Goal: Task Accomplishment & Management: Use online tool/utility

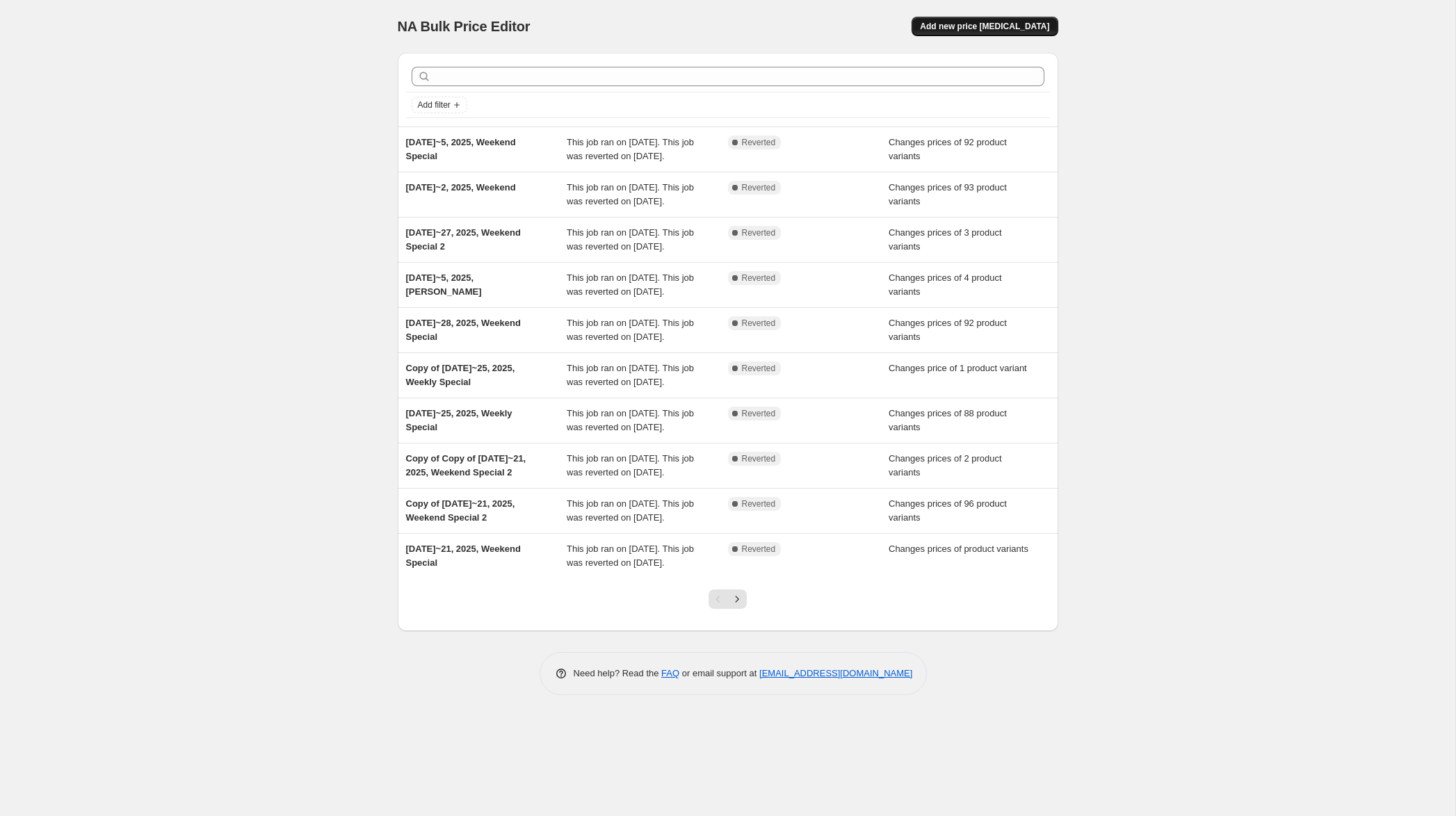
click at [995, 28] on span "Add new price [MEDICAL_DATA]" at bounding box center [984, 26] width 129 height 11
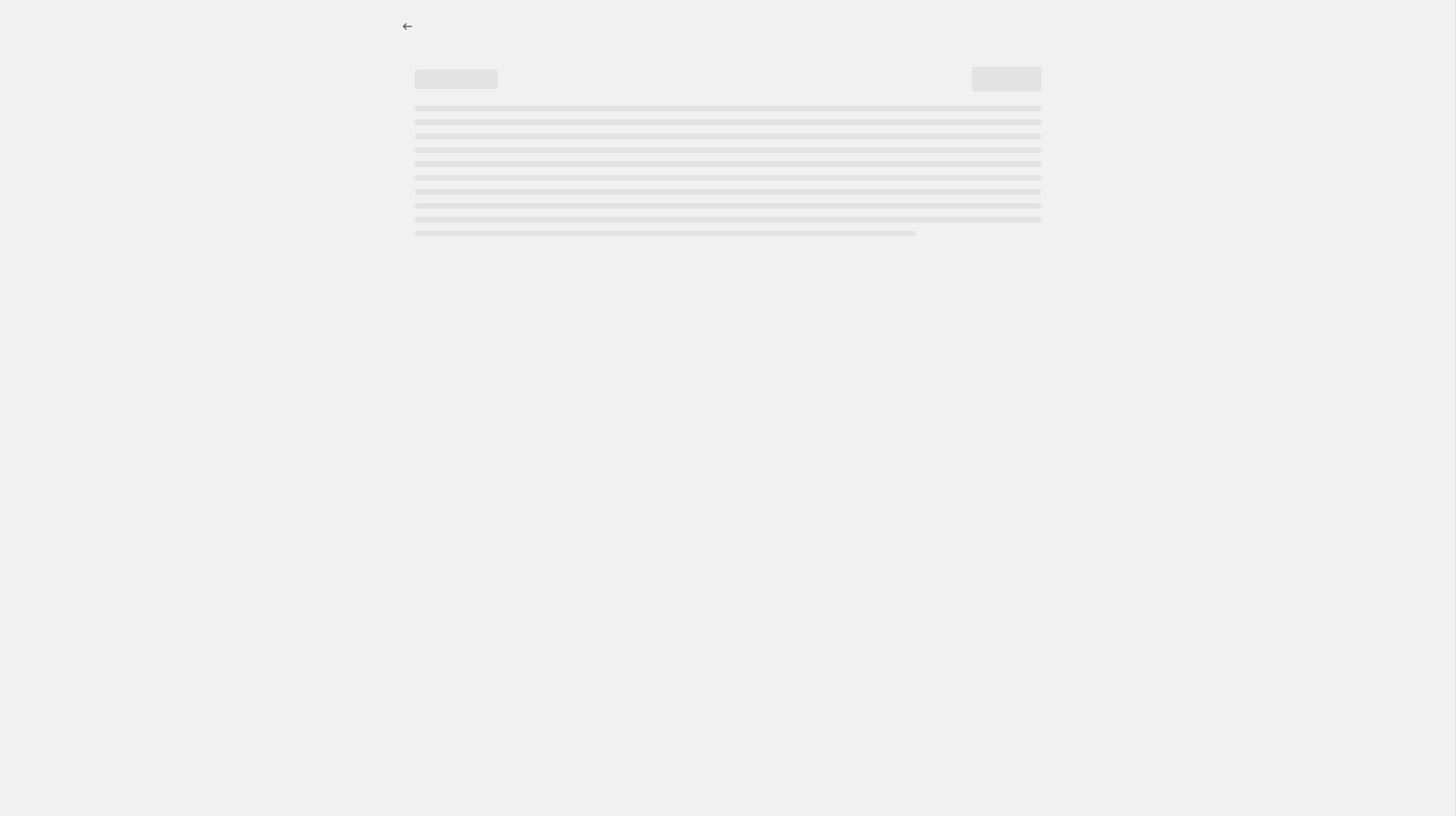
select select "percentage"
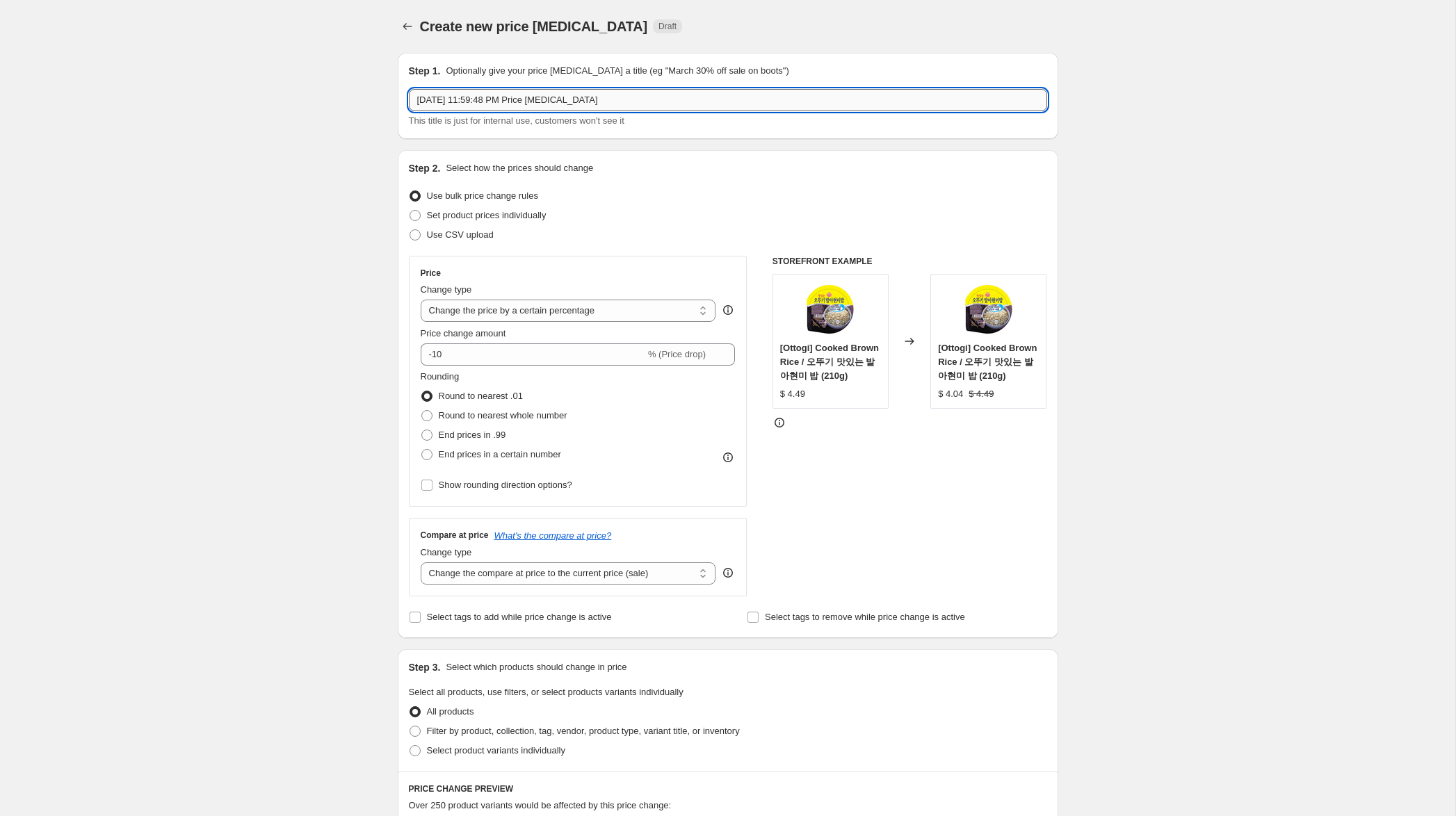
click at [468, 106] on input "[DATE] 11:59:48 PM Price [MEDICAL_DATA]" at bounding box center [728, 100] width 638 height 22
click at [439, 100] on input "[DATE] 11:59:48 PM Price [MEDICAL_DATA]" at bounding box center [728, 100] width 638 height 22
drag, startPoint x: 488, startPoint y: 99, endPoint x: 741, endPoint y: 103, distance: 253.0
click at [741, 103] on input "[DATE]~12, 2025, 11:59:48 PM Price [MEDICAL_DATA]" at bounding box center [728, 100] width 638 height 22
type input "[DATE]~12, 2025, Ramen Special"
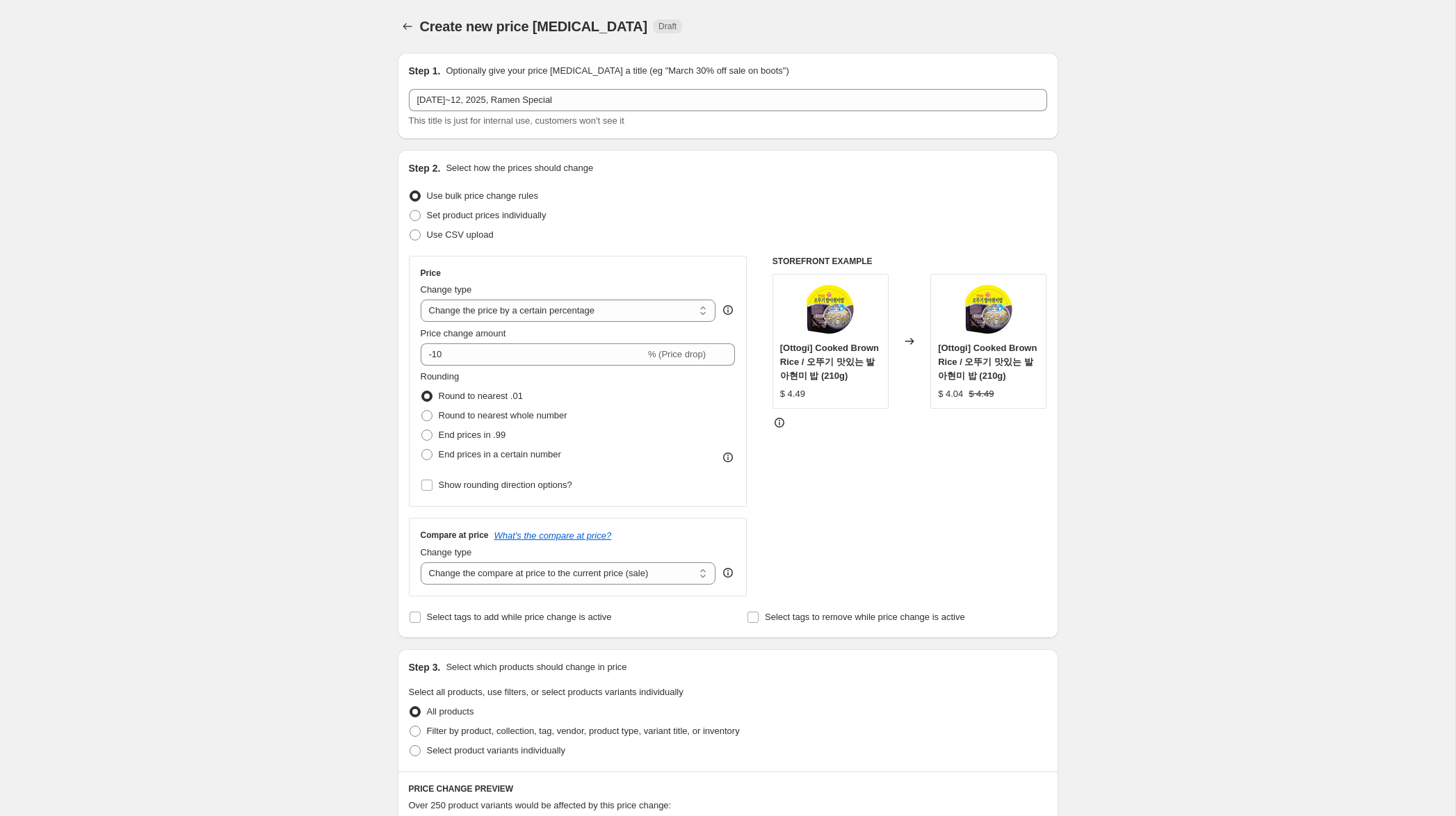
drag, startPoint x: 527, startPoint y: 211, endPoint x: 543, endPoint y: 251, distance: 43.1
click at [527, 211] on span "Set product prices individually" at bounding box center [487, 215] width 120 height 10
click at [410, 210] on input "Set product prices individually" at bounding box center [409, 210] width 1 height 1
radio input "true"
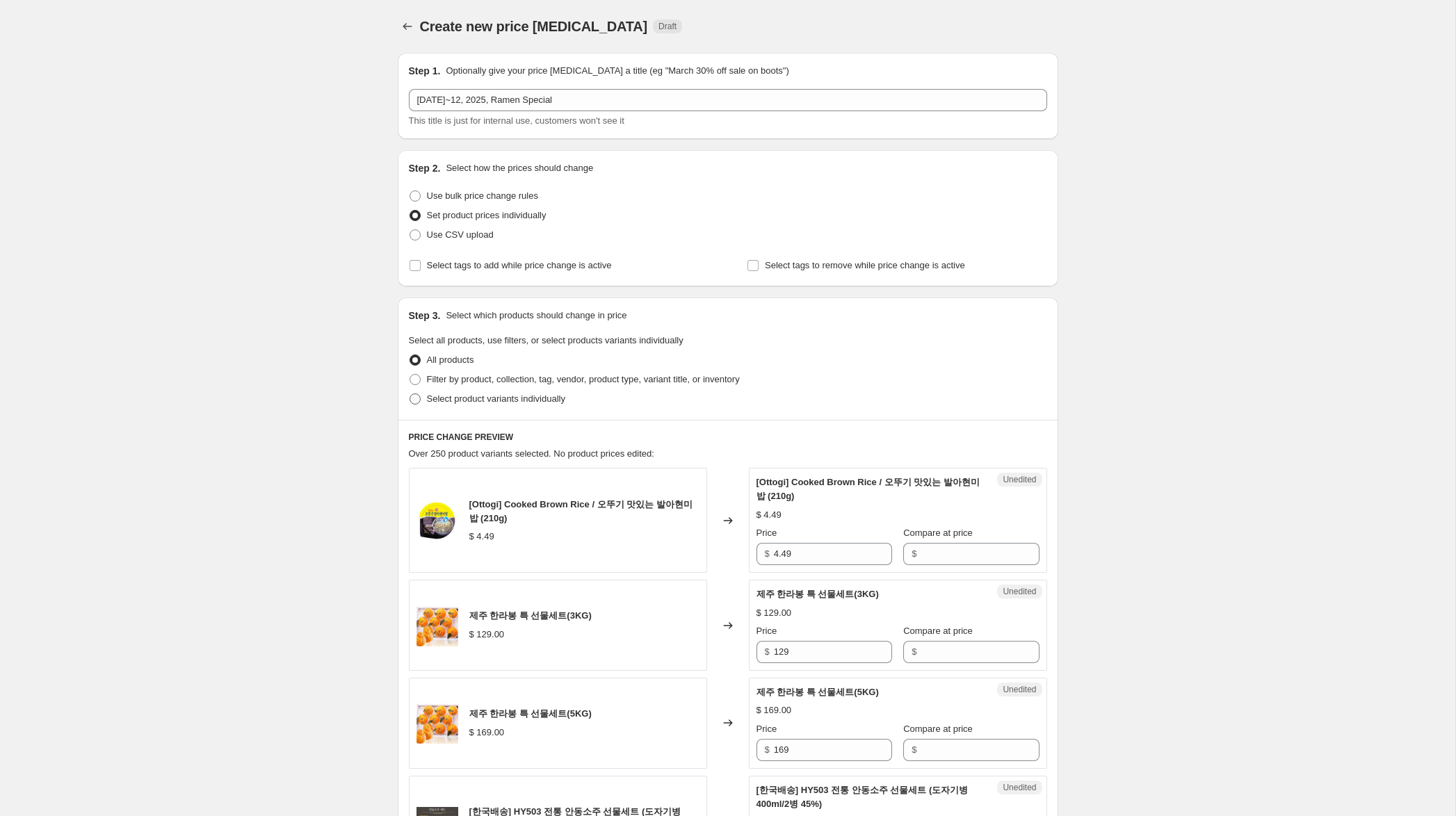
click at [548, 402] on span "Select product variants individually" at bounding box center [496, 399] width 138 height 10
click at [410, 394] on input "Select product variants individually" at bounding box center [409, 394] width 1 height 1
radio input "true"
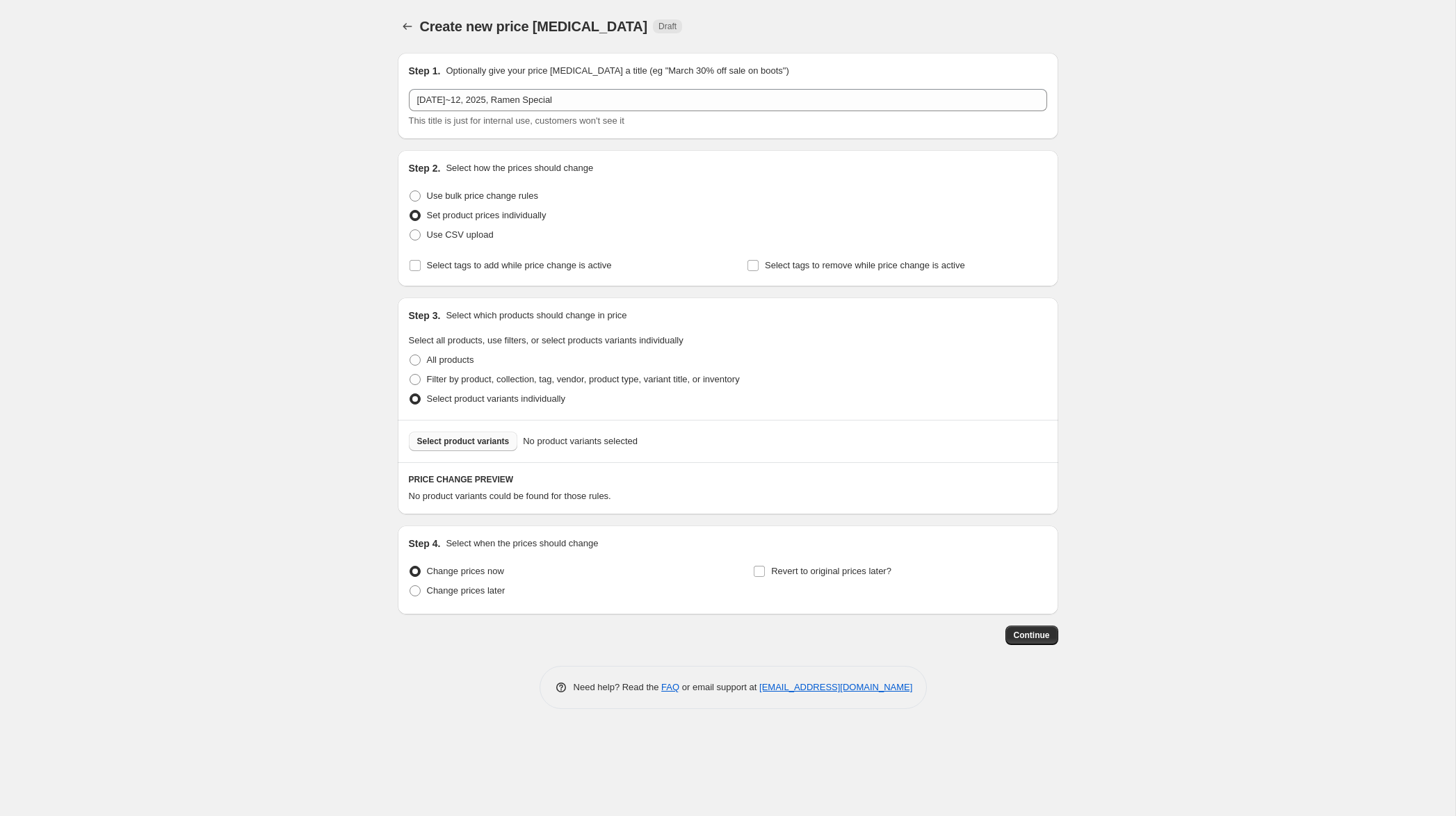
click at [483, 437] on span "Select product variants" at bounding box center [463, 441] width 92 height 11
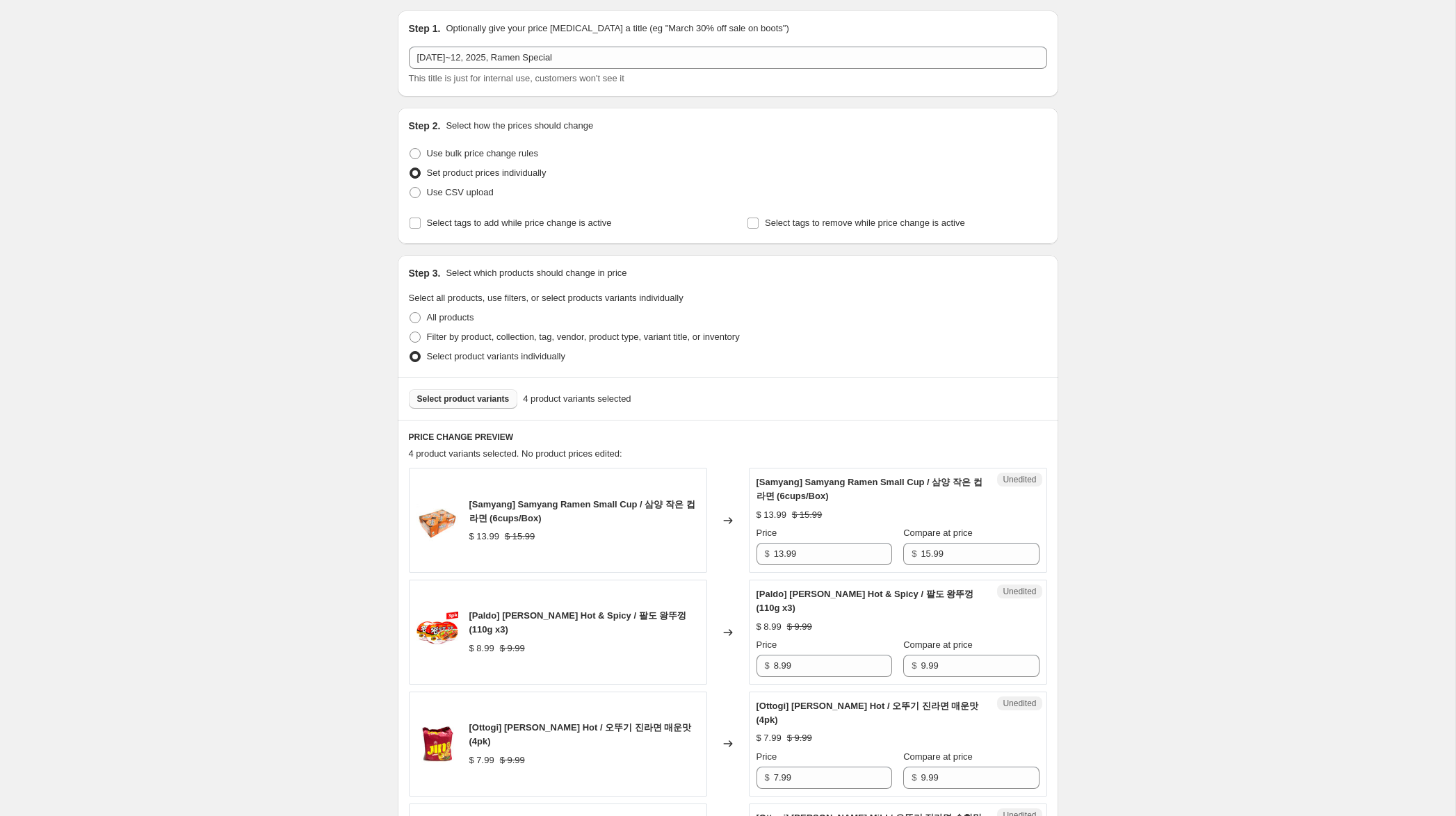
scroll to position [59, 0]
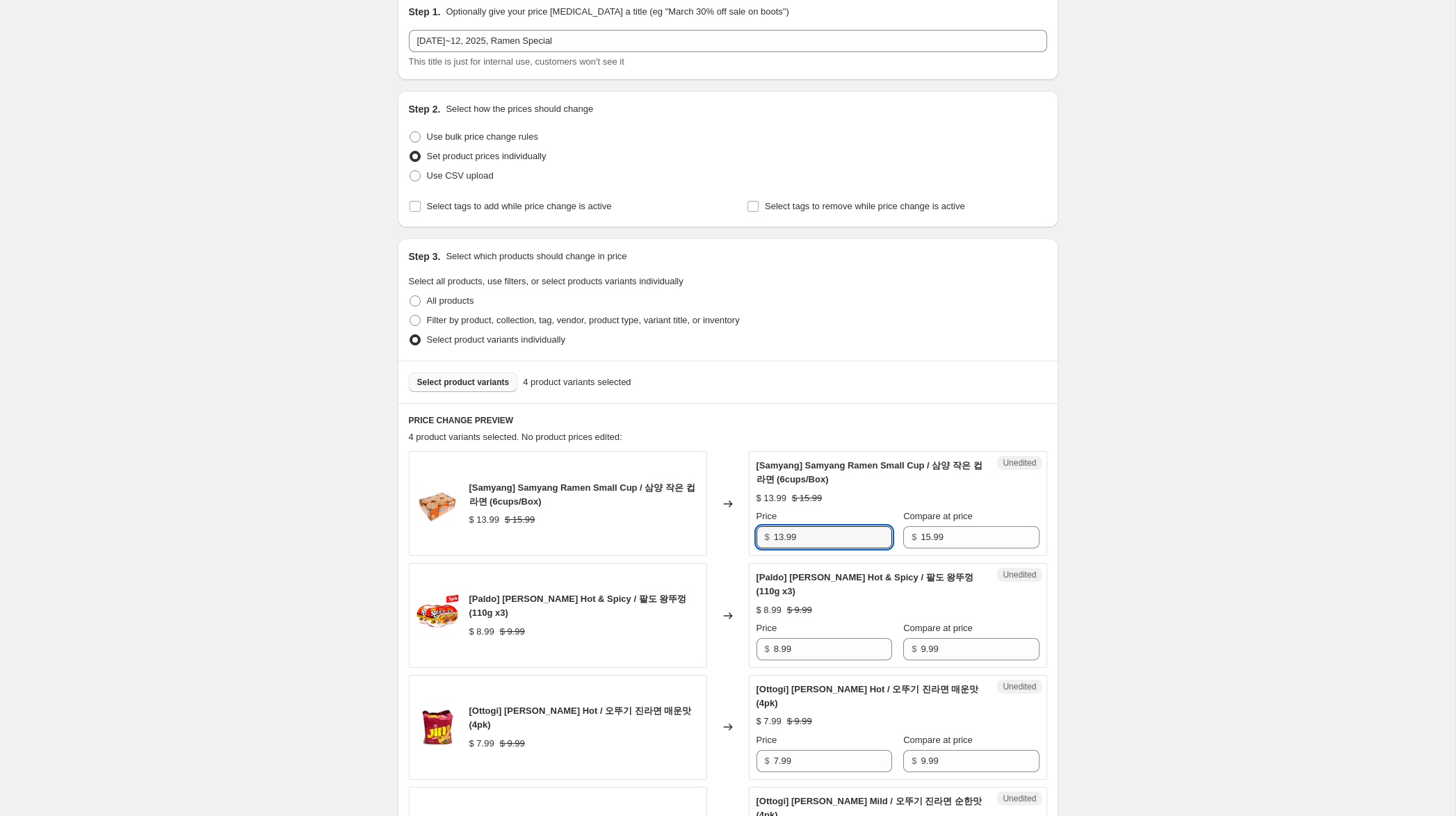
drag, startPoint x: 782, startPoint y: 538, endPoint x: 736, endPoint y: 540, distance: 46.0
click at [736, 540] on div "[Samyang] Samyang Ramen Small Cup / 삼양 작은 컵 라면 (6cups/Box) $ 13.99 $ 15.99 Chan…" at bounding box center [728, 504] width 638 height 105
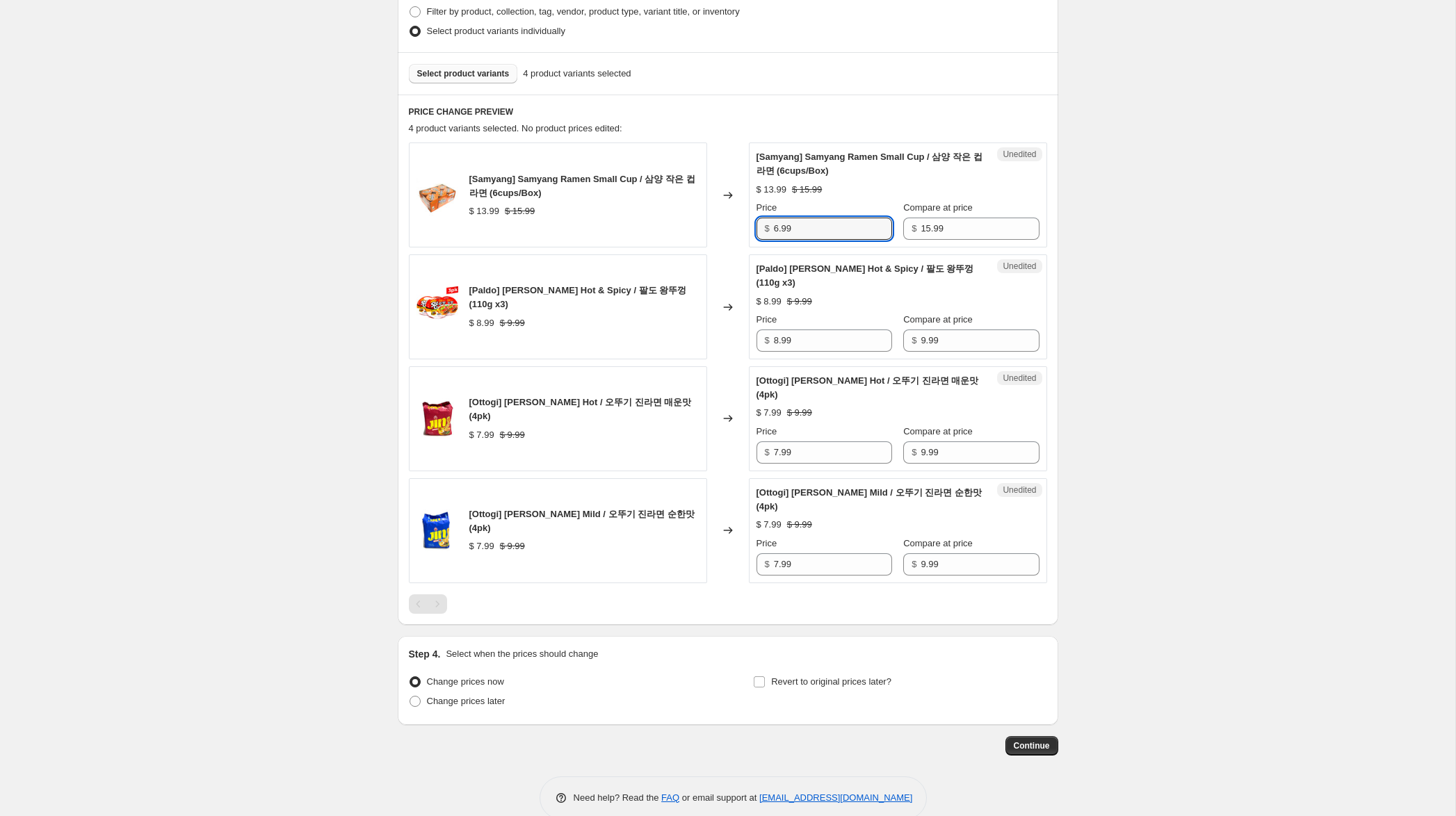
scroll to position [371, 0]
type input "7.99"
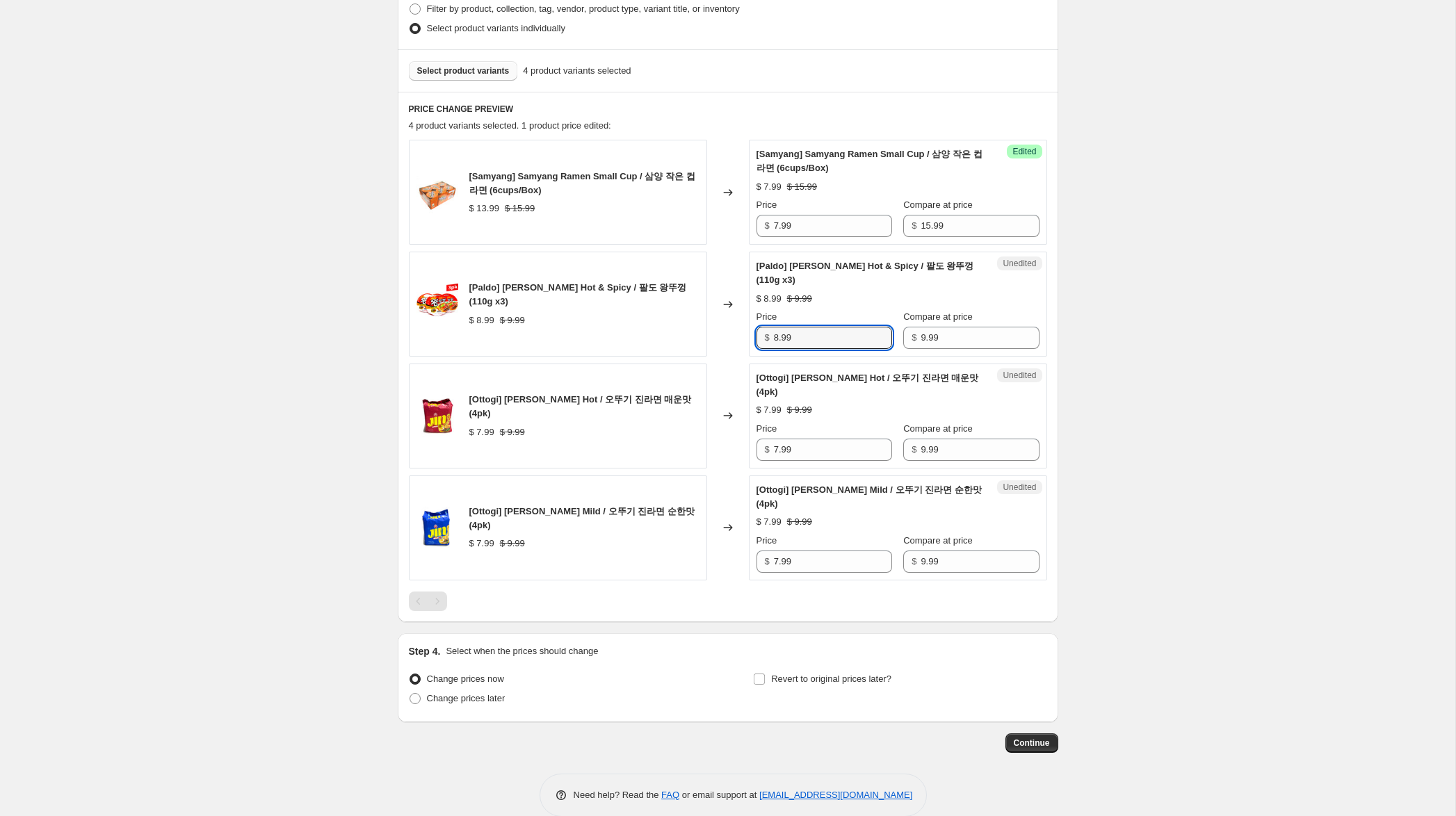
drag, startPoint x: 779, startPoint y: 339, endPoint x: 745, endPoint y: 337, distance: 34.1
click at [745, 337] on div "[Paldo] [PERSON_NAME] Hot & Spicy / 팔도 왕뚜껑 (110g x3) $ 8.99 $ 9.99 Changed to U…" at bounding box center [728, 304] width 638 height 105
drag, startPoint x: 778, startPoint y: 342, endPoint x: 756, endPoint y: 337, distance: 22.6
click at [756, 337] on div "$ 6.99" at bounding box center [824, 337] width 136 height 22
type input "4.99"
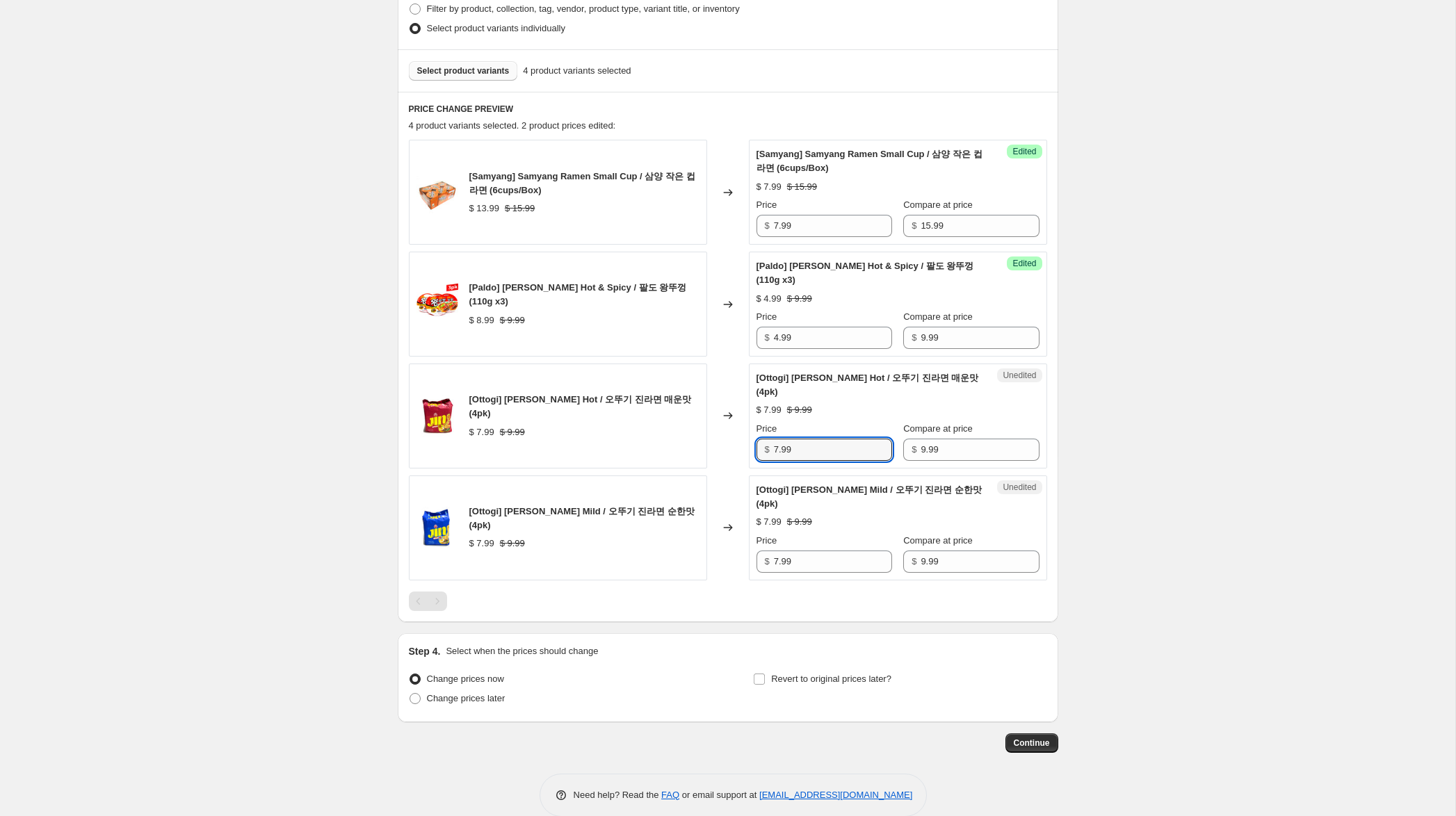
drag, startPoint x: 779, startPoint y: 450, endPoint x: 749, endPoint y: 447, distance: 30.1
click at [750, 446] on div "Unedited [[PERSON_NAME]] [PERSON_NAME] Hot / 오뚜기 진라면 매운맛 (4pk) $ 7.99 $ 9.99 Pr…" at bounding box center [898, 416] width 298 height 105
type input "2.99"
drag, startPoint x: 778, startPoint y: 562, endPoint x: 748, endPoint y: 559, distance: 30.1
click at [748, 559] on div "[Ottogi] [PERSON_NAME] Mild / 오뚜기 진라면 순한맛 (4pk) $ 7.99 $ 9.99 Changed to Unedit…" at bounding box center [728, 528] width 638 height 105
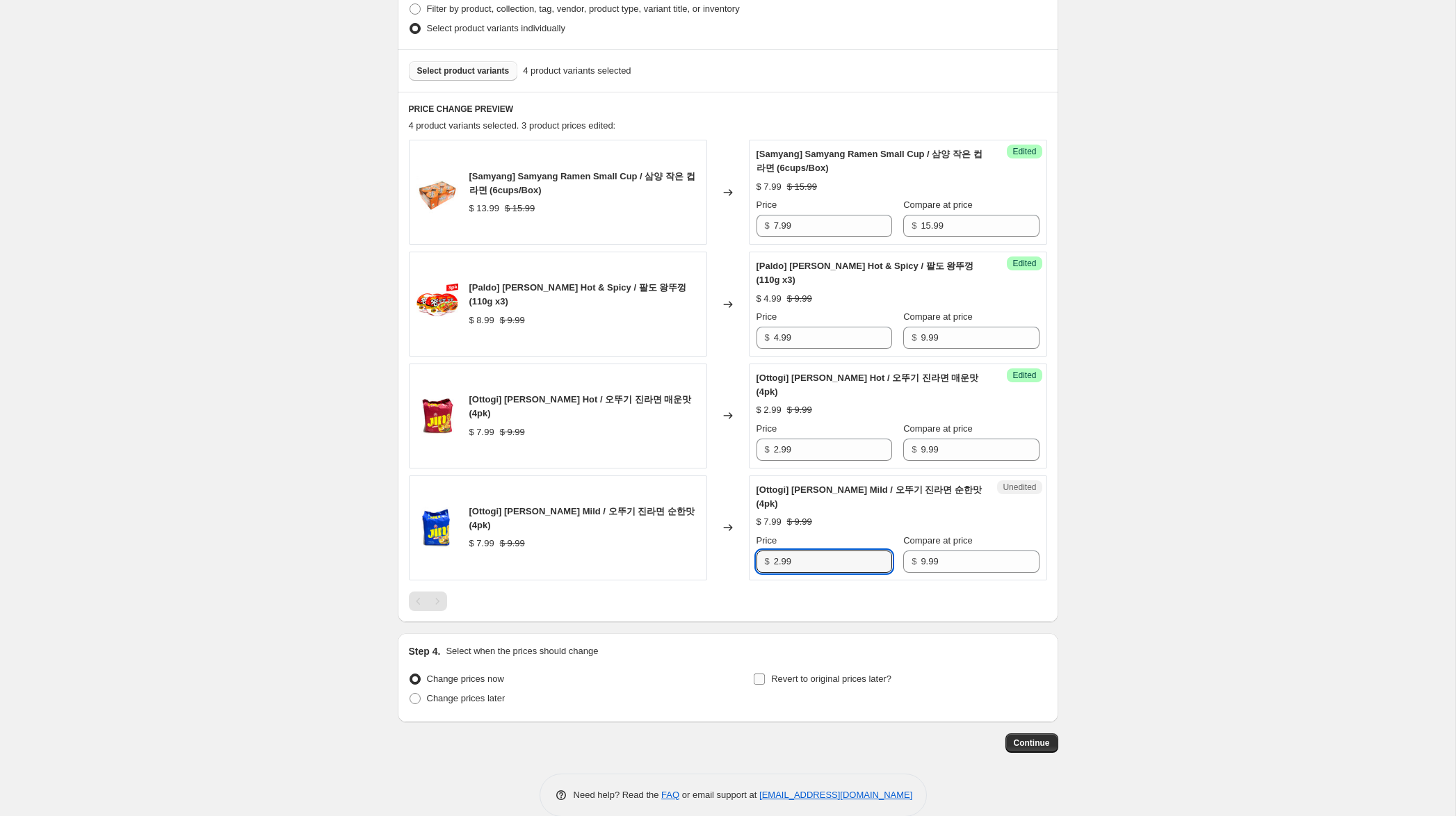
type input "2.99"
drag, startPoint x: 761, startPoint y: 676, endPoint x: 770, endPoint y: 690, distance: 16.6
click at [762, 677] on input "Revert to original prices later?" at bounding box center [759, 679] width 11 height 11
checkbox input "true"
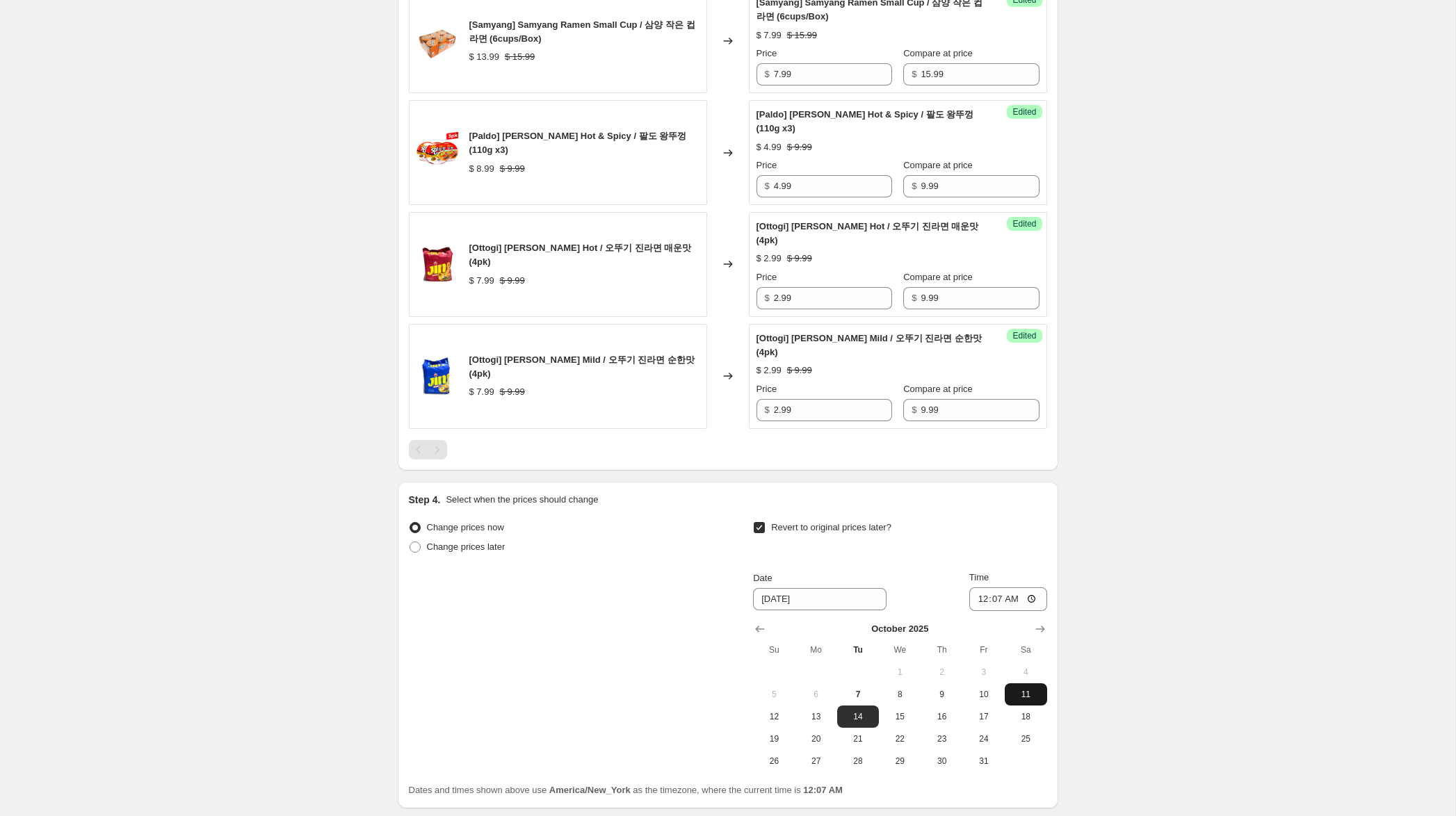
scroll to position [629, 0]
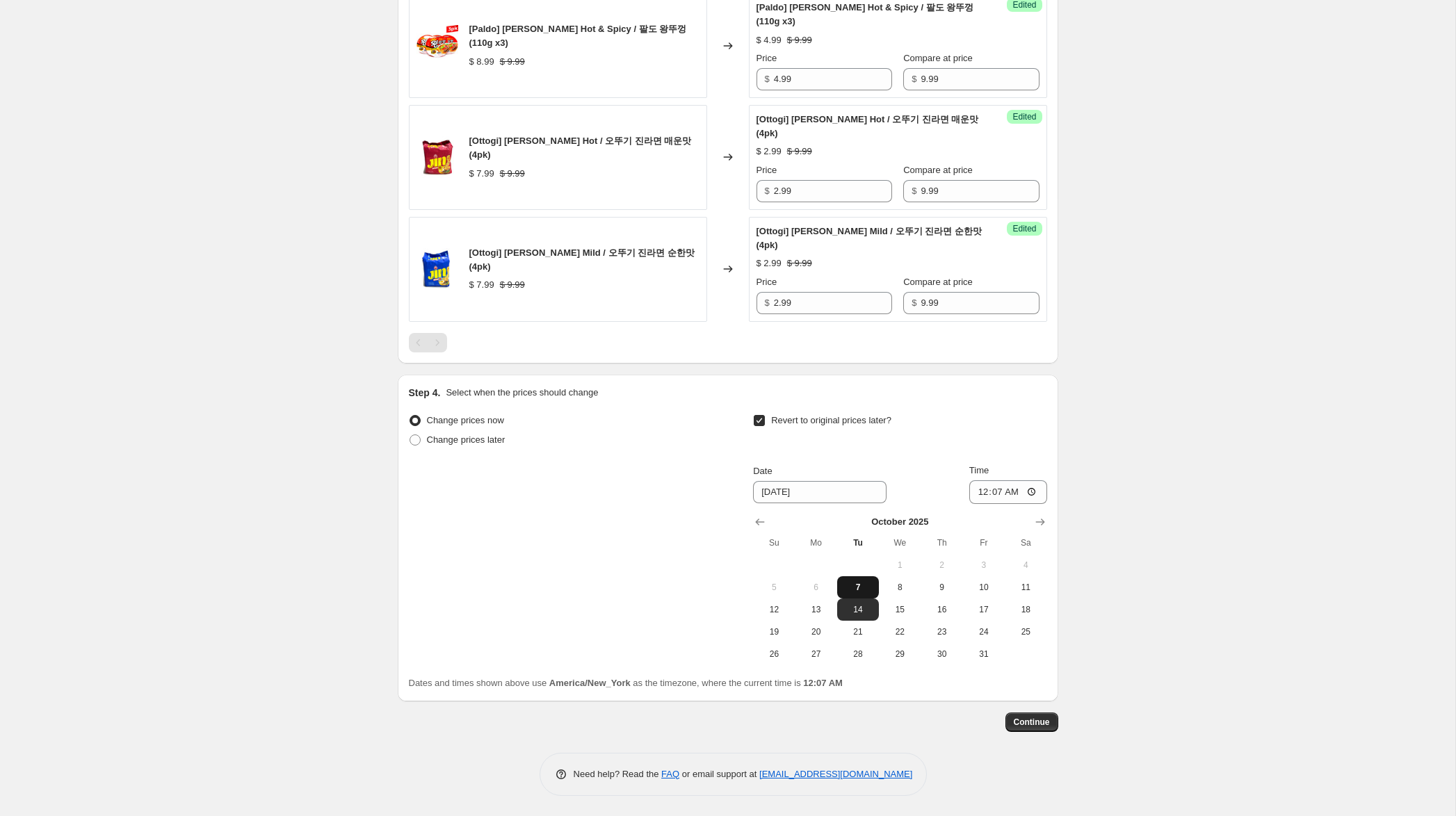
drag, startPoint x: 773, startPoint y: 614, endPoint x: 852, endPoint y: 580, distance: 86.0
click at [773, 613] on span "12" at bounding box center [773, 609] width 30 height 11
type input "[DATE]"
click at [981, 490] on input "00:07" at bounding box center [1008, 492] width 78 height 24
type input "23:59"
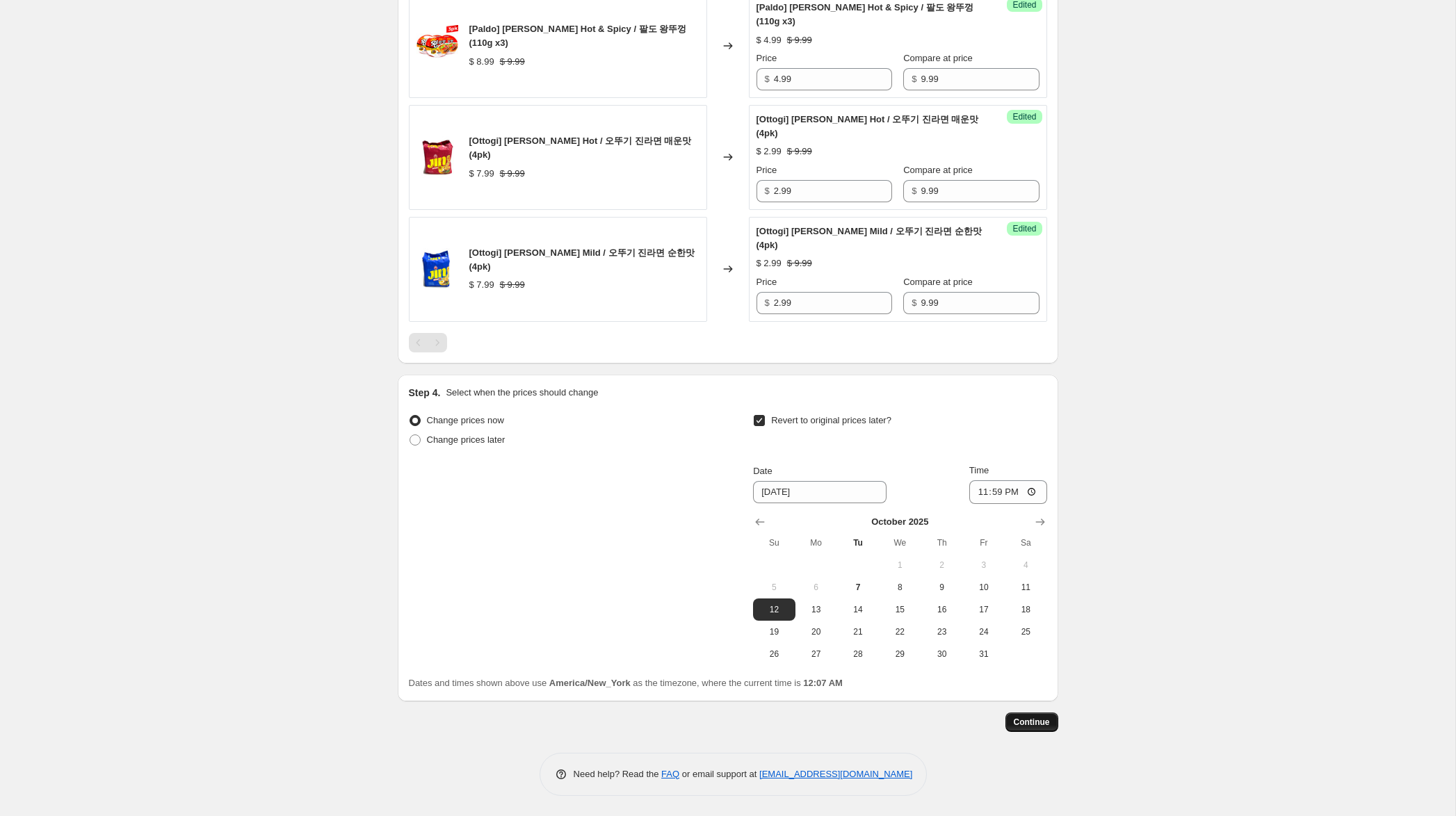
click at [1031, 722] on span "Continue" at bounding box center [1031, 721] width 36 height 11
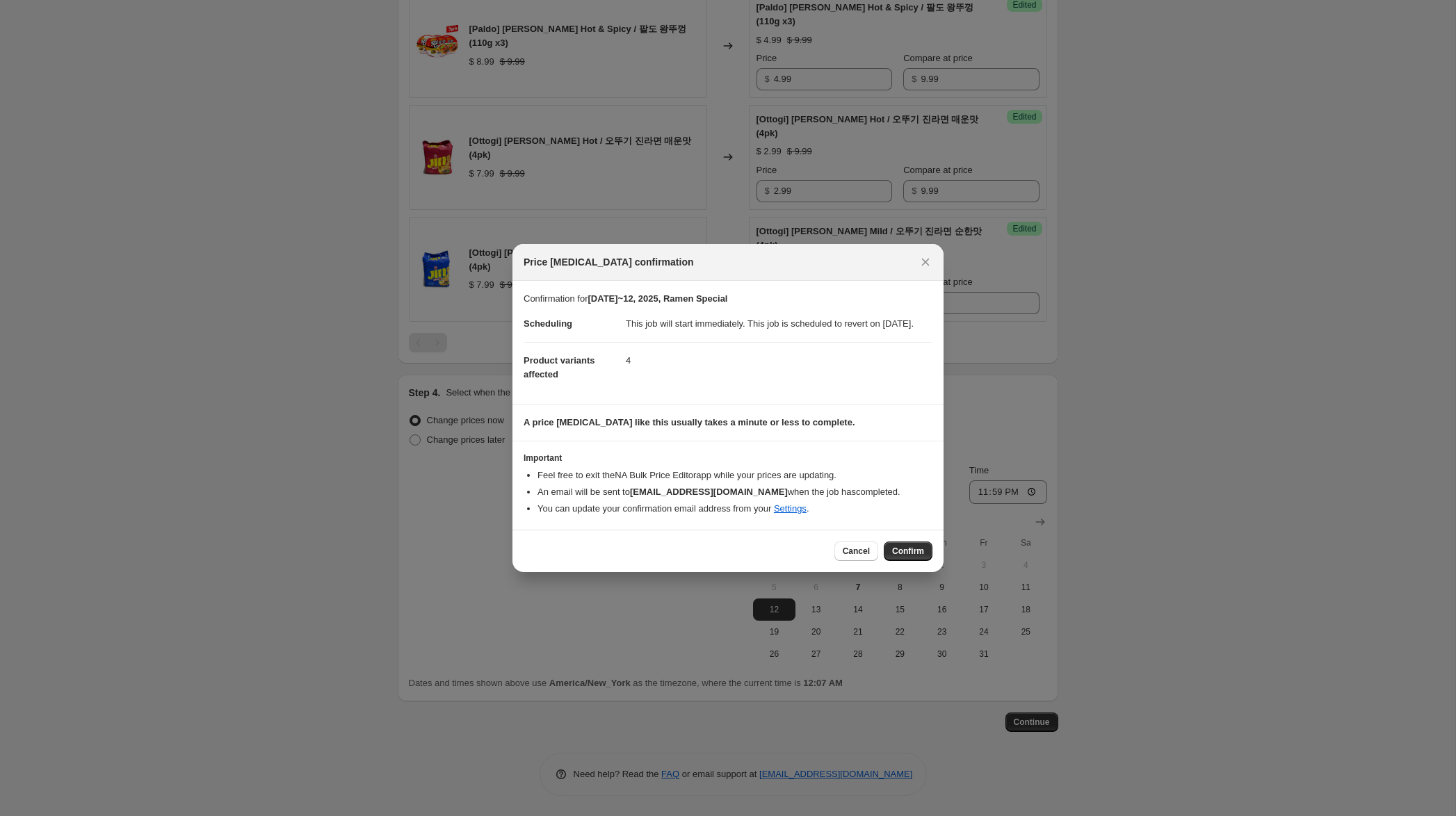
click at [901, 555] on span "Confirm" at bounding box center [908, 551] width 32 height 11
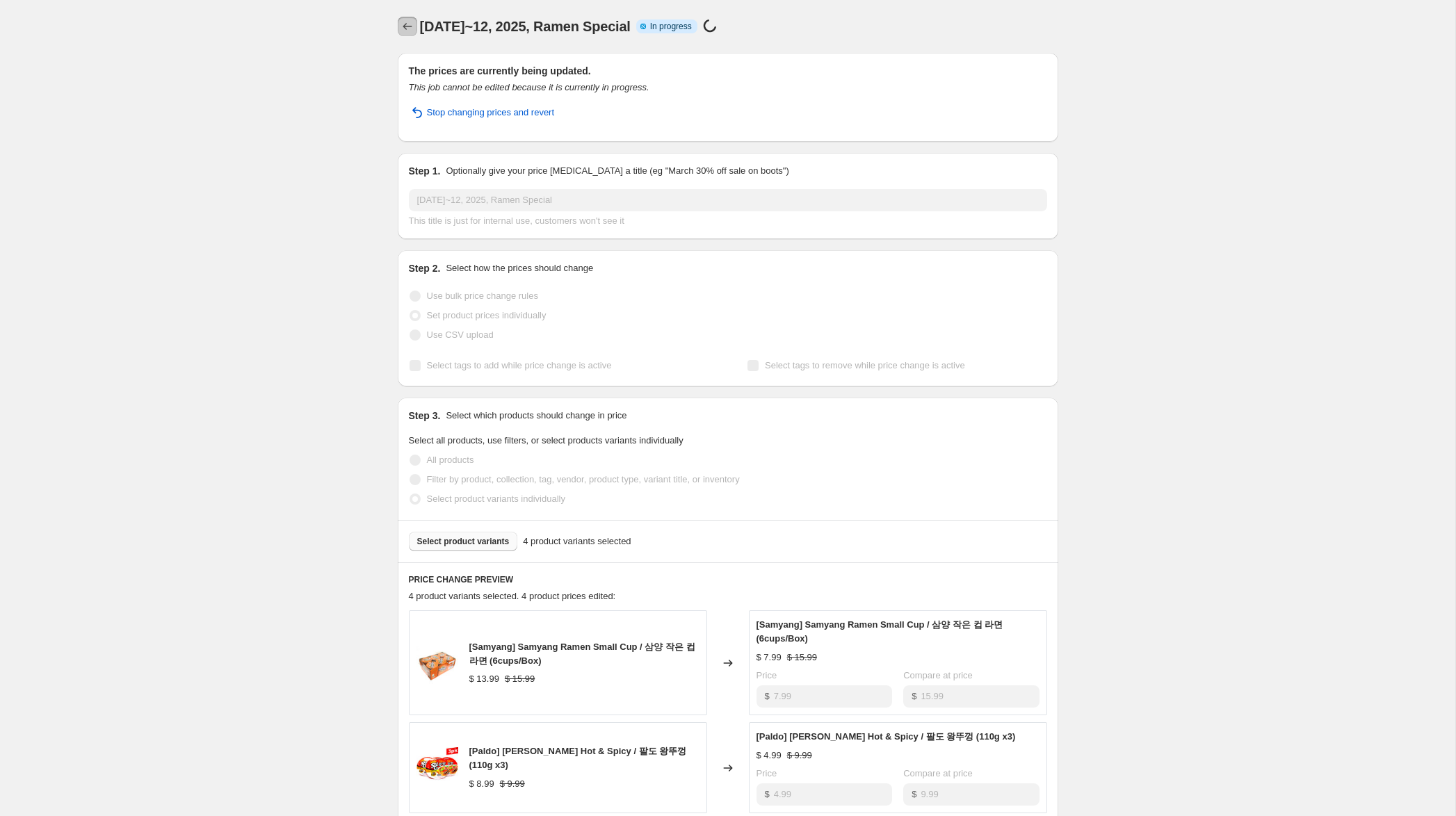
click at [403, 23] on icon "Price change jobs" at bounding box center [407, 26] width 14 height 14
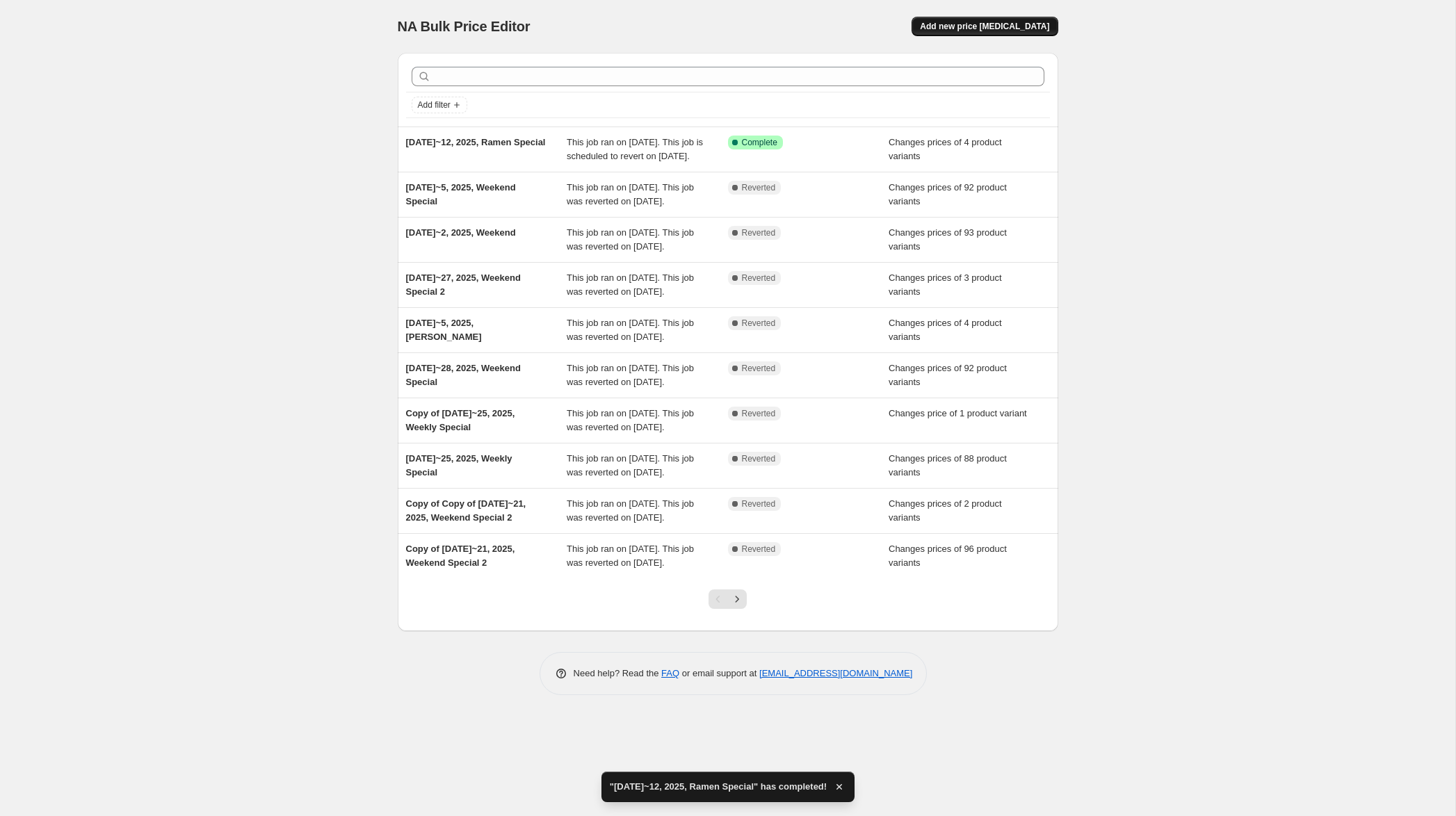
click at [1007, 20] on button "Add new price [MEDICAL_DATA]" at bounding box center [985, 27] width 146 height 19
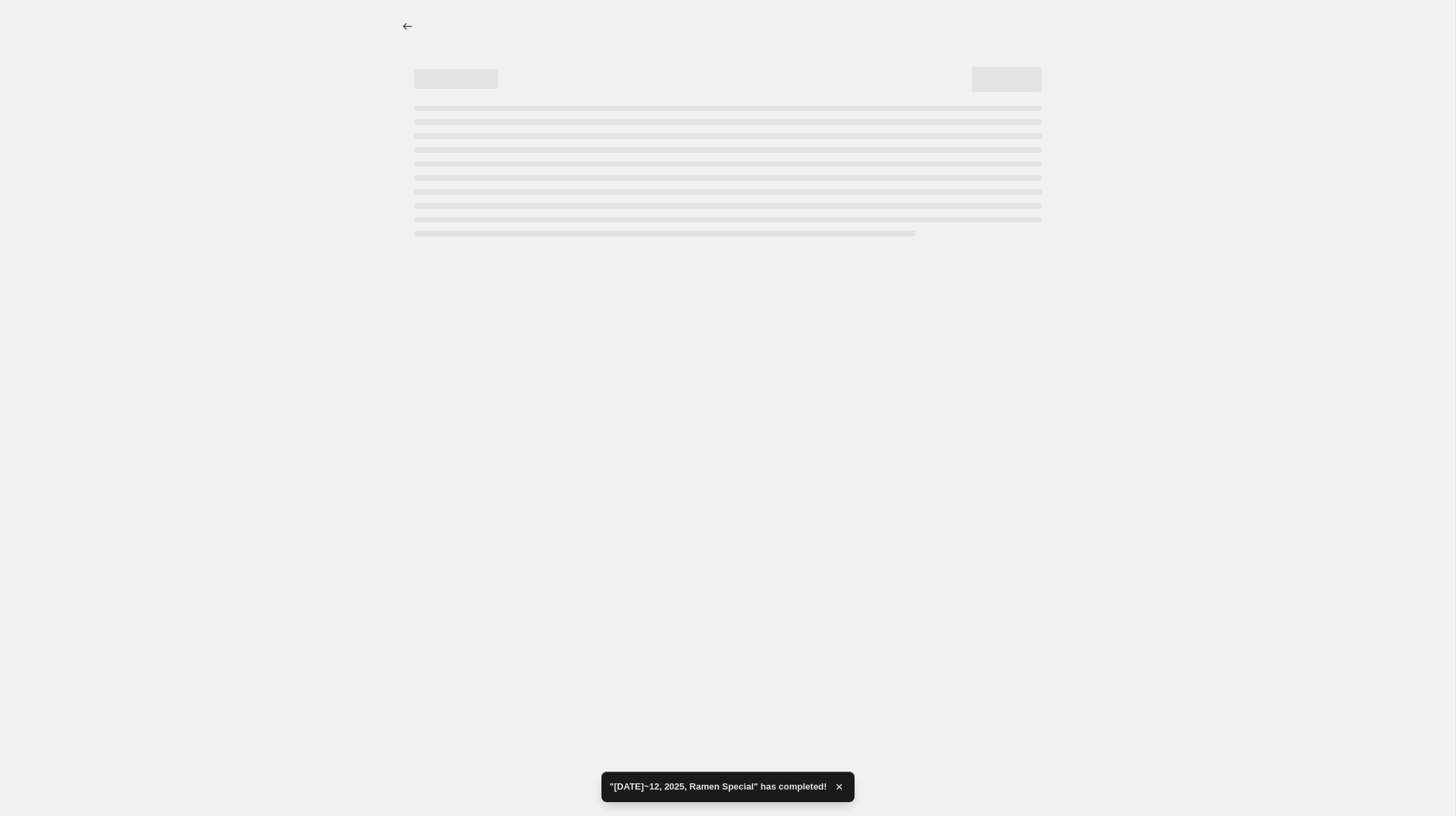
select select "percentage"
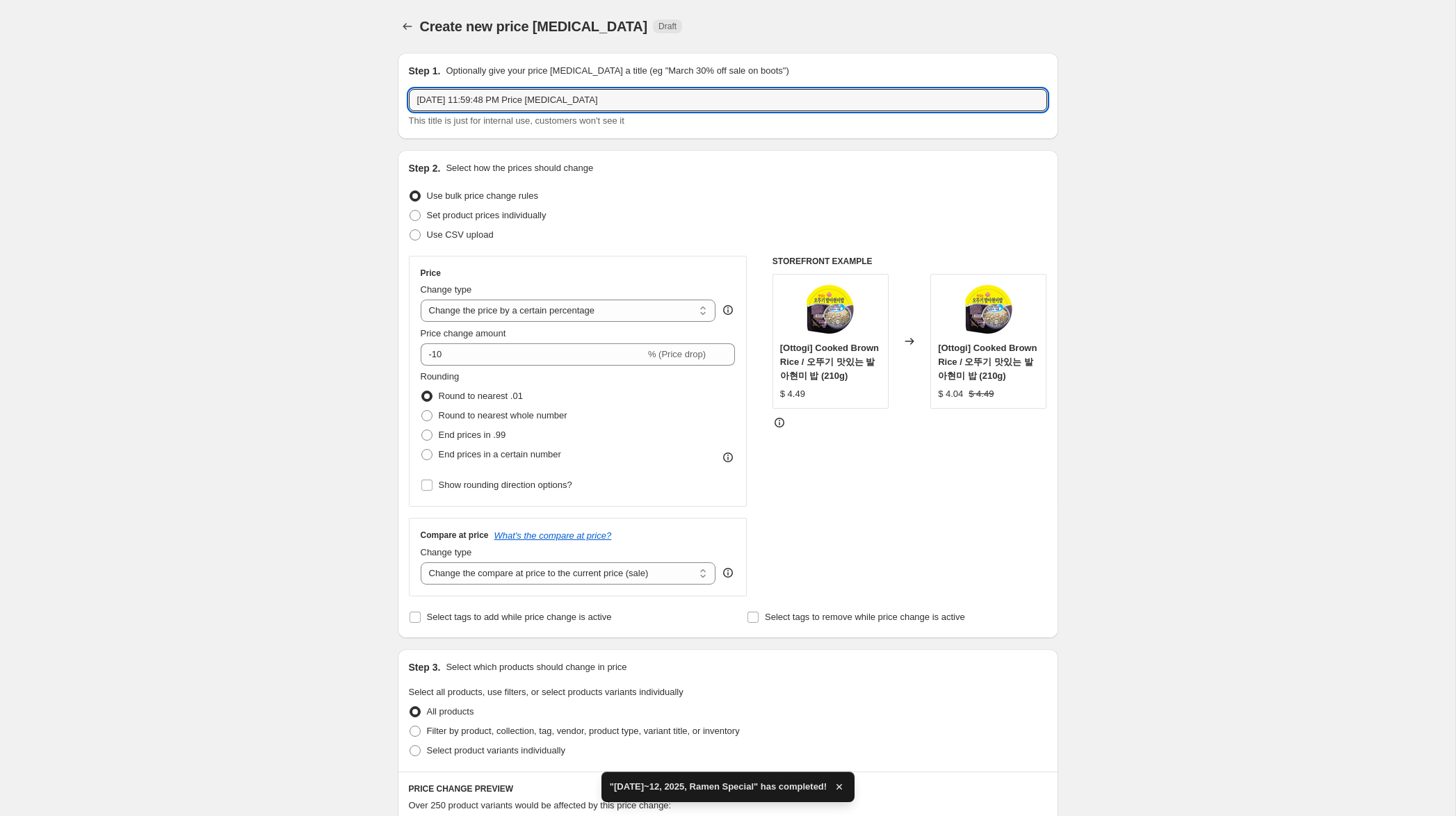
drag, startPoint x: 440, startPoint y: 100, endPoint x: 474, endPoint y: 136, distance: 49.5
click at [440, 100] on input "[DATE] 11:59:48 PM Price [MEDICAL_DATA]" at bounding box center [728, 100] width 638 height 22
drag, startPoint x: 483, startPoint y: 100, endPoint x: 801, endPoint y: 113, distance: 318.3
click at [801, 113] on div "[DATE]~9, 2025, 11:59:48 PM Price [MEDICAL_DATA] This title is just for interna…" at bounding box center [728, 108] width 638 height 39
type input "[DATE]~9, 2025, Weekly Special"
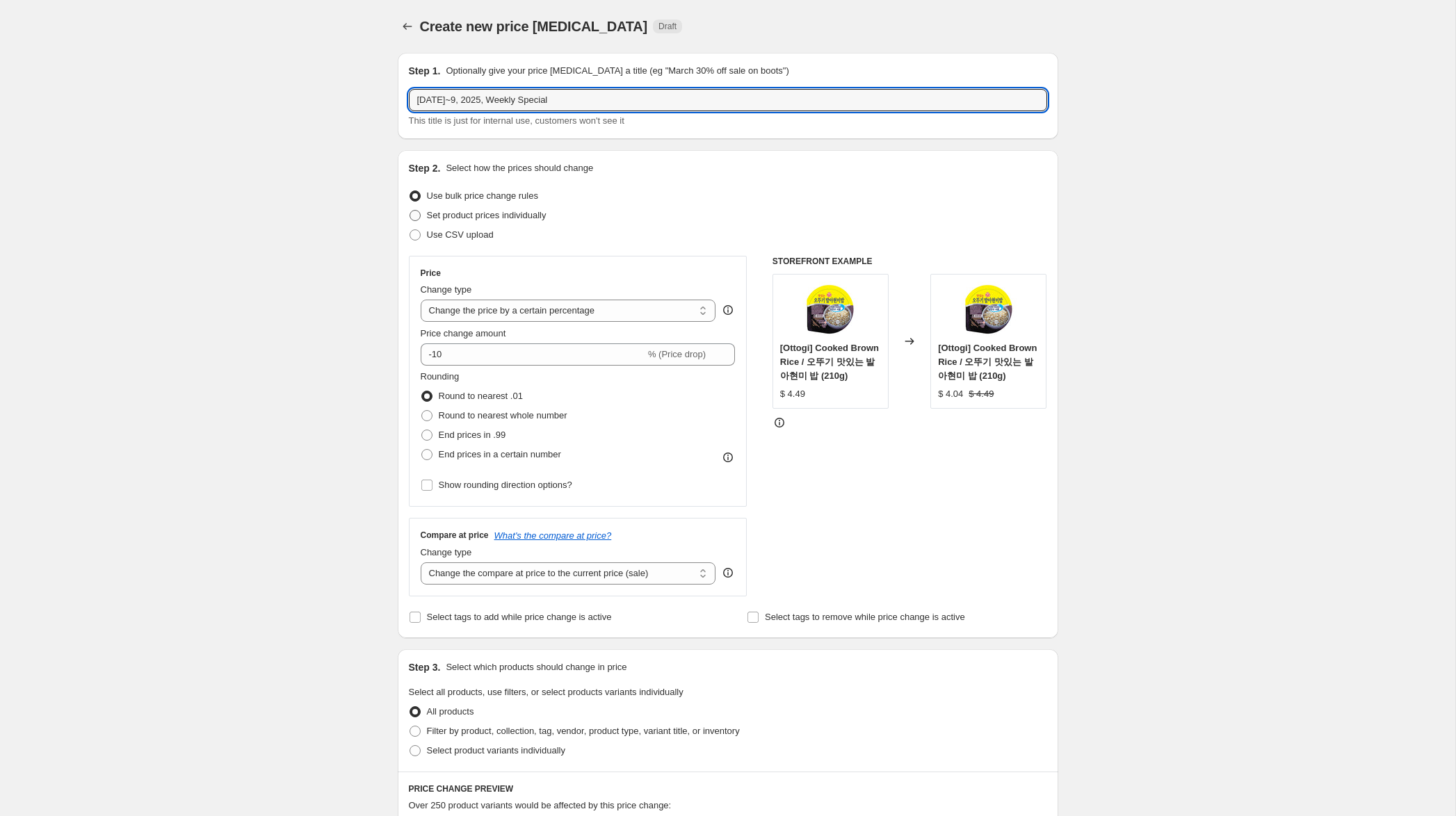
click at [530, 218] on span "Set product prices individually" at bounding box center [487, 215] width 120 height 10
click at [410, 210] on input "Set product prices individually" at bounding box center [409, 210] width 1 height 1
radio input "true"
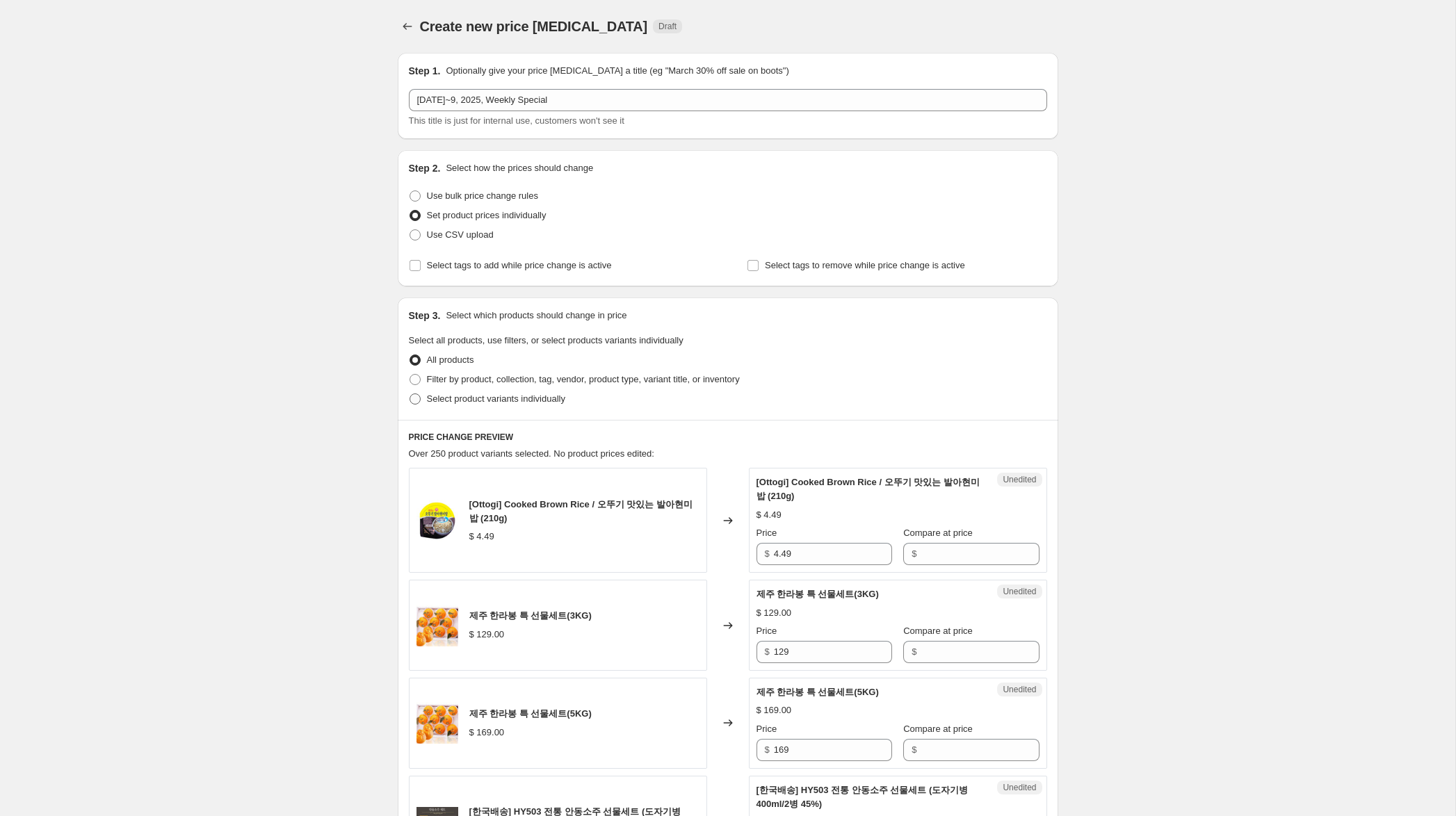
click at [556, 397] on span "Select product variants individually" at bounding box center [496, 399] width 138 height 10
click at [410, 394] on input "Select product variants individually" at bounding box center [409, 394] width 1 height 1
radio input "true"
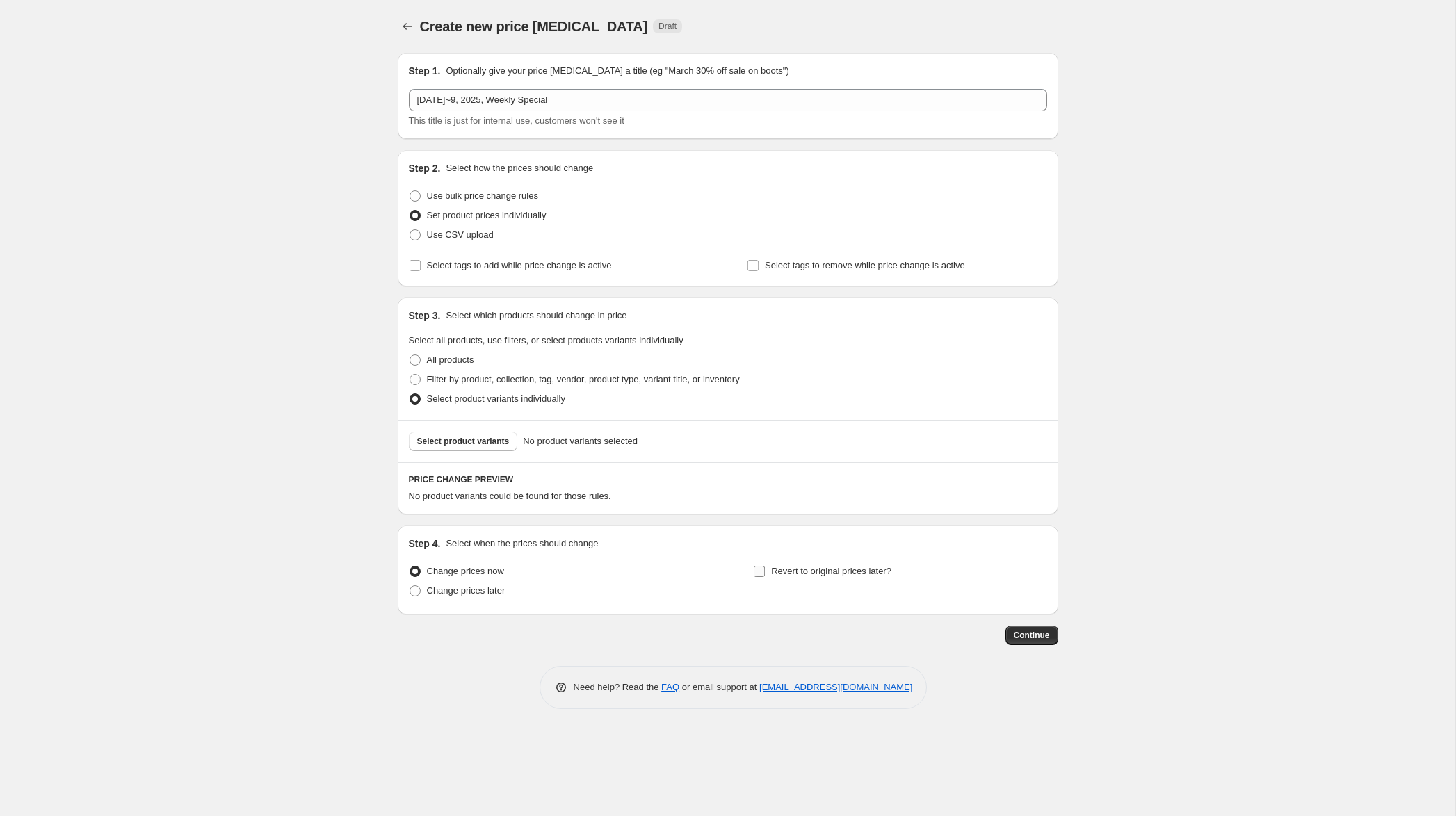
click at [761, 572] on input "Revert to original prices later?" at bounding box center [759, 571] width 11 height 11
checkbox input "true"
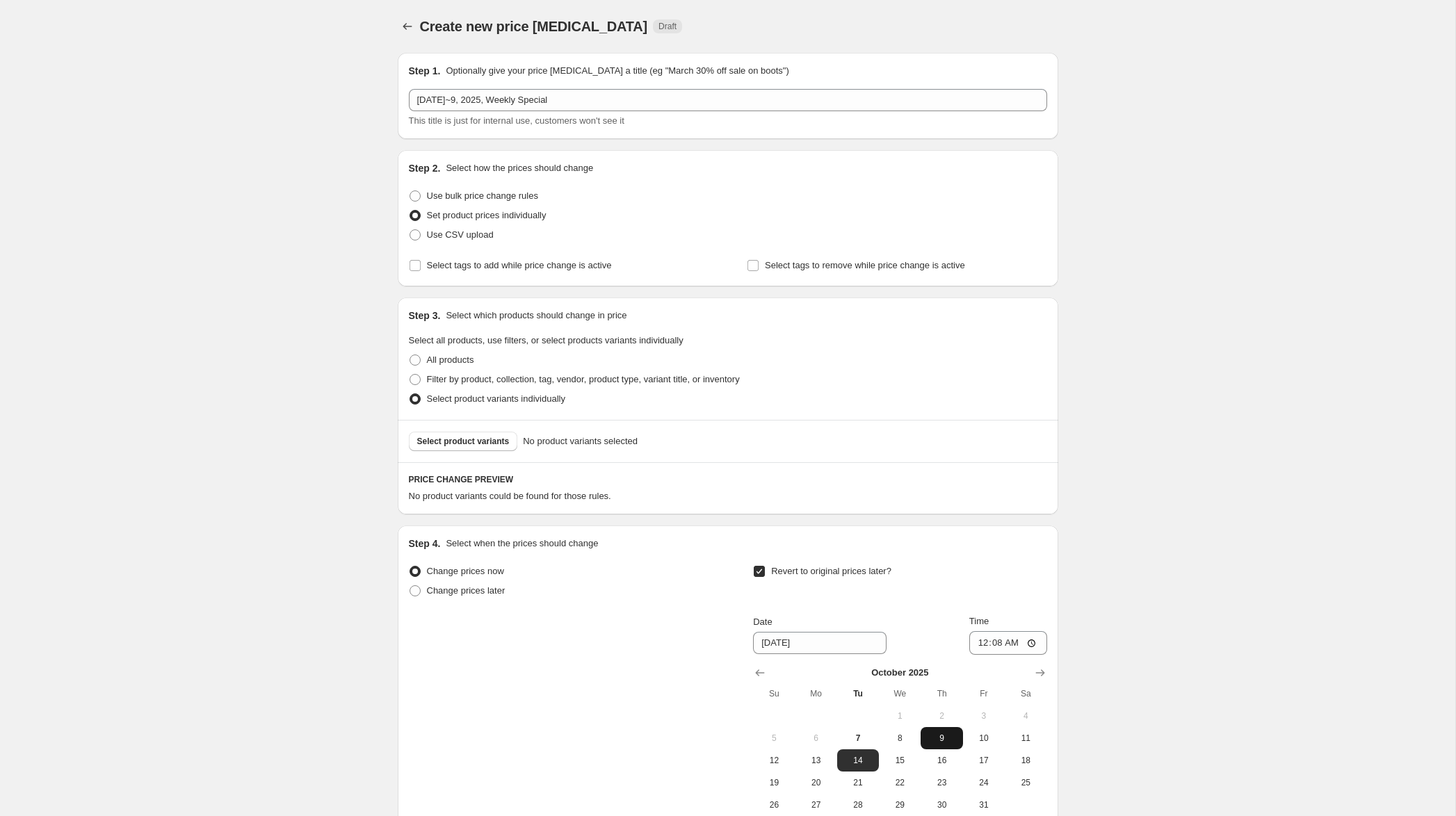
click at [939, 742] on span "9" at bounding box center [941, 738] width 30 height 11
type input "[DATE]"
click at [980, 645] on input "00:08" at bounding box center [1008, 643] width 78 height 24
type input "23:59"
click at [488, 444] on span "Select product variants" at bounding box center [463, 441] width 92 height 11
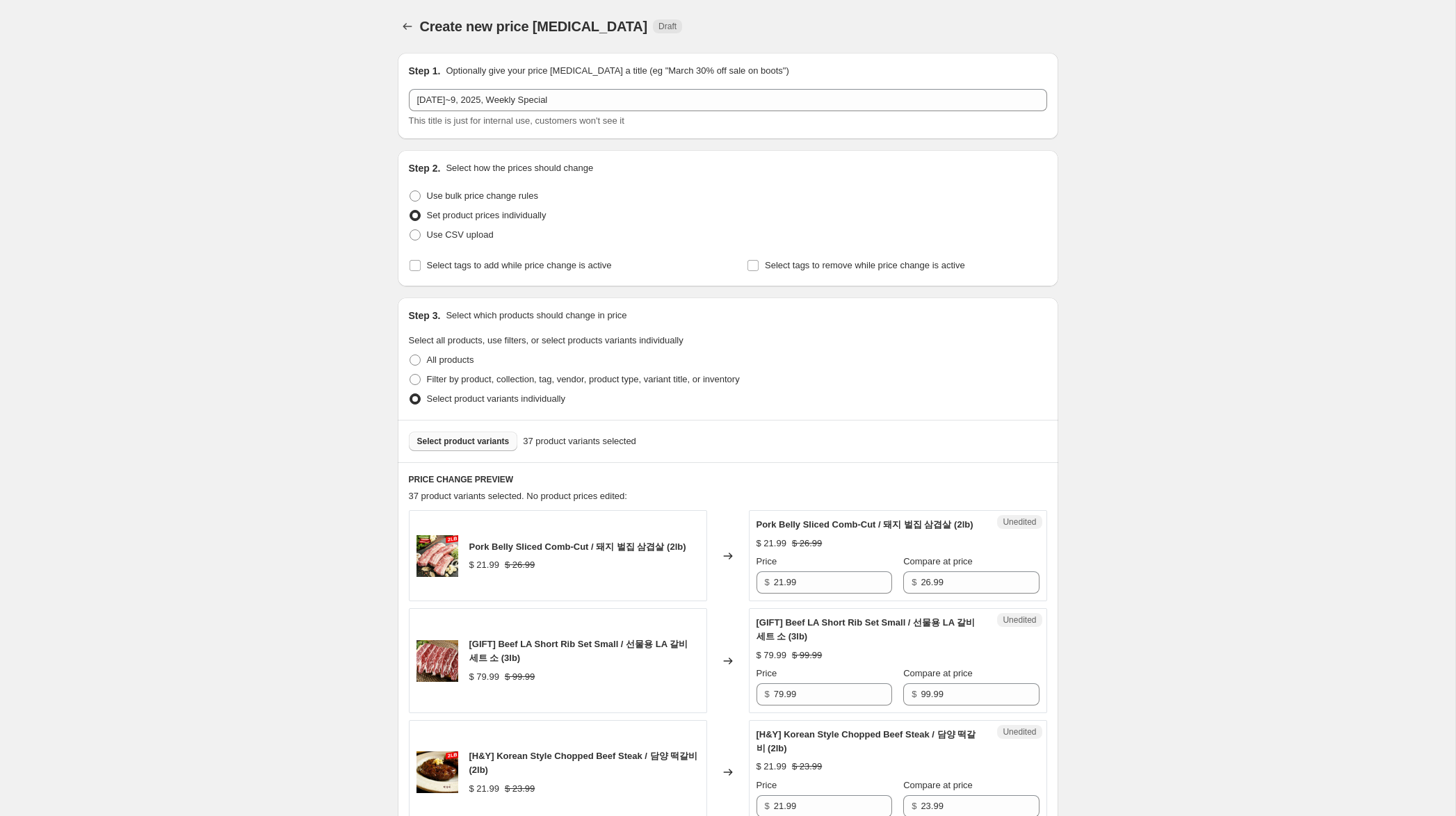
click at [486, 445] on span "Select product variants" at bounding box center [463, 441] width 92 height 11
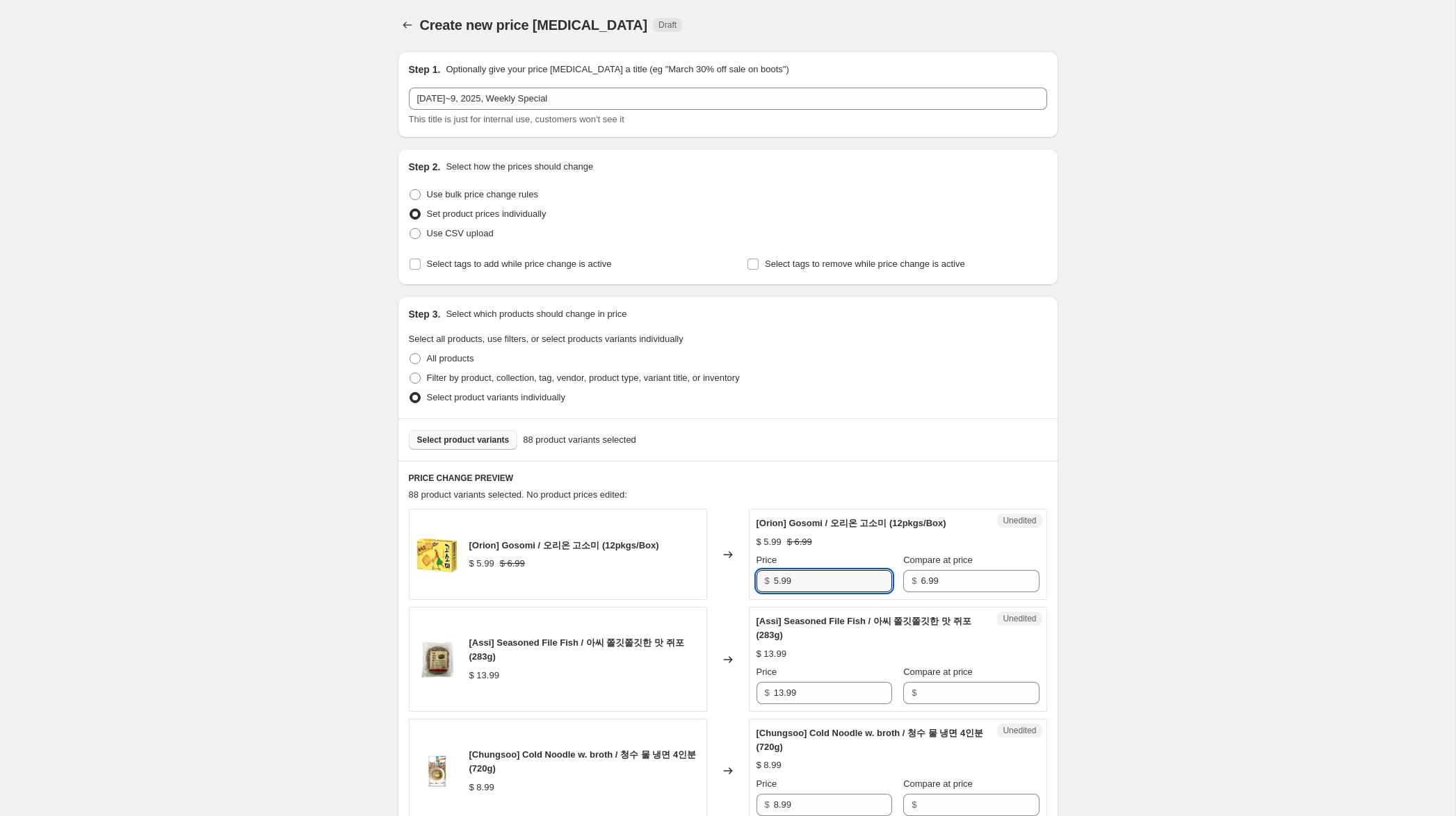
drag, startPoint x: 779, startPoint y: 582, endPoint x: 748, endPoint y: 578, distance: 31.3
click at [749, 578] on div "Unedited [Orion] Gosomi / 오리온 고소미 (12pkgs/Box) $ 5.99 $ 6.99 Price $ 5.99 Compa…" at bounding box center [898, 554] width 298 height 91
type input "4.99"
drag, startPoint x: 792, startPoint y: 689, endPoint x: 908, endPoint y: 686, distance: 116.0
click at [739, 684] on div "[Assi] Seasoned File Fish / 아씨 쫄깃쫄깃한 맛 쥐포 (283g) $ 13.99 Changed to Unedited [A…" at bounding box center [728, 659] width 638 height 105
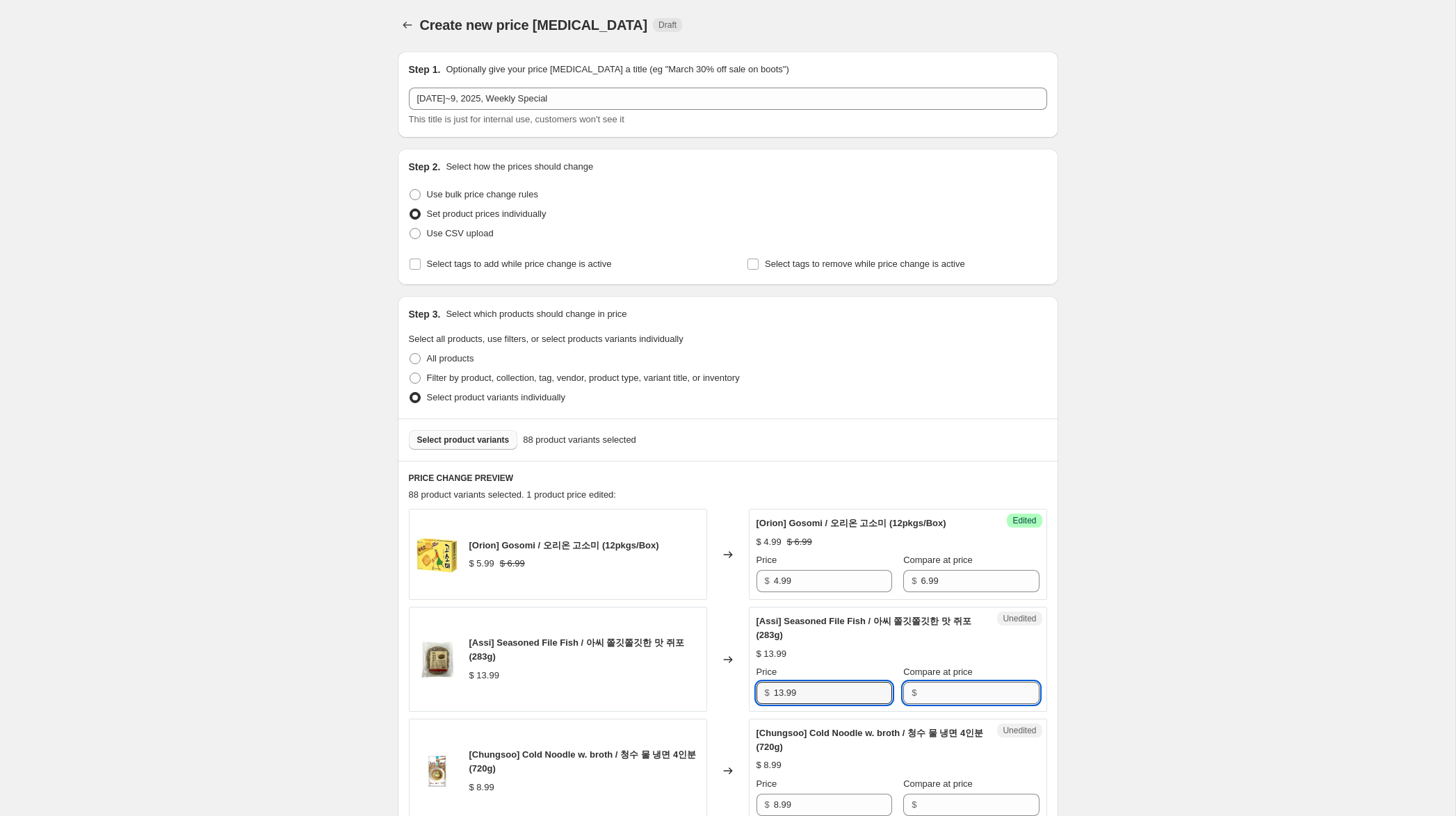
click at [926, 683] on input "Compare at price" at bounding box center [980, 693] width 118 height 22
paste input "13.99"
type input "13.99"
drag, startPoint x: 782, startPoint y: 695, endPoint x: 698, endPoint y: 687, distance: 84.4
click at [701, 686] on div "[Assi] Seasoned File Fish / 아씨 쫄깃쫄깃한 맛 쥐포 (283g) $ 13.99 Changed to Success Edi…" at bounding box center [728, 659] width 638 height 105
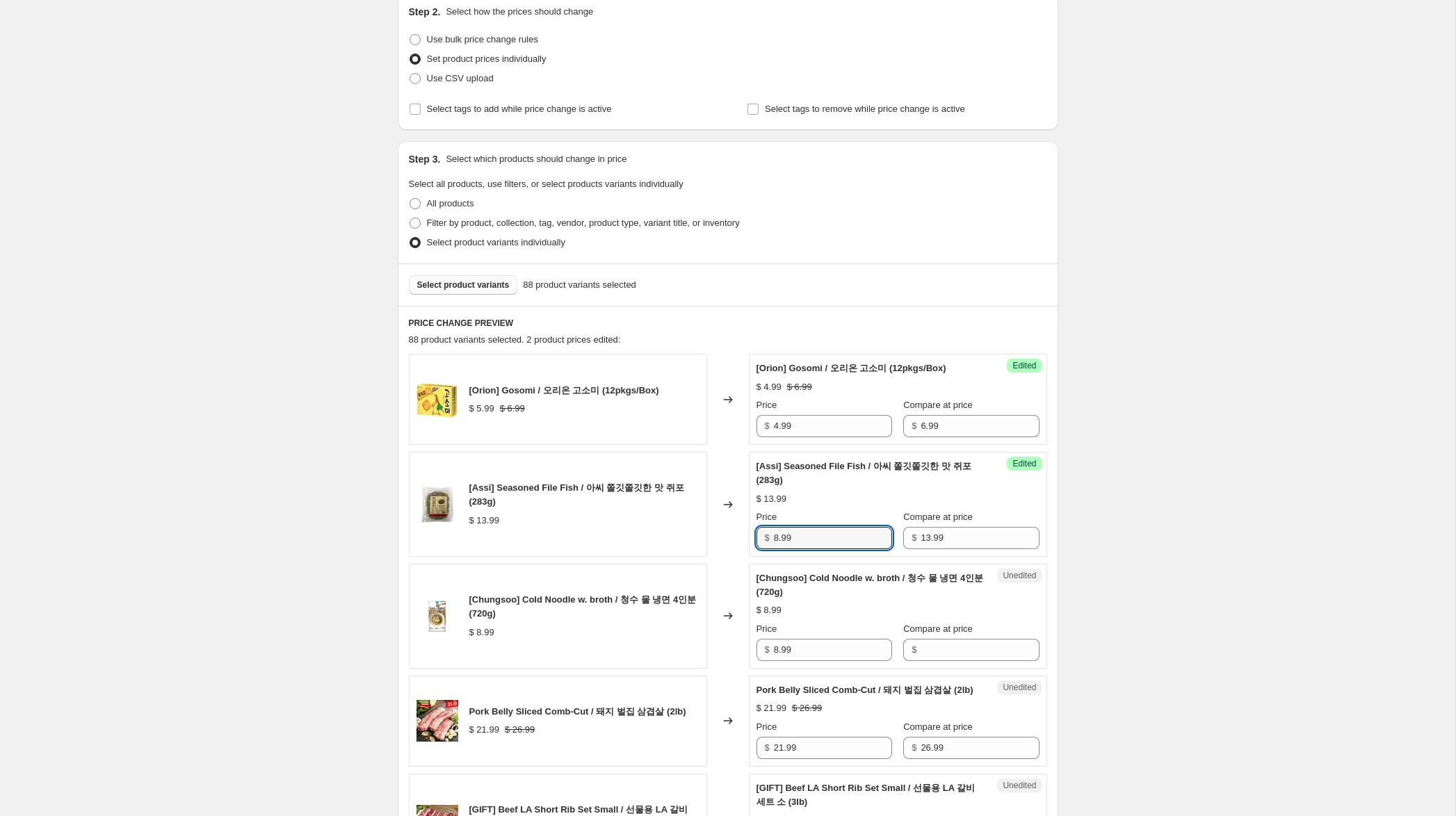
scroll to position [174, 0]
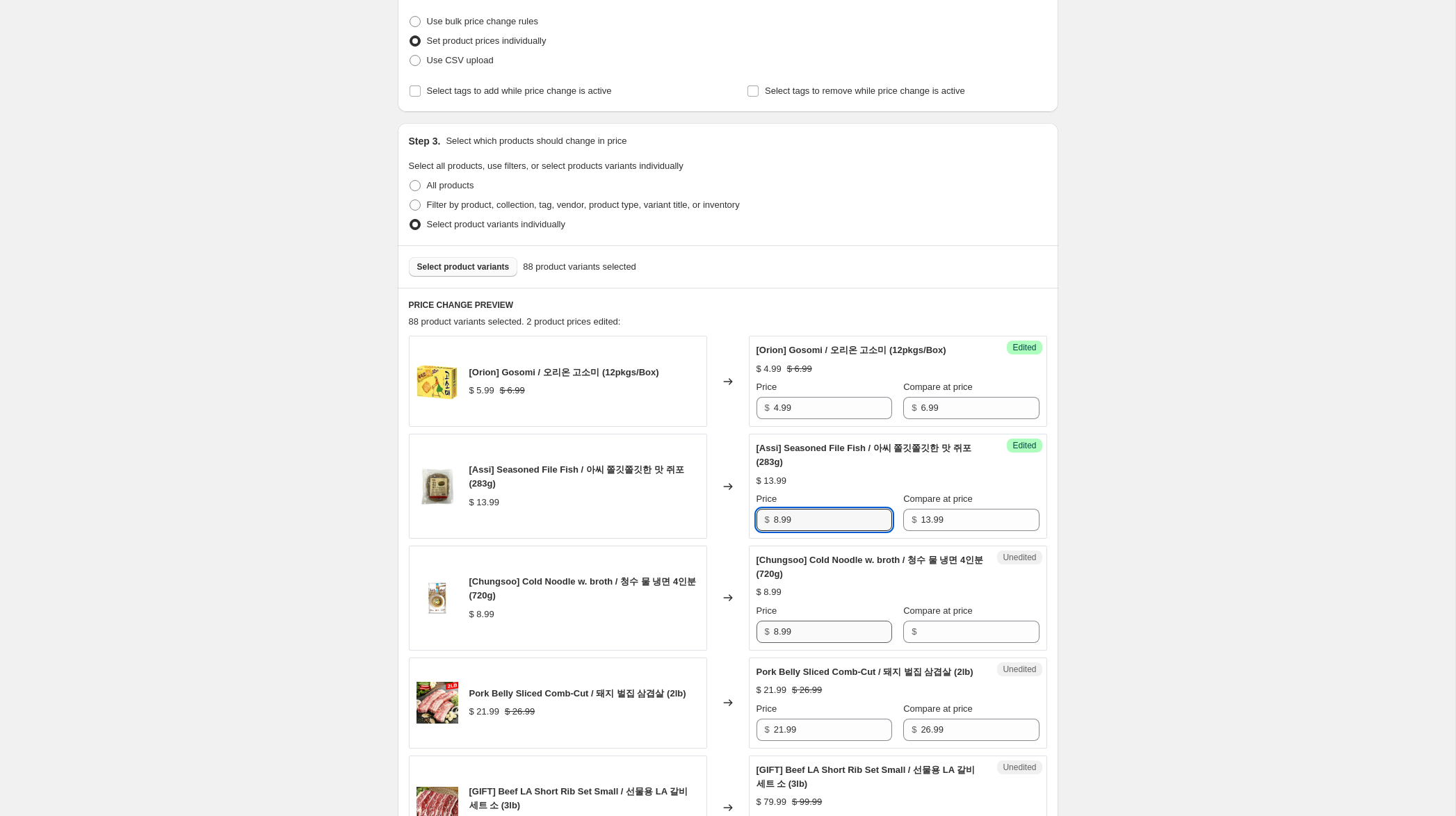
type input "8.99"
drag, startPoint x: 806, startPoint y: 634, endPoint x: 745, endPoint y: 633, distance: 61.0
click at [735, 633] on div "[Chungsoo] Cold Noodle w. broth / 청수 물 냉면 4인분 (720g) $ 8.99 Changed to Unedited…" at bounding box center [728, 598] width 638 height 105
drag, startPoint x: 929, startPoint y: 629, endPoint x: 793, endPoint y: 634, distance: 136.1
click at [927, 629] on input "Compare at price" at bounding box center [980, 632] width 118 height 22
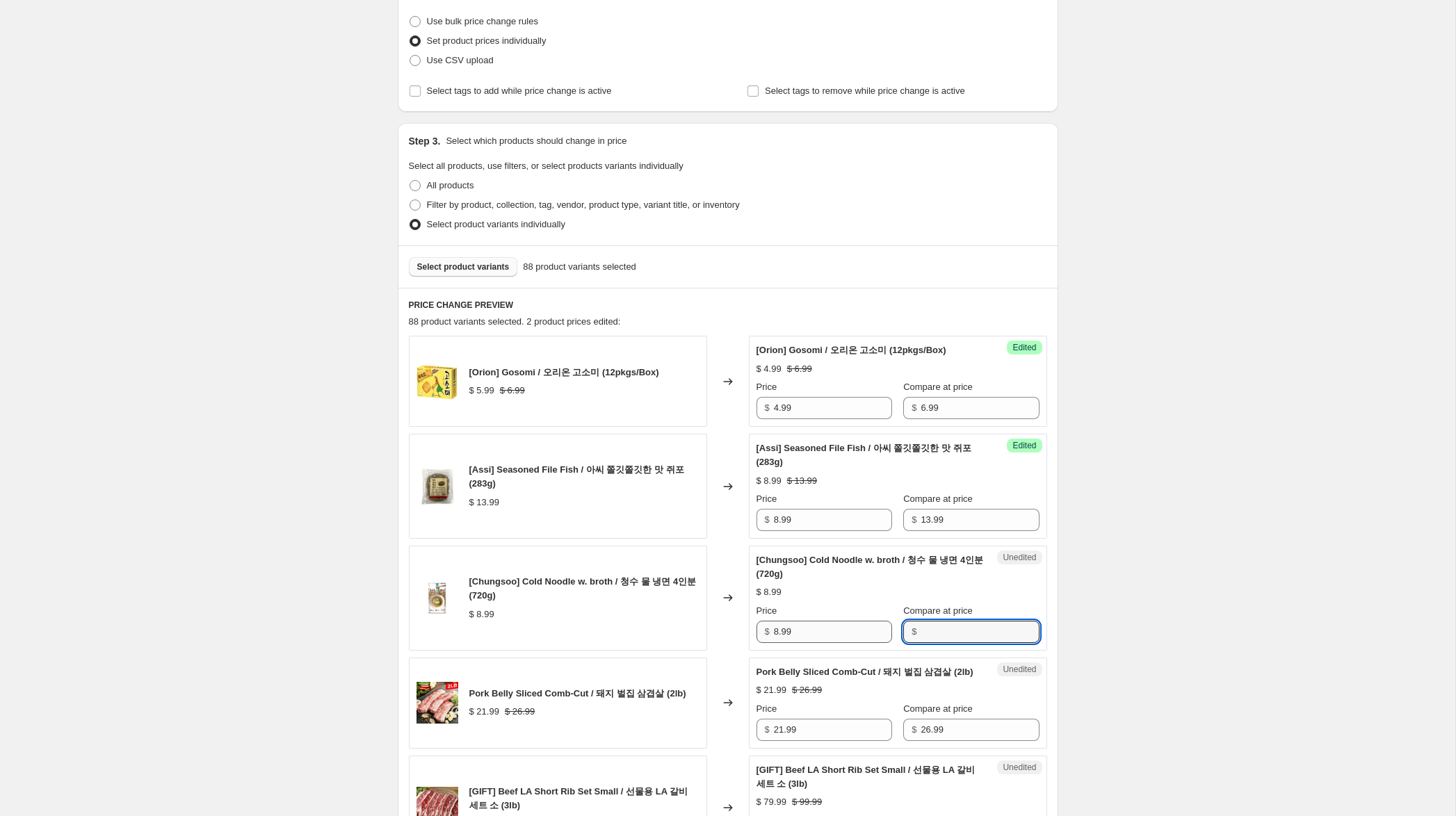
paste input "8.99"
type input "8.99"
drag, startPoint x: 779, startPoint y: 633, endPoint x: 738, endPoint y: 628, distance: 41.3
click at [738, 627] on div "[Chungsoo] Cold Noodle w. broth / 청수 물 냉면 4인분 (720g) $ 8.99 Changed to Success …" at bounding box center [728, 598] width 638 height 105
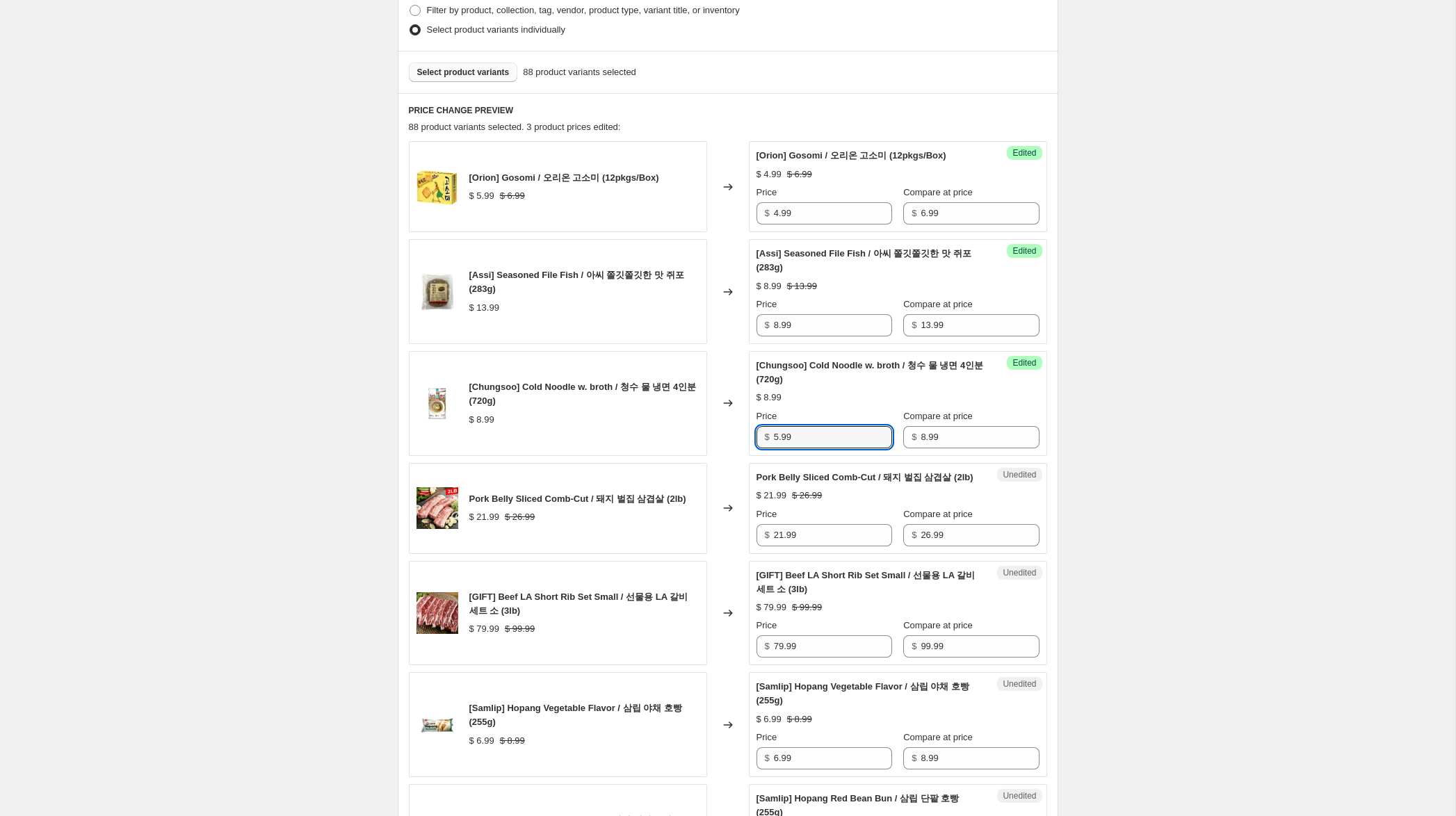
scroll to position [372, 0]
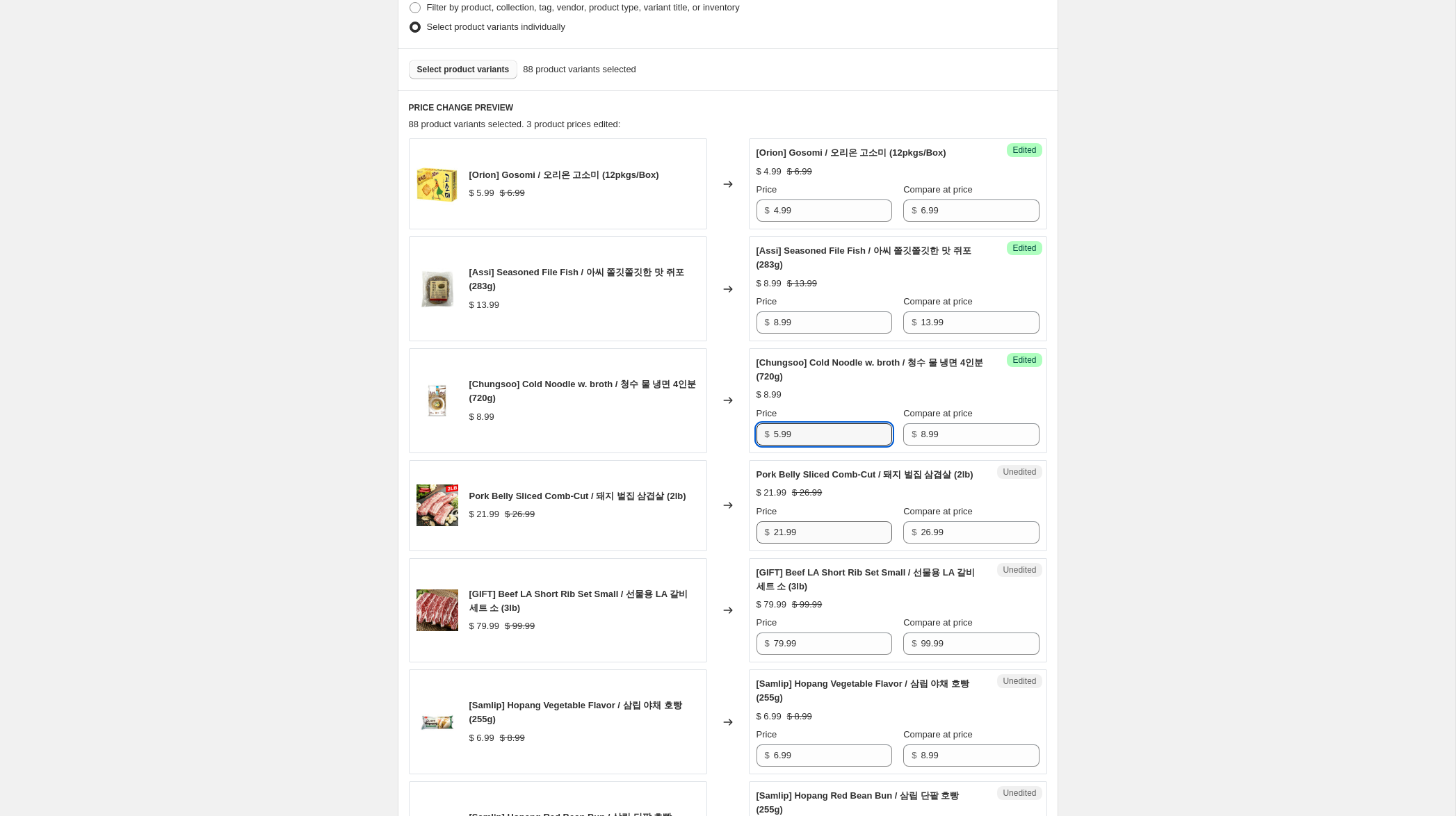
type input "5.99"
drag, startPoint x: 783, startPoint y: 549, endPoint x: 736, endPoint y: 544, distance: 47.3
click at [736, 540] on div "Pork Belly Sliced Comb-Cut / 돼지 벌집 삼겹살 (2lb) $ 21.99 $ 26.99 Changed to Unedite…" at bounding box center [728, 505] width 638 height 91
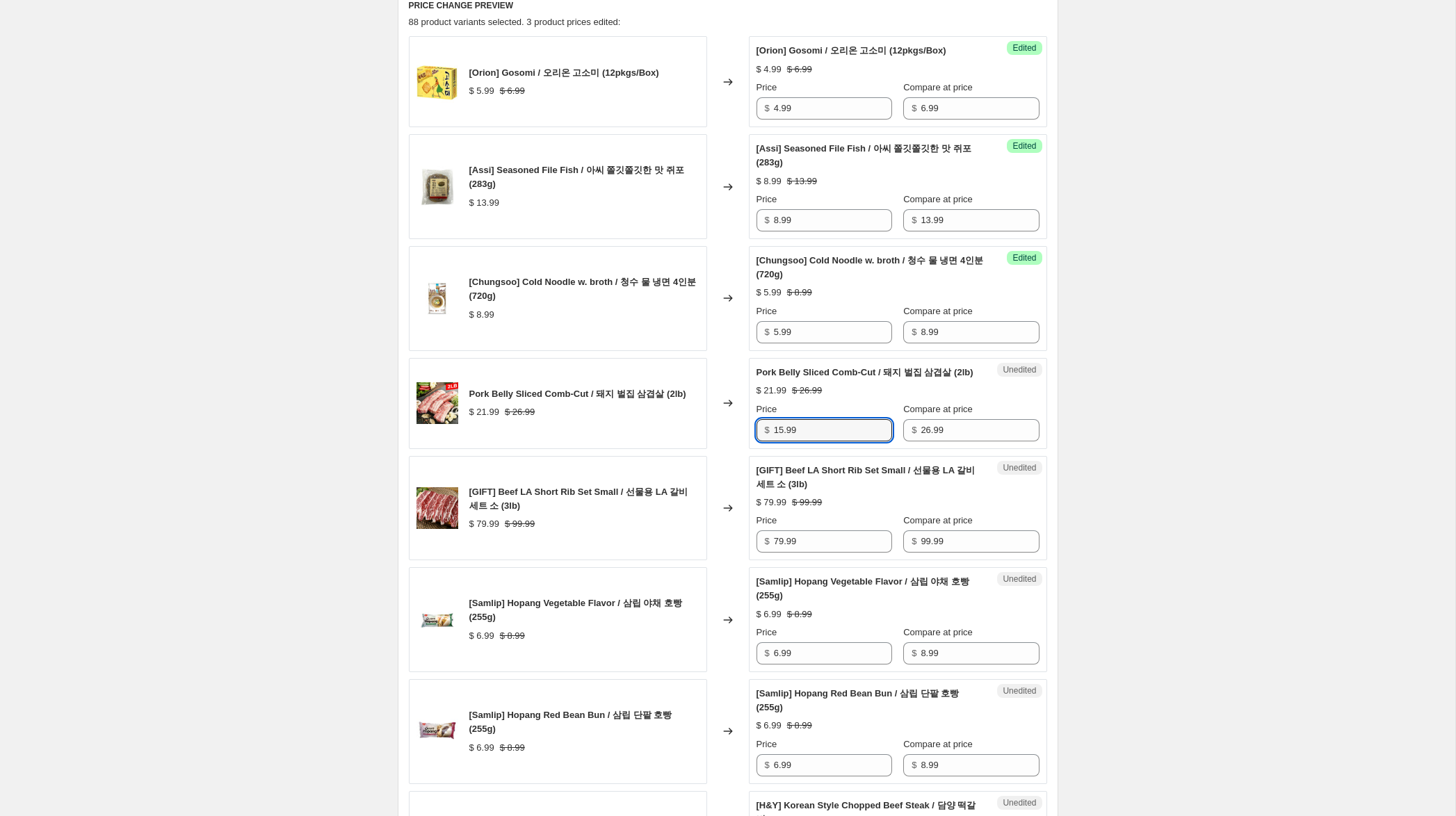
scroll to position [476, 0]
type input "15.99"
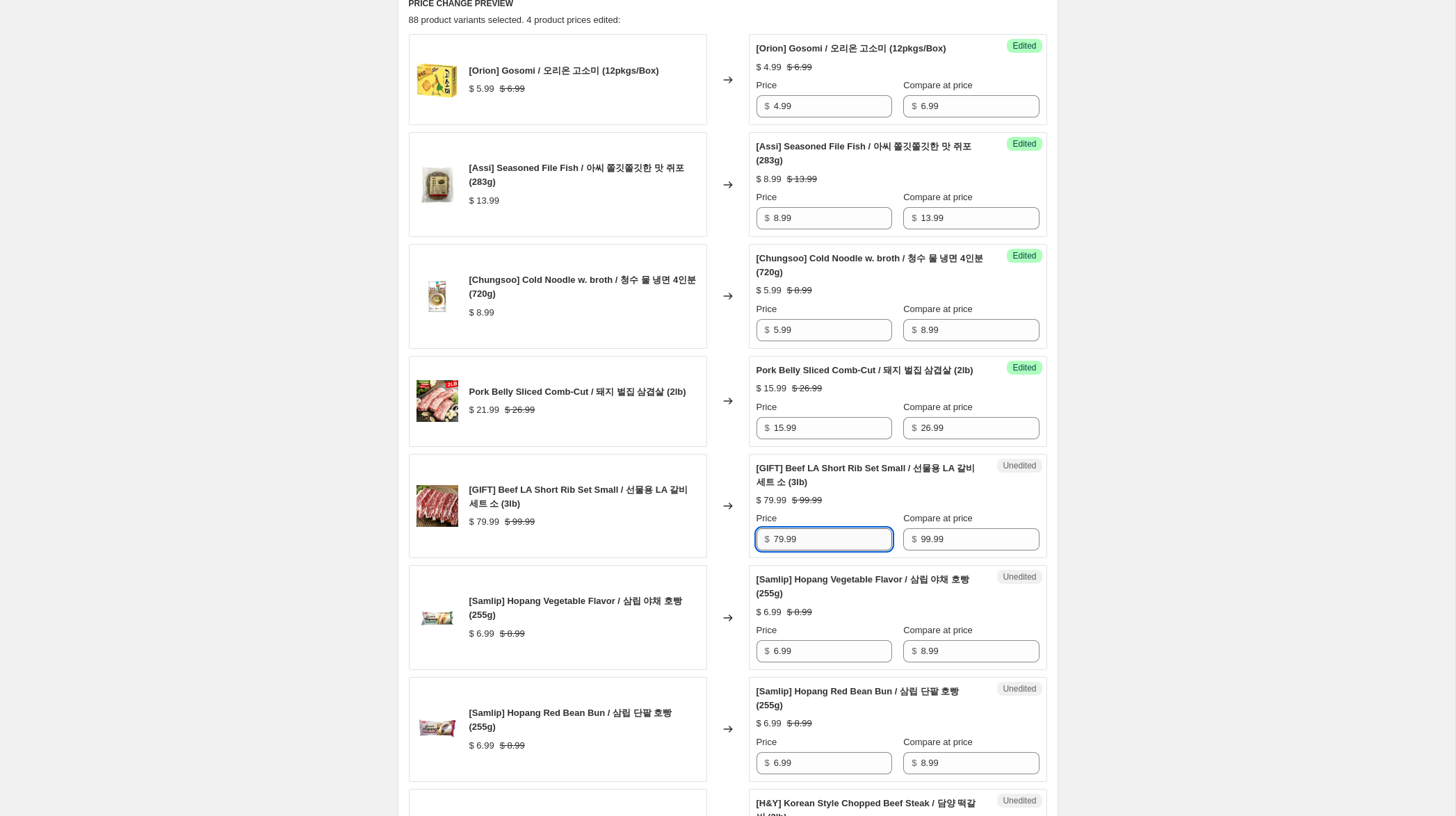
click at [784, 550] on input "79.99" at bounding box center [833, 539] width 118 height 22
drag, startPoint x: 779, startPoint y: 555, endPoint x: 735, endPoint y: 550, distance: 44.3
click at [736, 550] on div "[GIFT] Beef LA Short Rib Set Small / 선물용 LA 갈비 세트 소 (3lb) $ 79.99 $ 99.99 Chang…" at bounding box center [728, 507] width 638 height 105
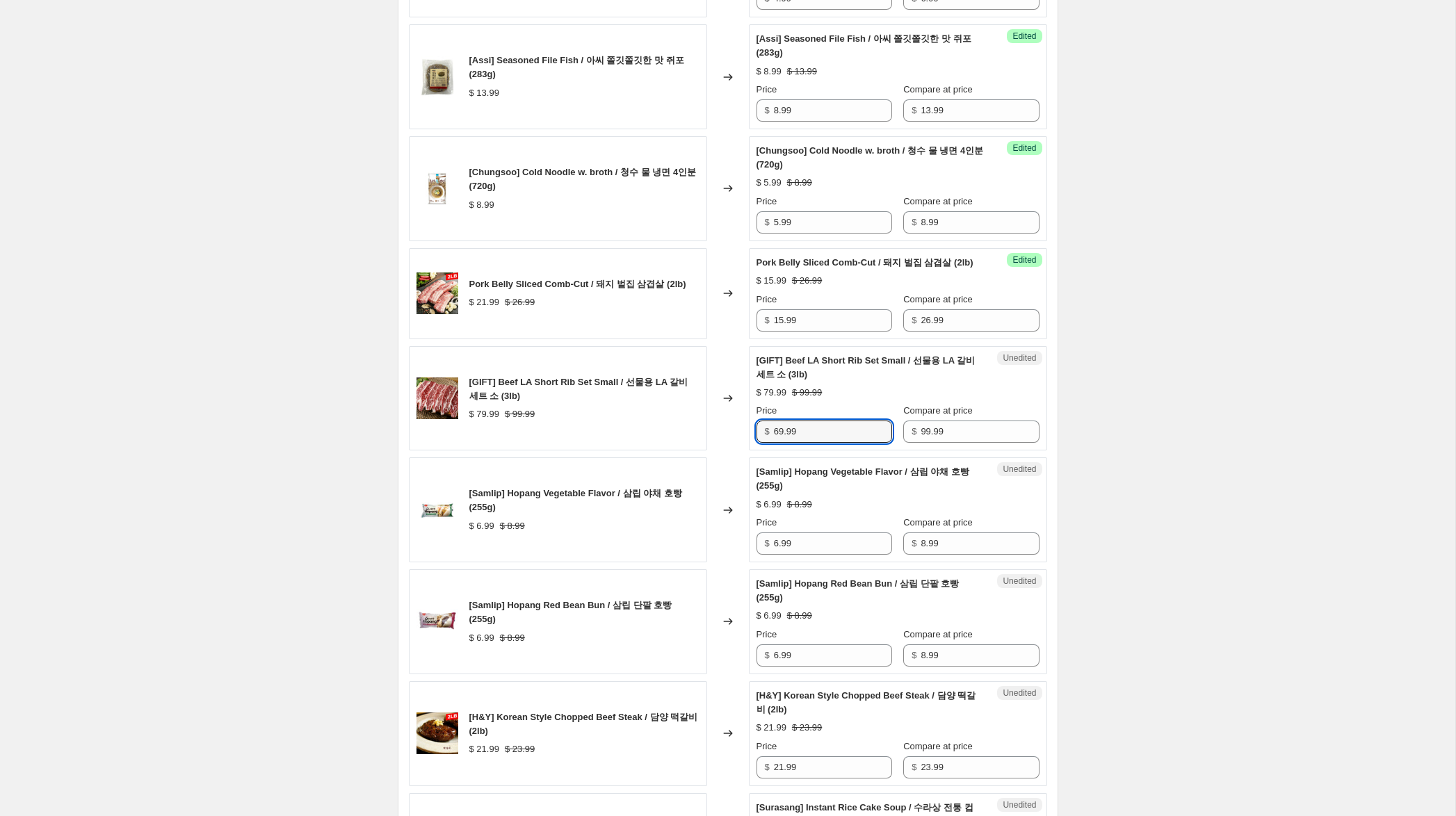
scroll to position [586, 0]
type input "69.99"
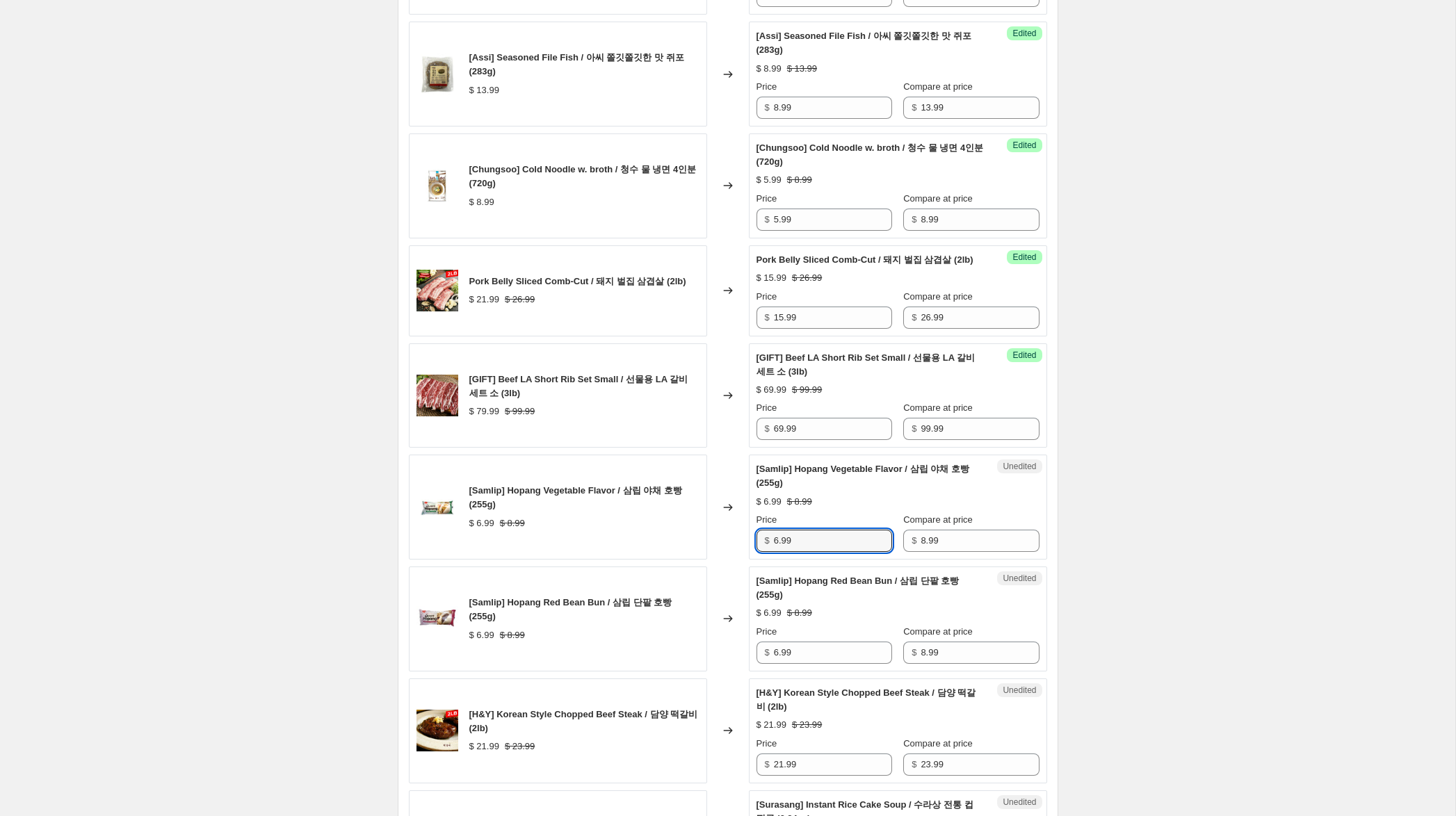
drag, startPoint x: 778, startPoint y: 554, endPoint x: 680, endPoint y: 547, distance: 98.2
click at [680, 547] on div "[Samlip] Hopang Vegetable Flavor / 삼립 야채 호빵 (255g) $ 6.99 $ 8.99 Changed to Une…" at bounding box center [728, 507] width 638 height 105
type input "5.99"
click at [779, 664] on input "6.99" at bounding box center [833, 653] width 118 height 22
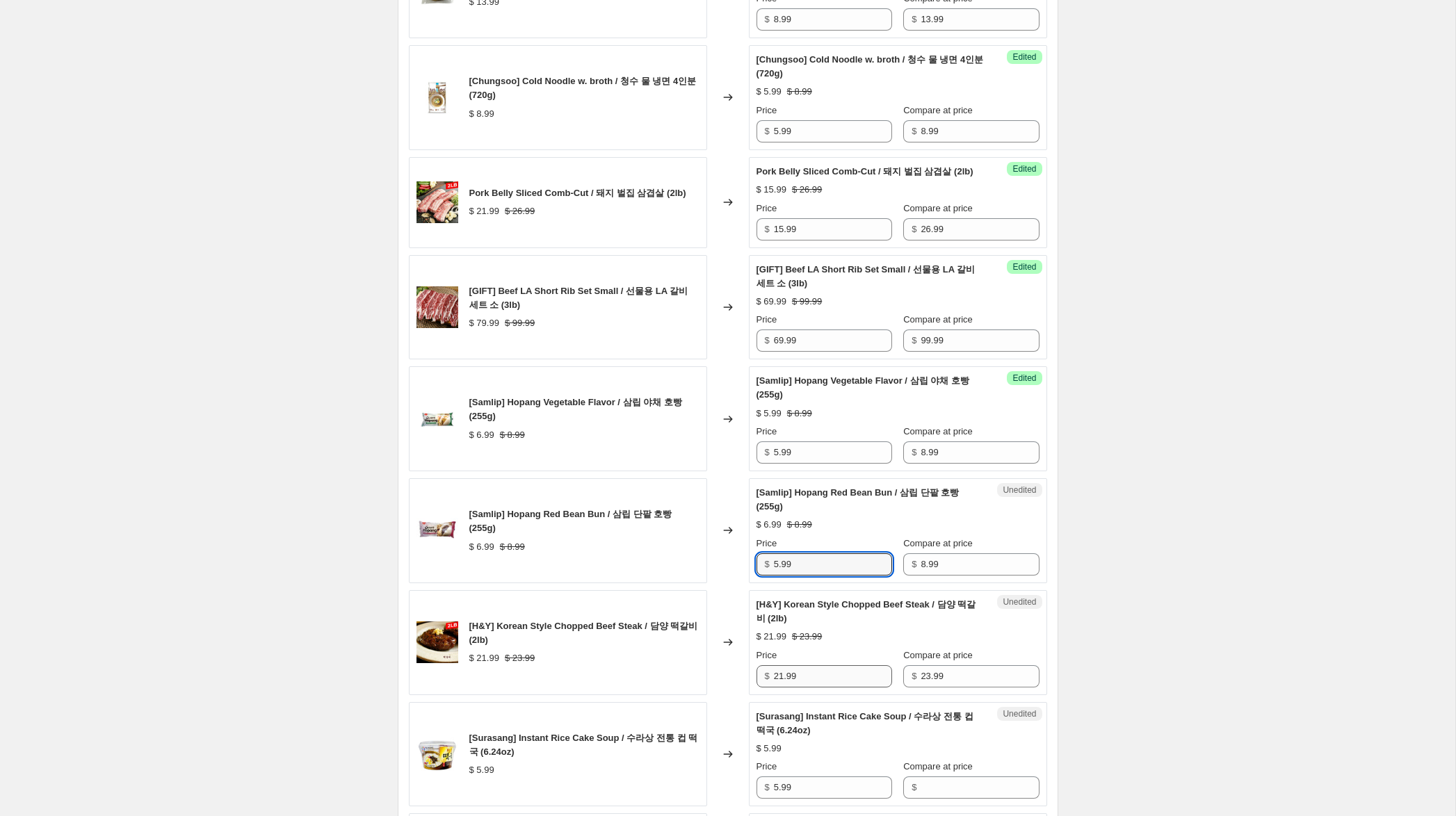
scroll to position [680, 0]
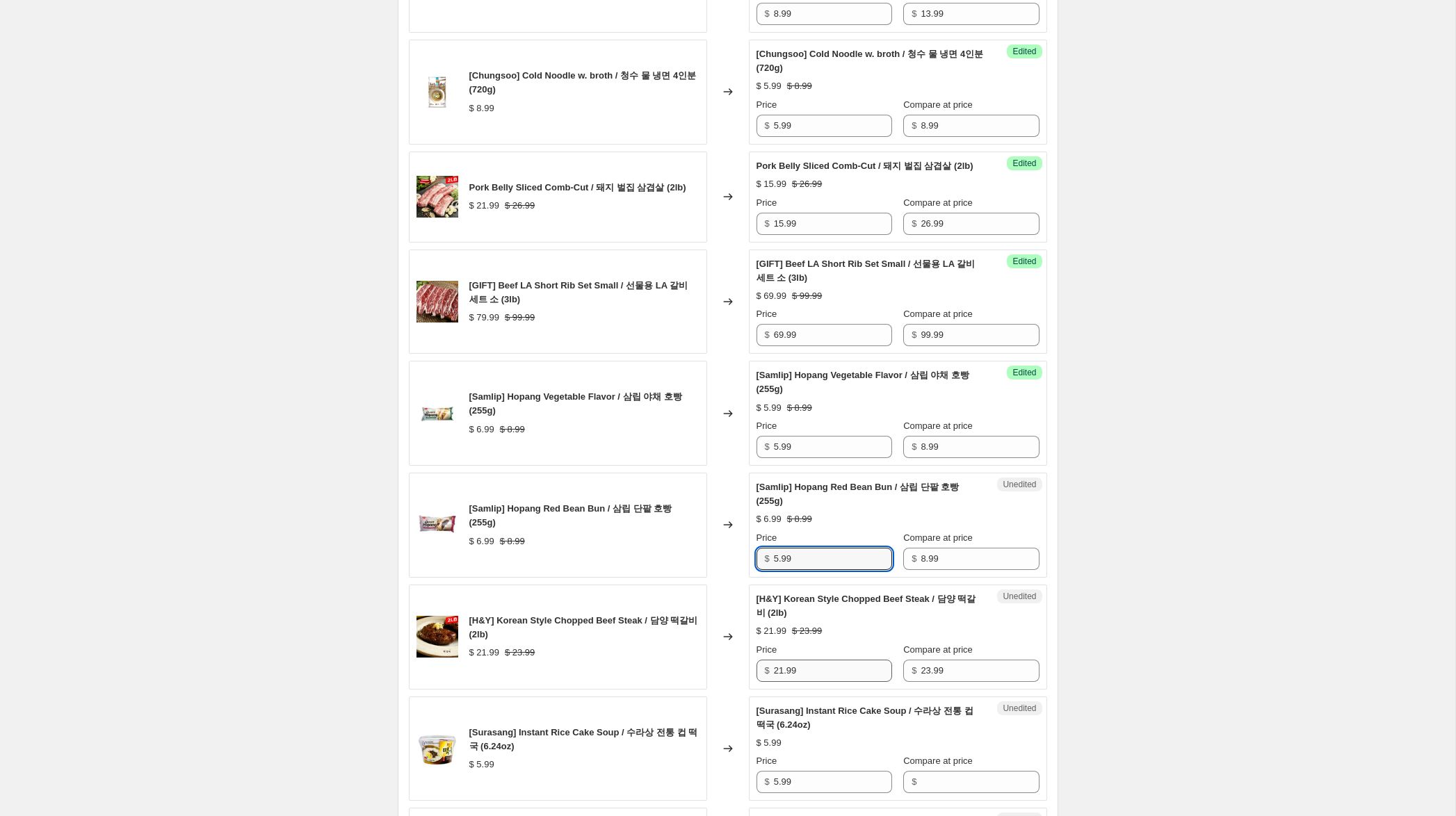
type input "5.99"
drag, startPoint x: 783, startPoint y: 684, endPoint x: 743, endPoint y: 685, distance: 40.0
click at [743, 685] on div "[H&Y] Korean Style Chopped Beef Steak / 담양 떡갈비 (2lb) $ 21.99 $ 23.99 Changed to…" at bounding box center [728, 637] width 638 height 105
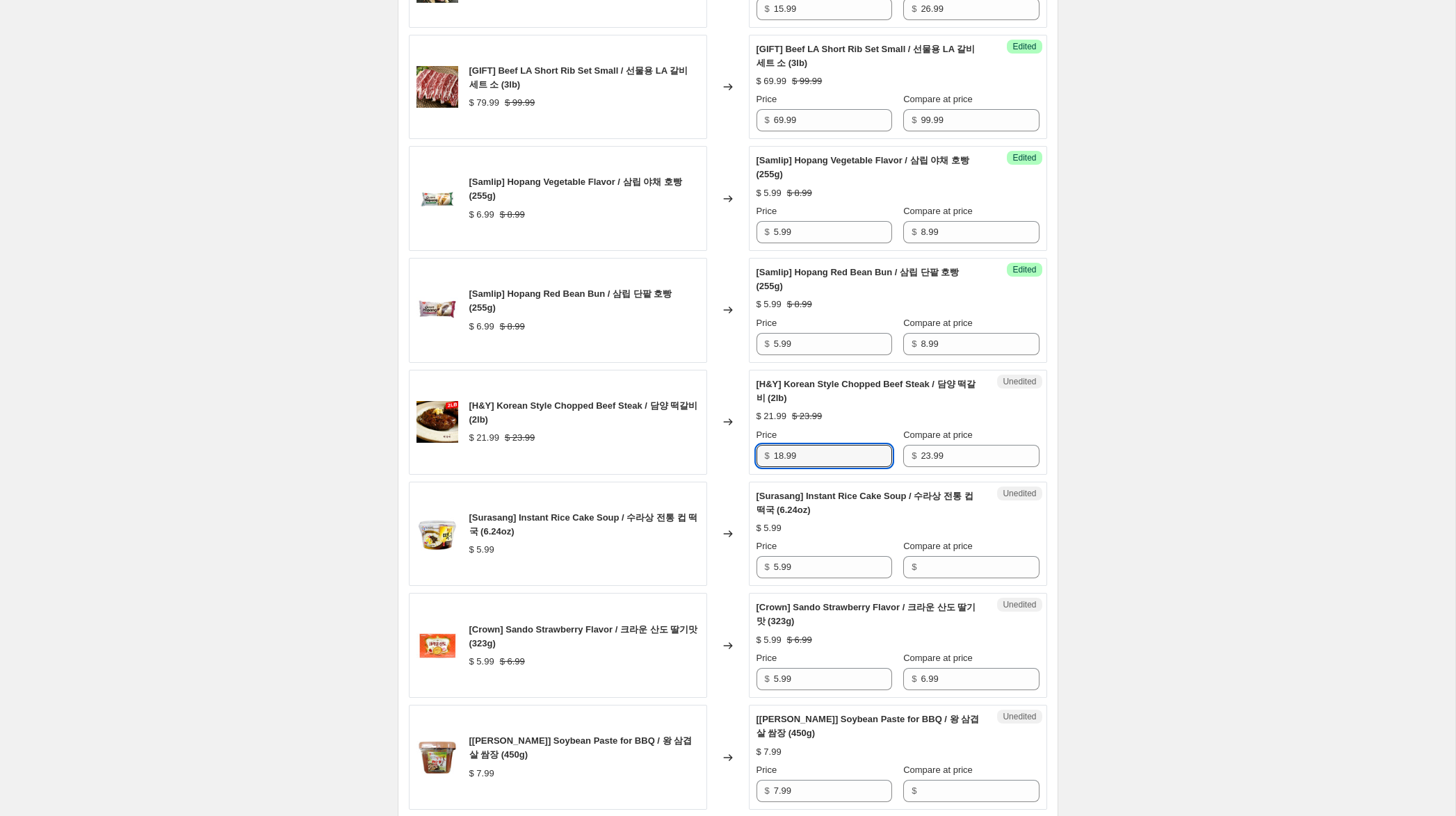
scroll to position [898, 0]
type input "18.99"
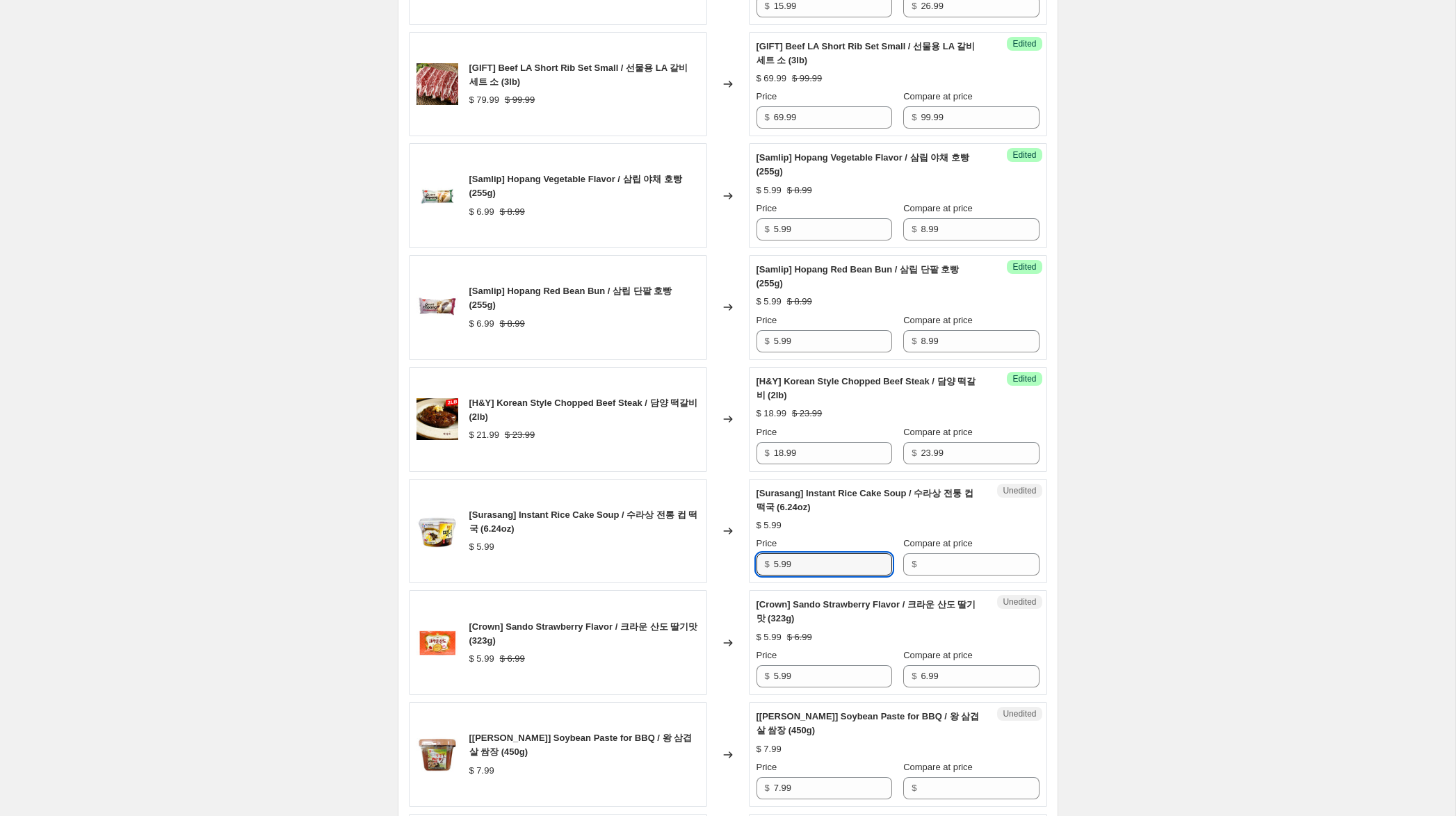
drag, startPoint x: 785, startPoint y: 577, endPoint x: 757, endPoint y: 575, distance: 28.1
click at [757, 575] on div "$ 5.99" at bounding box center [824, 564] width 136 height 22
drag, startPoint x: 965, startPoint y: 577, endPoint x: 818, endPoint y: 582, distance: 147.1
click at [957, 575] on input "Compare at price" at bounding box center [980, 564] width 118 height 22
paste input "5.99"
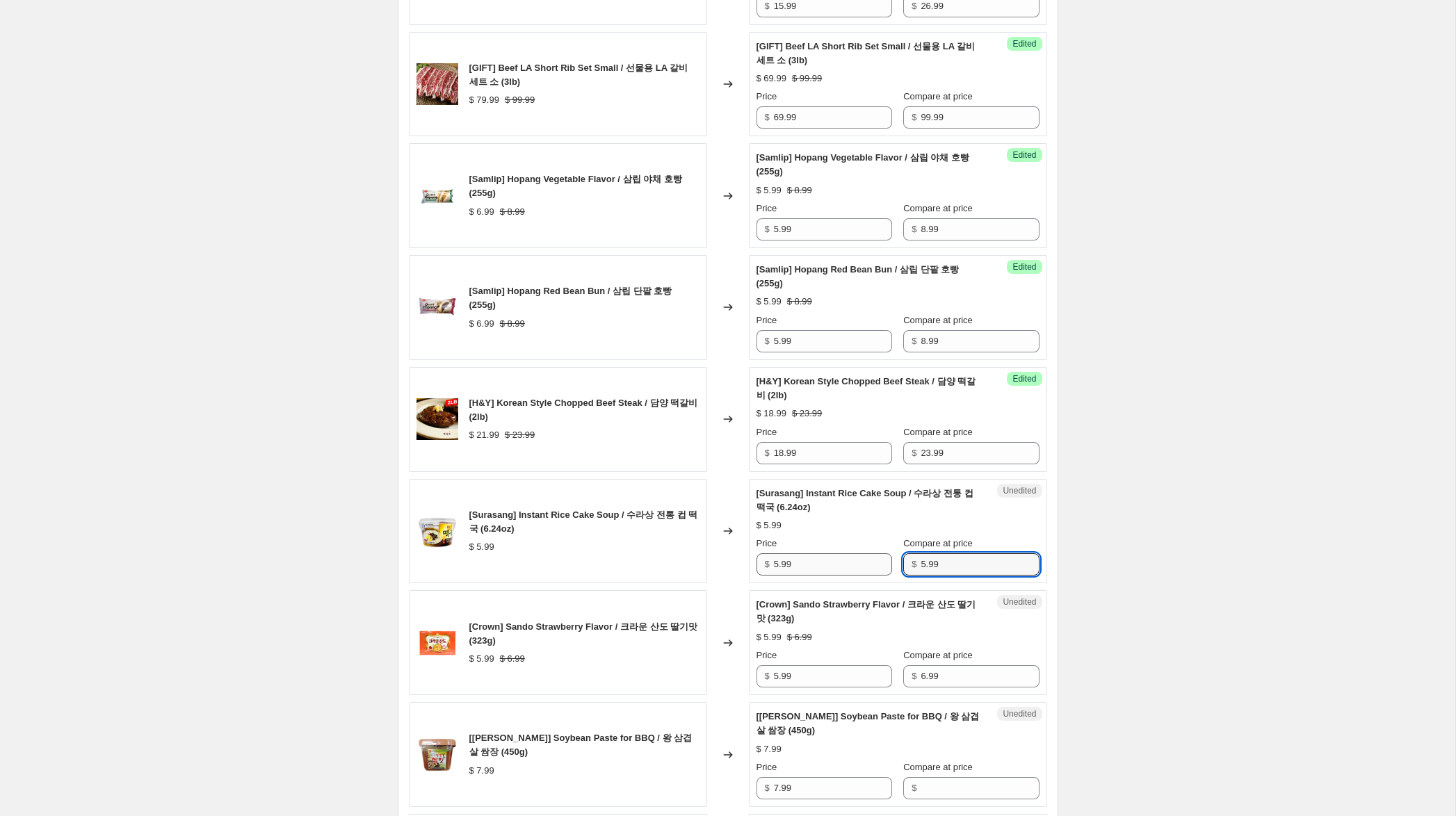
type input "5.99"
drag, startPoint x: 779, startPoint y: 580, endPoint x: 701, endPoint y: 575, distance: 78.2
click at [703, 575] on div "[Surasang] Instant Rice Cake Soup / 수라상 전통 컵 떡국 (6.24oz) $ 5.99 Changed to Succ…" at bounding box center [728, 531] width 638 height 105
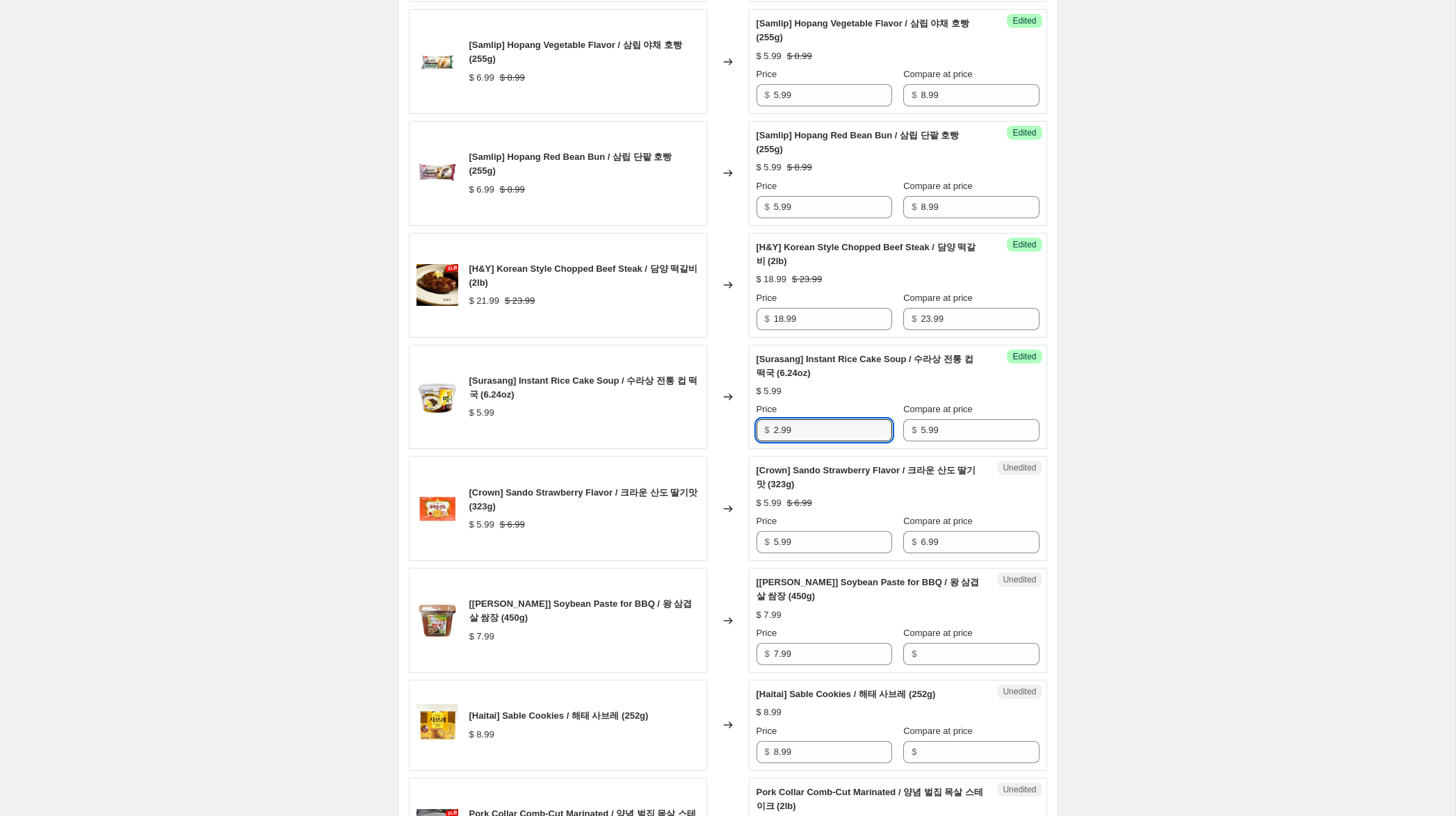
scroll to position [1117, 0]
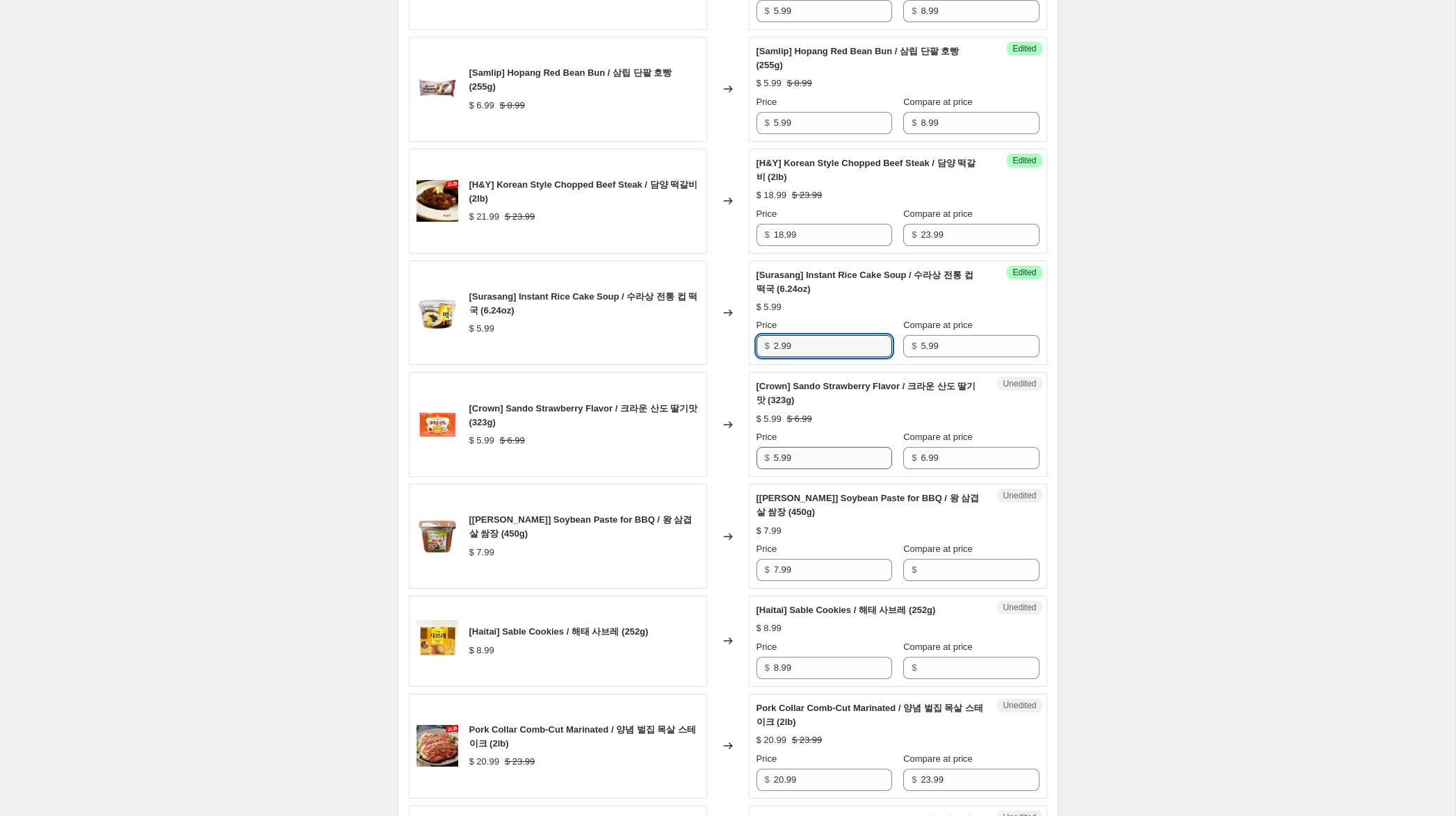
type input "2.99"
drag, startPoint x: 778, startPoint y: 476, endPoint x: 737, endPoint y: 502, distance: 48.5
click at [736, 471] on div "[Crown] [PERSON_NAME] Strawberry Flavor / 크라운 산도 딸기맛 (323g) $ 5.99 $ 6.99 Chang…" at bounding box center [728, 425] width 638 height 105
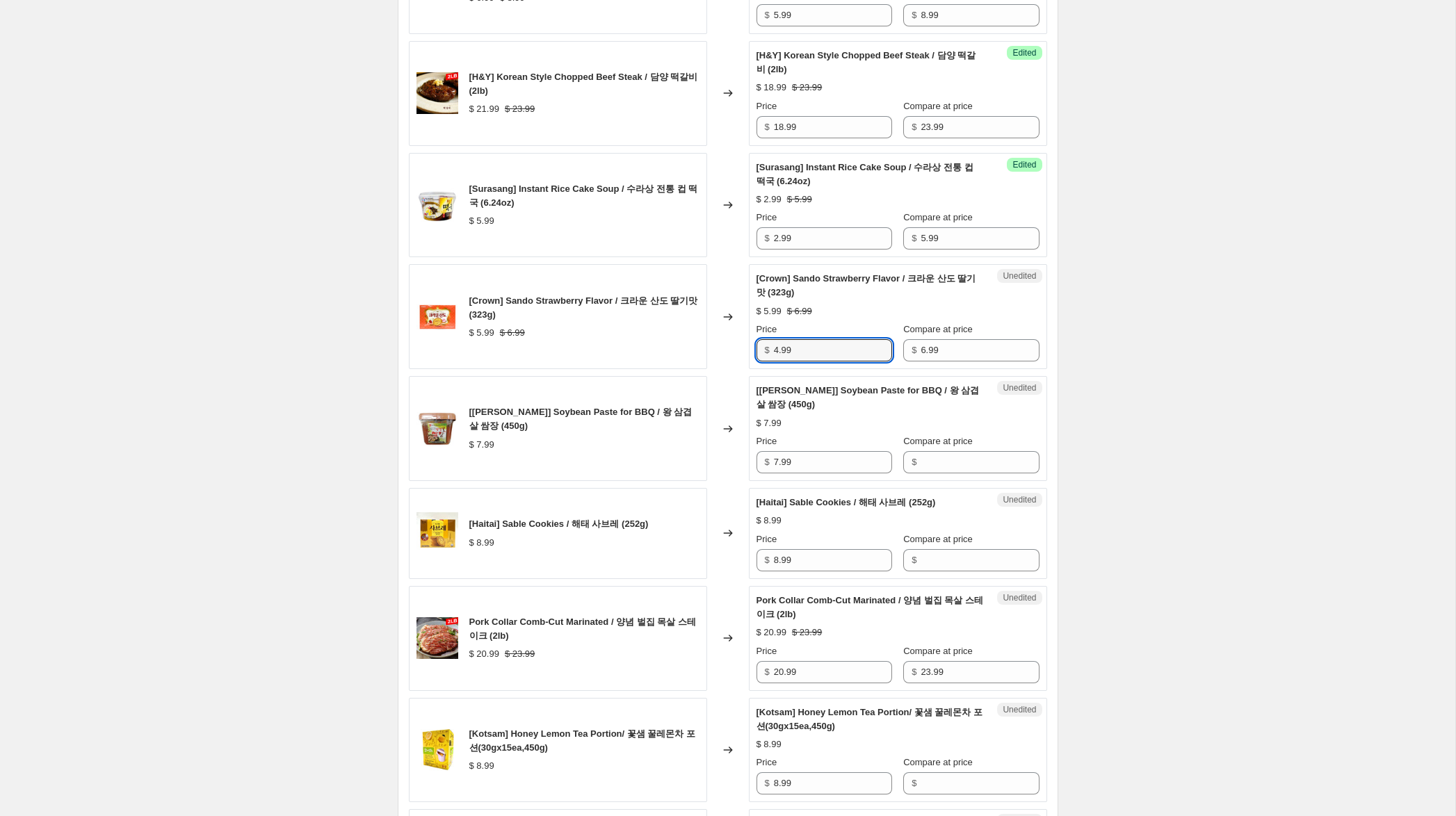
scroll to position [1238, 0]
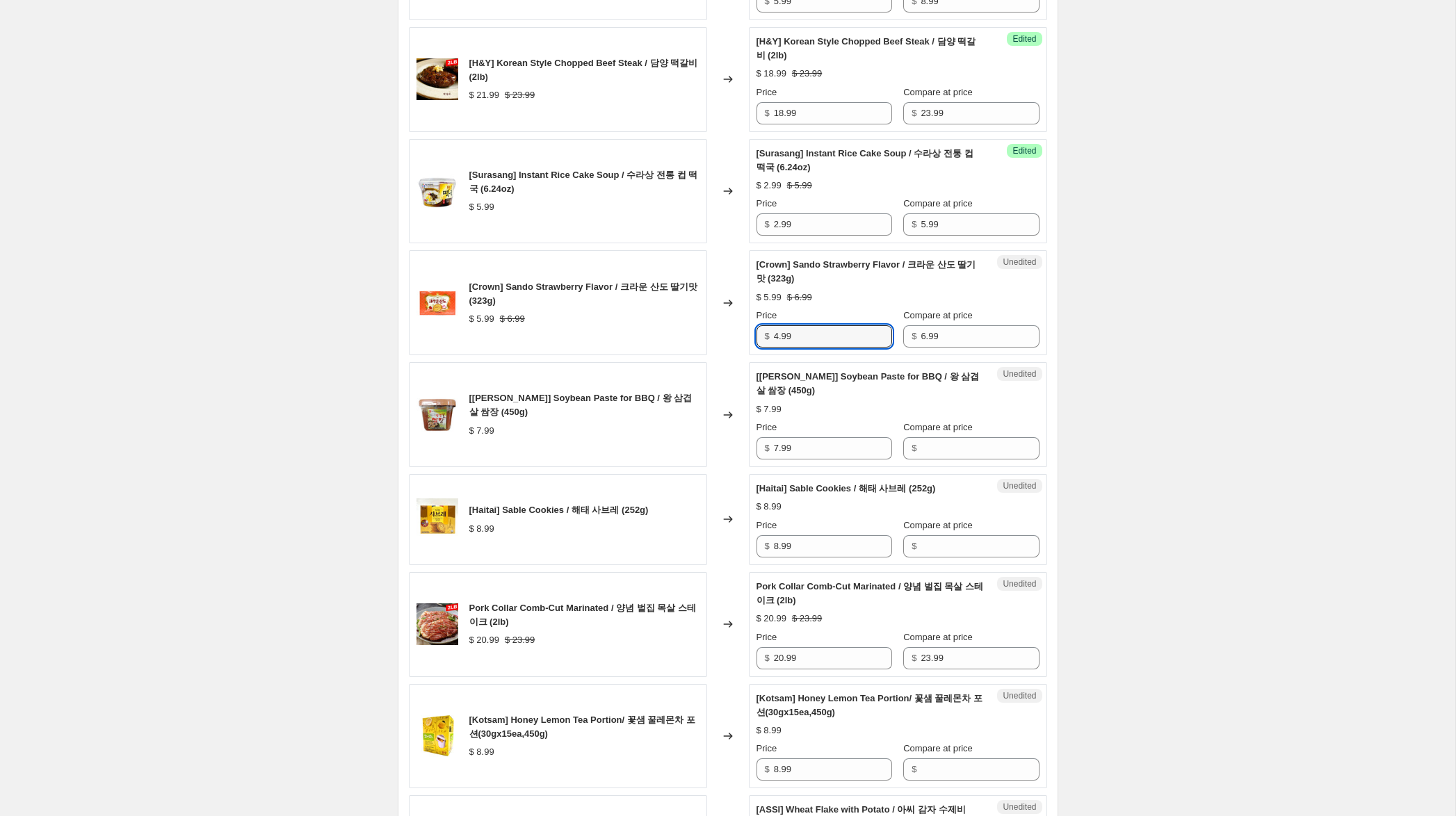
type input "4.99"
drag, startPoint x: 770, startPoint y: 454, endPoint x: 731, endPoint y: 450, distance: 39.2
click at [731, 450] on div "[[PERSON_NAME]] Soybean Paste for BBQ / 왕 삼겹살 쌈장 (450g) $ 7.99 Changed to Unedi…" at bounding box center [728, 414] width 638 height 105
drag, startPoint x: 920, startPoint y: 464, endPoint x: 847, endPoint y: 463, distance: 73.0
click at [920, 459] on input "Compare at price" at bounding box center [980, 448] width 118 height 22
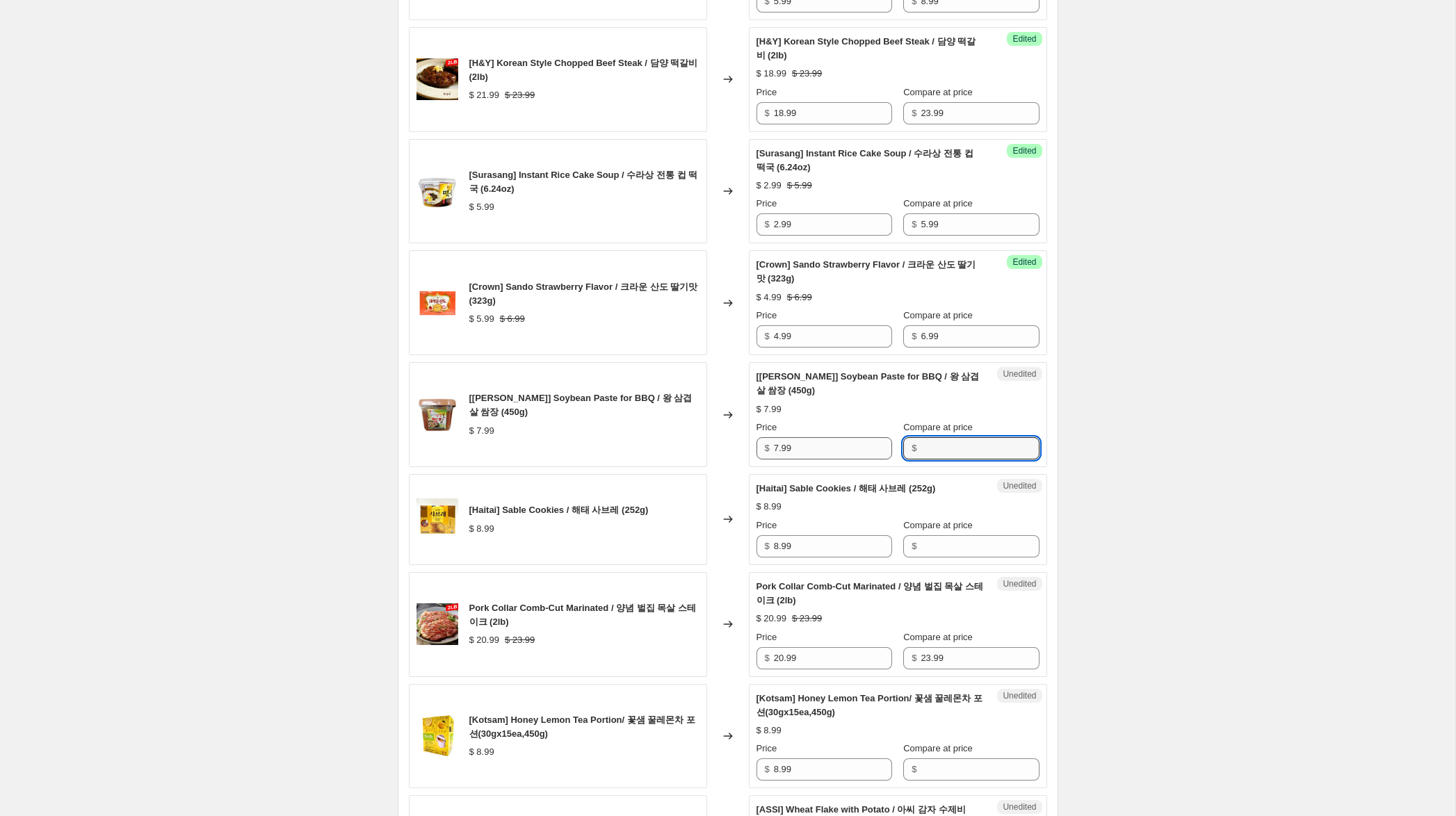
paste input "7.99"
type input "7.99"
click at [777, 459] on input "7.99" at bounding box center [833, 448] width 118 height 22
drag, startPoint x: 778, startPoint y: 462, endPoint x: 746, endPoint y: 456, distance: 32.6
click at [747, 456] on div "[[PERSON_NAME]] Soybean Paste for BBQ / 왕 삼겹살 쌈장 (450g) $ 7.99 Changed to Succe…" at bounding box center [728, 414] width 638 height 105
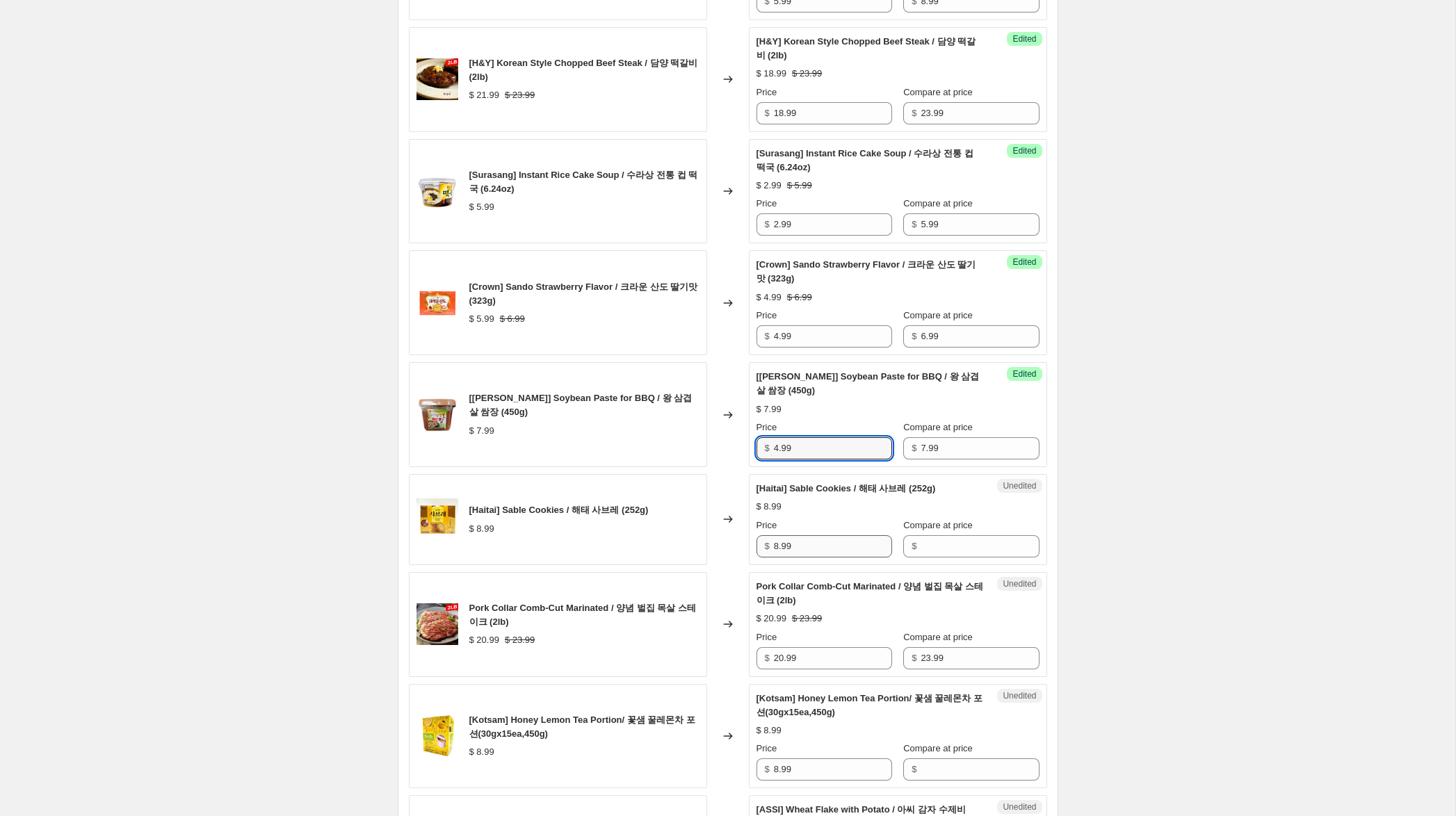
type input "4.99"
drag, startPoint x: 805, startPoint y: 555, endPoint x: 839, endPoint y: 558, distance: 34.1
click at [738, 551] on div "[Haitai] Sable Cookies / 해태 사브레 (252g) $ 8.99 Changed to Unedited [Haitai] Sabl…" at bounding box center [728, 519] width 638 height 91
drag, startPoint x: 926, startPoint y: 562, endPoint x: 838, endPoint y: 563, distance: 88.0
click at [924, 558] on input "Compare at price" at bounding box center [980, 546] width 118 height 22
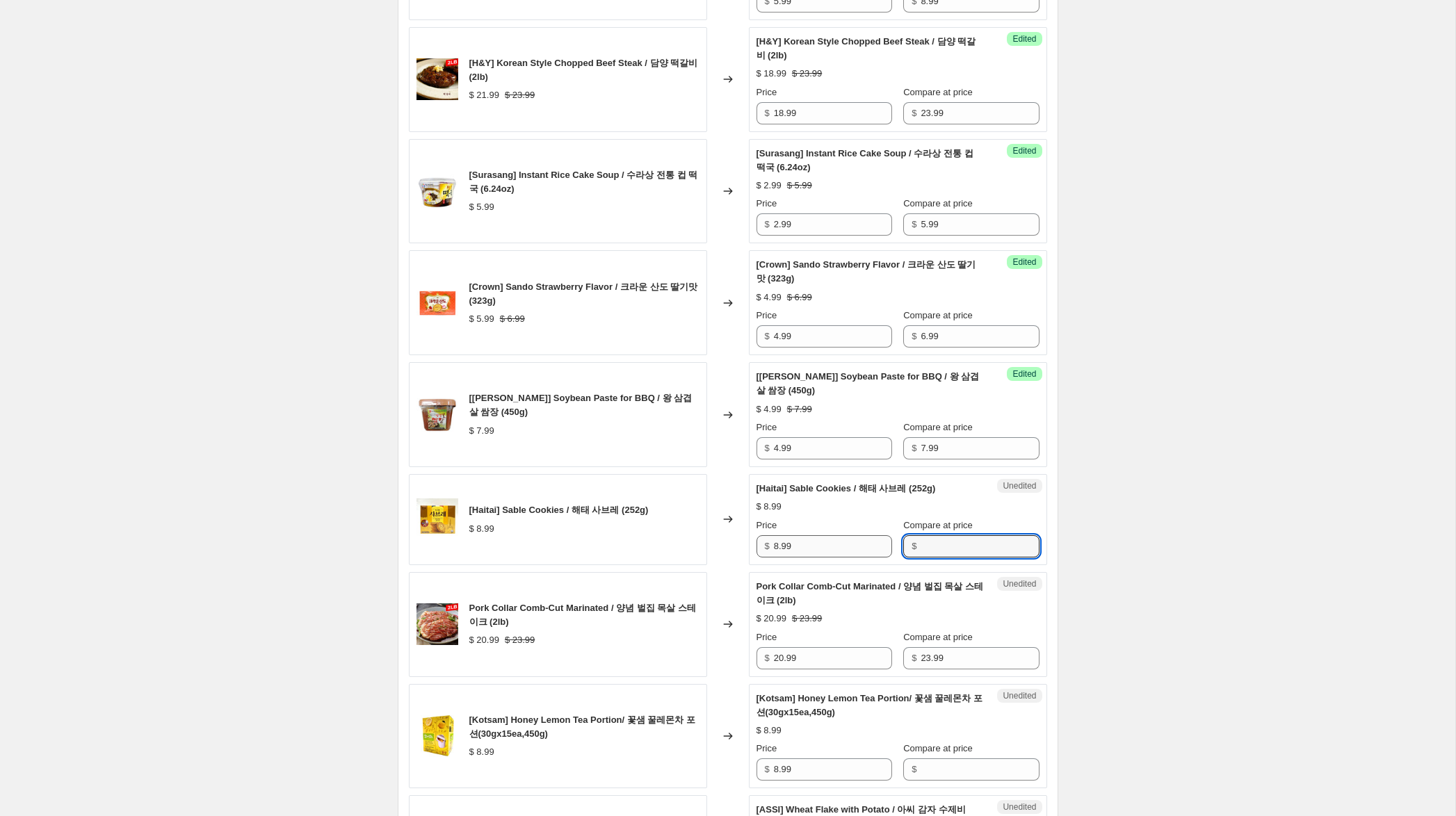
paste input "8.99"
type input "8.99"
drag, startPoint x: 779, startPoint y: 560, endPoint x: 645, endPoint y: 555, distance: 134.1
click at [650, 555] on div "[Haitai] Sable Cookies / 해태 사브레 (252g) $ 8.99 Changed to Success Edited [Haitai…" at bounding box center [728, 519] width 638 height 91
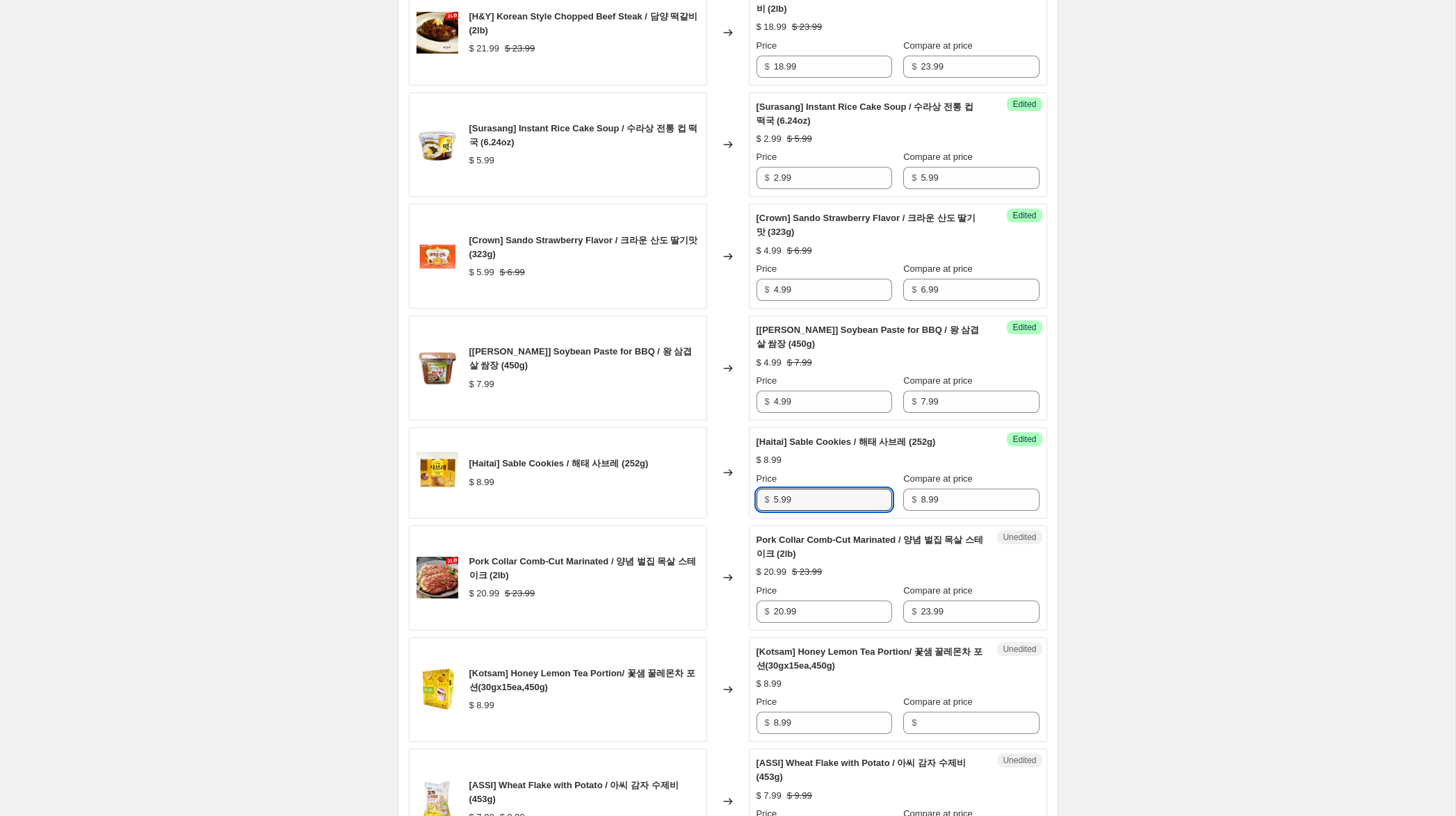
scroll to position [1286, 0]
type input "5.99"
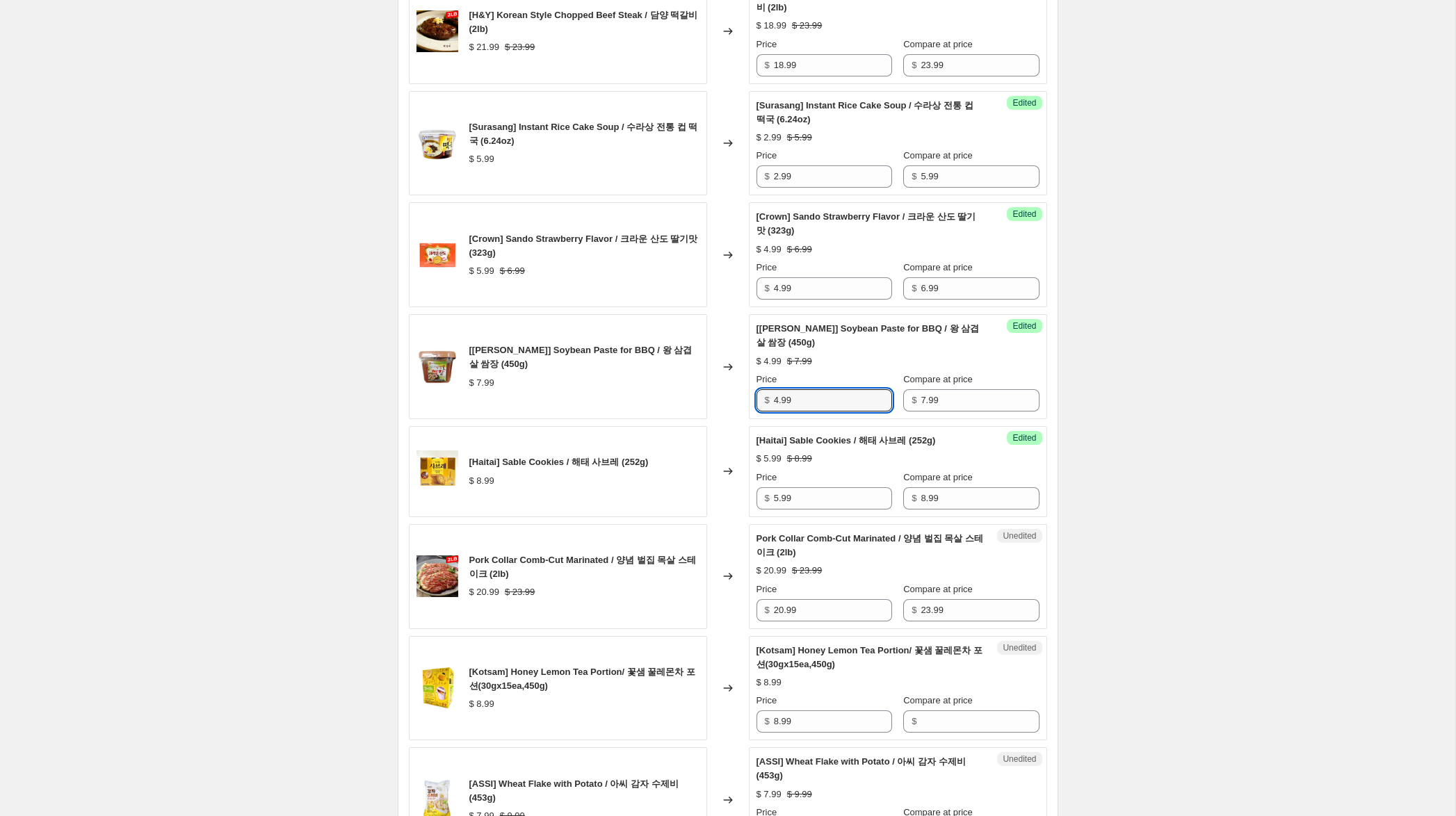
drag, startPoint x: 777, startPoint y: 412, endPoint x: 700, endPoint y: 405, distance: 77.3
click at [700, 405] on div "[[PERSON_NAME]] Soybean Paste for BBQ / 왕 삼겹살 쌈장 (450g) $ 7.99 Changed to Succe…" at bounding box center [728, 366] width 638 height 105
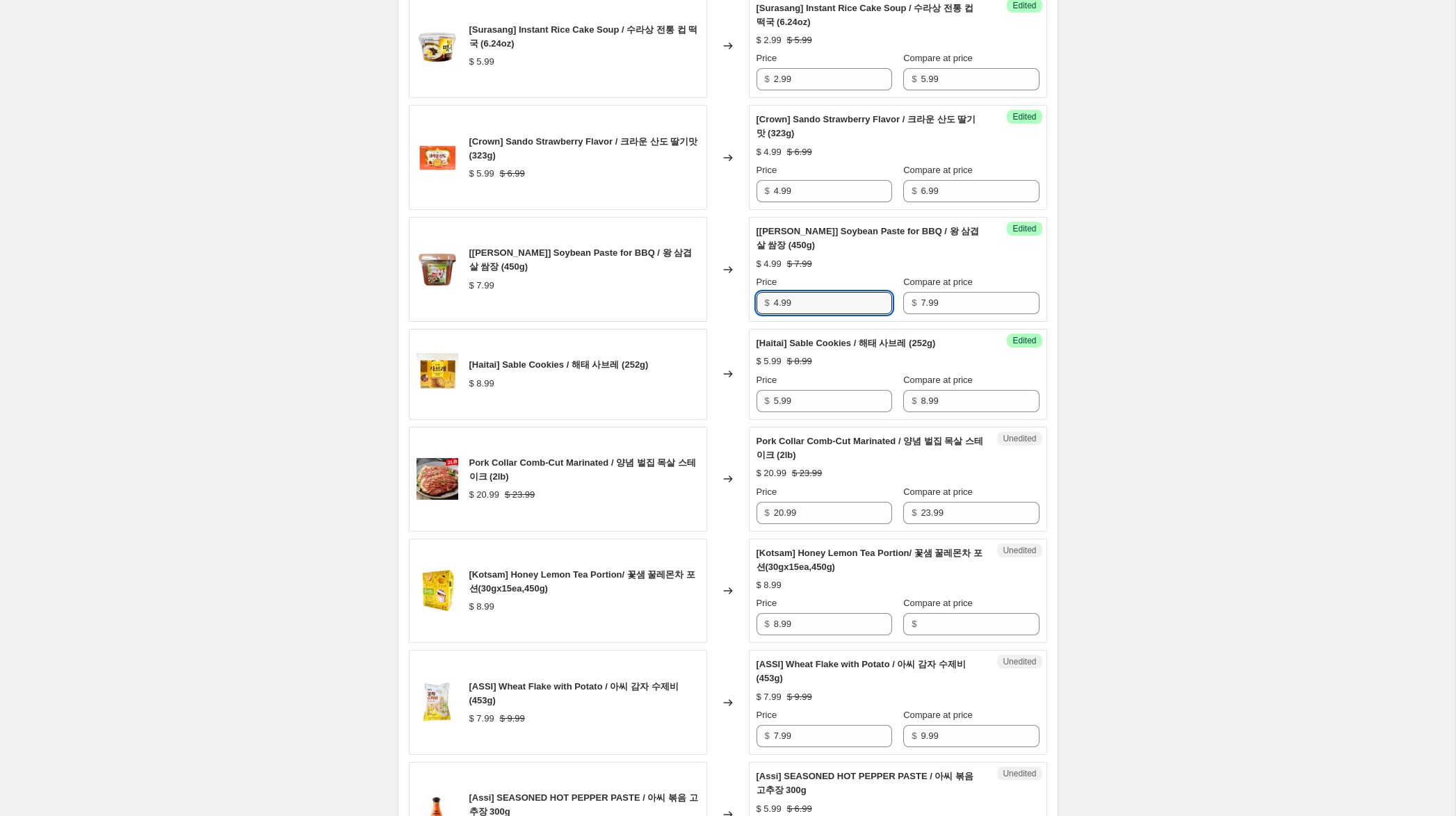
scroll to position [1385, 0]
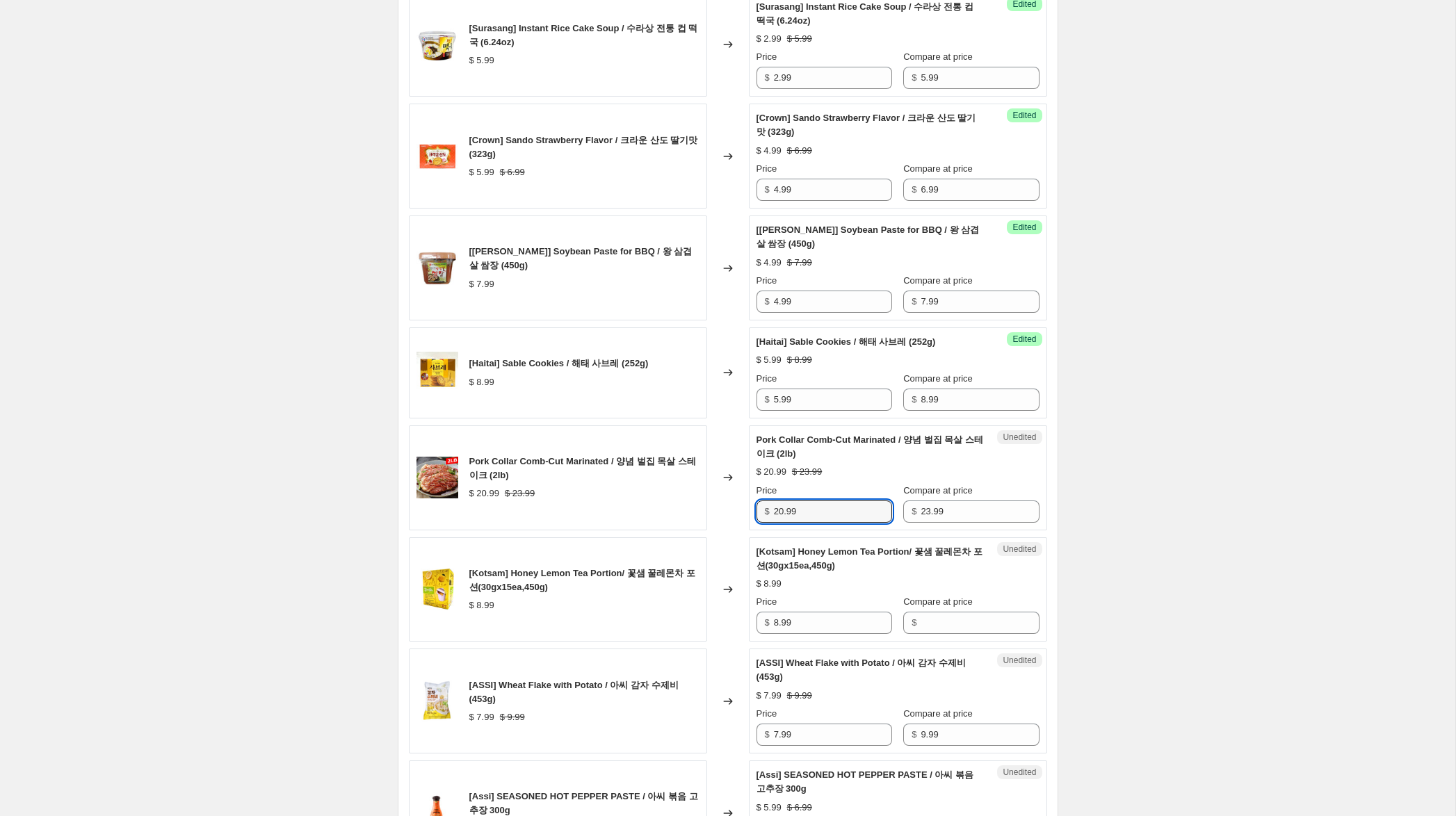
drag, startPoint x: 784, startPoint y: 527, endPoint x: 723, endPoint y: 519, distance: 61.5
click at [724, 519] on div "Pork Collar Comb-Cut Marinated / 양념 벌집 목살 스테이크 (2lb) $ 20.99 $ 23.99 Changed to…" at bounding box center [728, 478] width 638 height 105
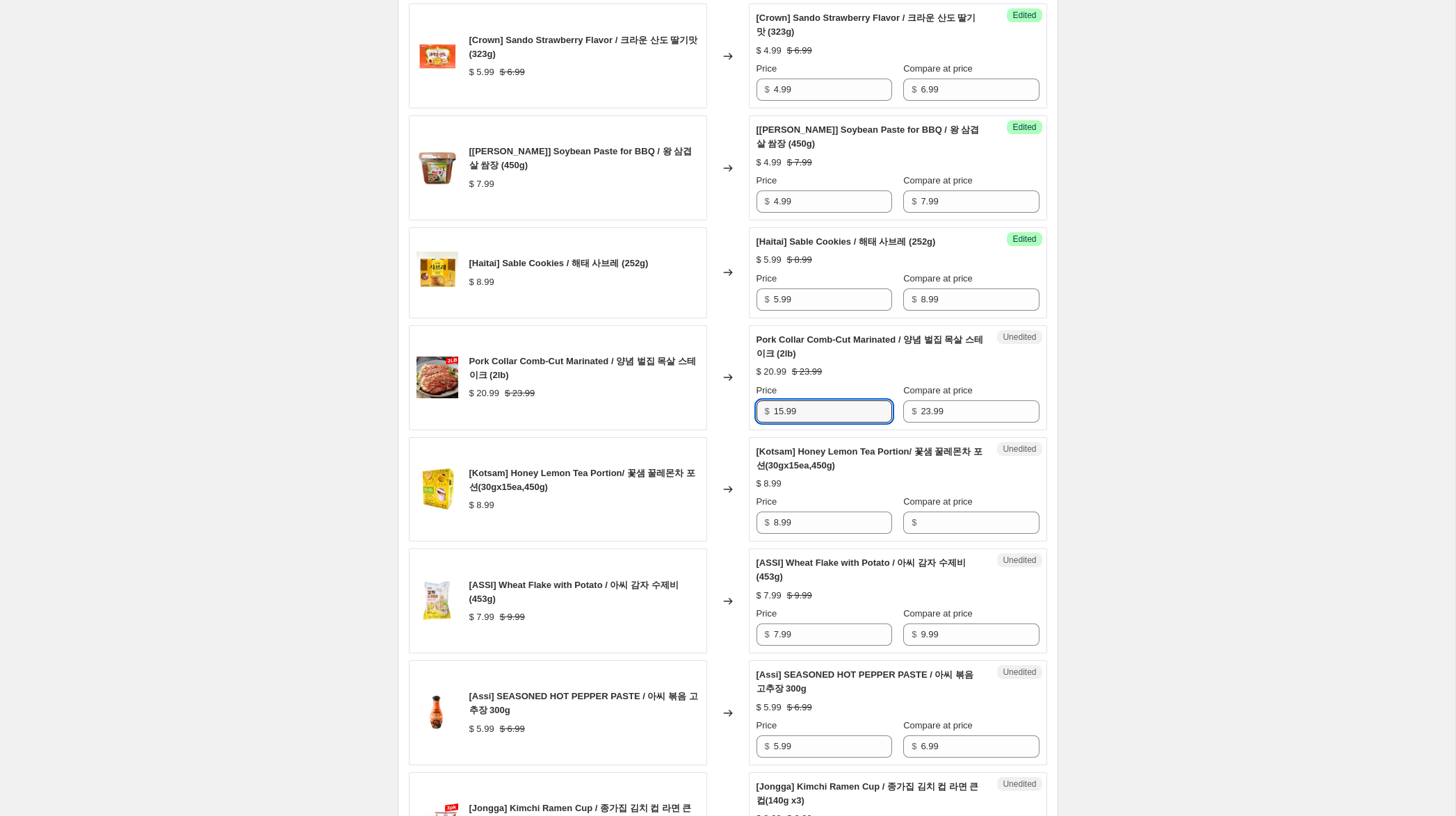
scroll to position [1485, 0]
type input "15.99"
drag, startPoint x: 813, startPoint y: 538, endPoint x: 799, endPoint y: 538, distance: 14.0
click at [706, 524] on div "[Kotsam] Honey Lemon Tea Portion/ 꽃샘 꿀레몬차 포션(30gx15ea,450g) $ 8.99 Changed to U…" at bounding box center [728, 489] width 638 height 105
drag, startPoint x: 944, startPoint y: 532, endPoint x: 765, endPoint y: 560, distance: 181.2
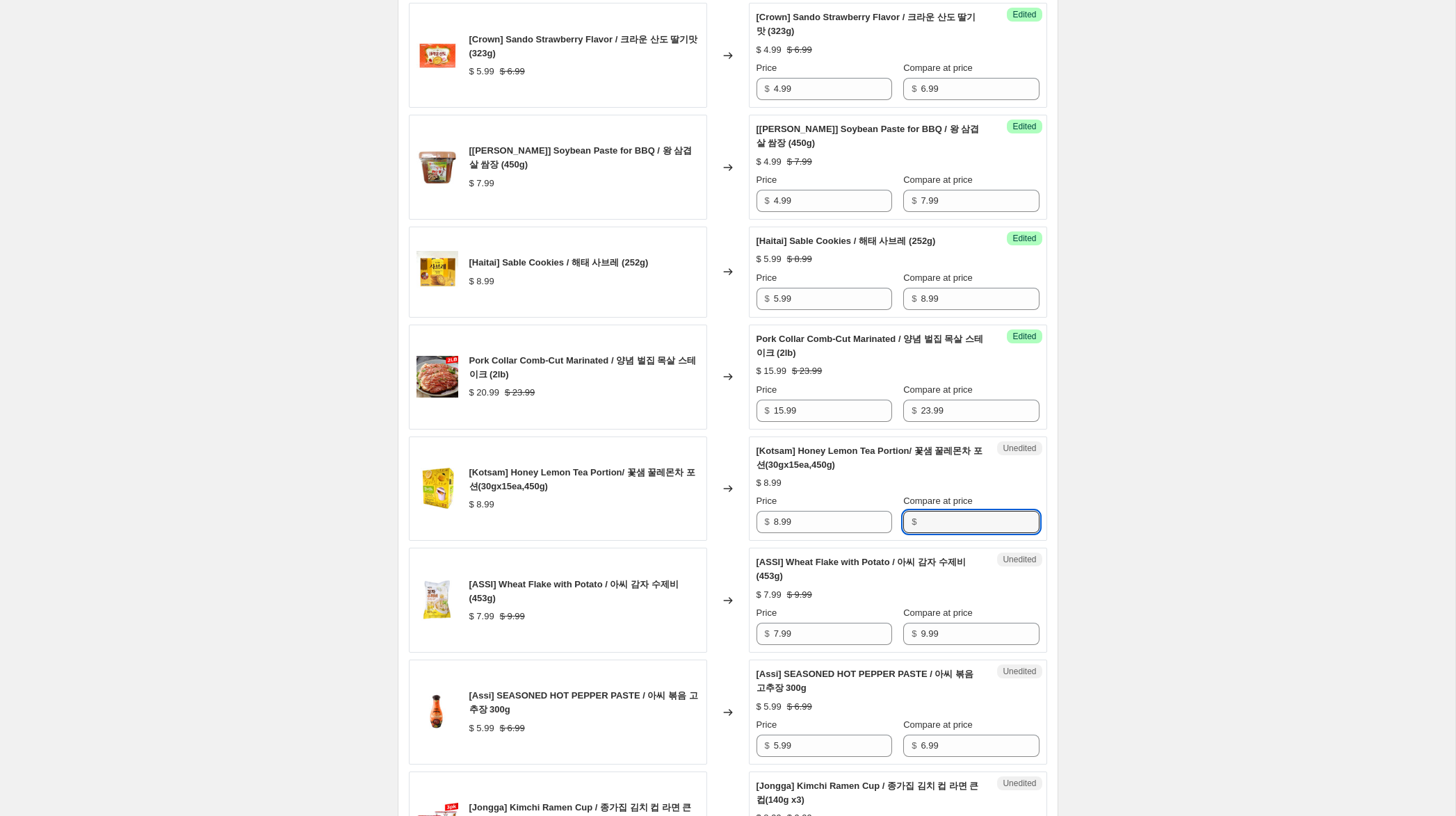
click at [943, 532] on input "Compare at price" at bounding box center [980, 522] width 118 height 22
paste input "8.99"
type input "8.99"
drag, startPoint x: 778, startPoint y: 536, endPoint x: 700, endPoint y: 534, distance: 78.0
click at [702, 534] on div "[Kotsam] Honey Lemon Tea Portion/ 꽃샘 꿀레몬차 포션(30gx15ea,450g) $ 8.99 Changed to S…" at bounding box center [728, 489] width 638 height 105
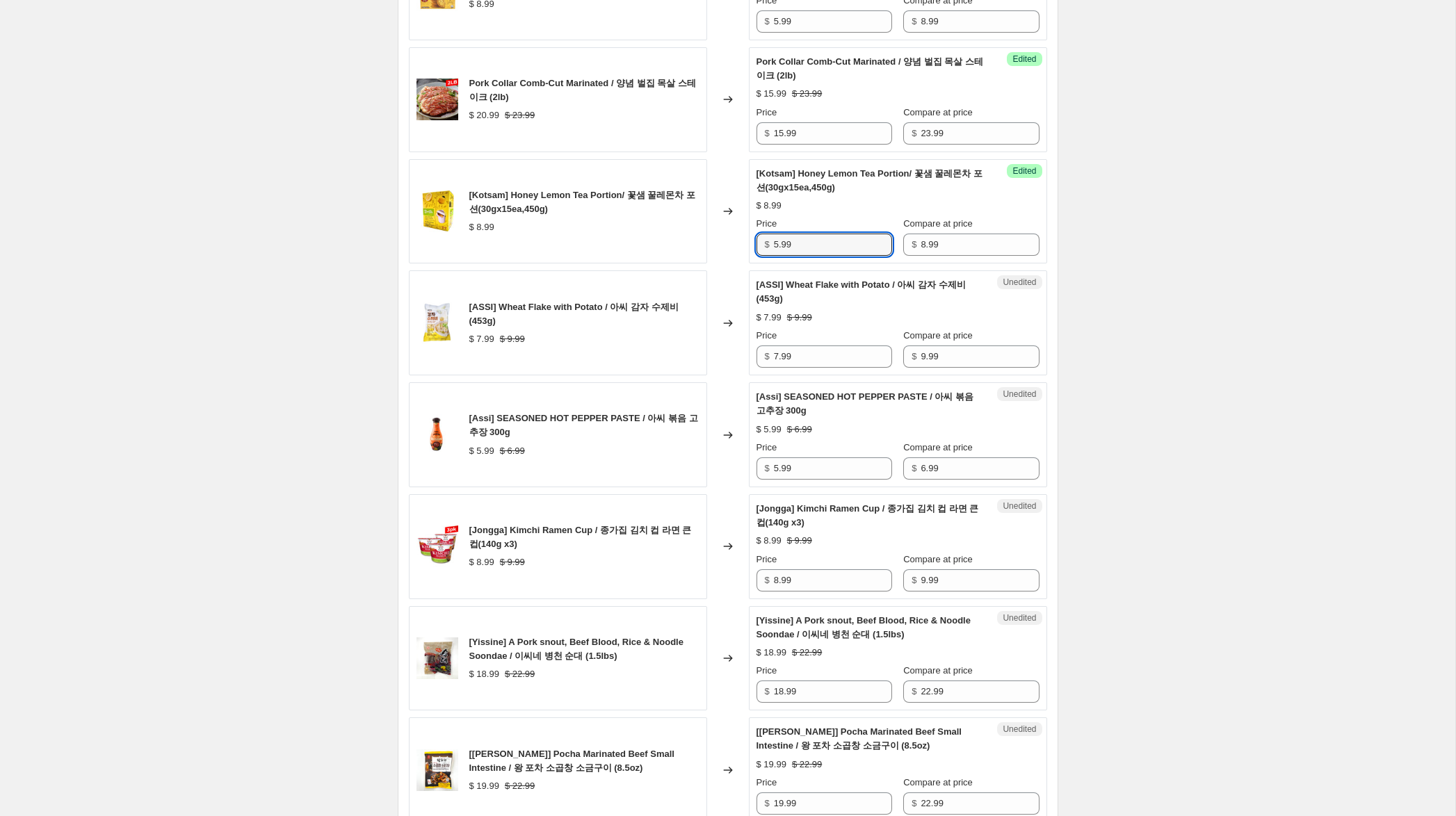
scroll to position [1793, 0]
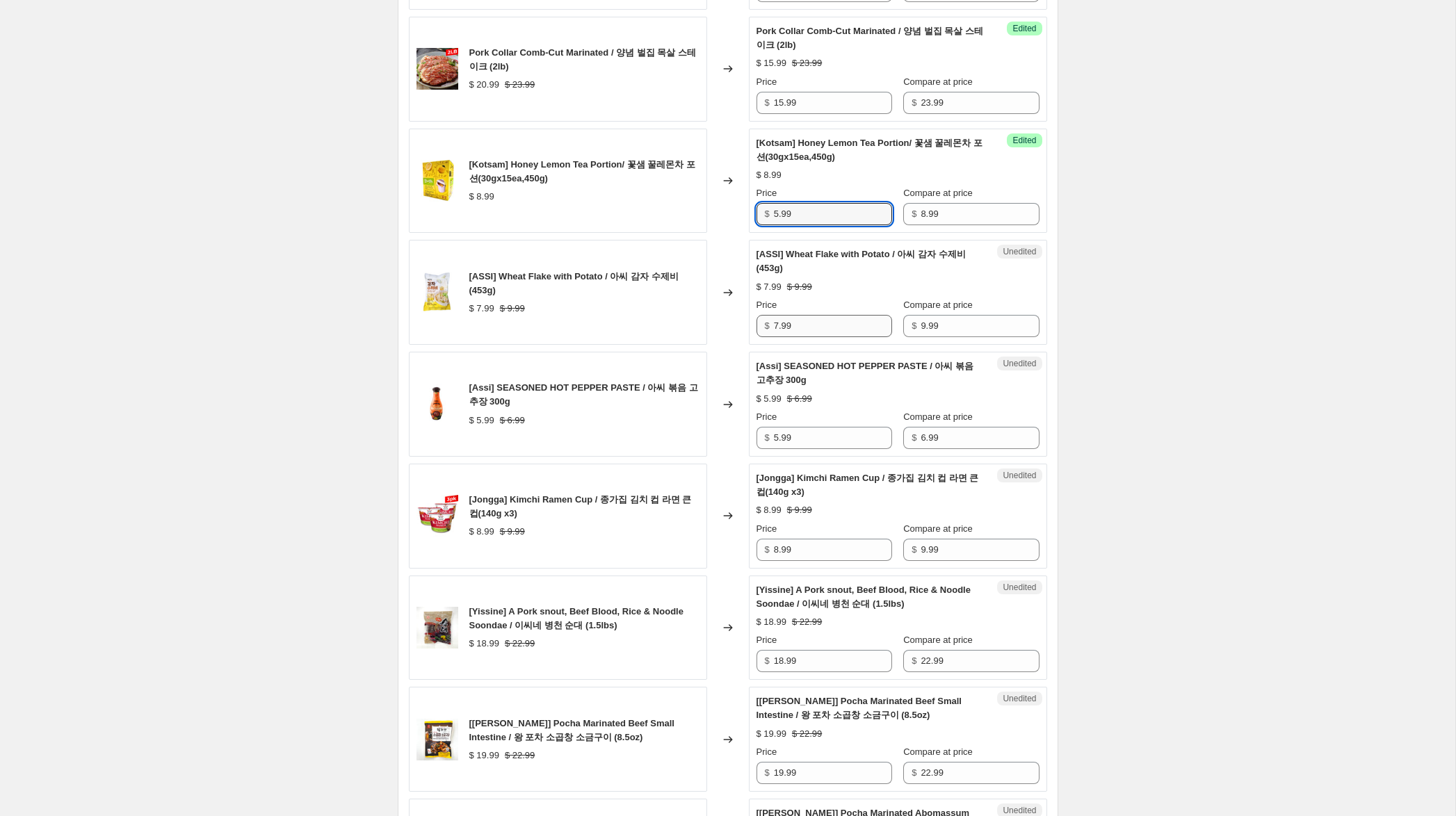
type input "5.99"
drag, startPoint x: 777, startPoint y: 340, endPoint x: 747, endPoint y: 338, distance: 30.1
click at [747, 338] on div "[ASSI] Wheat Flake with Potato / 아씨 감자 수제비 (453g) $ 7.99 $ 9.99 Changed to Uned…" at bounding box center [728, 292] width 638 height 105
type input "6.99"
drag, startPoint x: 779, startPoint y: 454, endPoint x: 746, endPoint y: 453, distance: 33.0
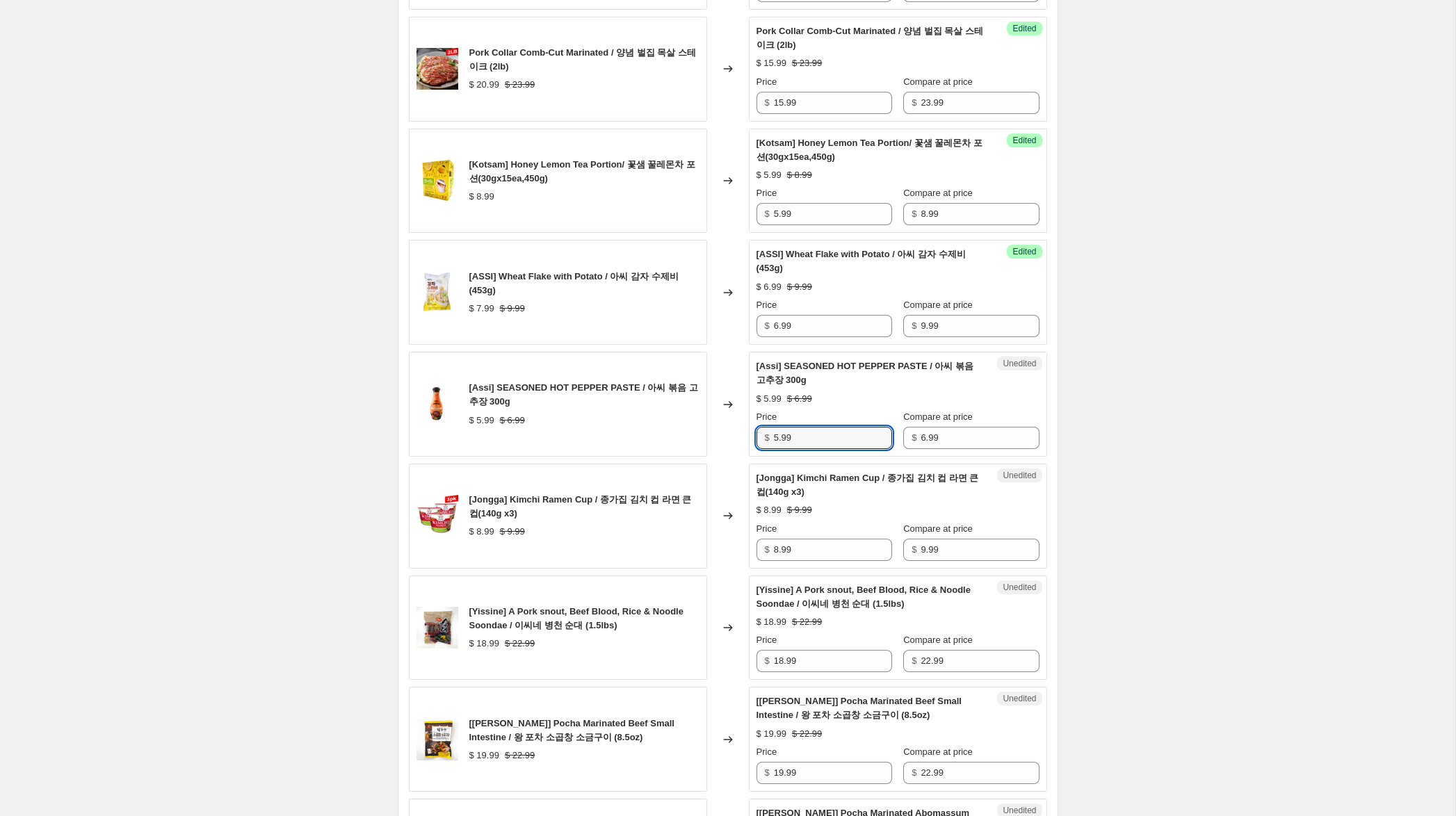
click at [746, 453] on div "[Assi] SEASONED HOT PEPPER PASTE / 아씨 볶음 고추장 300g $ 5.99 $ 6.99 Changed to Uned…" at bounding box center [728, 404] width 638 height 105
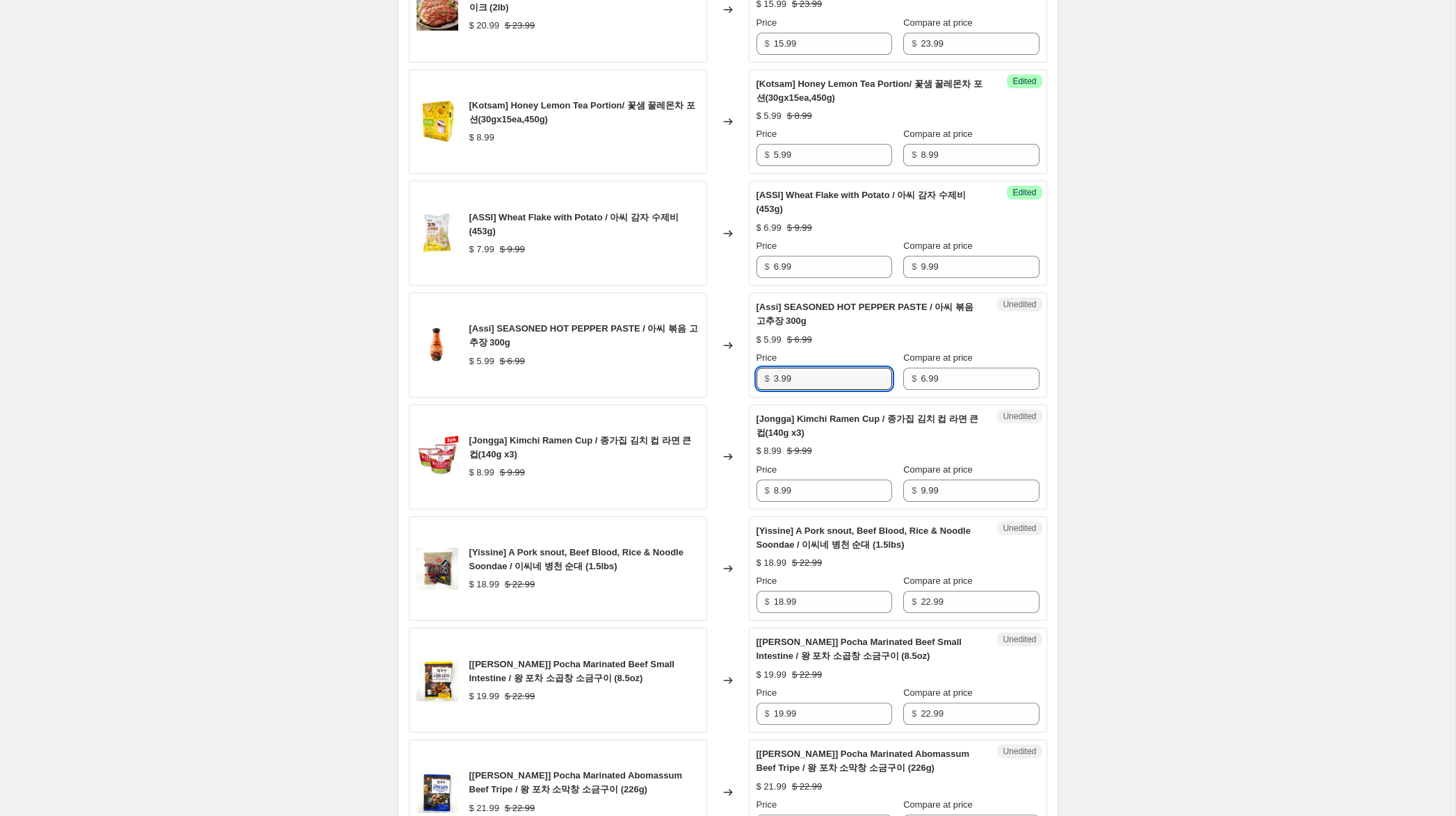
scroll to position [1857, 0]
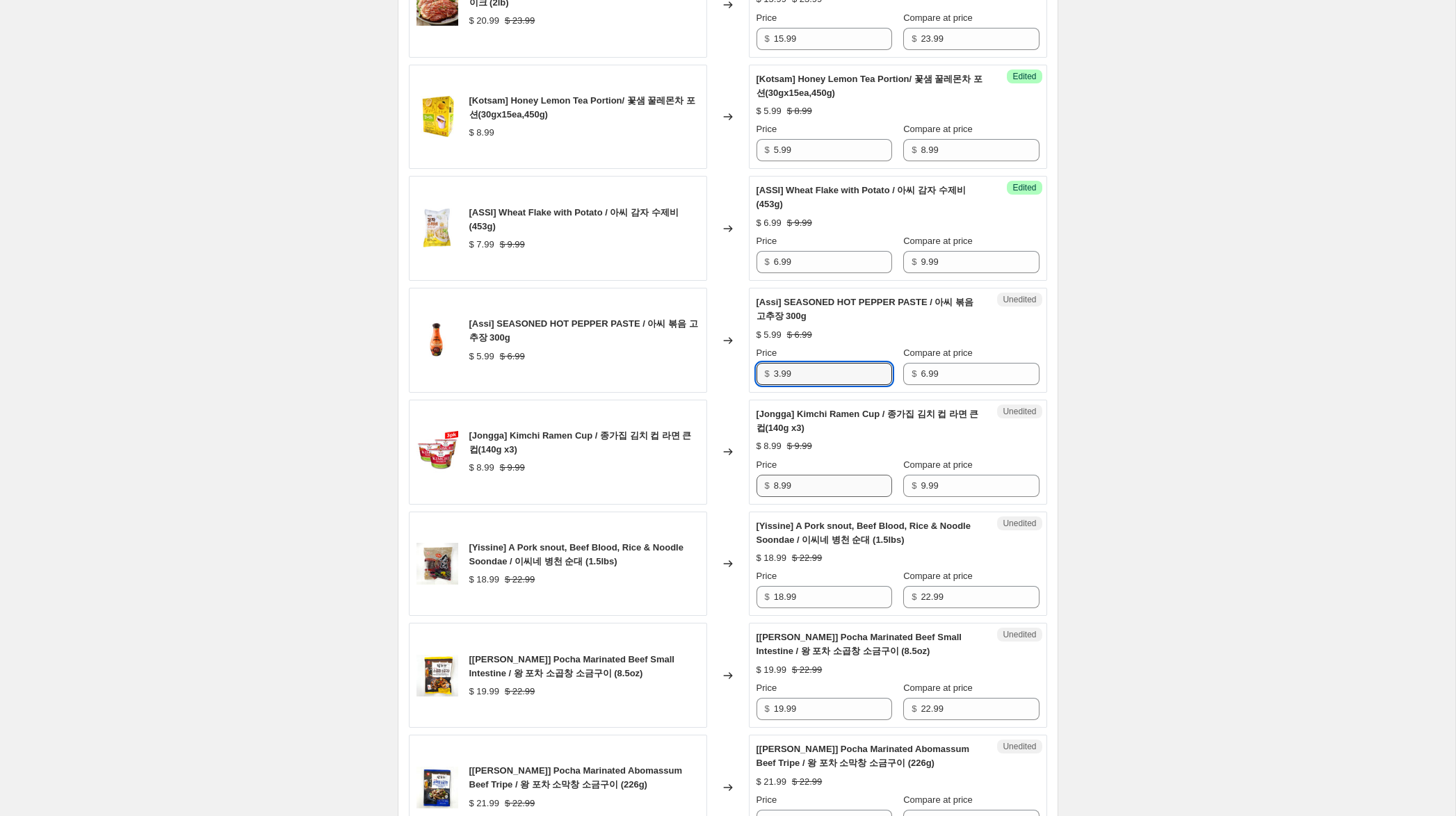
type input "3.99"
drag, startPoint x: 779, startPoint y: 502, endPoint x: 716, endPoint y: 495, distance: 63.4
click at [717, 495] on div "[Jongga] Kimchi Ramen Cup / 종가집 김치 컵 라면 큰컵(140g x3) $ 8.99 $ 9.99 Changed to Un…" at bounding box center [728, 452] width 638 height 105
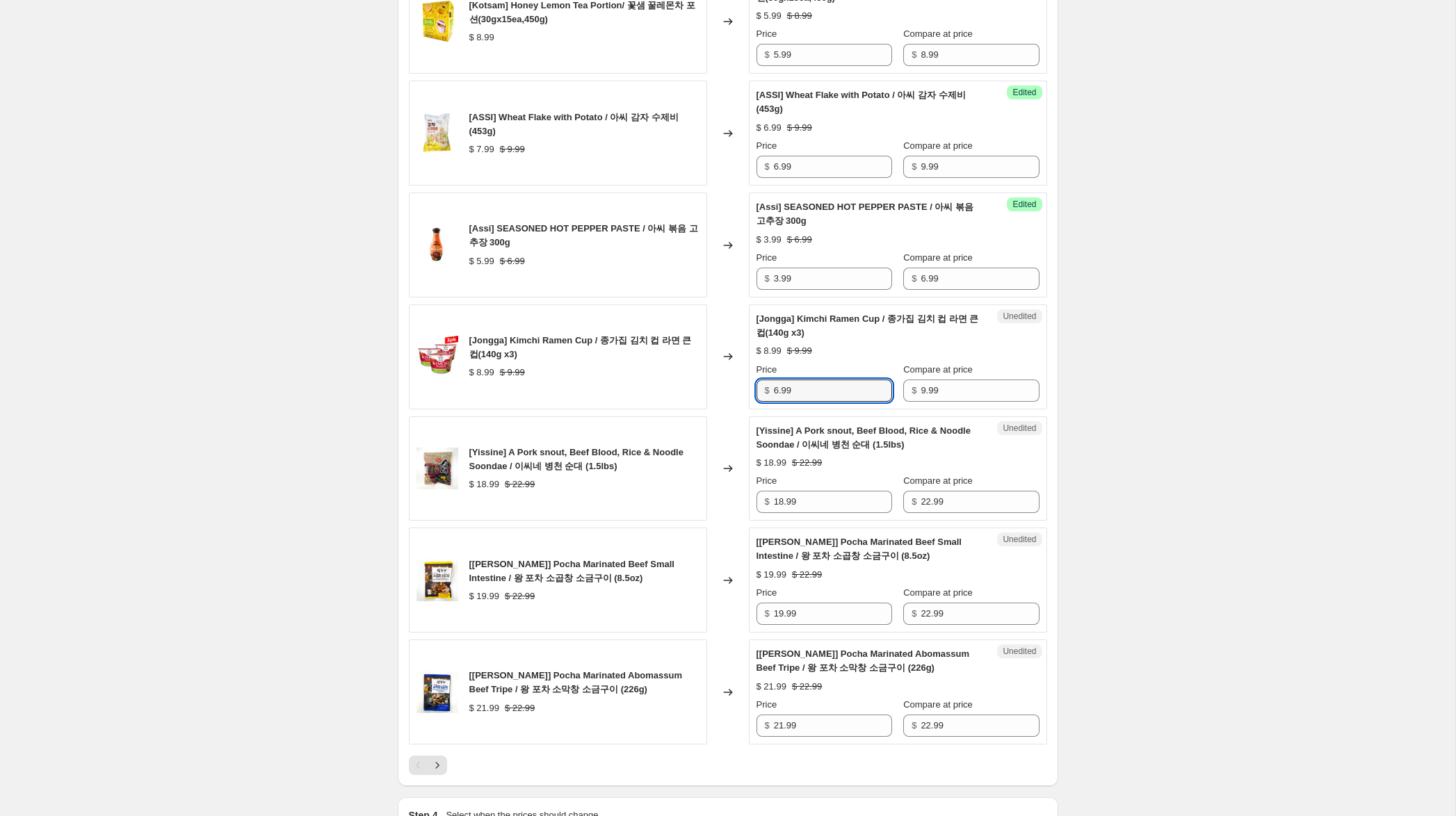
scroll to position [1955, 0]
type input "6.99"
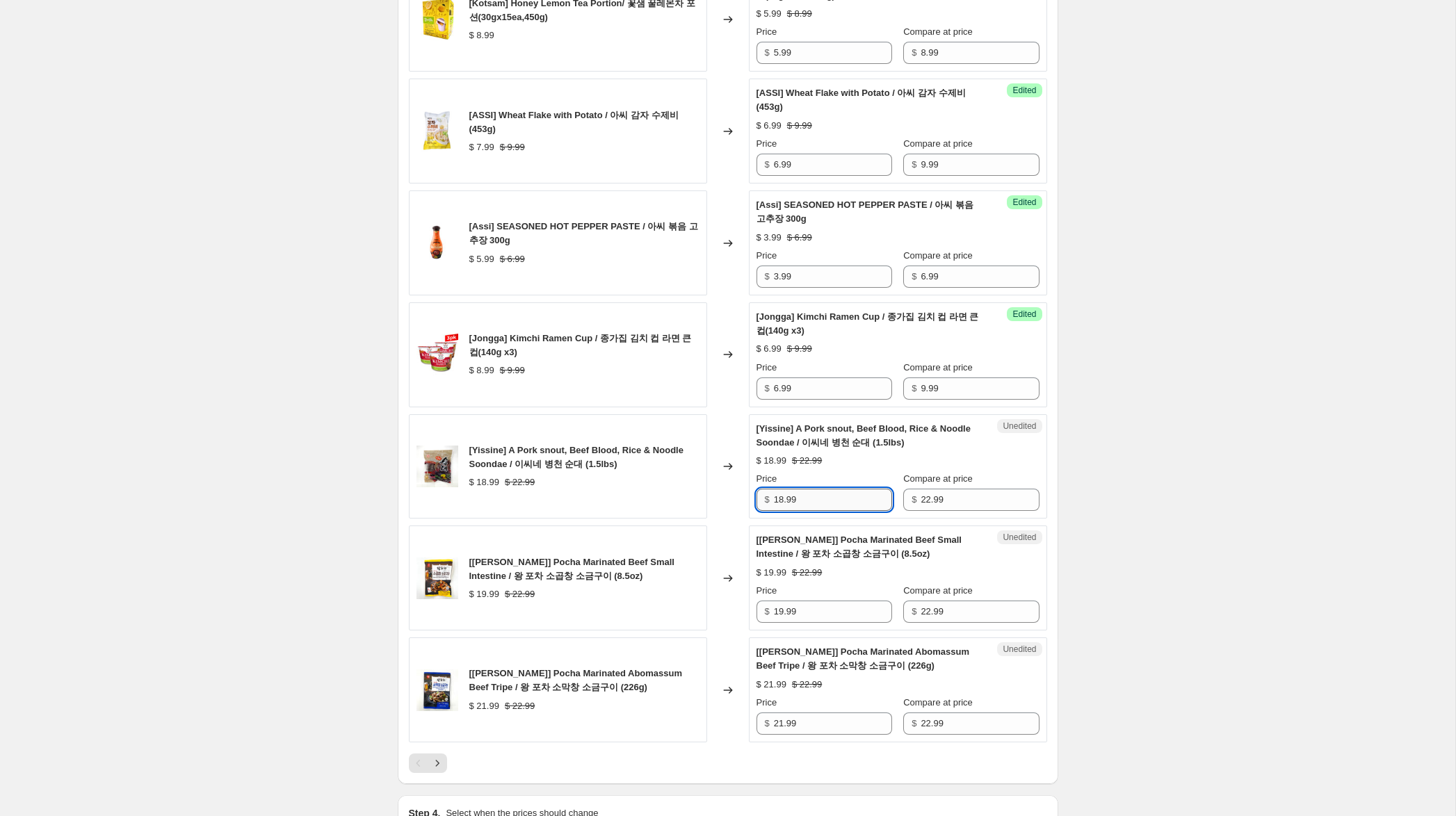
click at [781, 511] on input "18.99" at bounding box center [833, 500] width 118 height 22
type input "14.99"
drag, startPoint x: 782, startPoint y: 628, endPoint x: 799, endPoint y: 651, distance: 28.6
click at [783, 623] on input "19.99" at bounding box center [833, 611] width 118 height 22
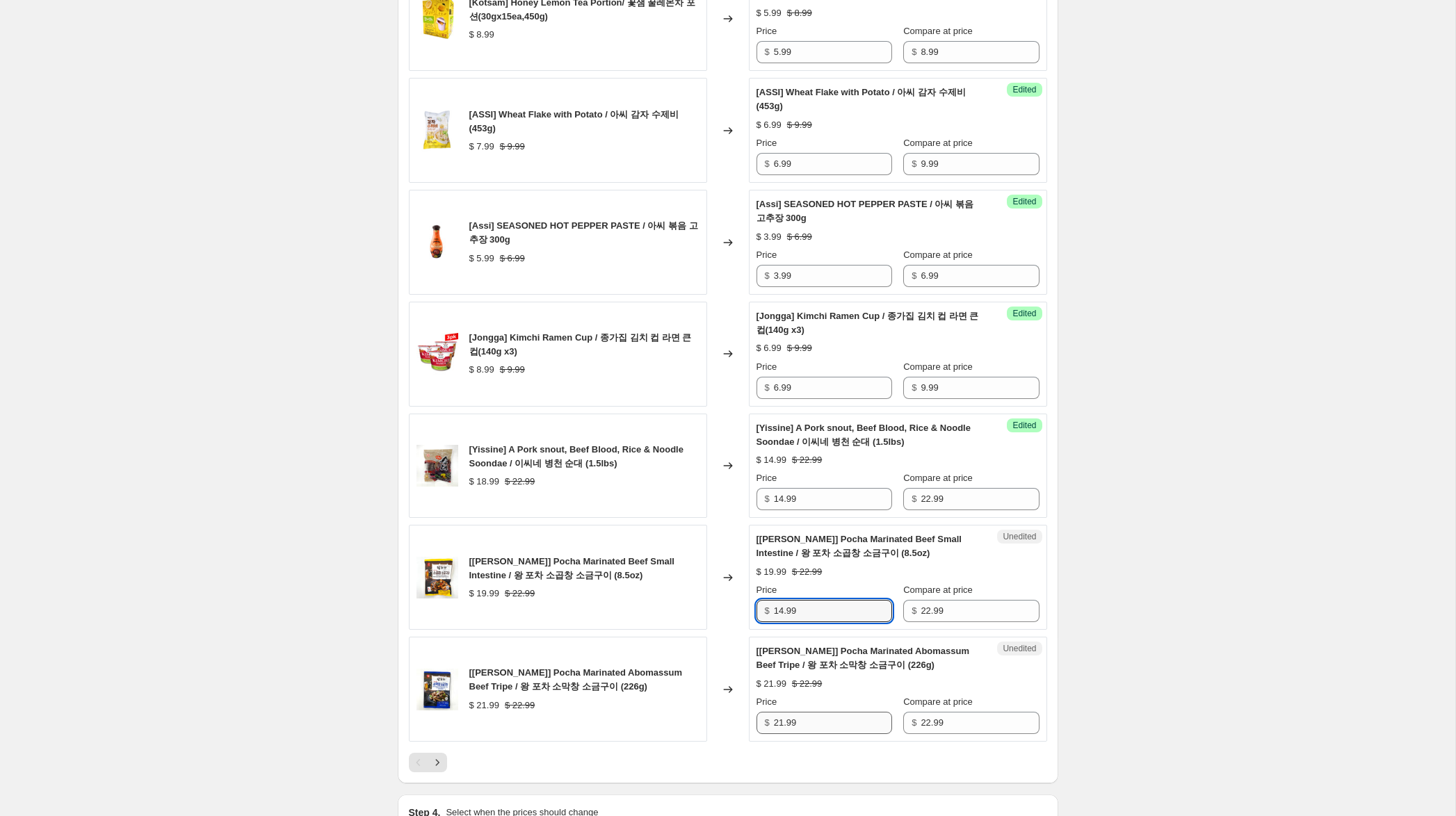
type input "14.99"
drag, startPoint x: 782, startPoint y: 739, endPoint x: 750, endPoint y: 734, distance: 32.4
click at [750, 733] on div "Unedited [[PERSON_NAME]] Pocha Marinated Abomassum Beef Tripe / 왕 포차 소막창 소금구이 (…" at bounding box center [898, 689] width 298 height 105
drag, startPoint x: 783, startPoint y: 738, endPoint x: 714, endPoint y: 727, distance: 69.9
click at [714, 727] on div "[[PERSON_NAME]] Pocha Marinated Abomassum Beef Tripe / 왕 포차 소막창 소금구이 (226g) $ 2…" at bounding box center [728, 689] width 638 height 105
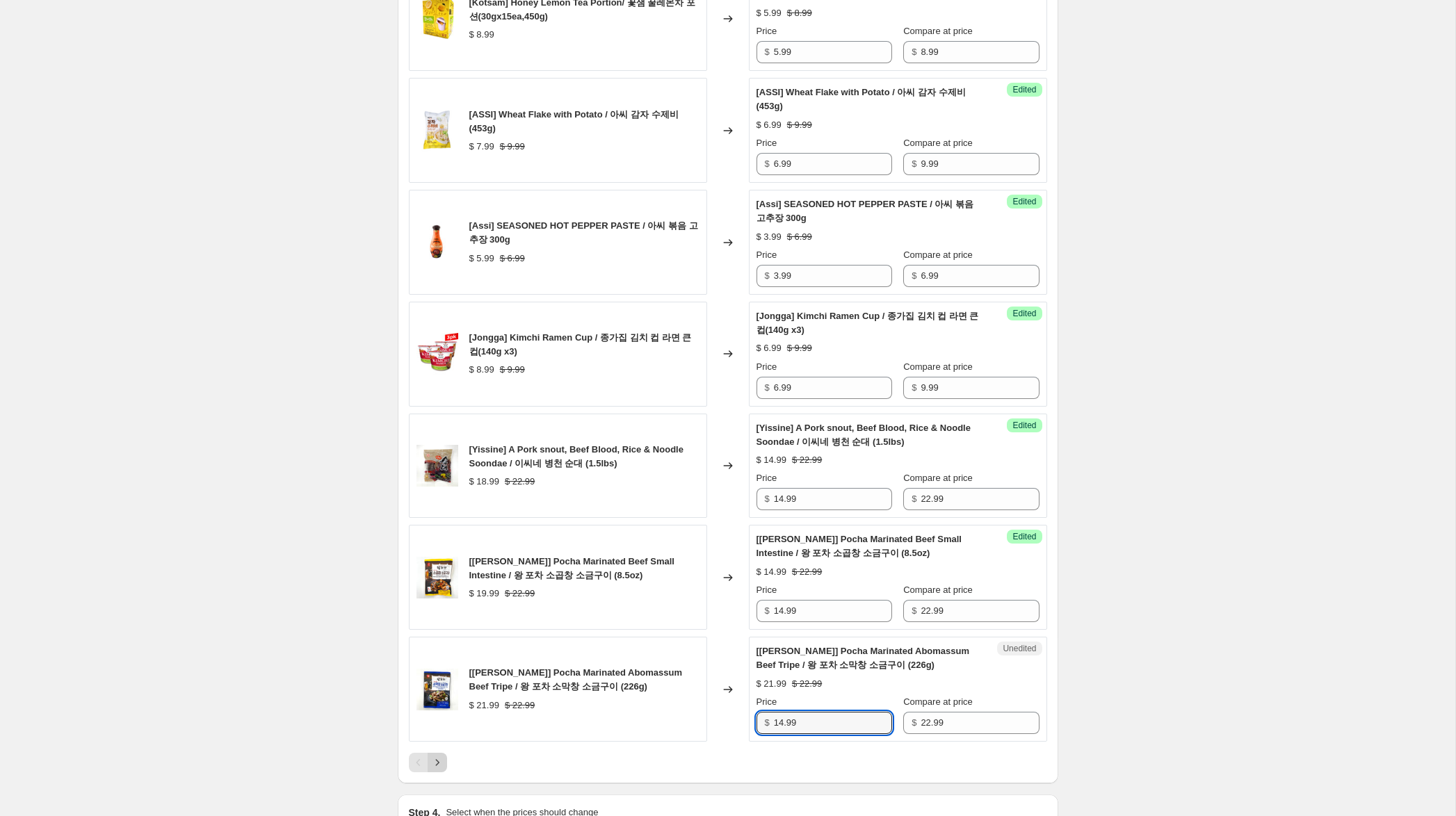
type input "14.99"
click at [442, 769] on icon "Next" at bounding box center [437, 762] width 14 height 14
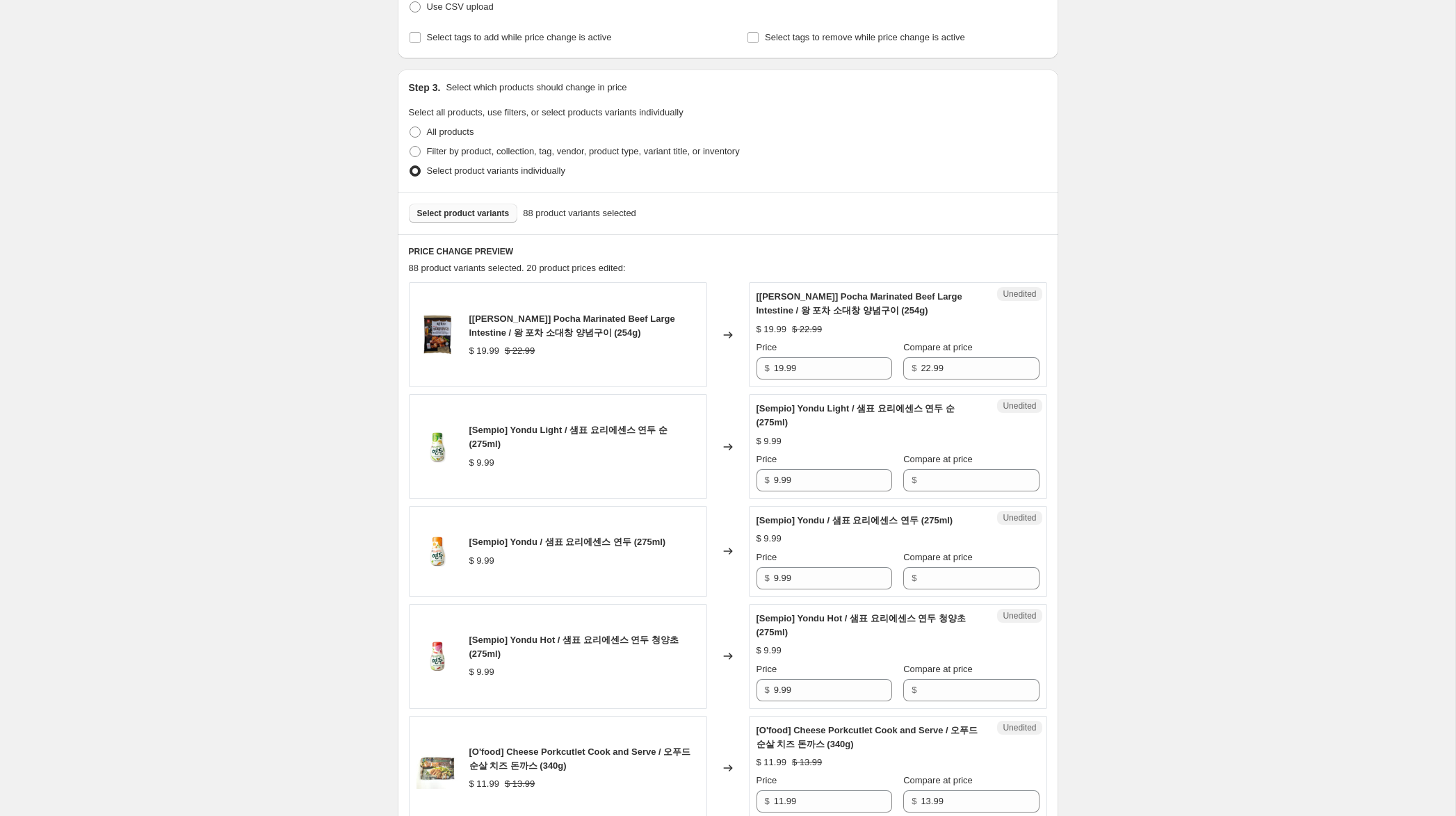
scroll to position [230, 0]
drag, startPoint x: 782, startPoint y: 369, endPoint x: 817, endPoint y: 436, distance: 75.6
click at [782, 370] on input "19.99" at bounding box center [833, 366] width 118 height 22
type input "14.99"
drag, startPoint x: 813, startPoint y: 481, endPoint x: 905, endPoint y: 518, distance: 99.2
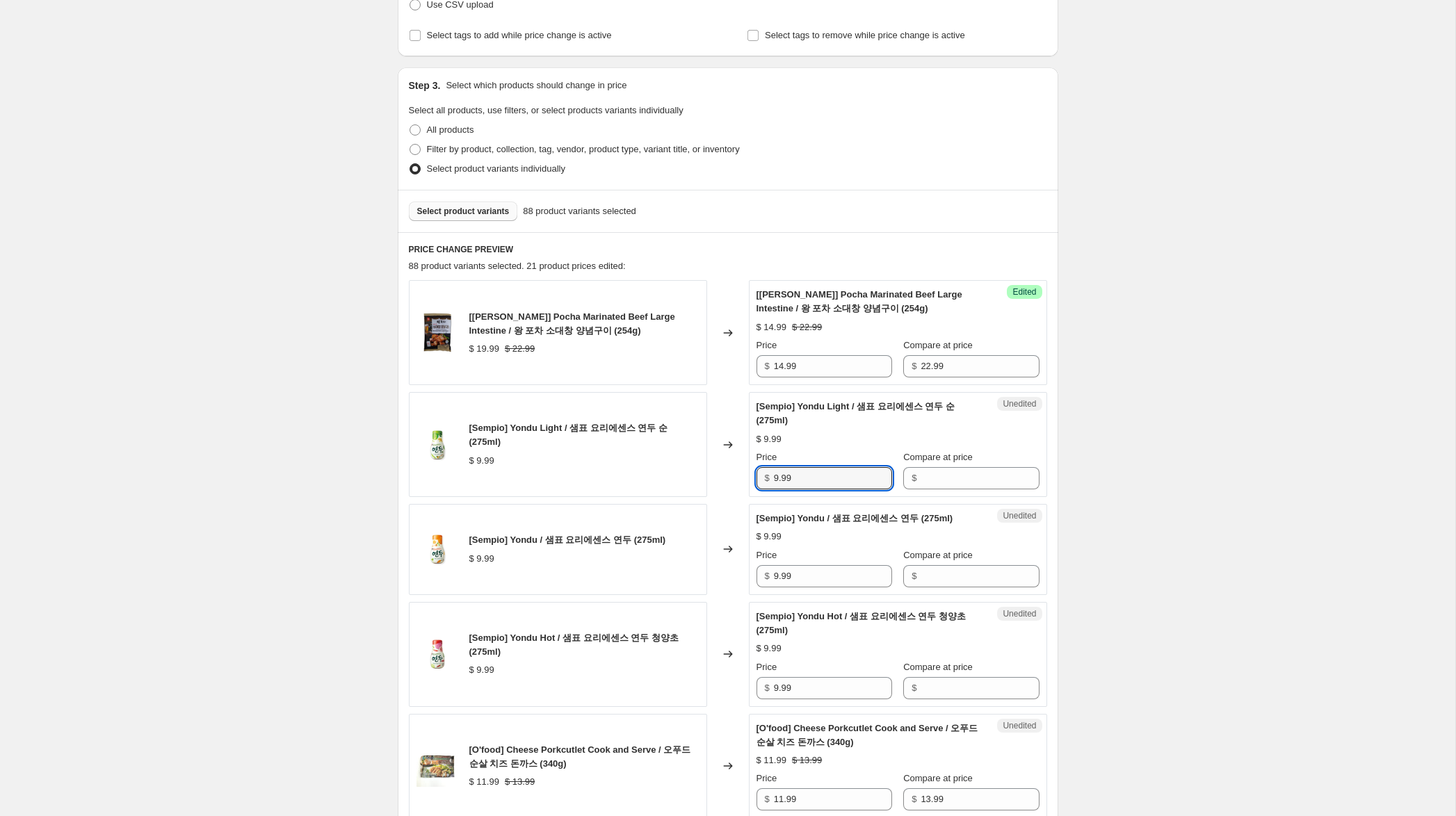
click at [716, 484] on div "[Sempio] Yondu Light / 샘표 요리에센스 연두 순 (275ml) $ 9.99 Changed to Unedited [Sempio…" at bounding box center [728, 445] width 638 height 105
click at [949, 484] on input "Compare at price" at bounding box center [980, 478] width 118 height 22
paste input "9.99"
type input "9.99"
drag, startPoint x: 942, startPoint y: 575, endPoint x: 937, endPoint y: 621, distance: 46.3
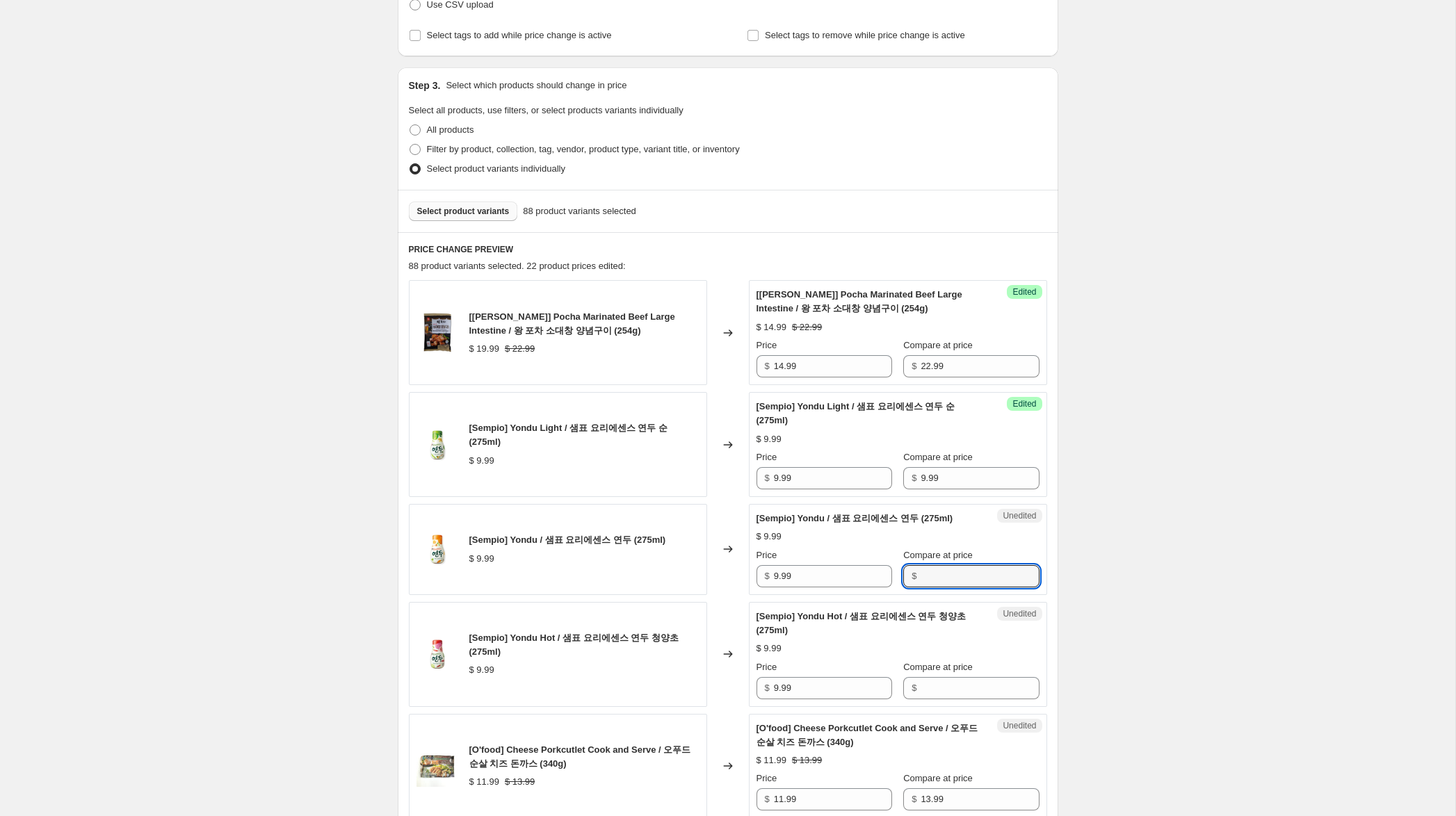
click at [942, 576] on input "Compare at price" at bounding box center [980, 576] width 118 height 22
paste input "9.99"
type input "9.99"
click at [931, 692] on input "Compare at price" at bounding box center [980, 688] width 118 height 22
paste input "9.99"
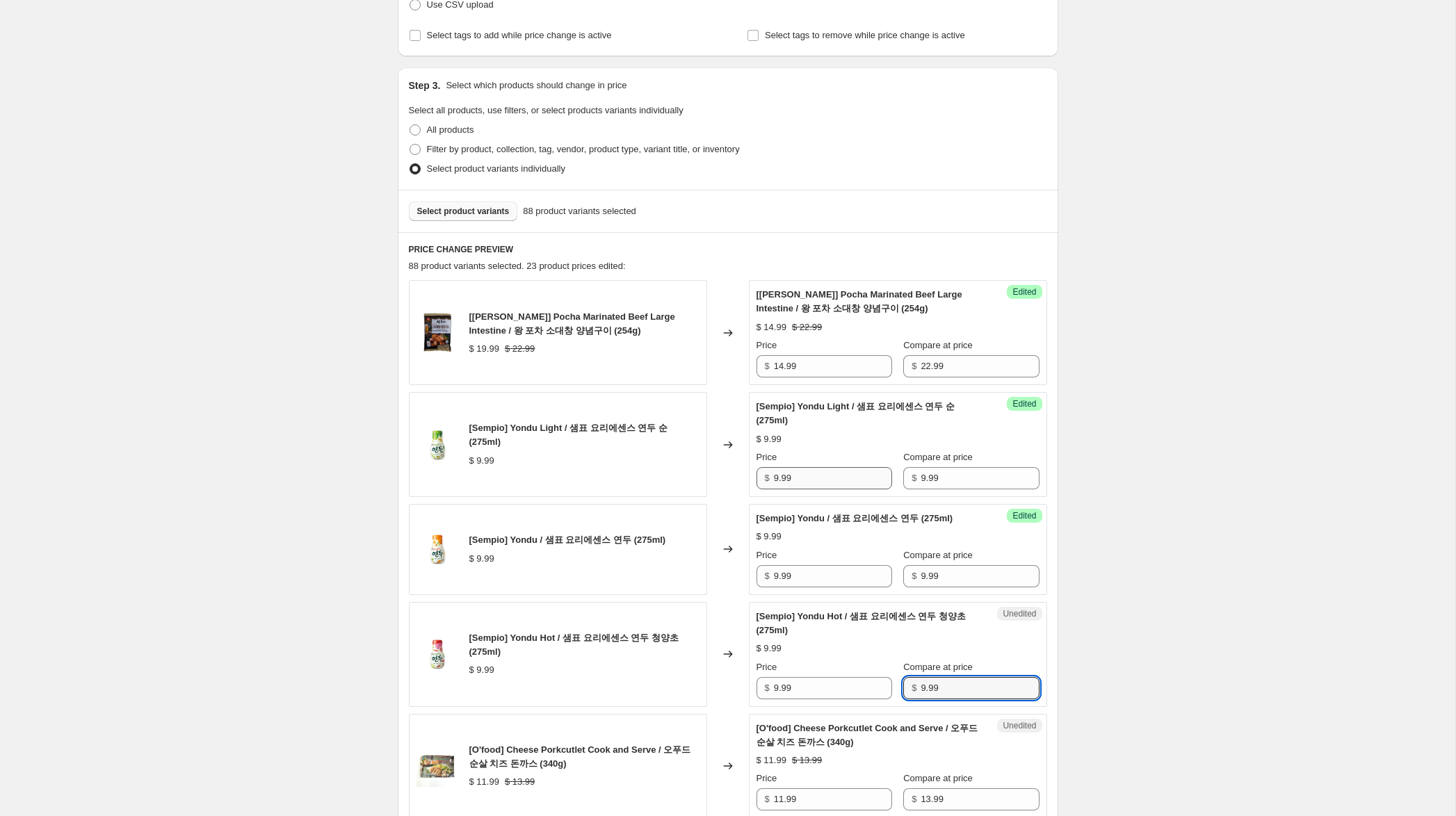
type input "9.99"
drag, startPoint x: 779, startPoint y: 481, endPoint x: 699, endPoint y: 468, distance: 81.0
click at [703, 465] on div "[Sempio] Yondu Light / 샘표 요리에센스 연두 순 (275ml) $ 9.99 Changed to Success Edited […" at bounding box center [728, 445] width 638 height 105
type input "6.99"
drag, startPoint x: 776, startPoint y: 577, endPoint x: 722, endPoint y: 588, distance: 55.1
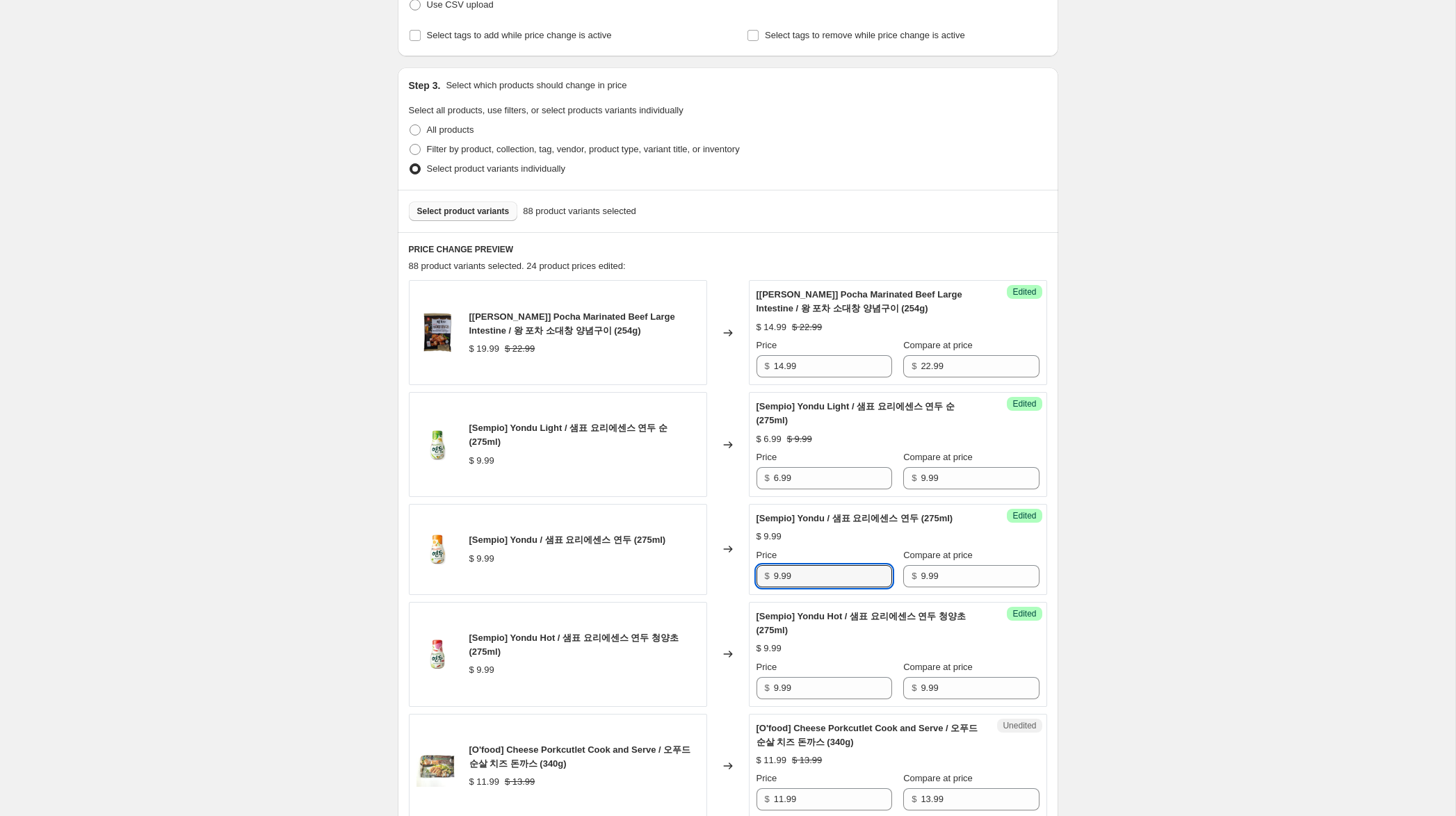
click at [720, 574] on div "[Sempio] Yondu / 샘표 요리에센스 연두 (275ml) $ 9.99 Changed to Success Edited [[PERSON_…" at bounding box center [728, 549] width 638 height 91
type input "6.99"
drag, startPoint x: 778, startPoint y: 688, endPoint x: 663, endPoint y: 671, distance: 116.2
click at [662, 671] on div "[Sempio] Yondu Hot / 샘표 요리에센스 연두 청양초 (275ml) $ 9.99 Changed to Success Edited […" at bounding box center [728, 654] width 638 height 105
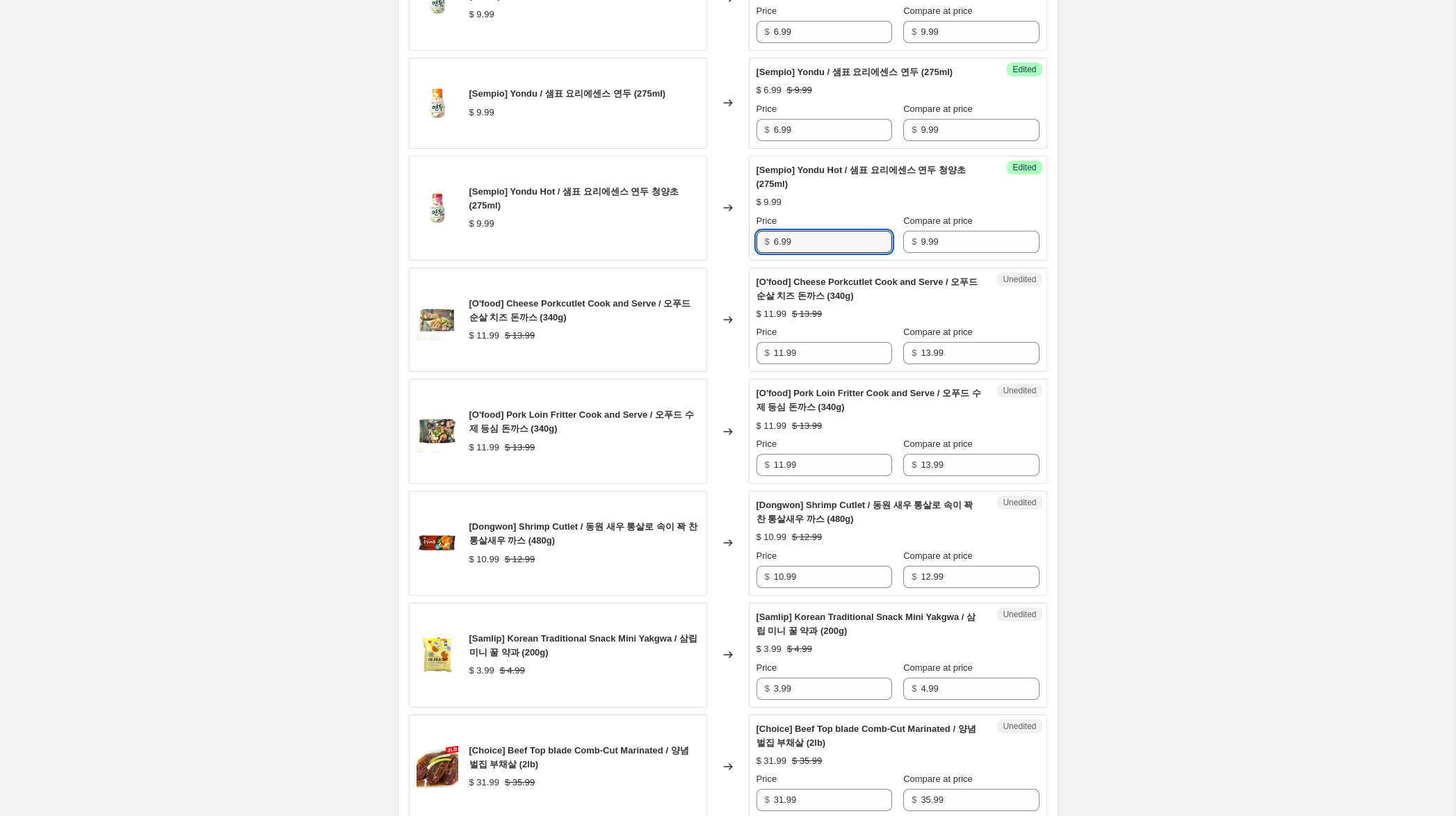
scroll to position [679, 0]
type input "6.99"
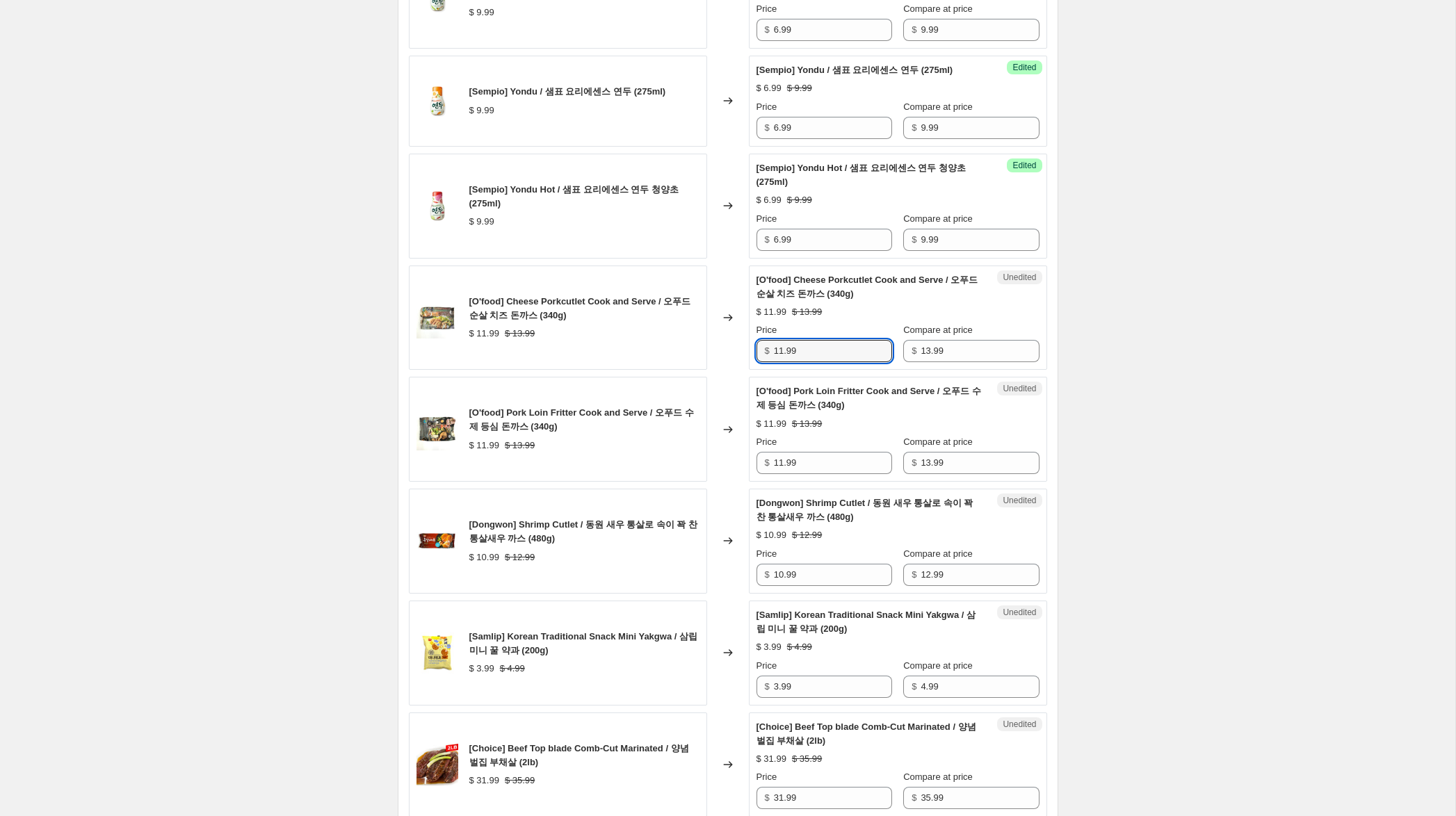
drag, startPoint x: 782, startPoint y: 354, endPoint x: 722, endPoint y: 352, distance: 60.0
click at [722, 352] on div "[O'food] Cheese Porkcutlet Cook and Serve / 오푸드 순살 치즈 돈까스 (340g) $ 11.99 $ 13.9…" at bounding box center [728, 318] width 638 height 105
type input "9.99"
drag, startPoint x: 781, startPoint y: 464, endPoint x: 701, endPoint y: 456, distance: 80.4
click at [700, 455] on div "[O'food] Pork Loin Fritter Cook and Serve / 오푸드 수제 등심 돈까스 (340g) $ 11.99 $ 13.9…" at bounding box center [728, 429] width 638 height 105
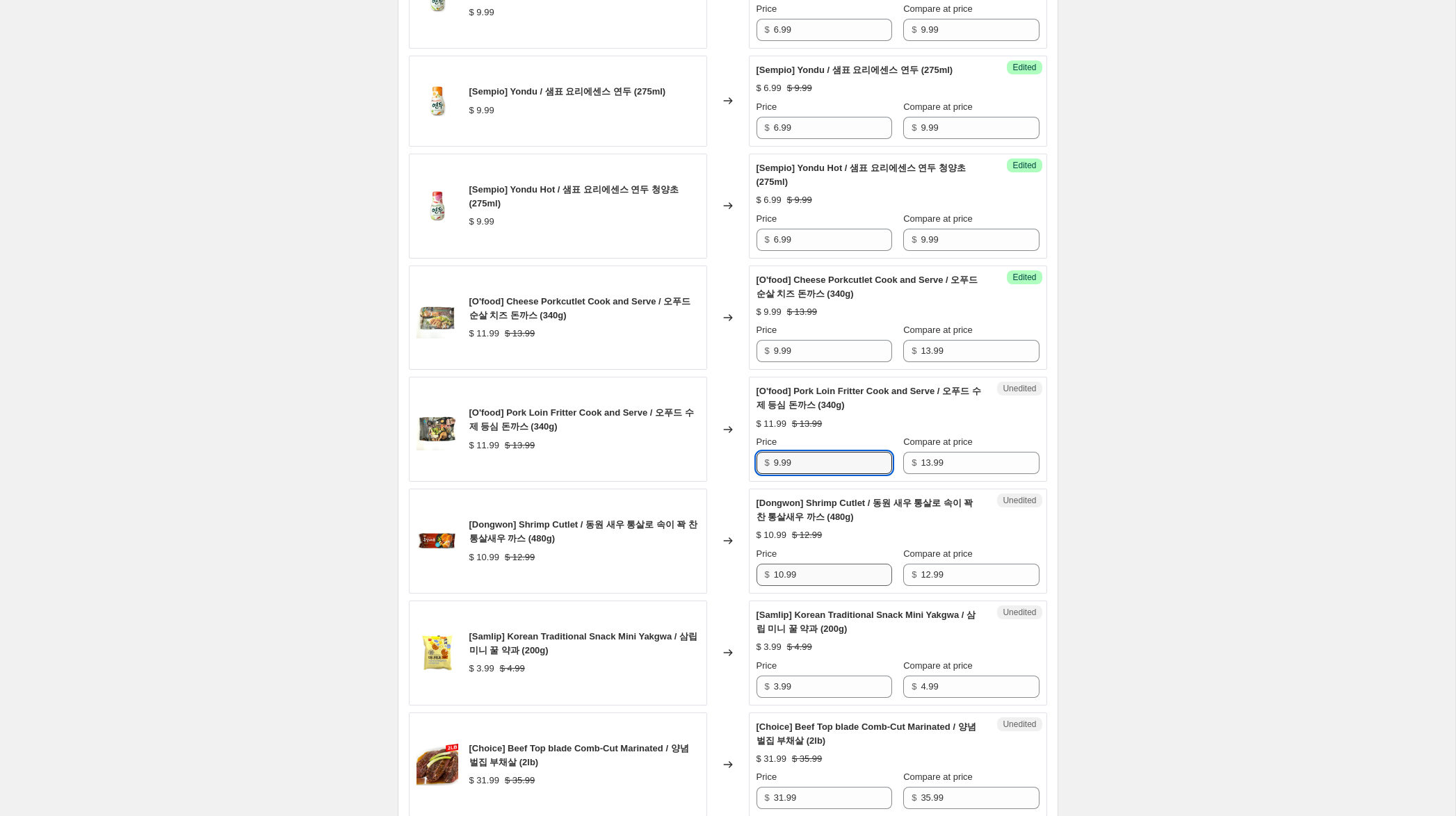
type input "9.99"
drag, startPoint x: 782, startPoint y: 577, endPoint x: 717, endPoint y: 566, distance: 65.9
click at [717, 566] on div "[Dongwon] Shrimp Cutlet / 동원 새우 통살로 속이 꽉 찬 통살새우 까스 (480g) $ 10.99 $ 12.99 Chang…" at bounding box center [728, 541] width 638 height 105
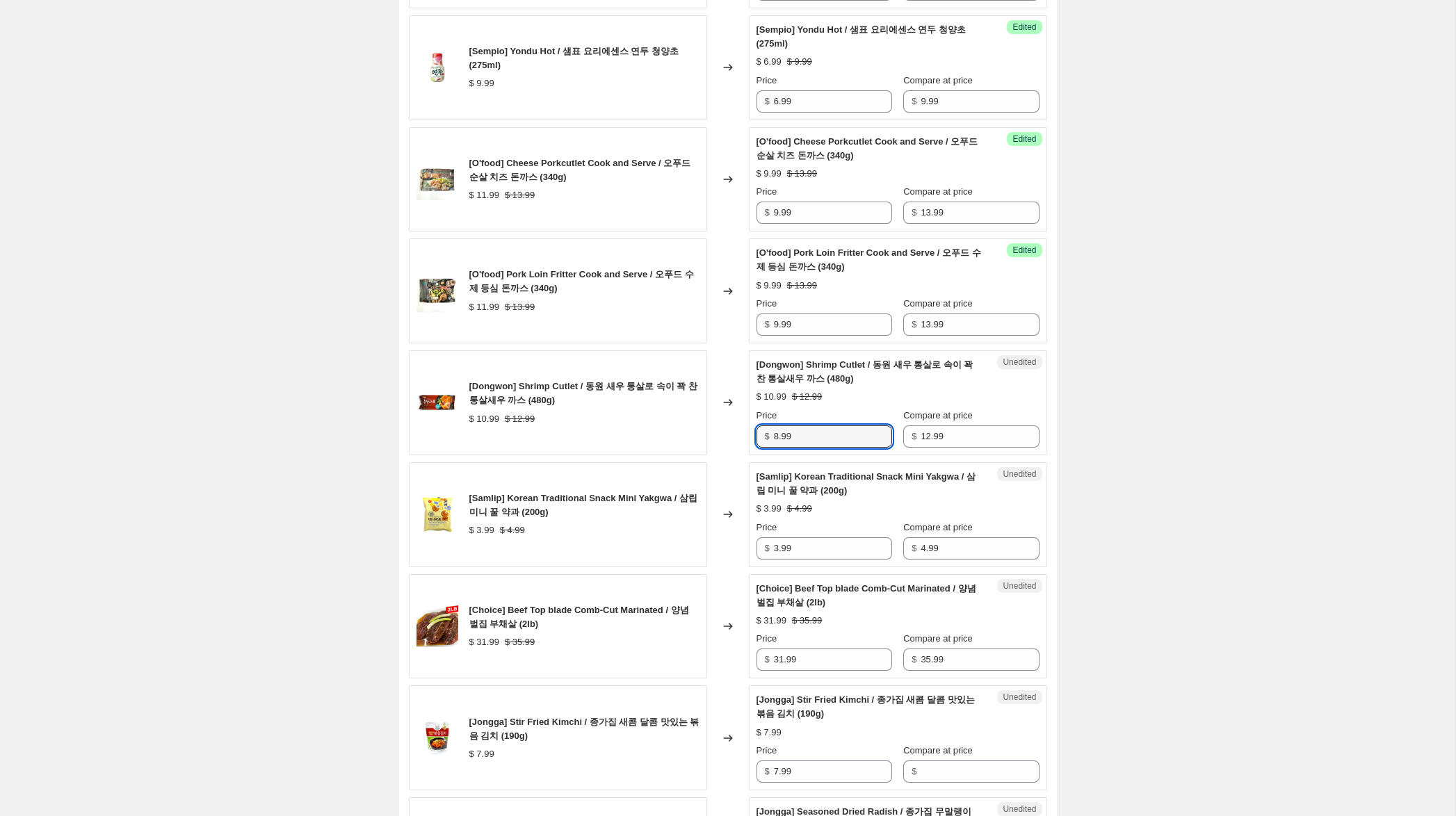
scroll to position [817, 0]
type input "8.99"
drag, startPoint x: 778, startPoint y: 548, endPoint x: 722, endPoint y: 541, distance: 56.4
click at [722, 541] on div "[Samlip] Korean Traditional Snack Mini Yakgwa / 삼립 미니 꿀 약과 (200g) $ 3.99 $ 4.99…" at bounding box center [728, 514] width 638 height 105
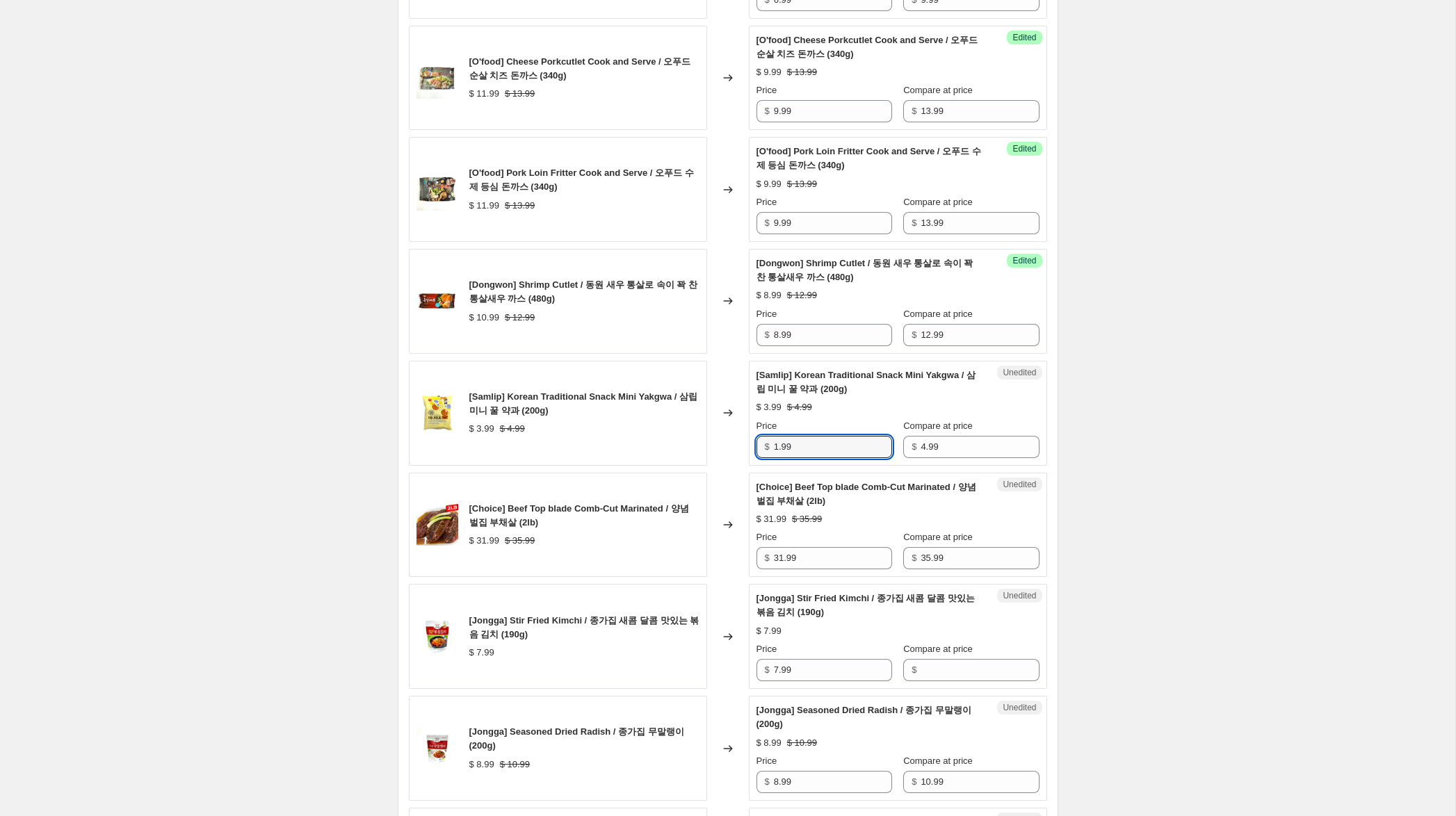
scroll to position [932, 0]
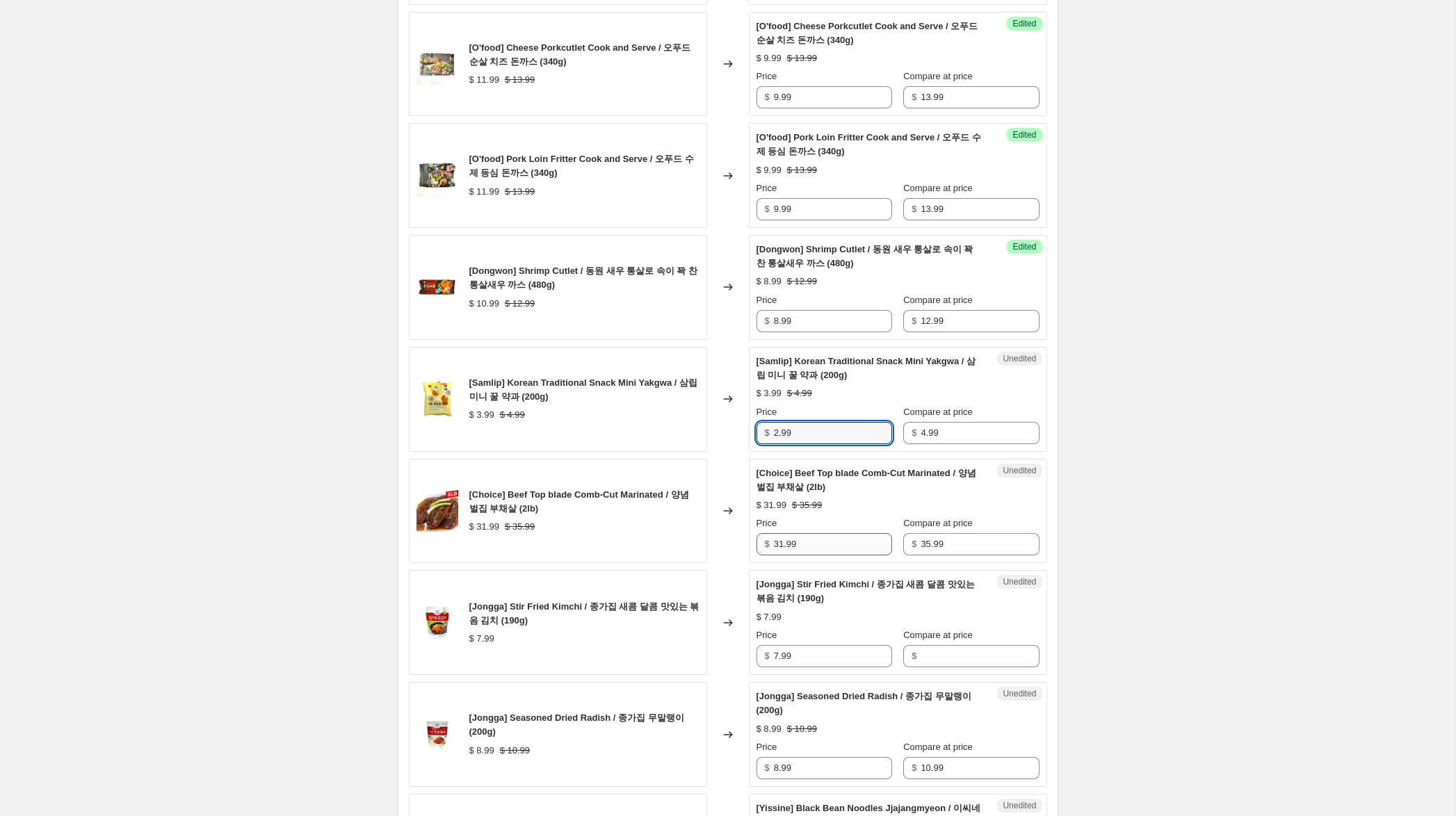
type input "2.99"
drag, startPoint x: 784, startPoint y: 547, endPoint x: 753, endPoint y: 546, distance: 31.0
click at [753, 546] on div "Unedited [Choice] Beef Top blade Comb-Cut Marinated / 양념 벌집 부채살 (2lb) $ 31.99 $…" at bounding box center [898, 511] width 298 height 105
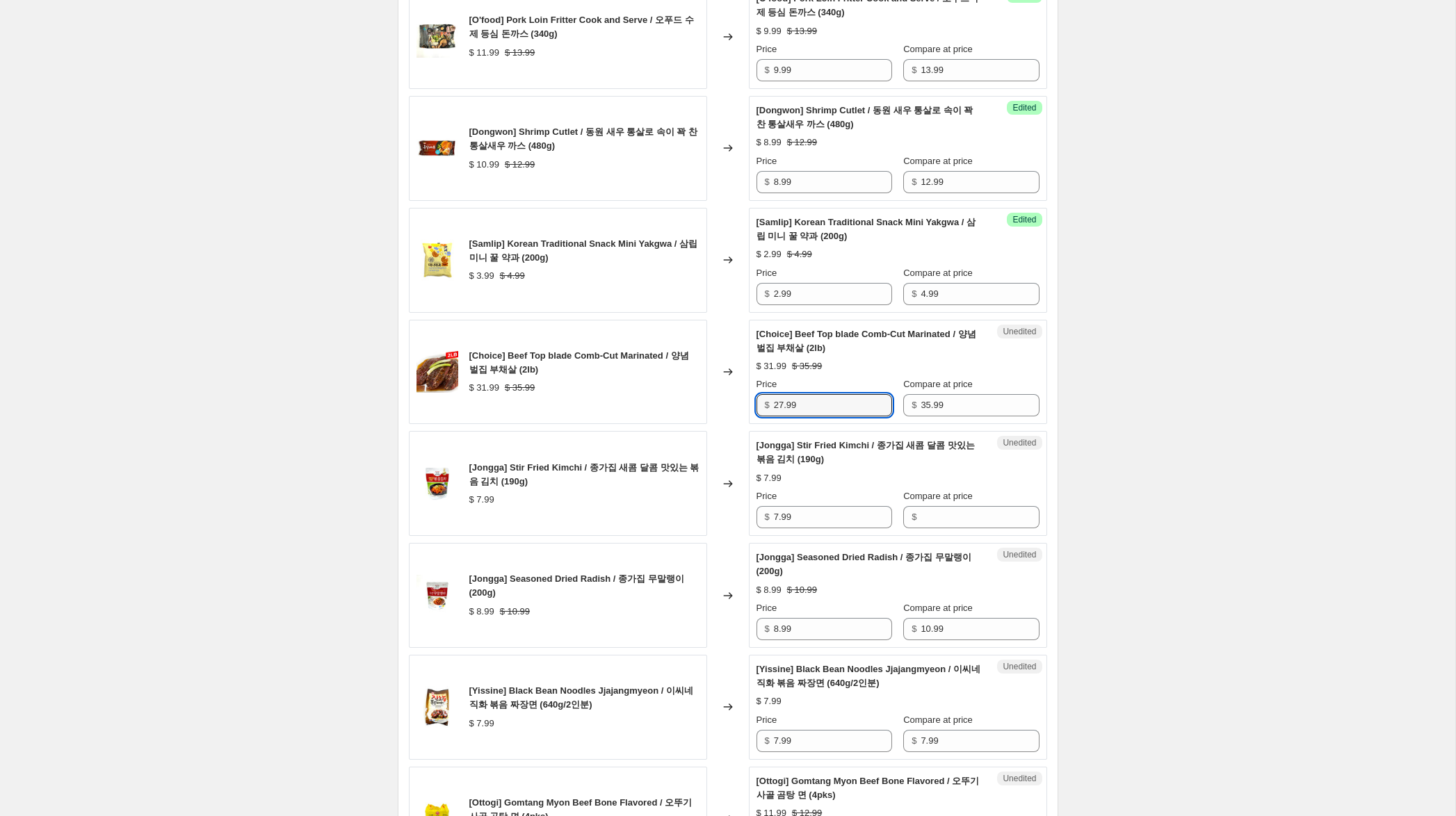
scroll to position [1080, 0]
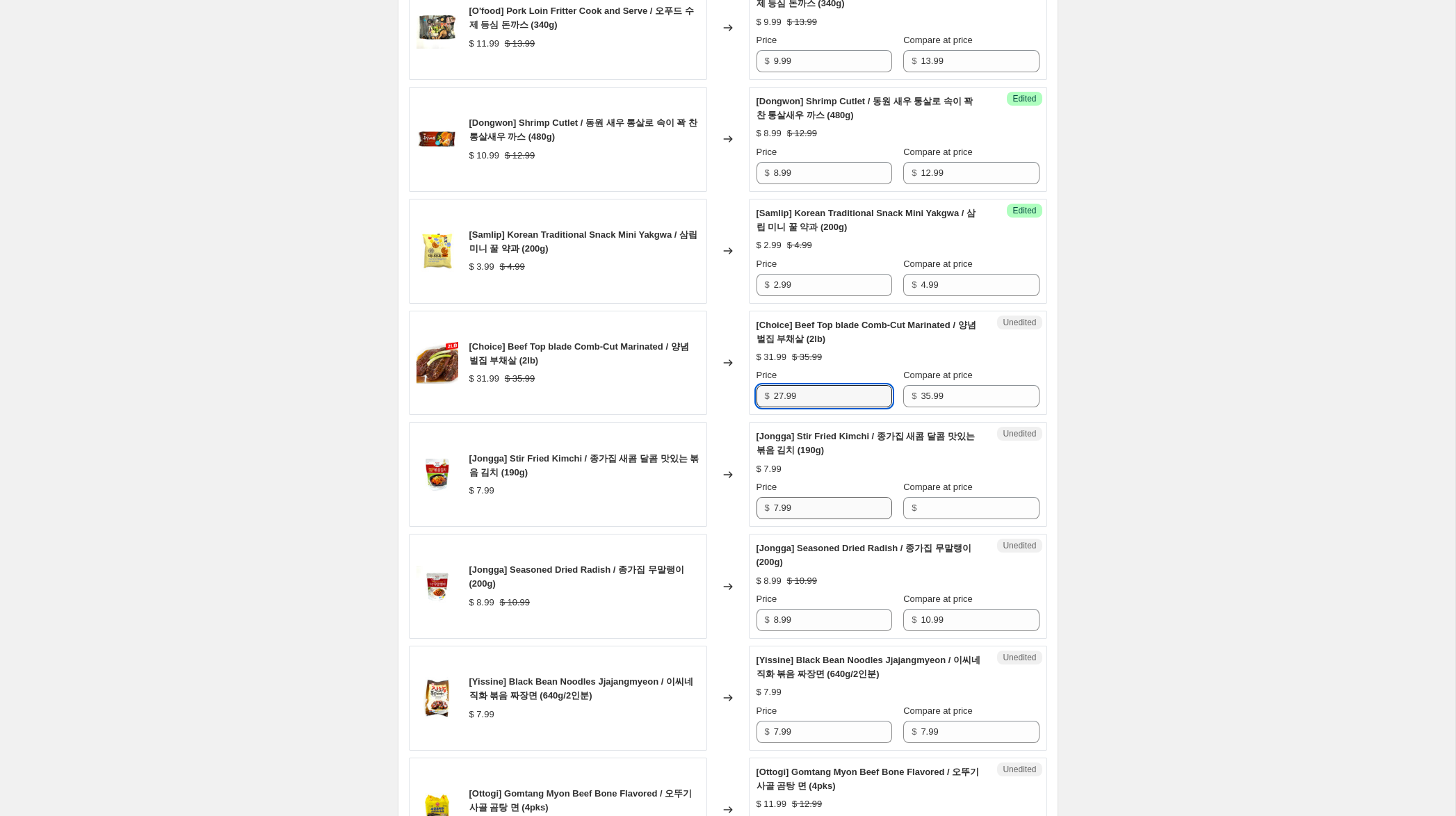
type input "27.99"
drag, startPoint x: 803, startPoint y: 515, endPoint x: 781, endPoint y: 518, distance: 22.2
click at [721, 507] on div "[Jongga] Stir Fried Kimchi / 종가집 새콤 달콤 맛있는 볶음 김치 (190g) $ 7.99 Changed to Unedi…" at bounding box center [728, 474] width 638 height 105
click at [932, 508] on input "Compare at price" at bounding box center [980, 508] width 118 height 22
paste input "7.99"
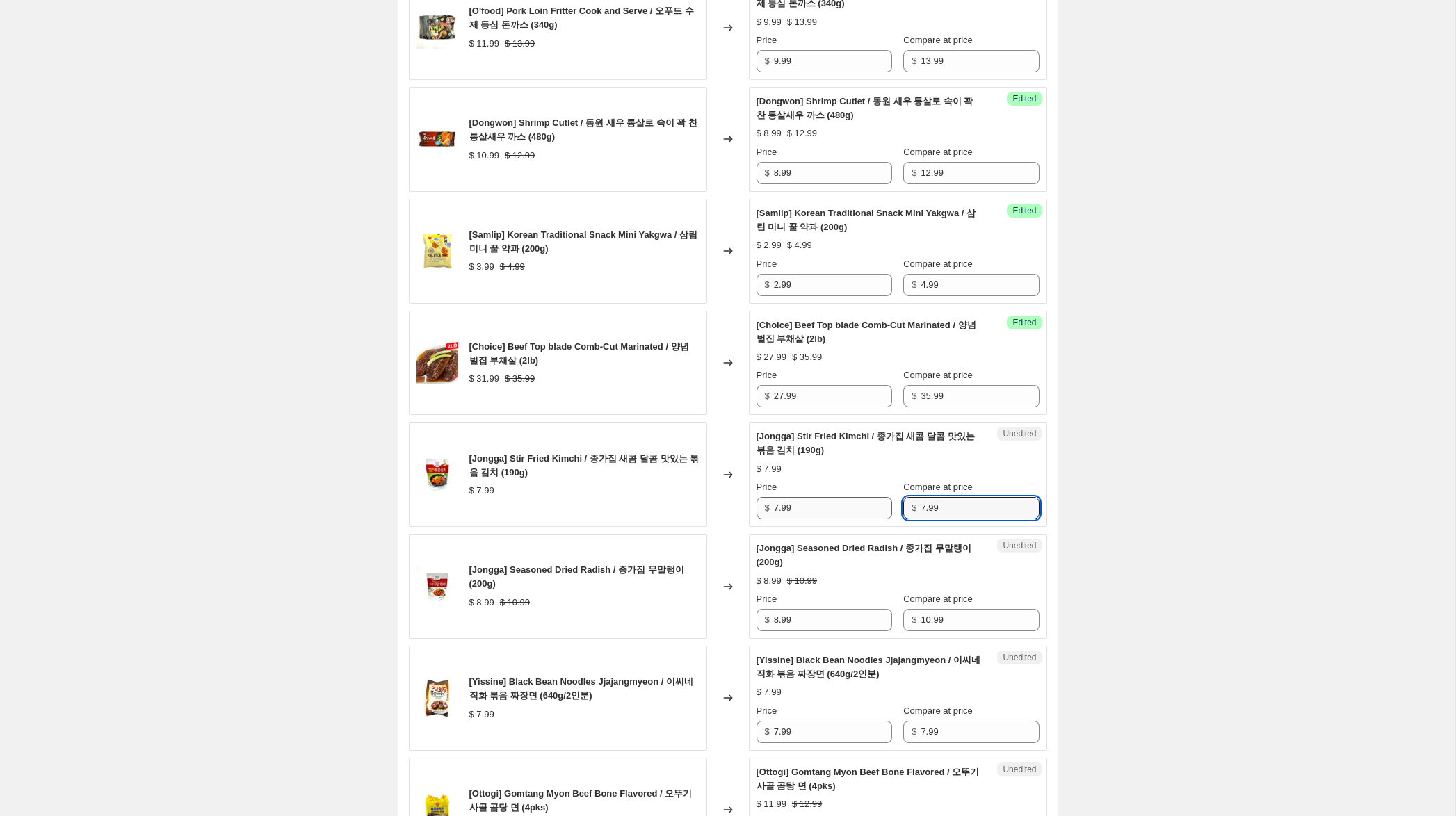
type input "7.99"
drag, startPoint x: 776, startPoint y: 508, endPoint x: 713, endPoint y: 508, distance: 63.0
click at [715, 507] on div "[Jongga] Stir Fried Kimchi / 종가집 새콤 달콤 맛있는 볶음 김치 (190g) $ 7.99 Changed to Succe…" at bounding box center [728, 474] width 638 height 105
type input "5.99"
drag, startPoint x: 779, startPoint y: 623, endPoint x: 726, endPoint y: 619, distance: 53.2
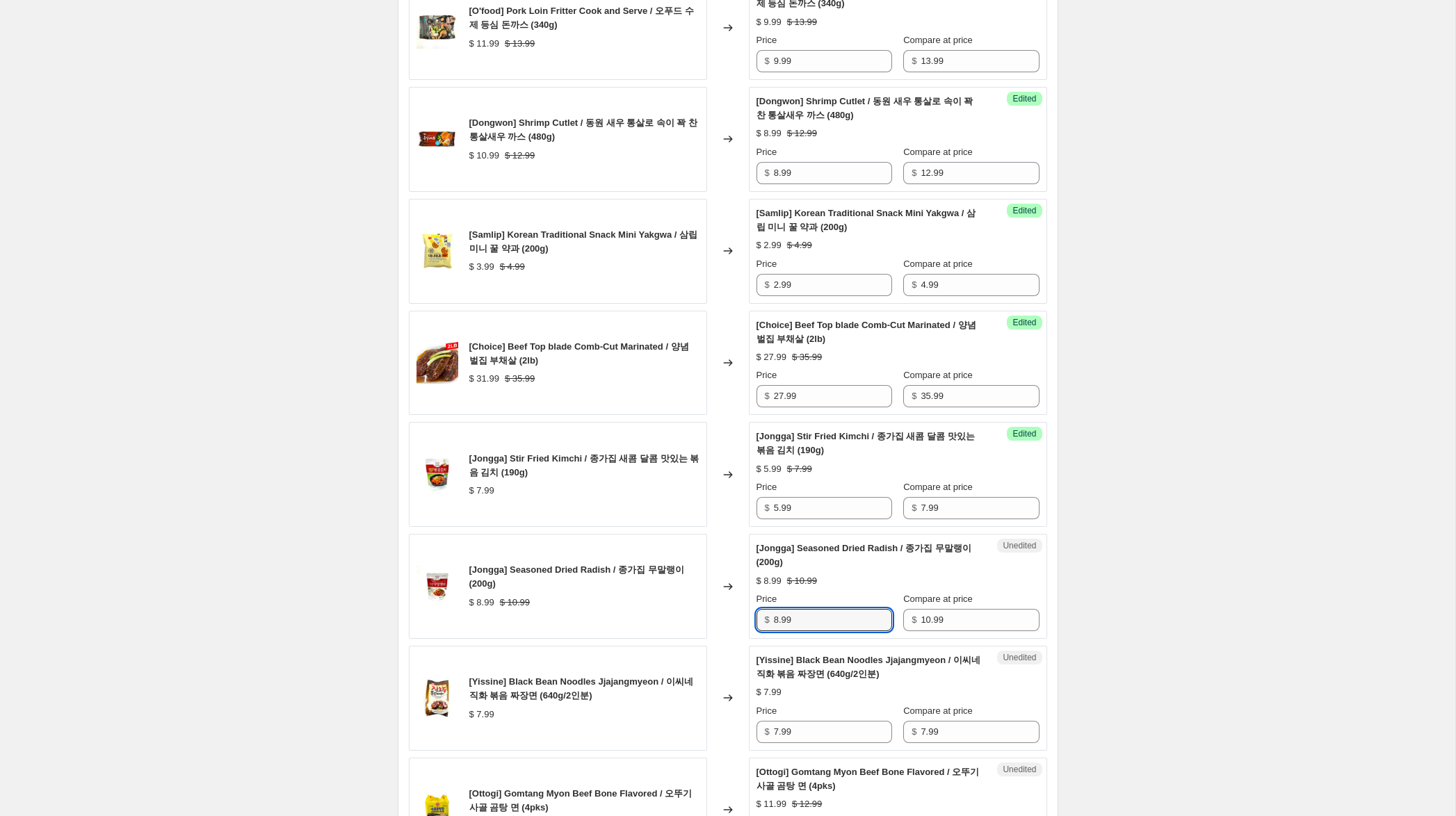
click at [726, 619] on div "[Jongga] Seasoned Dried Radish / 종가집 무말랭이 (200g) $ 8.99 $ 10.99 Changed to Uned…" at bounding box center [728, 586] width 638 height 105
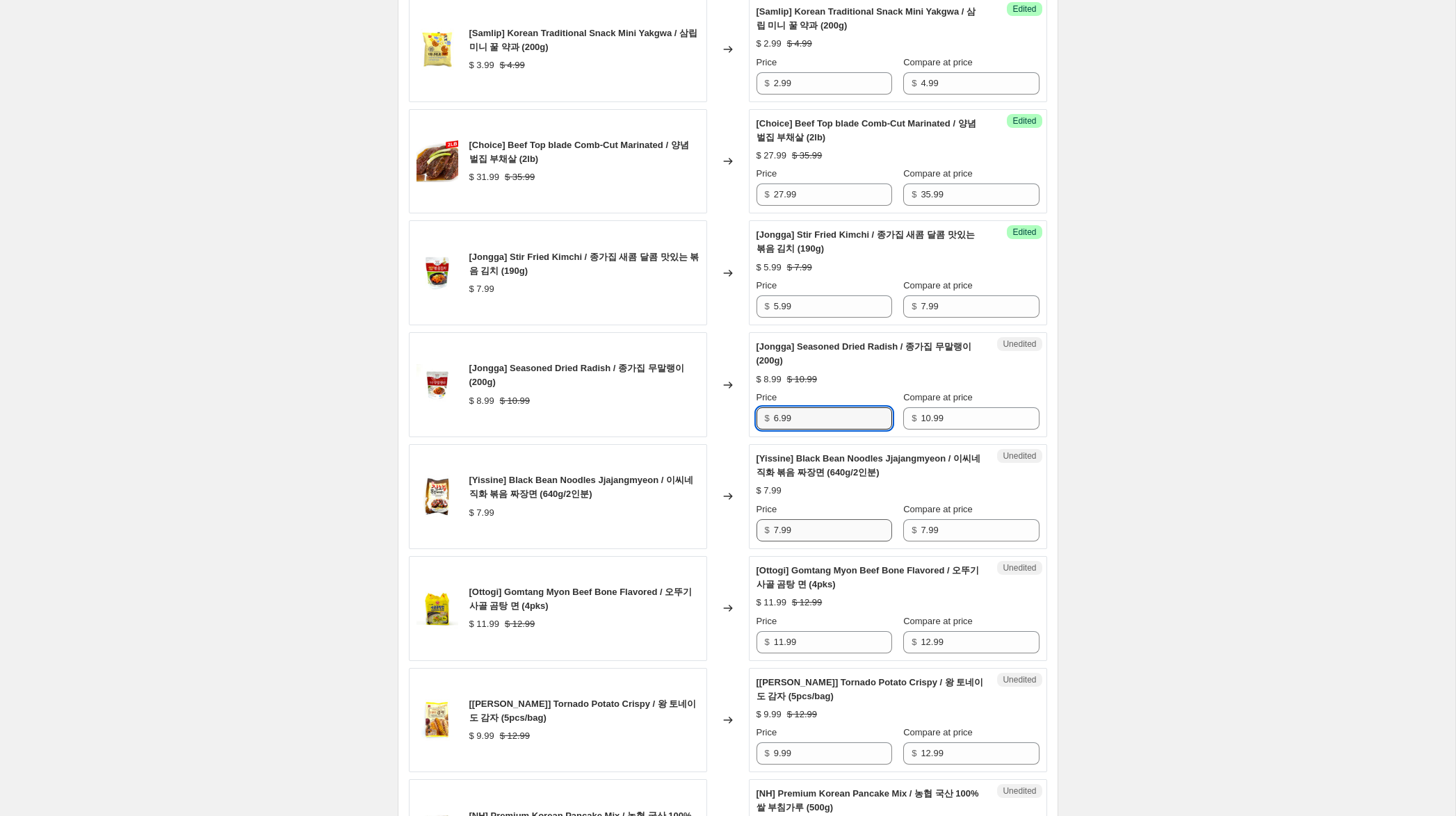
scroll to position [1296, 0]
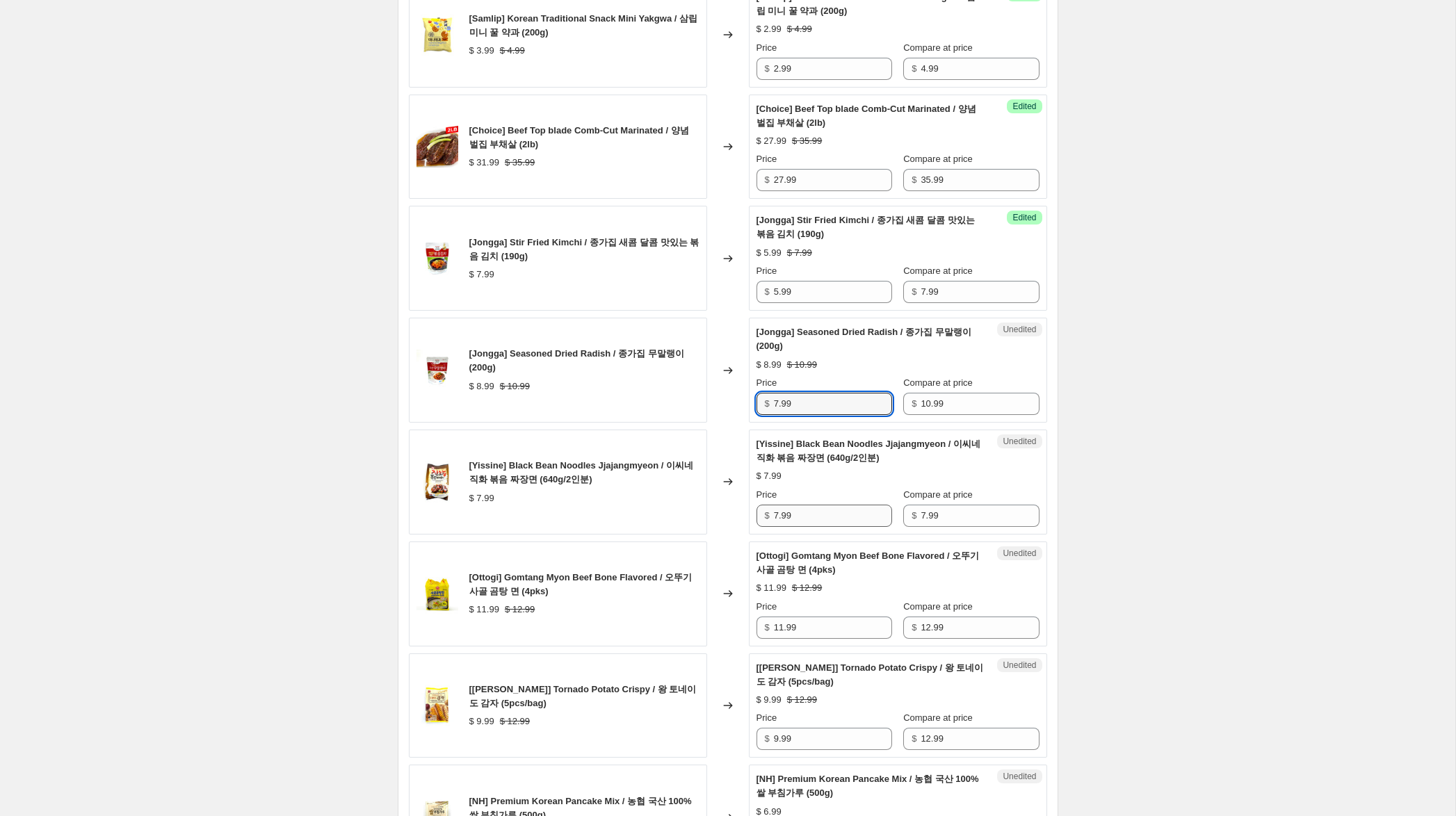
type input "7.99"
drag, startPoint x: 778, startPoint y: 515, endPoint x: 739, endPoint y: 512, distance: 39.1
click at [739, 512] on div "[Yissine] Black Bean Noodles Jjajangmyeon / 이씨네 직화 볶음 짜장면 (640g/2인분) $ 7.99 Cha…" at bounding box center [728, 482] width 638 height 105
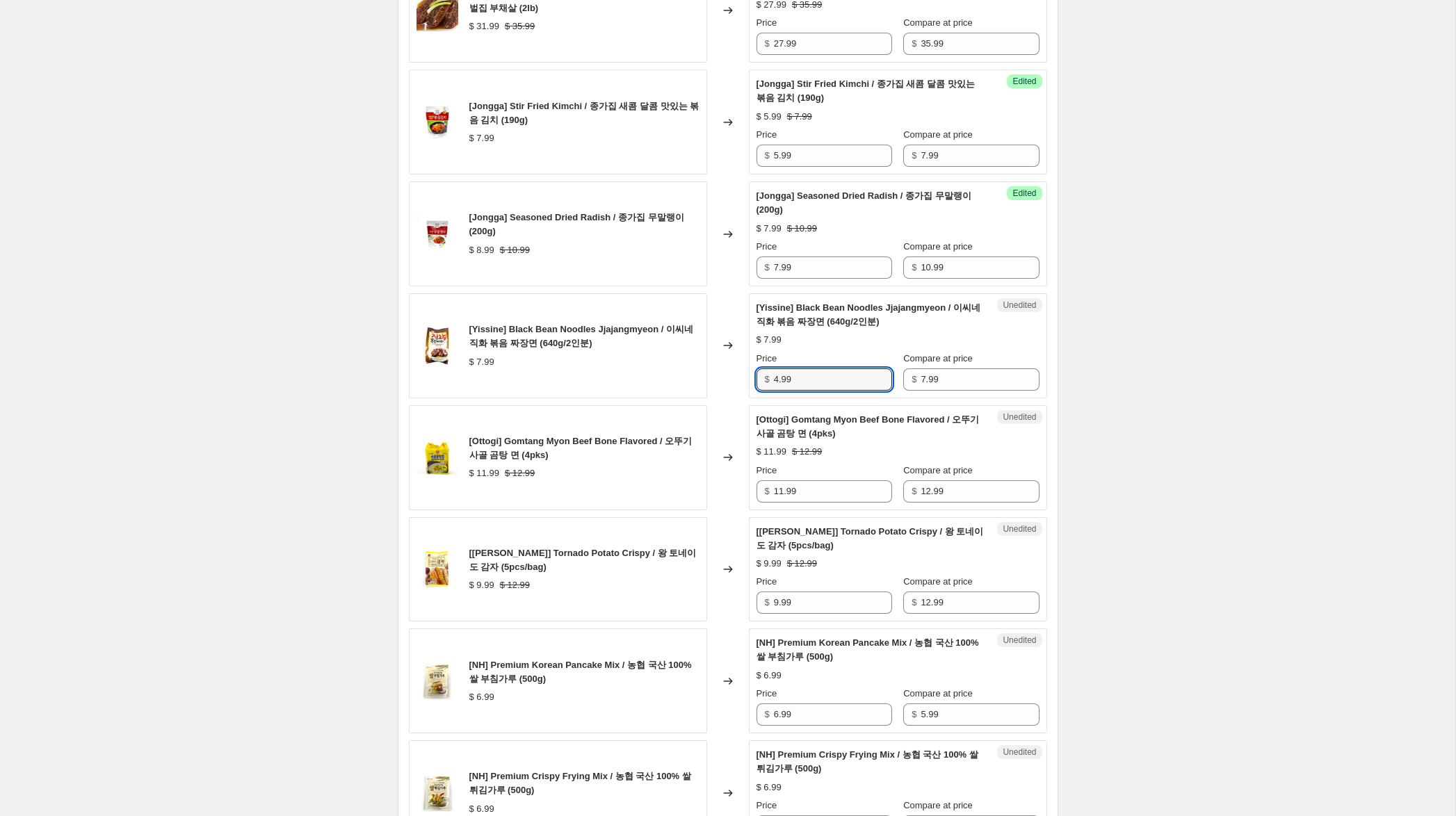
scroll to position [1436, 0]
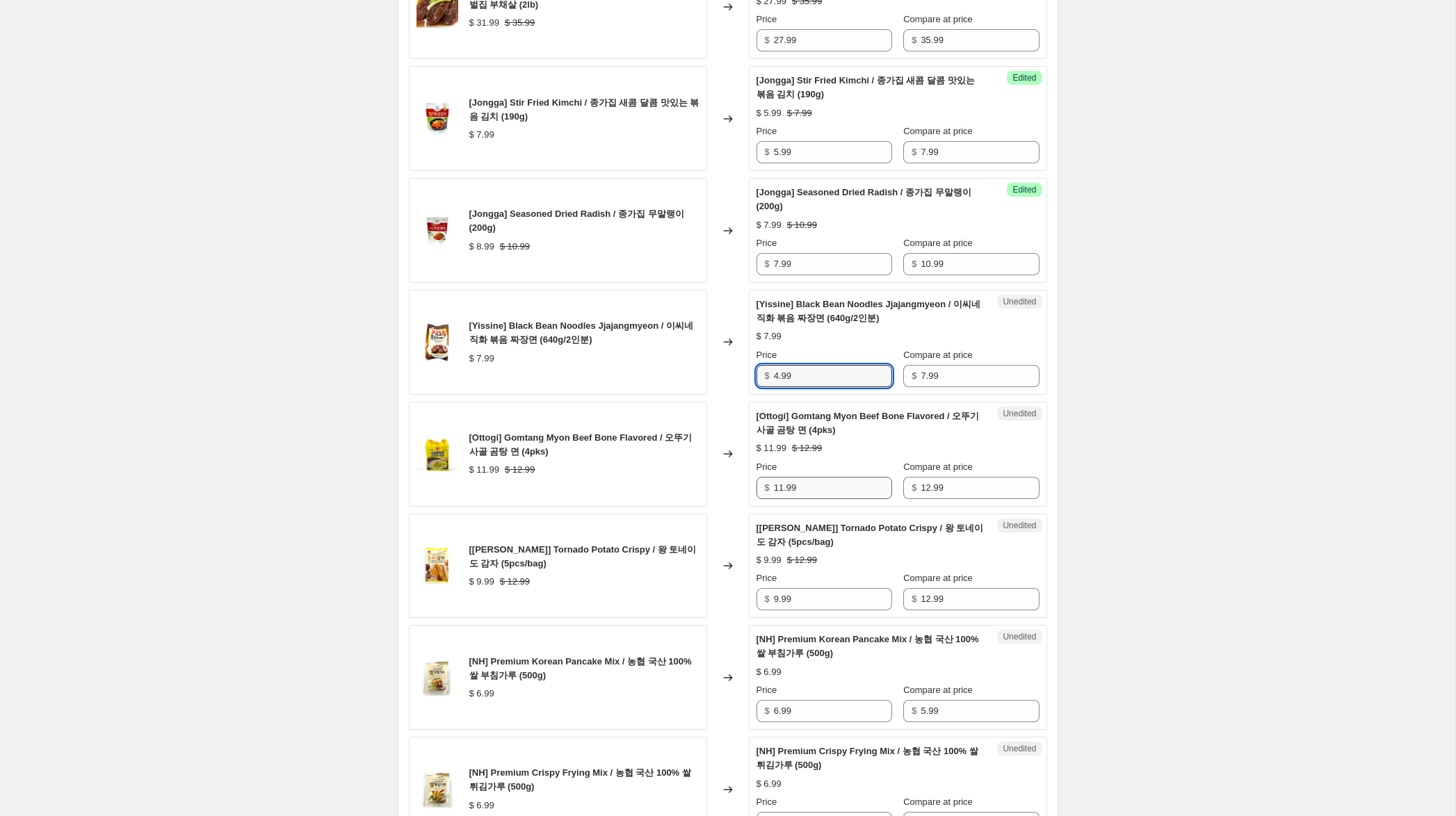
type input "4.99"
drag, startPoint x: 782, startPoint y: 490, endPoint x: 727, endPoint y: 490, distance: 55.0
click at [727, 490] on div "[Ottogi] Gomtang Myon Beef Bone Flavored / 오뚜기 사골 곰탕 면 (4pks) $ 11.99 $ 12.99 C…" at bounding box center [728, 454] width 638 height 105
type input "5.99"
drag, startPoint x: 778, startPoint y: 602, endPoint x: 716, endPoint y: 600, distance: 62.0
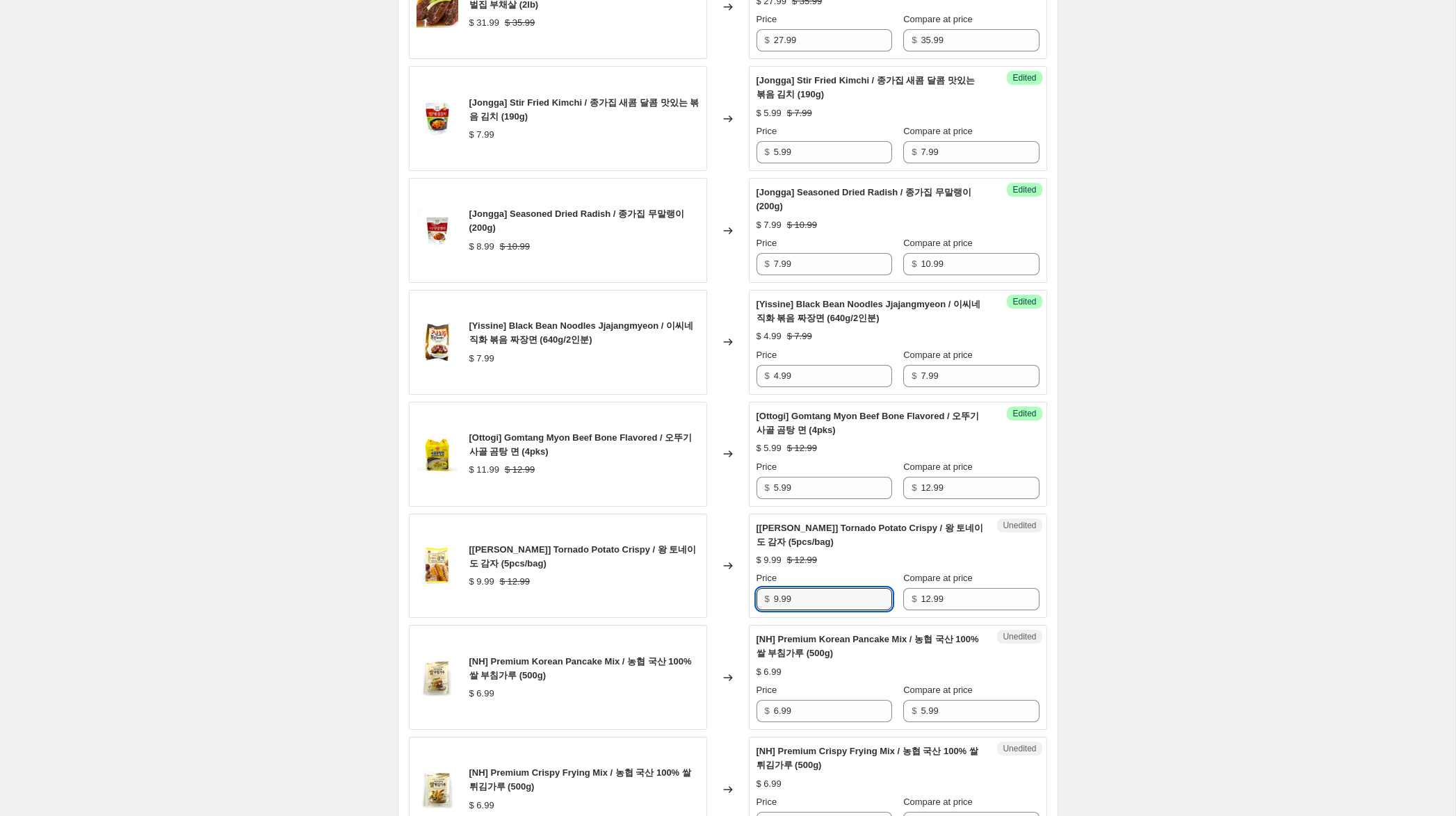
click at [716, 600] on div "[[PERSON_NAME]] Tornado Potato Crispy / 왕 토네이도 감자 (5pcs/bag) $ 9.99 $ 12.99 Cha…" at bounding box center [728, 566] width 638 height 105
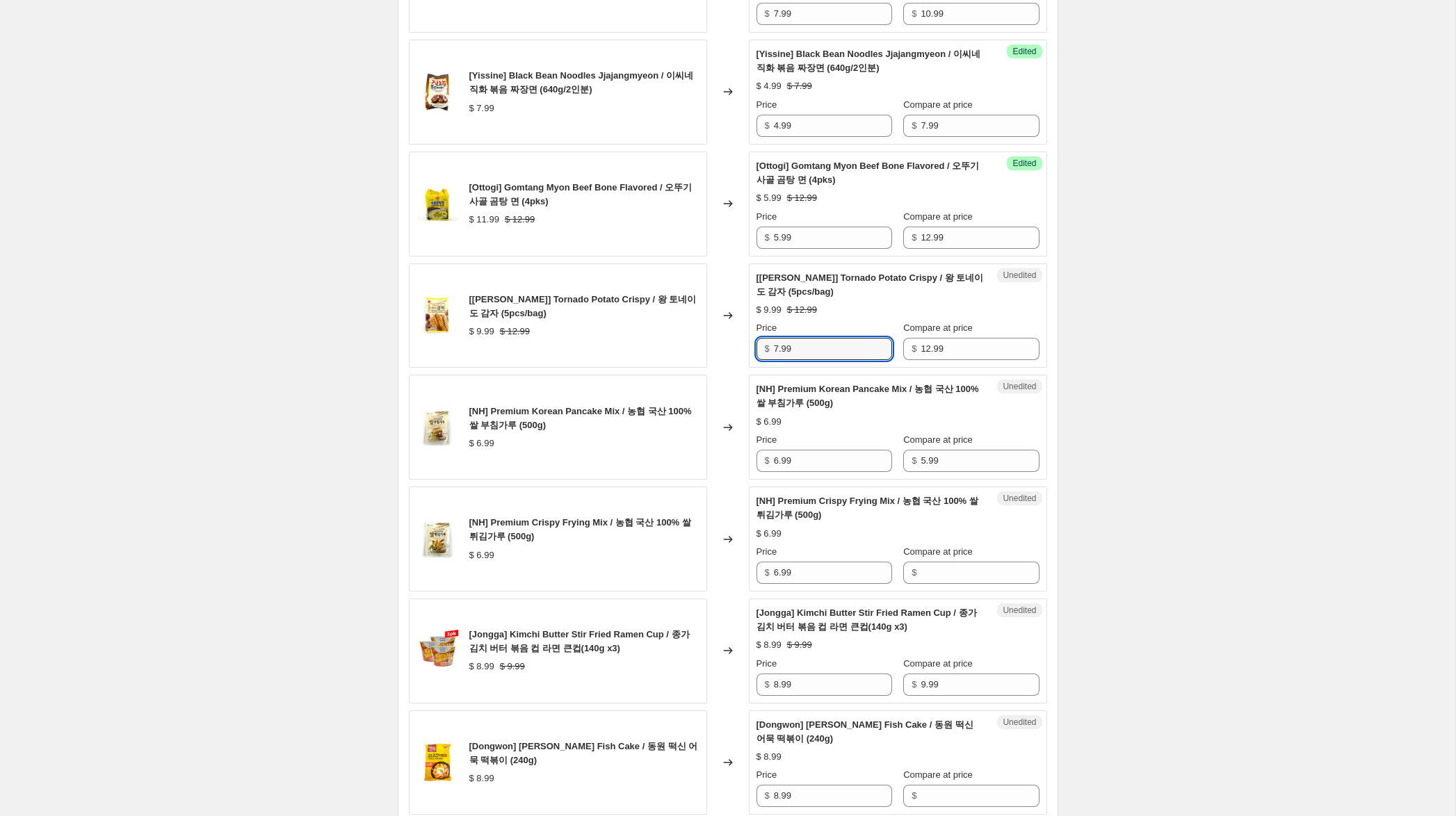
scroll to position [1688, 0]
type input "7.99"
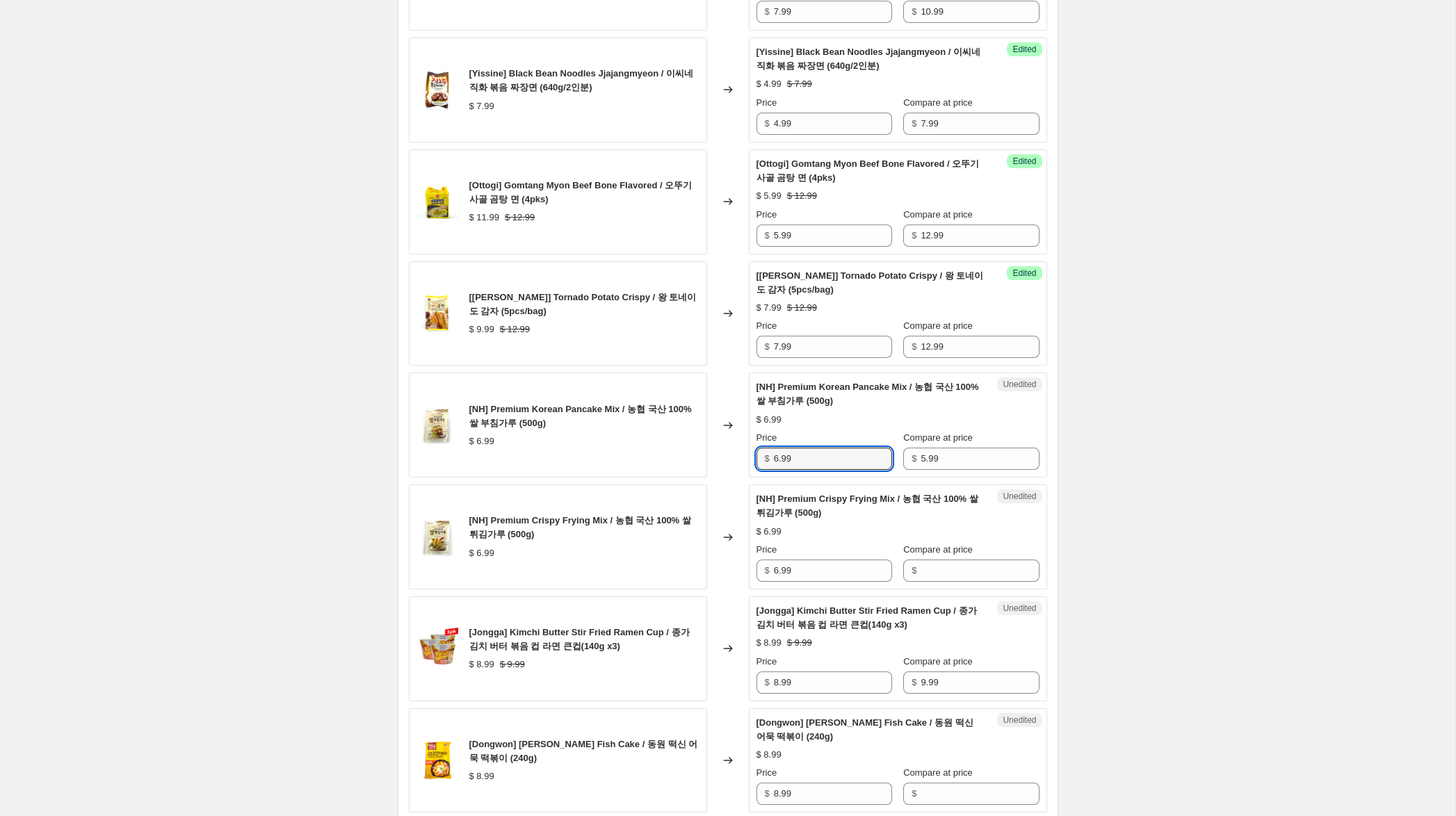
drag, startPoint x: 778, startPoint y: 460, endPoint x: 739, endPoint y: 458, distance: 39.1
click at [739, 457] on div "[NH] Premium Korean Pancake Mix / 농협 국산 100% 쌀 부침가루 (500g) $ 6.99 Changed to Un…" at bounding box center [728, 425] width 638 height 105
drag, startPoint x: 812, startPoint y: 463, endPoint x: 907, endPoint y: 459, distance: 95.1
click at [782, 452] on input "4.99" at bounding box center [833, 459] width 118 height 22
type input "4.99"
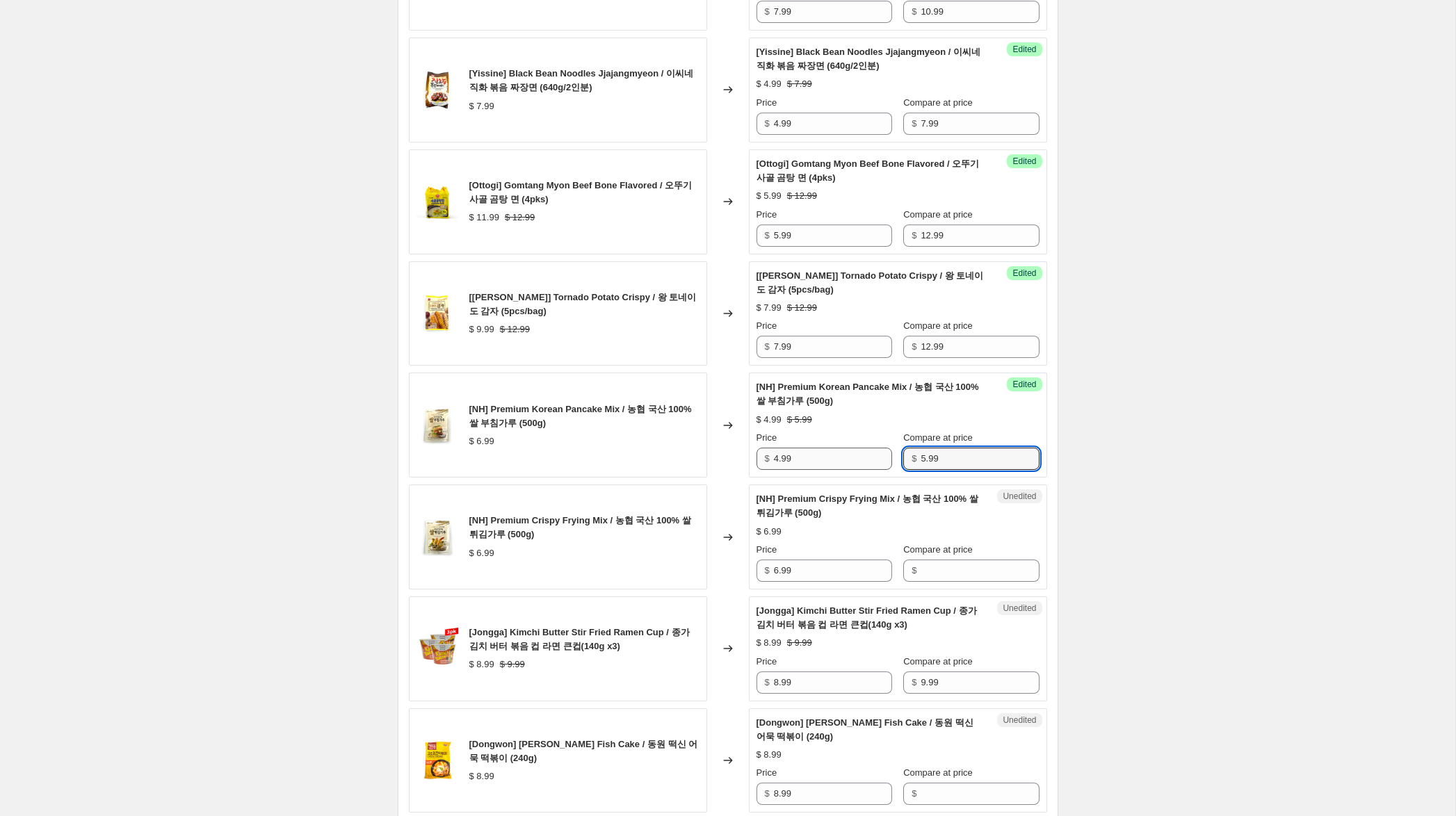
drag, startPoint x: 926, startPoint y: 460, endPoint x: 886, endPoint y: 457, distance: 40.1
click at [886, 457] on div "Price $ 4.99 Compare at price $ 5.99" at bounding box center [898, 450] width 283 height 39
drag, startPoint x: 947, startPoint y: 465, endPoint x: 870, endPoint y: 455, distance: 77.6
click at [861, 451] on div "Price $ 4.99 Compare at price $ 6.99" at bounding box center [898, 450] width 283 height 39
type input "6.99"
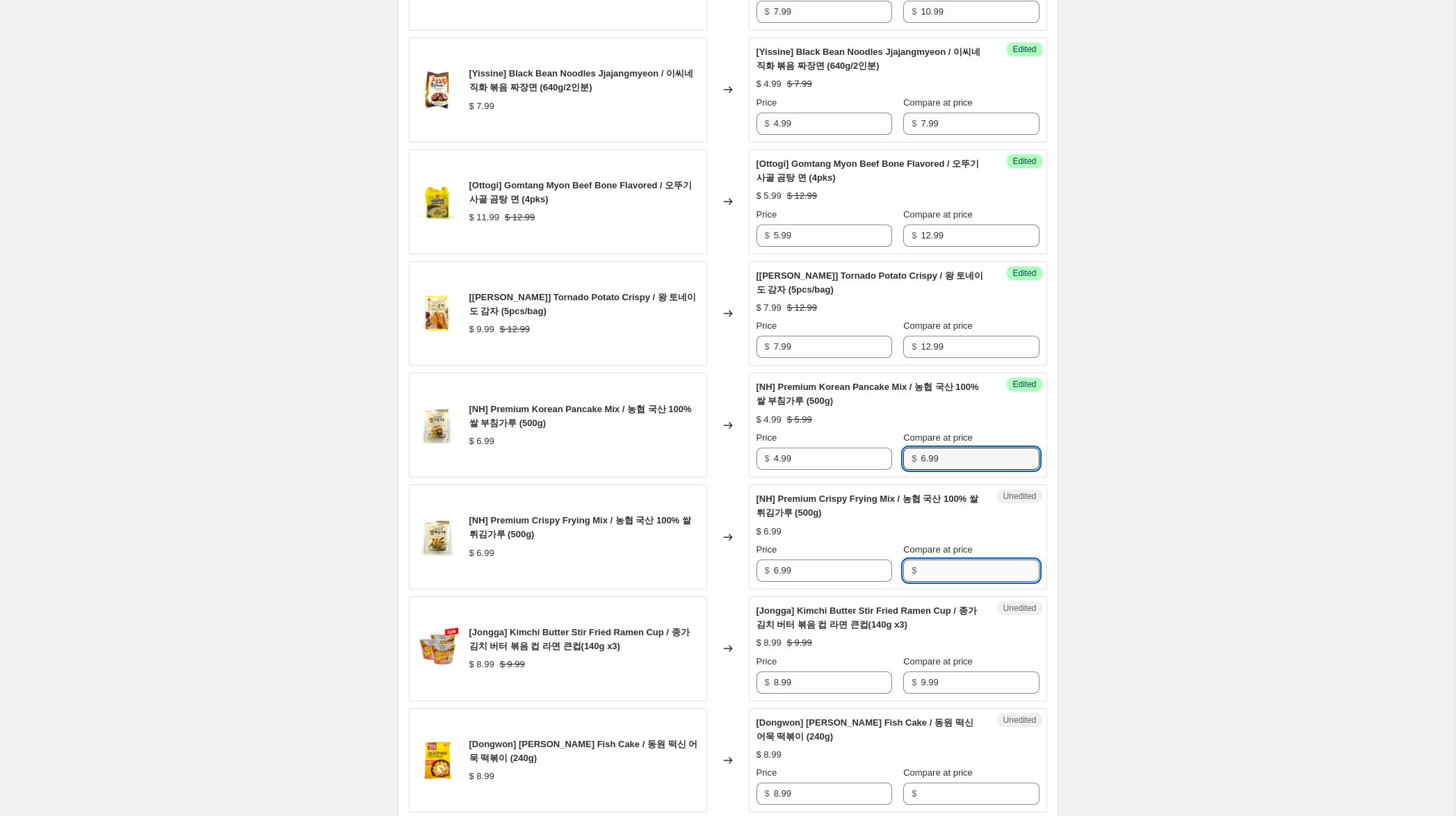
drag, startPoint x: 955, startPoint y: 580, endPoint x: 946, endPoint y: 579, distance: 9.1
click at [955, 580] on input "Compare at price" at bounding box center [980, 571] width 118 height 22
paste input "6.99"
type input "6.99"
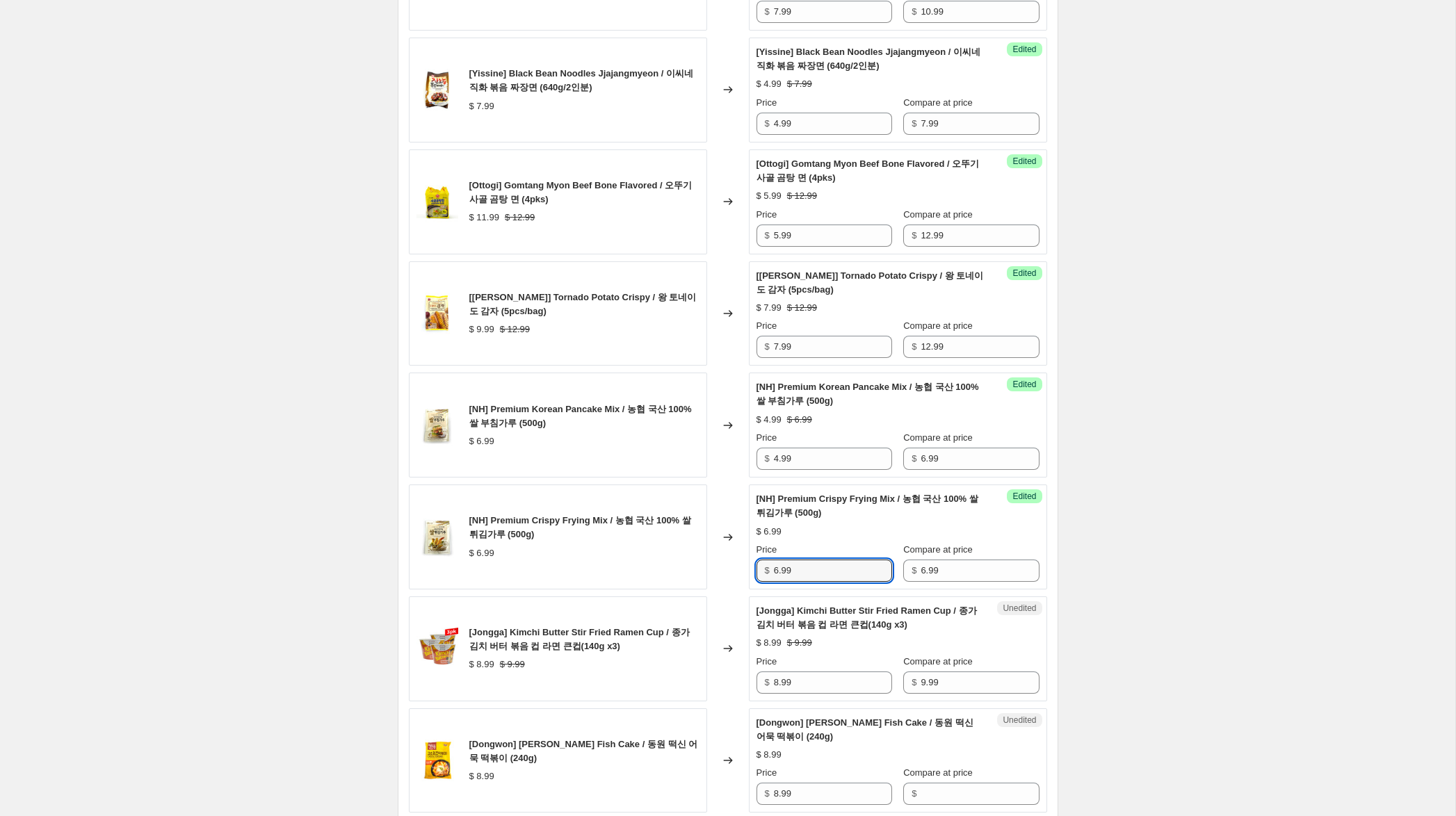
drag, startPoint x: 778, startPoint y: 572, endPoint x: 749, endPoint y: 564, distance: 30.1
click at [749, 564] on div "Success Edited [NH] Premium Crispy Frying Mix / 농협 국산 100% 쌀 튀김가루 (500g) $ 6.99…" at bounding box center [898, 537] width 298 height 105
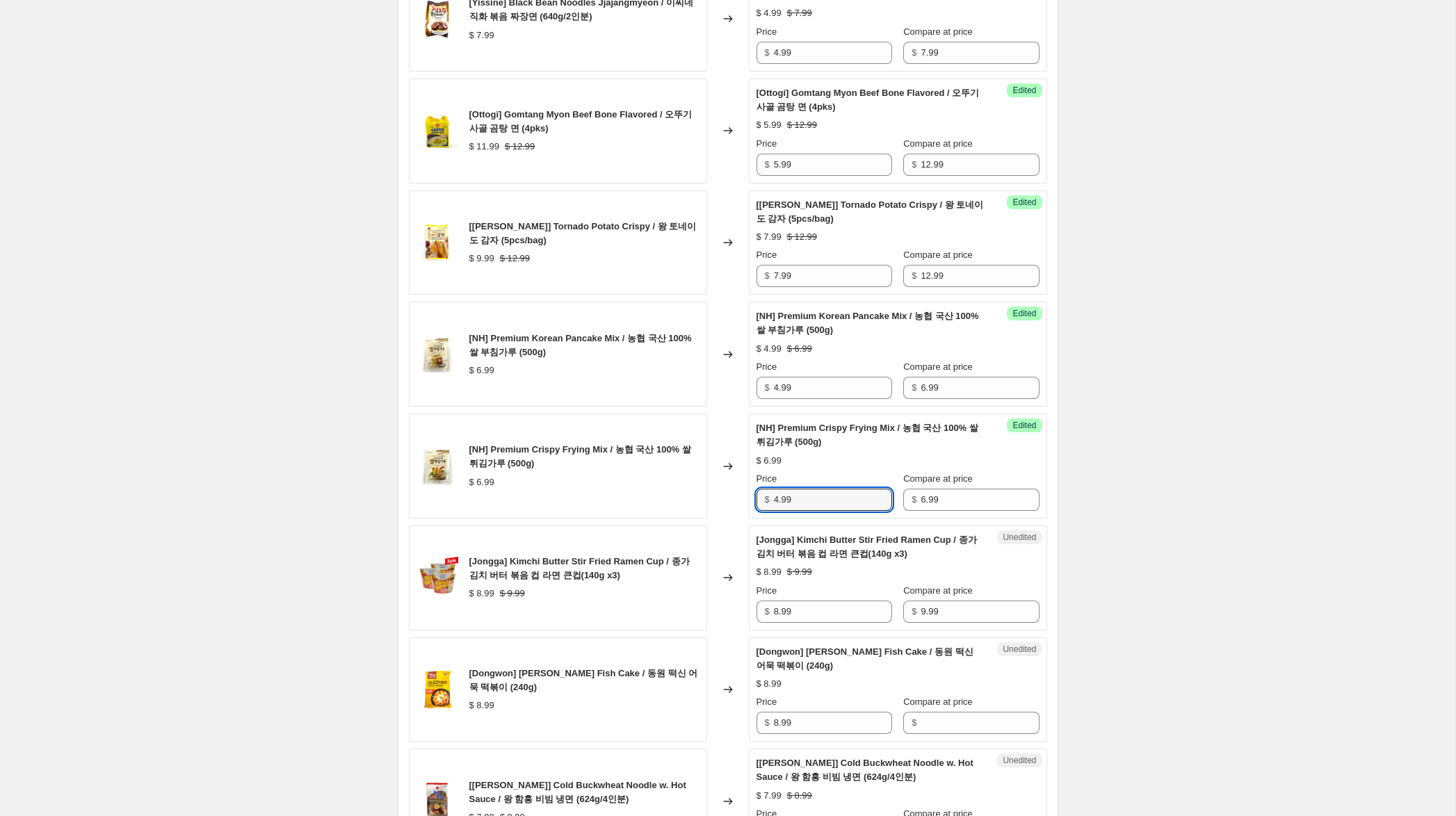
scroll to position [1774, 0]
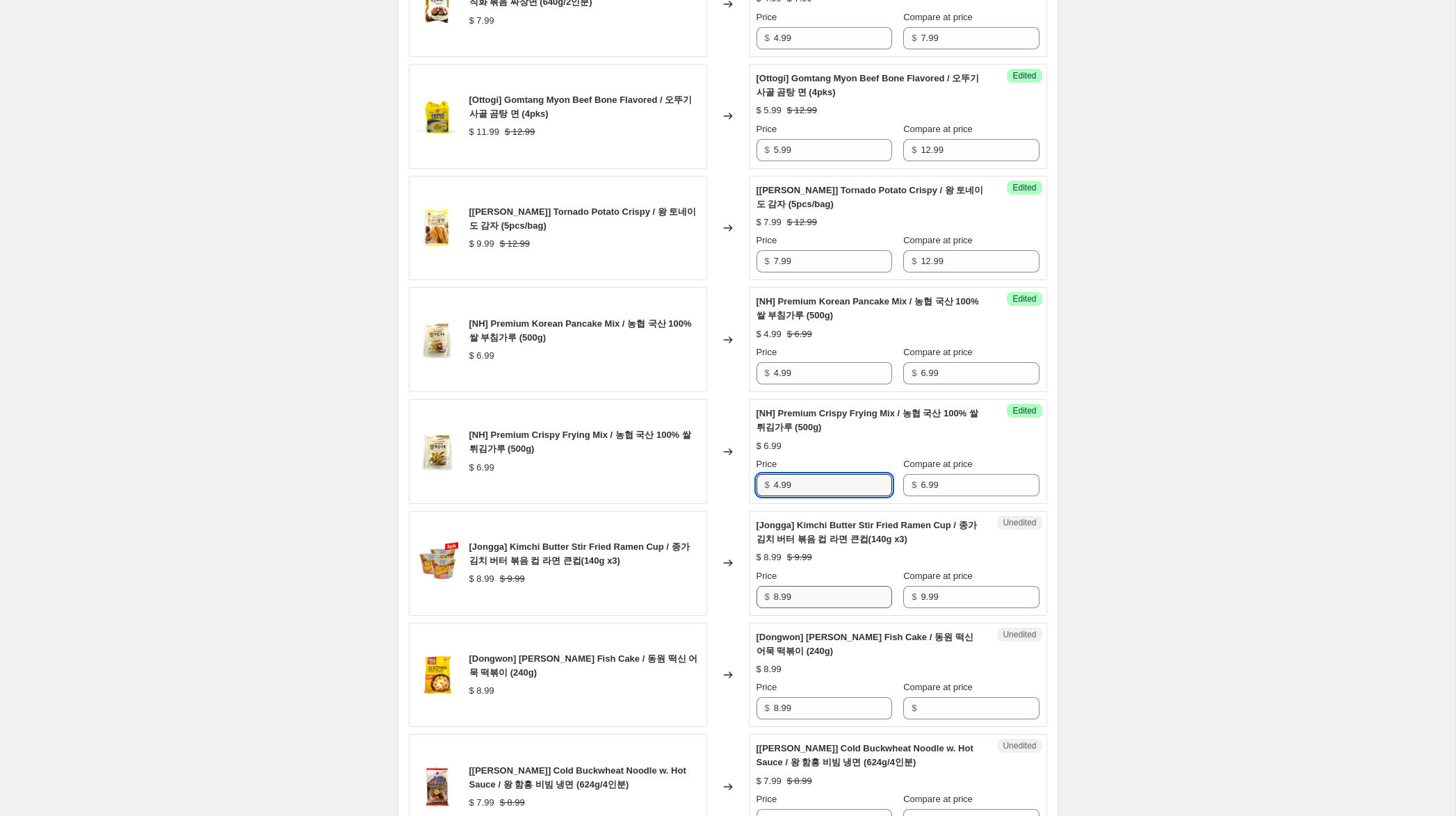
type input "4.99"
drag, startPoint x: 778, startPoint y: 599, endPoint x: 756, endPoint y: 597, distance: 22.1
click at [756, 597] on div "$ 8.99" at bounding box center [824, 597] width 136 height 22
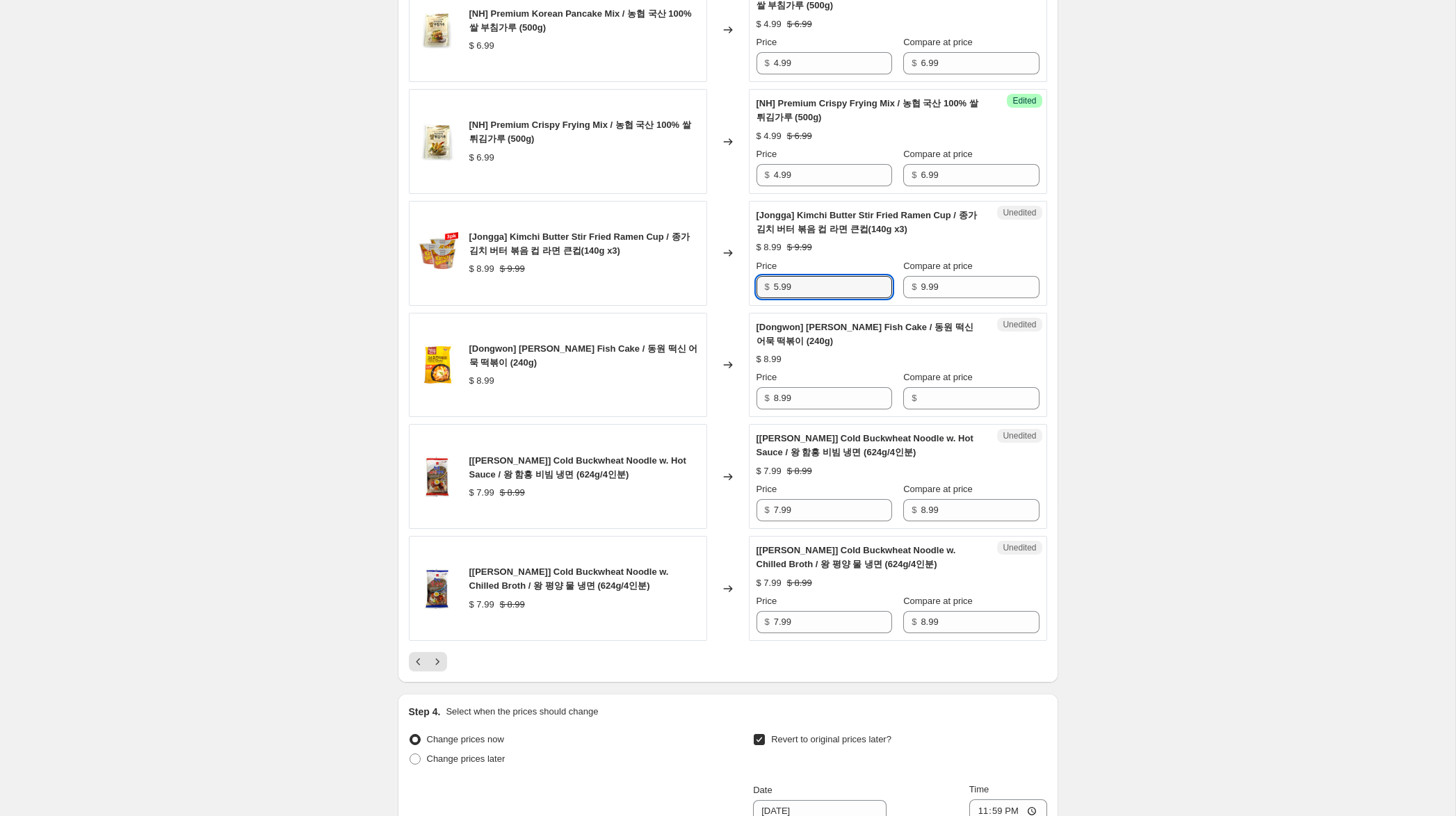
scroll to position [2108, 0]
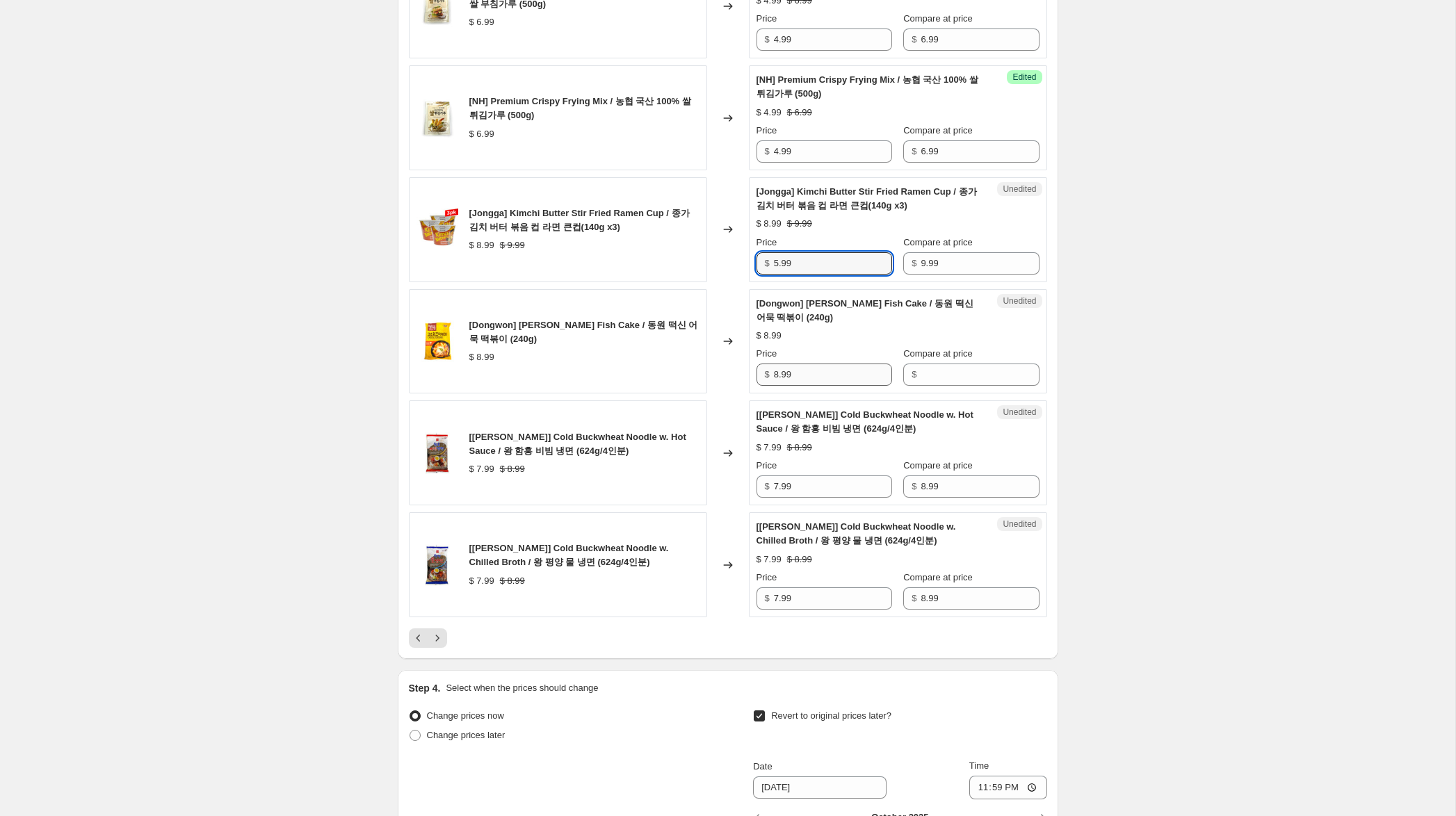
type input "5.99"
drag, startPoint x: 797, startPoint y: 375, endPoint x: 721, endPoint y: 371, distance: 76.1
click at [706, 371] on div "[Dongwon] [PERSON_NAME] Fish Cake / 동원 떡신 어묵 떡볶이 (240g) $ 8.99 Changed to Unedi…" at bounding box center [728, 342] width 638 height 105
drag, startPoint x: 931, startPoint y: 376, endPoint x: 881, endPoint y: 380, distance: 50.2
click at [930, 375] on input "Compare at price" at bounding box center [980, 374] width 118 height 22
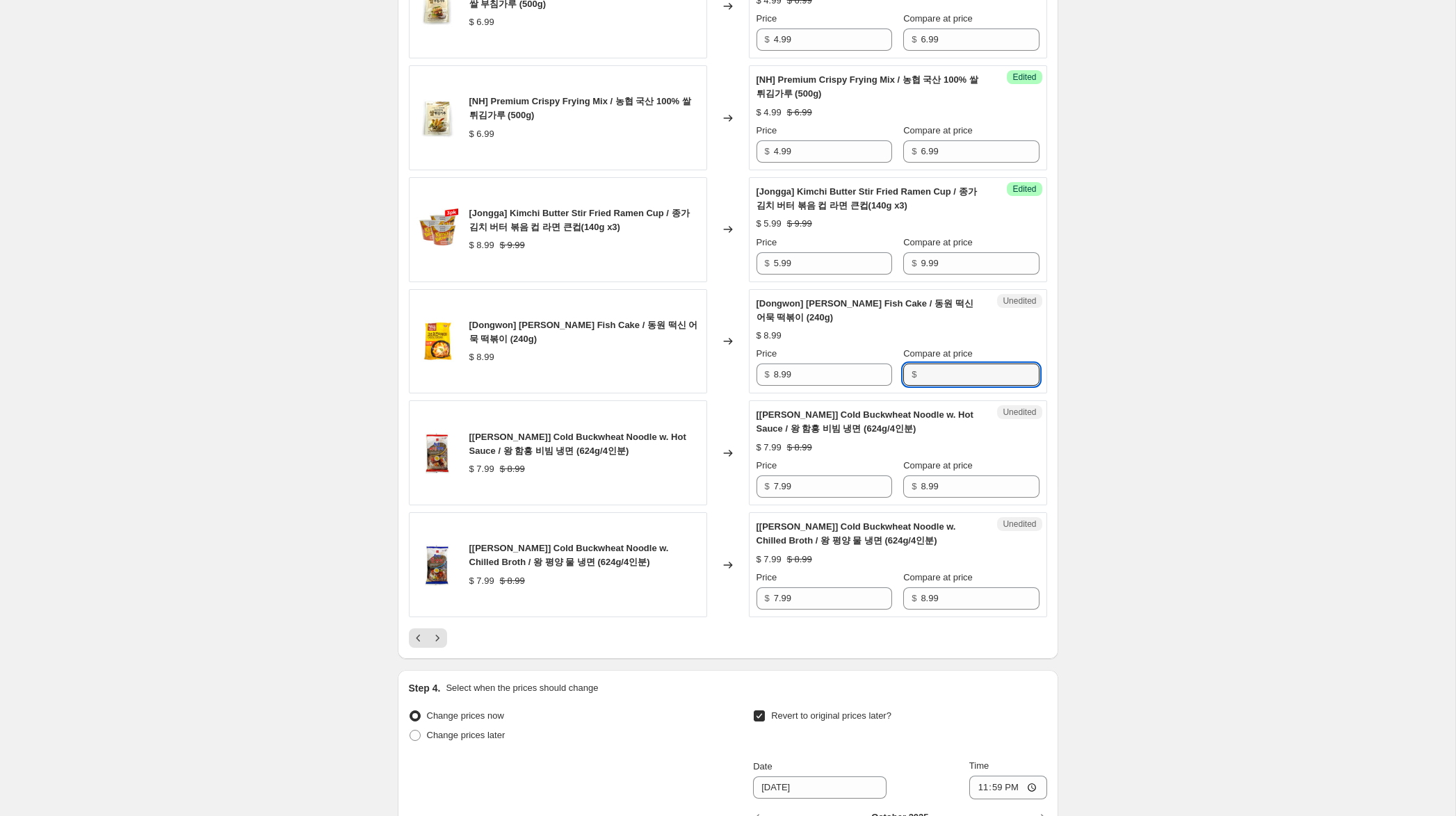
paste input "8.99"
type input "8.99"
drag, startPoint x: 780, startPoint y: 376, endPoint x: 753, endPoint y: 373, distance: 27.2
click at [753, 372] on div "Success Edited [[PERSON_NAME]] [PERSON_NAME] Fish Cake / 동원 떡신 어묵 떡볶이 (240g) $ …" at bounding box center [898, 342] width 298 height 105
type input "5.99"
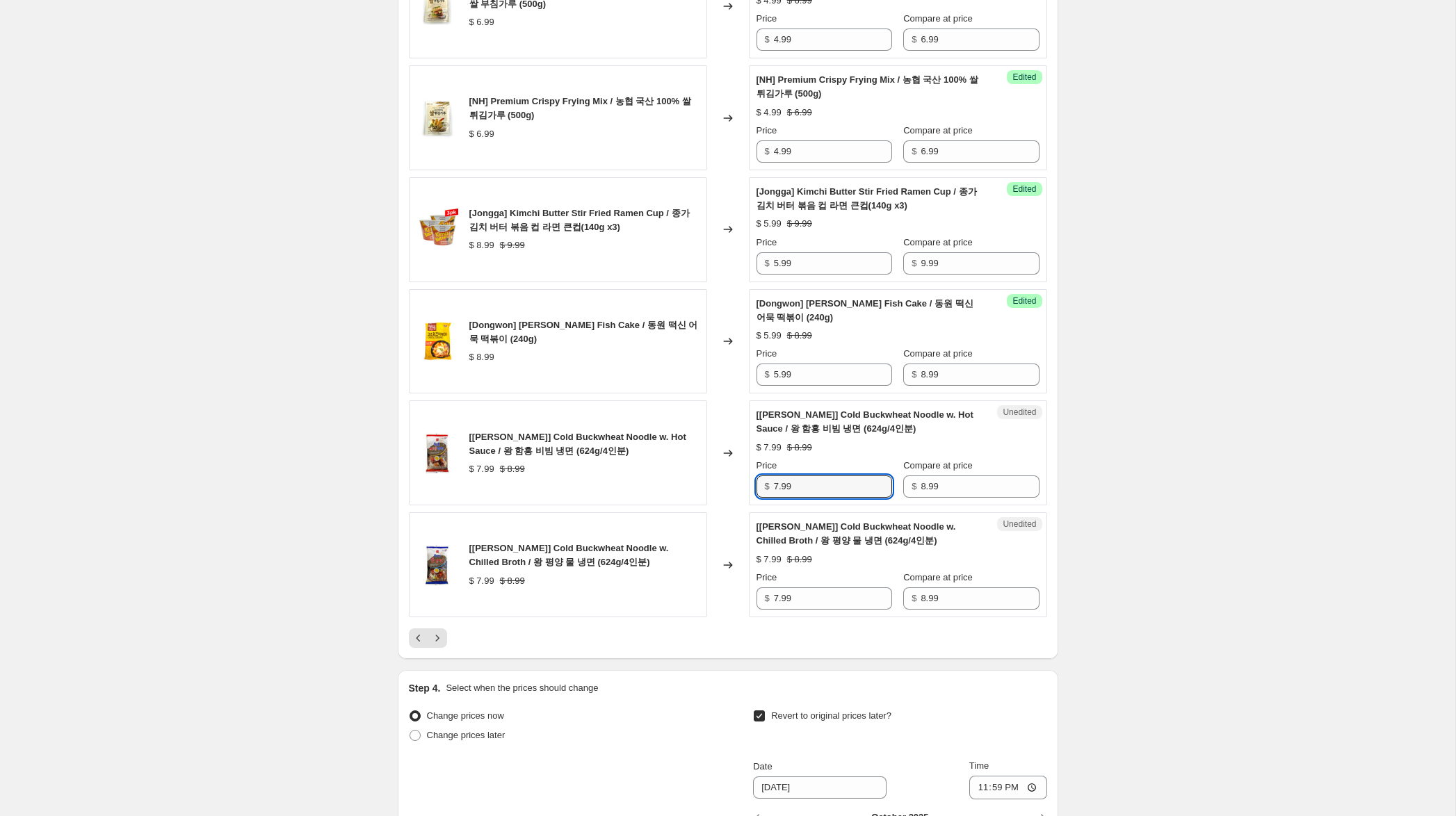
drag, startPoint x: 776, startPoint y: 487, endPoint x: 764, endPoint y: 486, distance: 12.0
click at [763, 485] on div "$ 7.99" at bounding box center [824, 487] width 136 height 22
type input "4.99"
drag, startPoint x: 778, startPoint y: 597, endPoint x: 704, endPoint y: 586, distance: 74.8
click at [704, 586] on div "[[PERSON_NAME]] Cold Buckwheat Noodle w. Chilled Broth / 왕 평양 물 냉면 (624g/4인분) $…" at bounding box center [728, 565] width 638 height 105
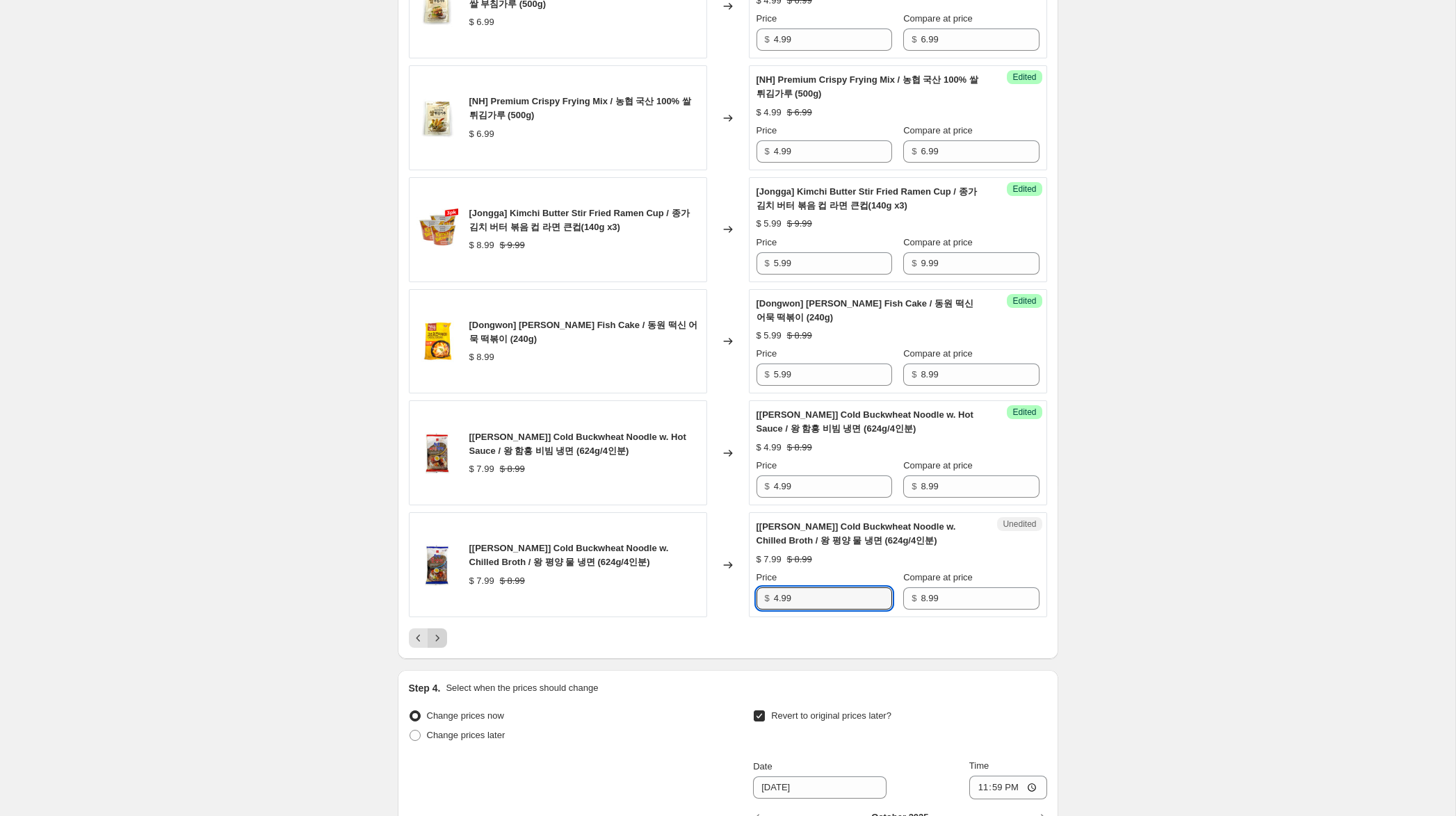
type input "4.99"
click at [437, 641] on icon "Next" at bounding box center [437, 638] width 14 height 14
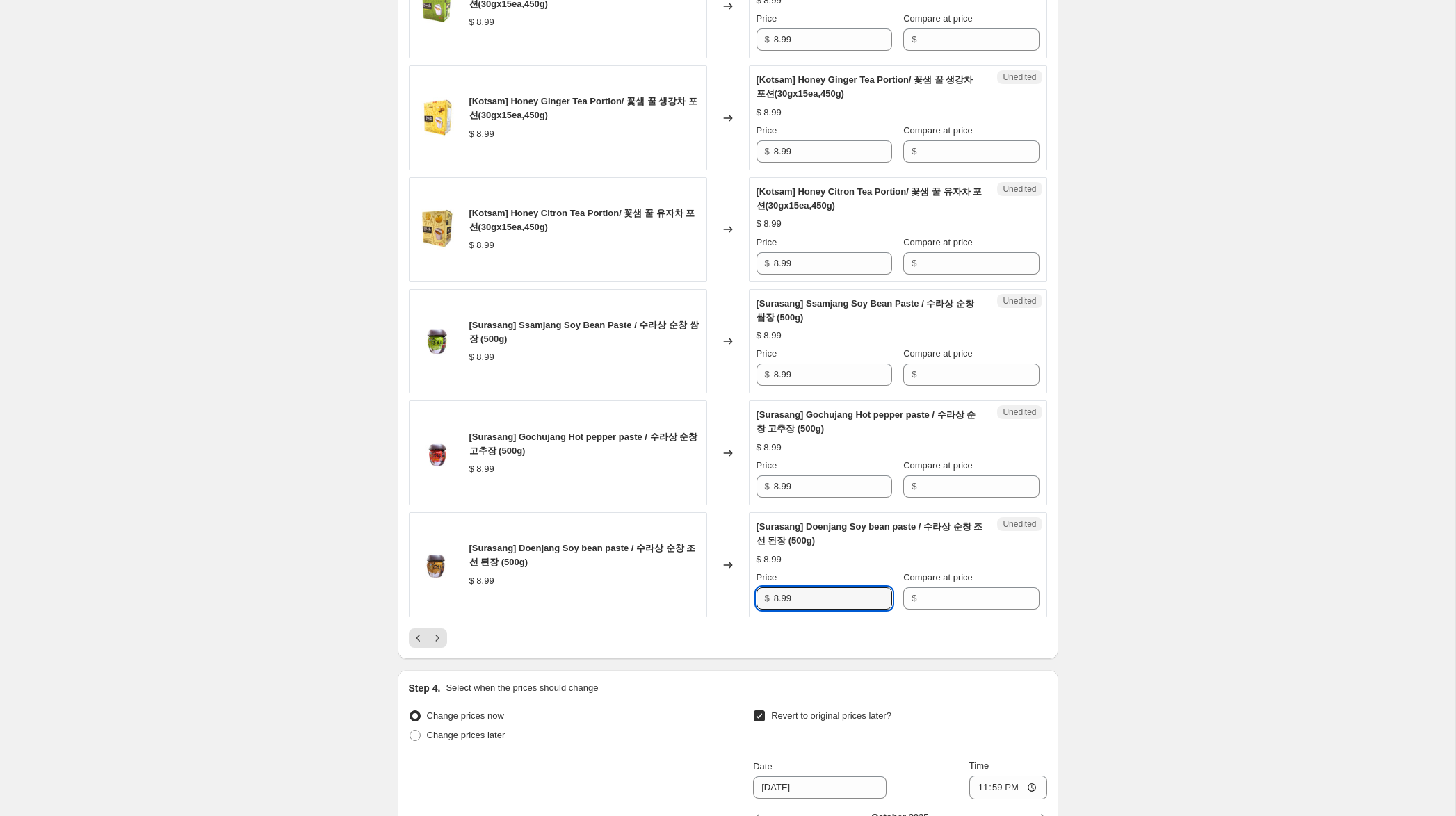
drag, startPoint x: 826, startPoint y: 614, endPoint x: 694, endPoint y: 587, distance: 134.7
click at [691, 592] on div "[Surasang] Doenjang Soy bean paste / 수라상 순창 조선 된장 (500g) $ 8.99 Changed to Uned…" at bounding box center [728, 565] width 638 height 105
click at [925, 383] on input "Compare at price" at bounding box center [980, 374] width 118 height 22
paste input "8.99"
type input "8.99"
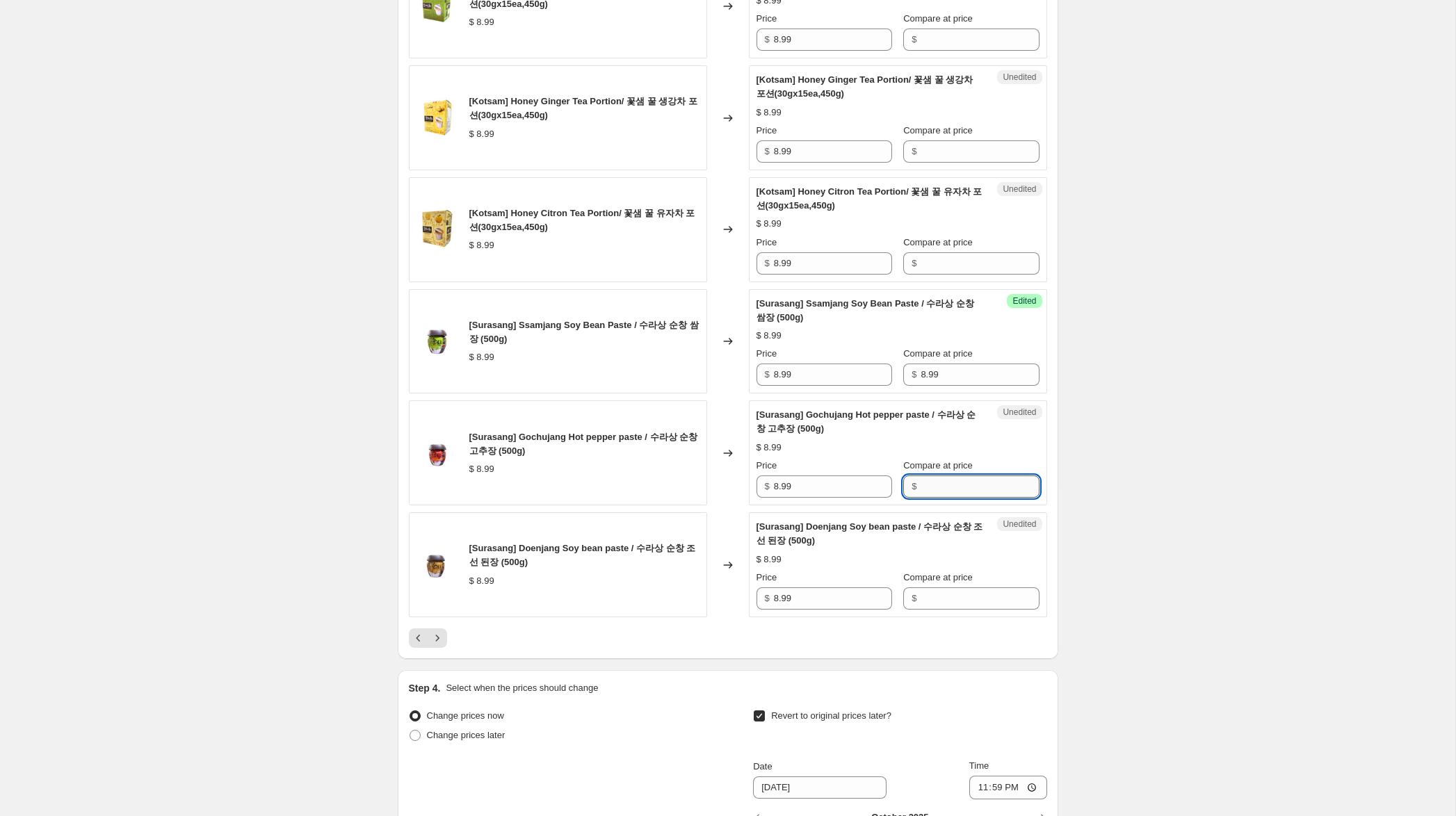
drag, startPoint x: 926, startPoint y: 493, endPoint x: 923, endPoint y: 525, distance: 32.1
click at [926, 493] on input "Compare at price" at bounding box center [980, 487] width 118 height 22
paste input "8.99"
type input "8.99"
drag, startPoint x: 929, startPoint y: 609, endPoint x: 916, endPoint y: 607, distance: 13.2
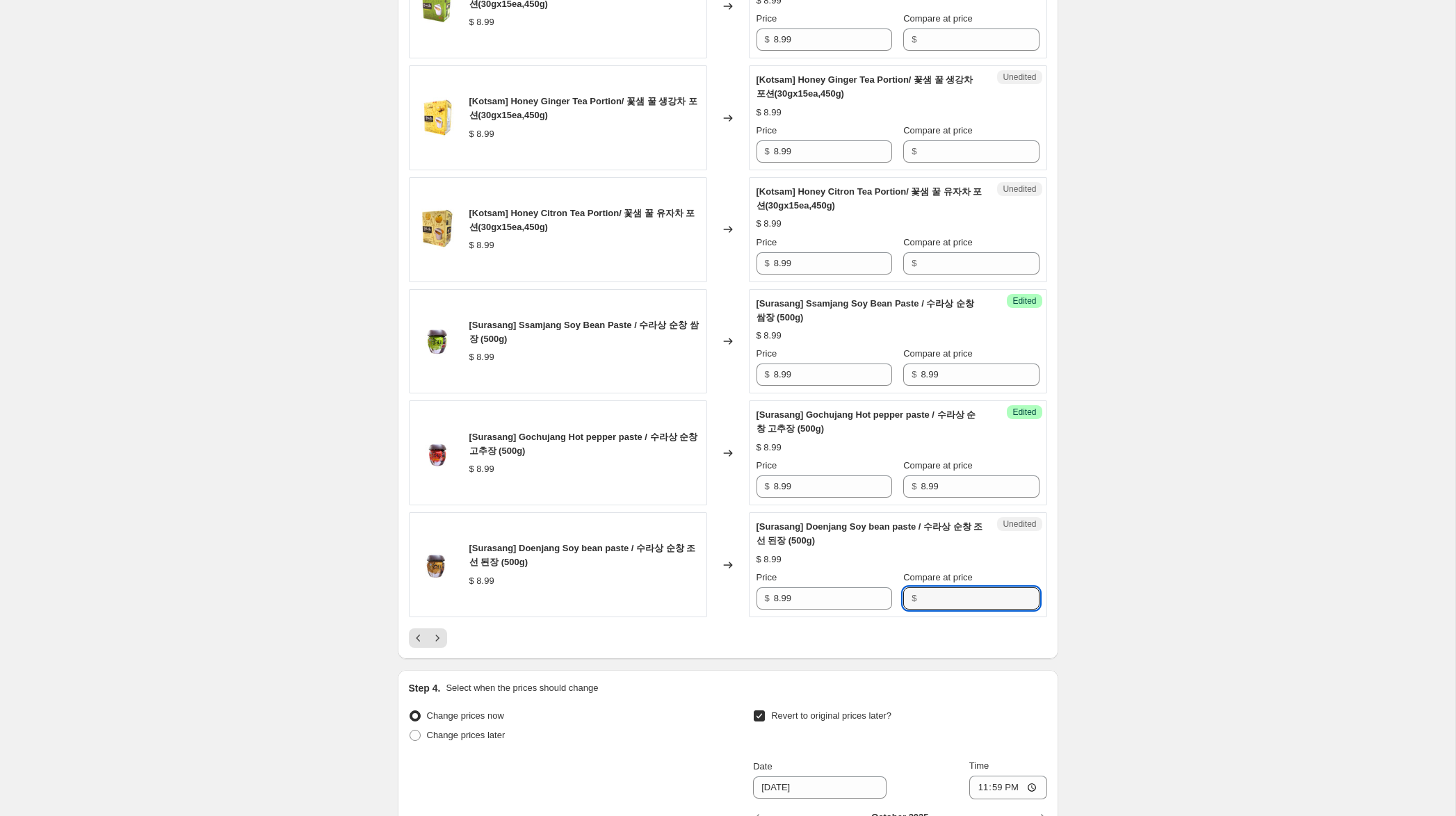
click at [929, 609] on input "Compare at price" at bounding box center [980, 598] width 118 height 22
paste input "8.99"
type input "8.99"
drag, startPoint x: 780, startPoint y: 616, endPoint x: 694, endPoint y: 589, distance: 90.1
click at [700, 590] on div "[Surasang] Doenjang Soy bean paste / 수라상 순창 조선 된장 (500g) $ 8.99 Changed to Succ…" at bounding box center [728, 565] width 638 height 105
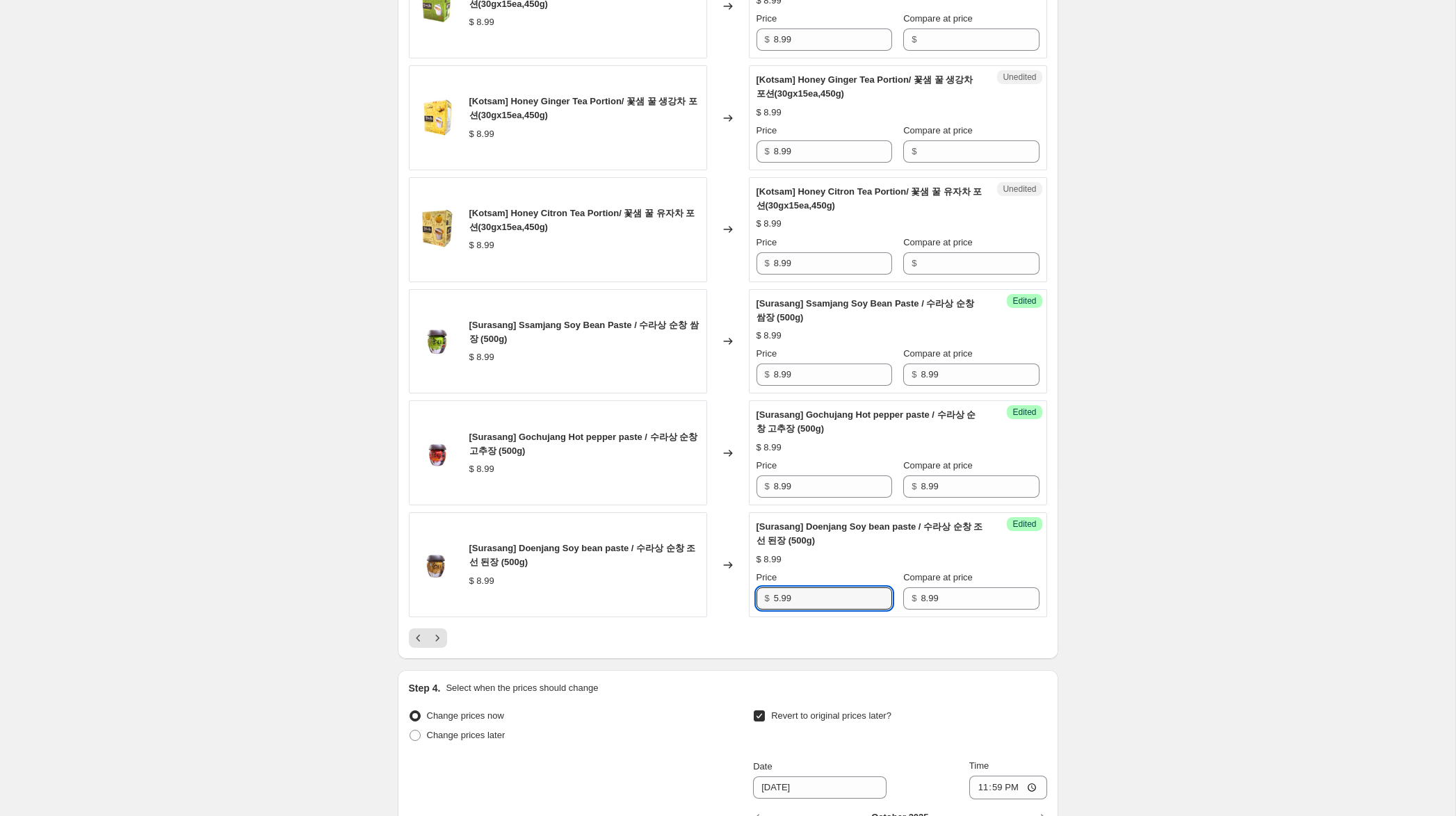
type input "5.99"
drag, startPoint x: 768, startPoint y: 494, endPoint x: 738, endPoint y: 476, distance: 35.0
click at [738, 479] on div "[Surasang] Gochujang Hot pepper paste / 수라상 순창 고추장 (500g) $ 8.99 Changed to Suc…" at bounding box center [728, 453] width 638 height 105
type input "5.99"
drag, startPoint x: 778, startPoint y: 391, endPoint x: 731, endPoint y: 377, distance: 49.0
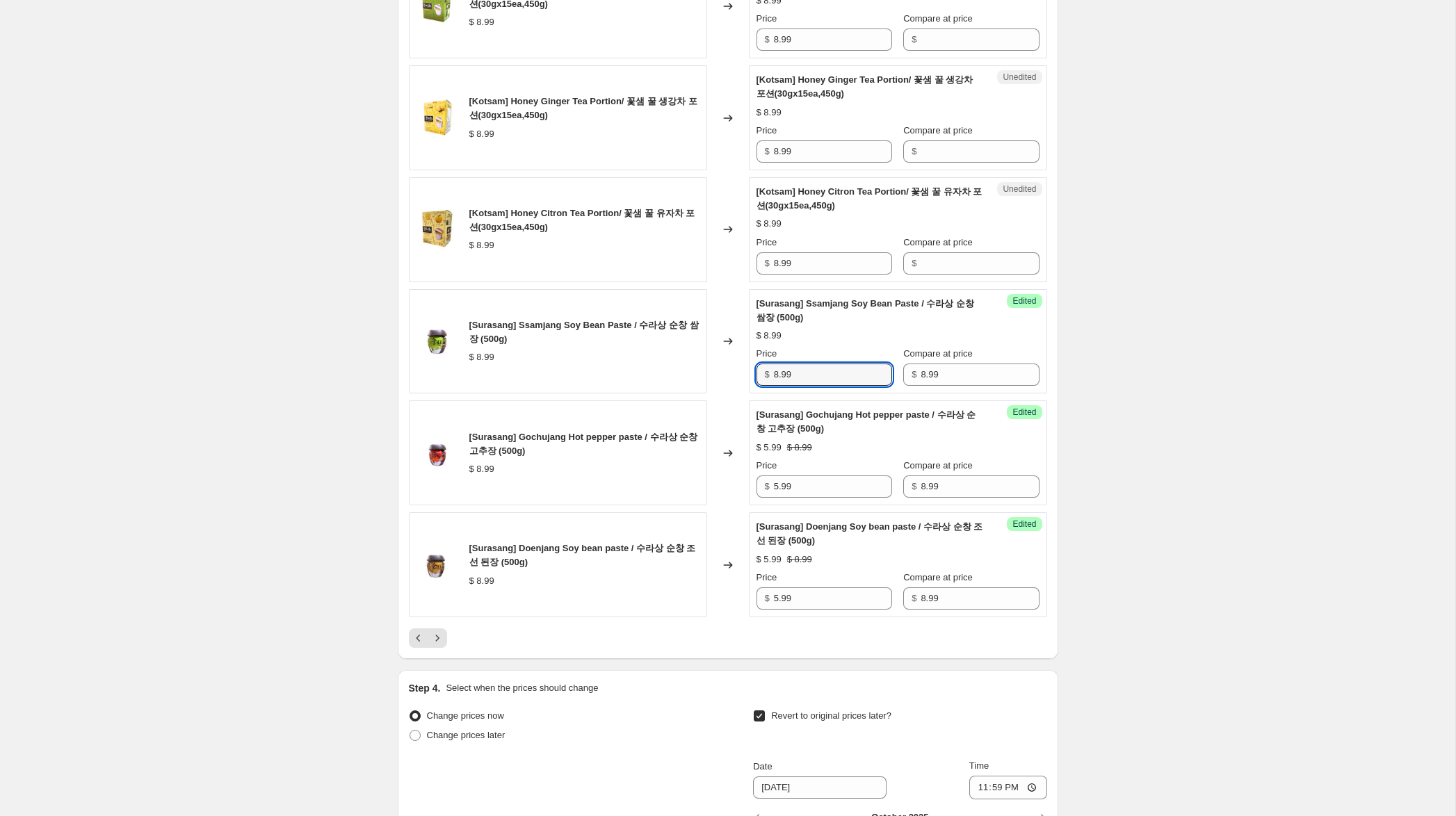
click at [731, 378] on div "[Surasang] Ssamjang Soy Bean Paste / 수라상 순창 쌈장 (500g) $ 8.99 Changed to Success…" at bounding box center [728, 342] width 638 height 105
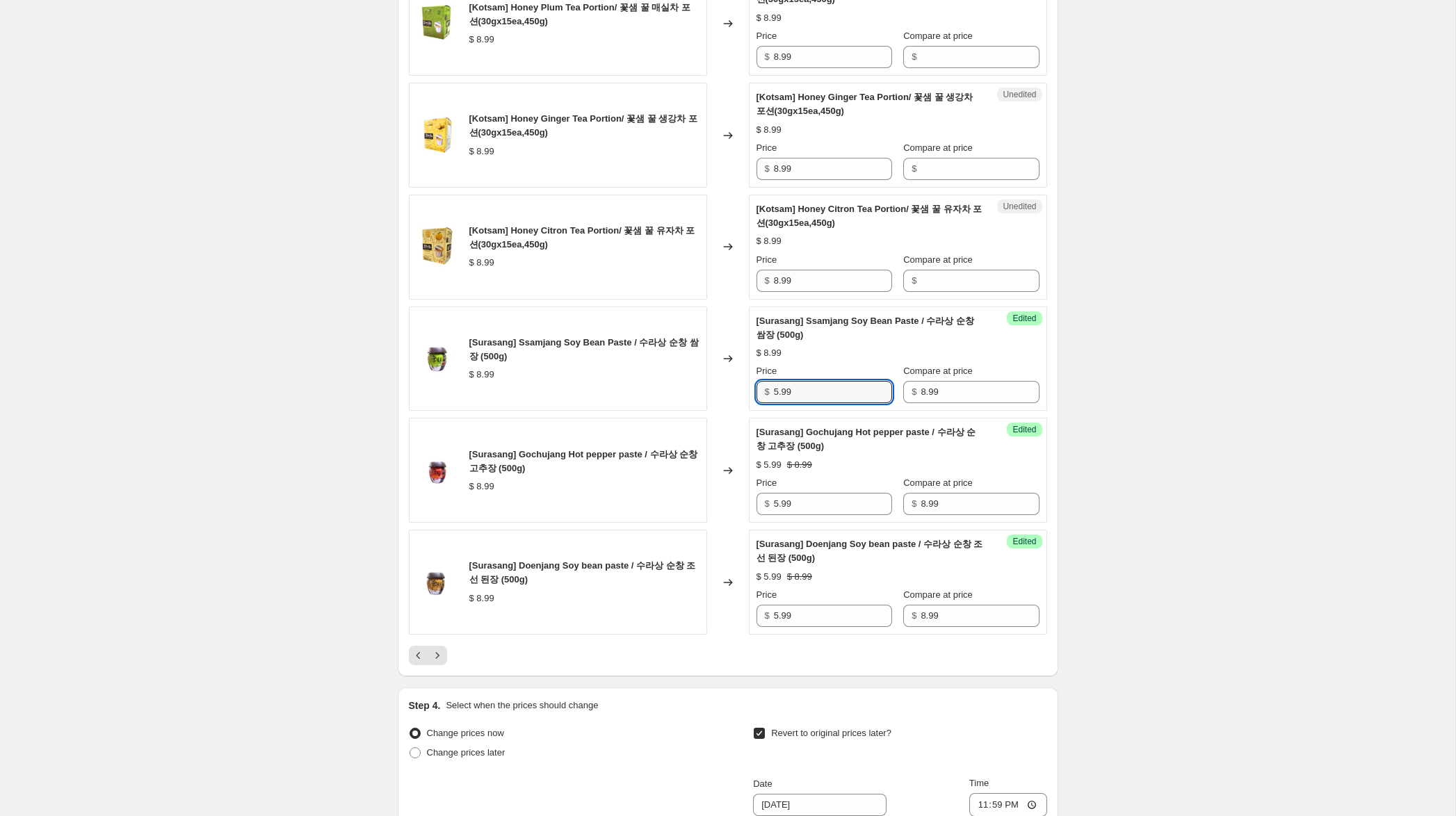
scroll to position [2089, 0]
type input "5.99"
click at [959, 287] on input "Compare at price" at bounding box center [980, 281] width 118 height 22
paste input "8.99"
type input "8.99"
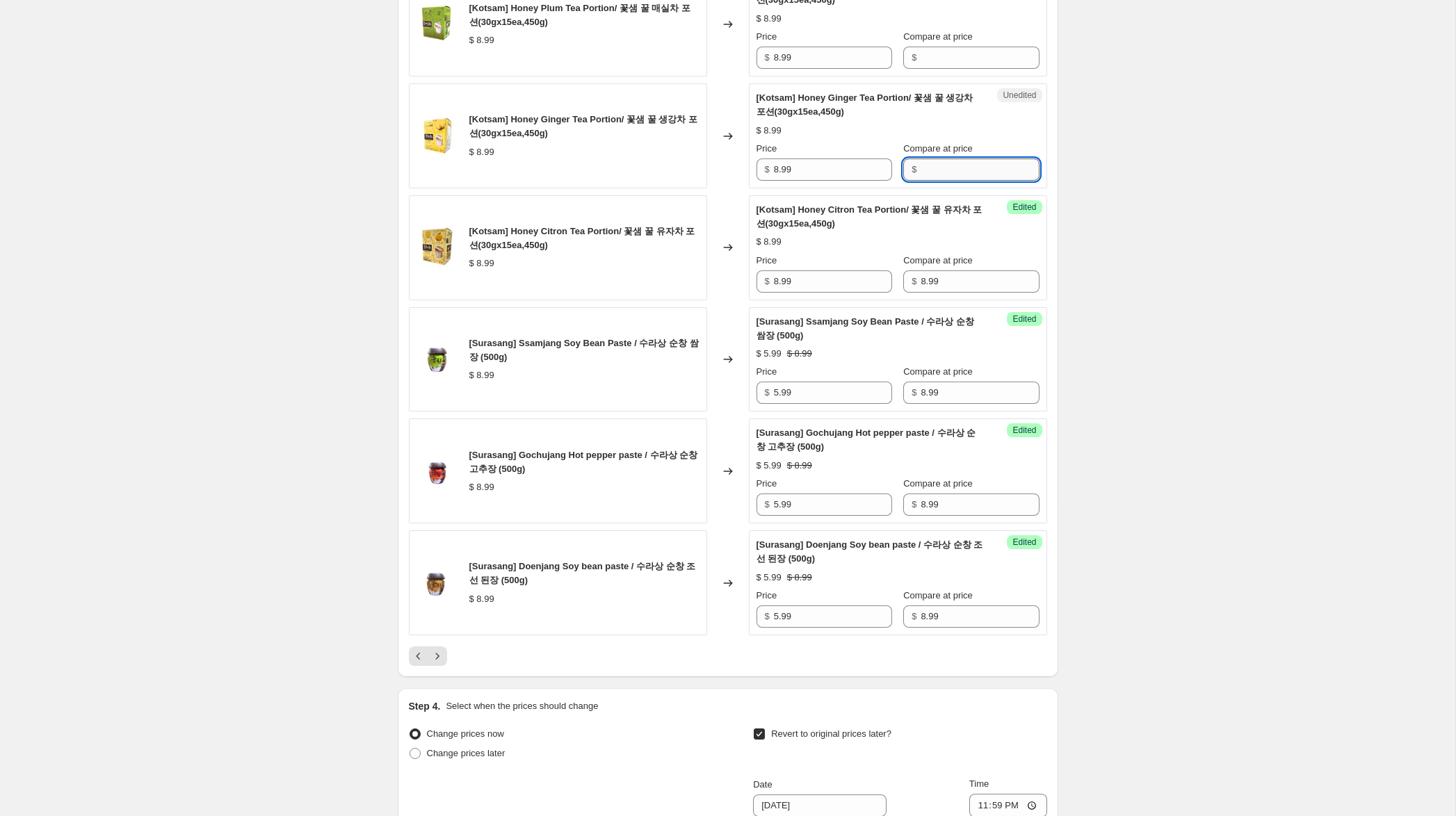
drag, startPoint x: 976, startPoint y: 187, endPoint x: 961, endPoint y: 151, distance: 39.0
click at [976, 181] on input "Compare at price" at bounding box center [980, 170] width 118 height 22
paste input "8.99"
type input "8.99"
drag, startPoint x: 956, startPoint y: 75, endPoint x: 869, endPoint y: 76, distance: 87.0
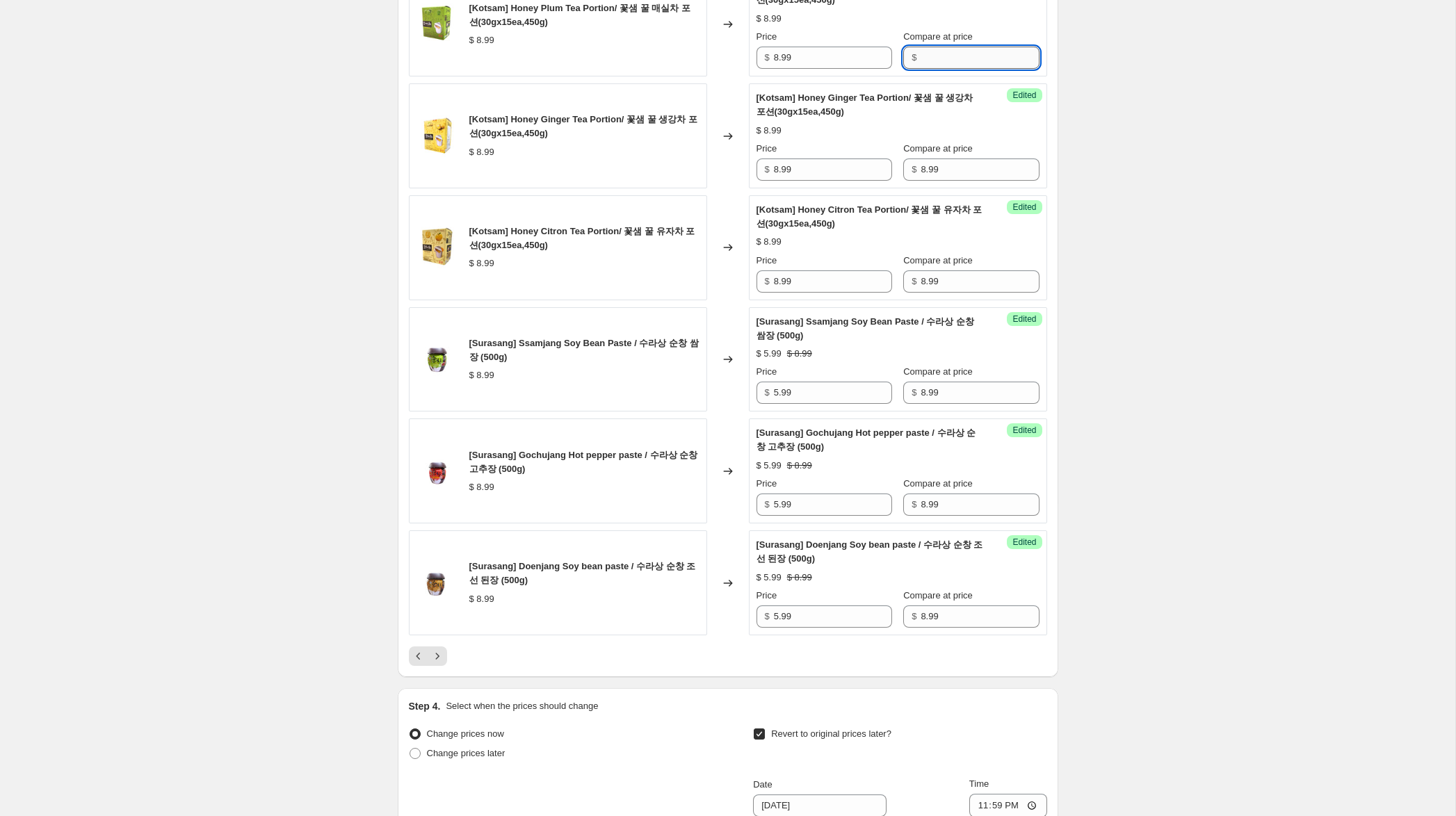
click at [954, 69] on input "Compare at price" at bounding box center [980, 58] width 118 height 22
paste input "8.99"
type input "8.99"
drag, startPoint x: 779, startPoint y: 75, endPoint x: 722, endPoint y: 66, distance: 57.7
click at [723, 66] on div "[Kotsam] Honey Plum Tea Portion/ 꽃샘 꿀 매실차 포션(30gx15ea,450g) $ 8.99 Changed to S…" at bounding box center [728, 24] width 638 height 105
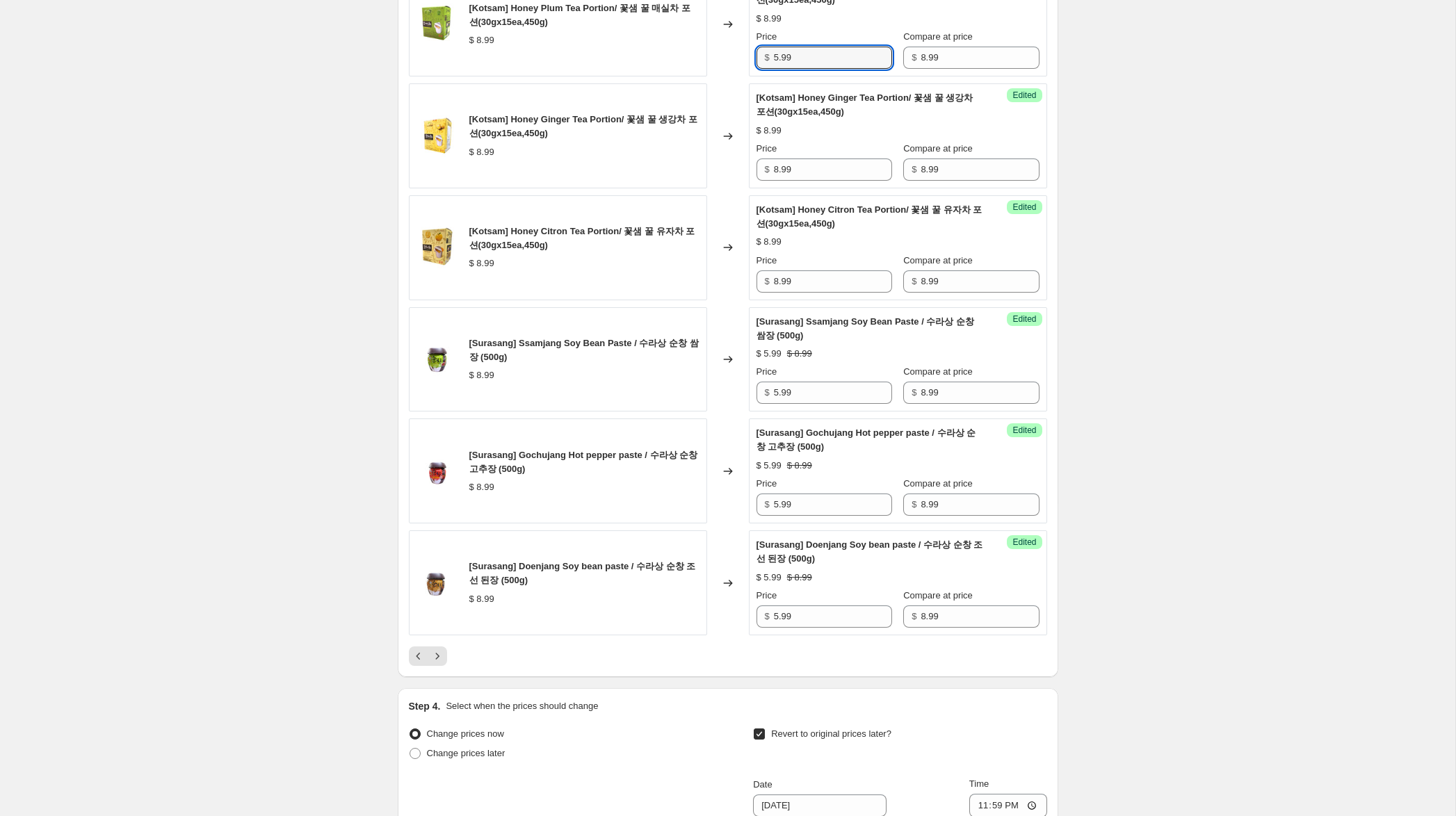
type input "5.99"
drag, startPoint x: 773, startPoint y: 185, endPoint x: 762, endPoint y: 185, distance: 11.0
click at [762, 181] on div "$ 8.99" at bounding box center [824, 170] width 136 height 22
type input "5.99"
drag, startPoint x: 763, startPoint y: 295, endPoint x: 739, endPoint y: 292, distance: 24.2
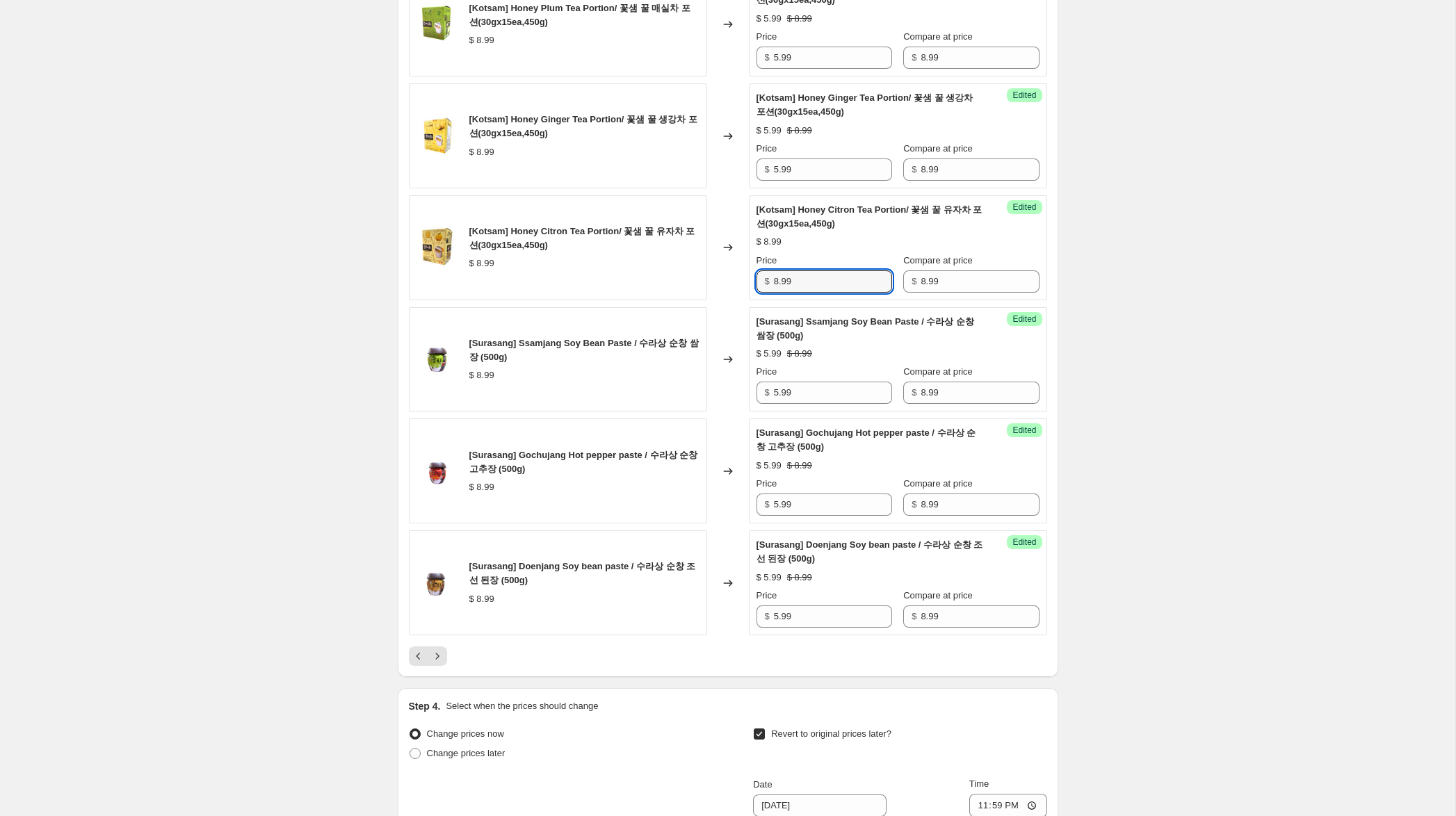
click at [739, 292] on div "[Kotsam] Honey Citron Tea Portion/ 꽃샘 꿀 유자차 포션(30gx15ea,450g) $ 8.99 Changed to…" at bounding box center [728, 247] width 638 height 105
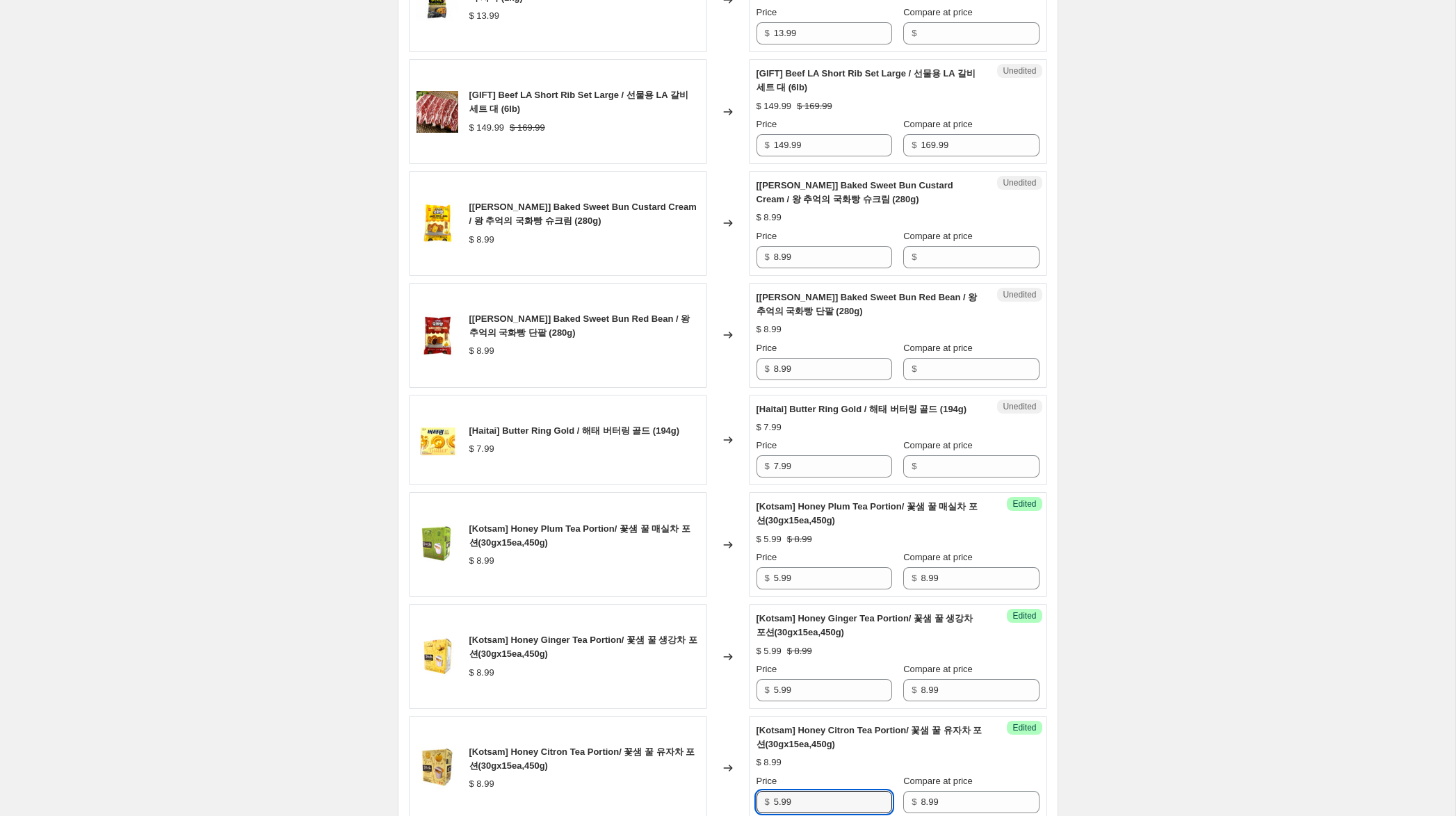
scroll to position [1564, 0]
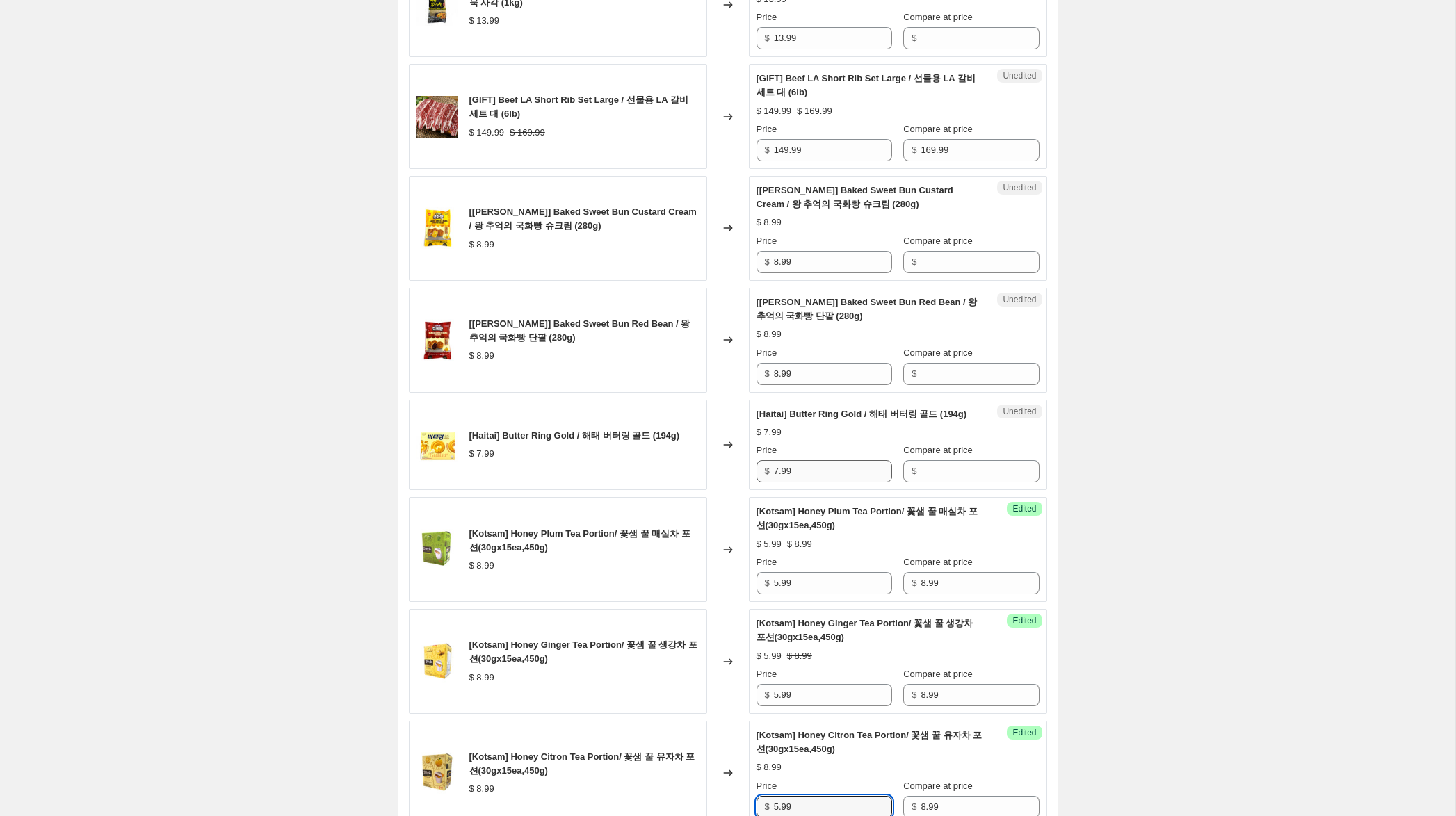
type input "5.99"
drag, startPoint x: 825, startPoint y: 485, endPoint x: 814, endPoint y: 485, distance: 11.0
click at [688, 467] on div "[Haitai] Butter Ring Gold / 해태 버터링 골드 (194g) $ 7.99 Changed to Unedited [Haitai…" at bounding box center [728, 445] width 638 height 91
drag, startPoint x: 954, startPoint y: 484, endPoint x: 855, endPoint y: 485, distance: 99.0
click at [953, 482] on input "Compare at price" at bounding box center [980, 471] width 118 height 22
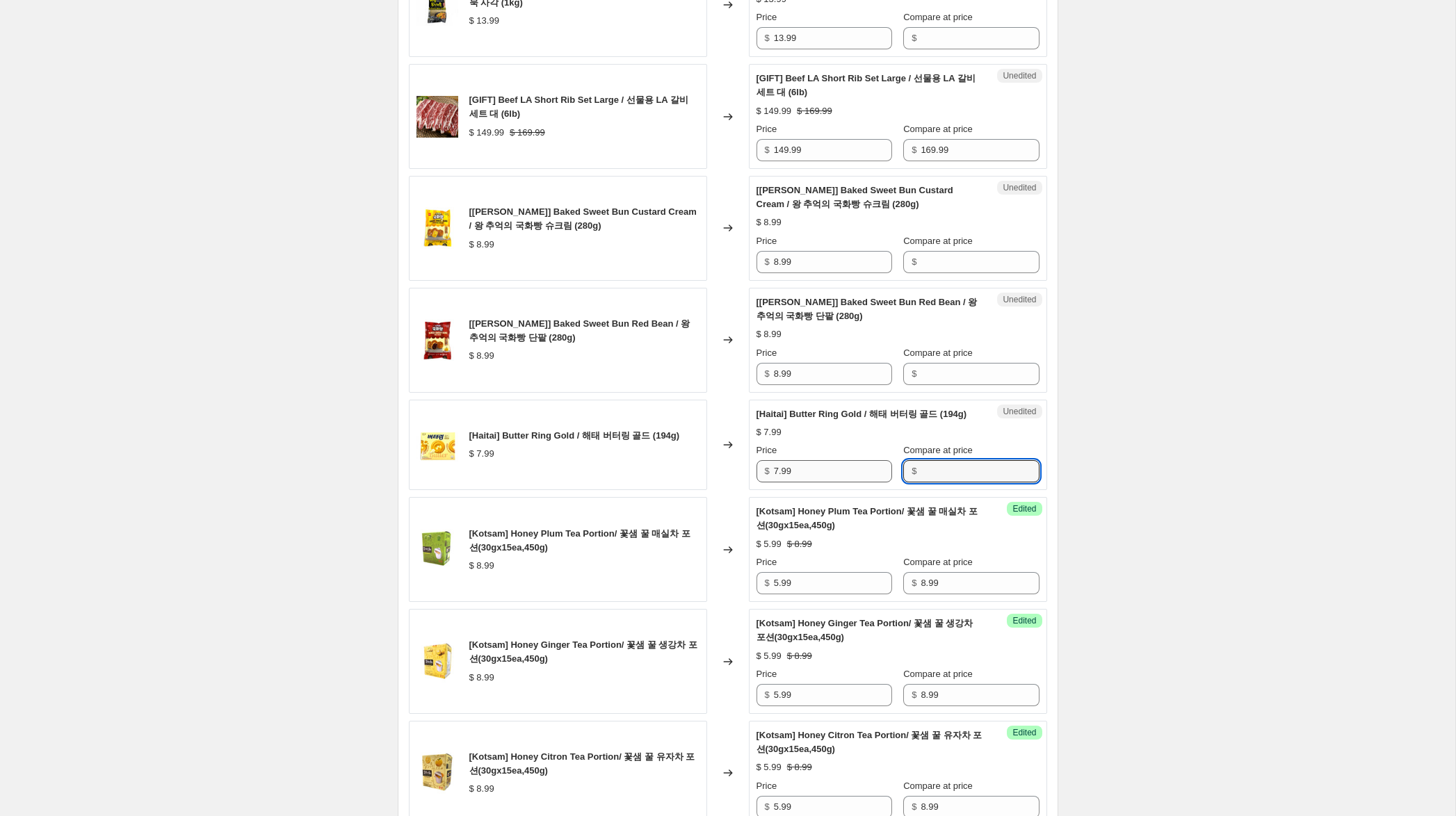
paste input "7.99"
type input "7.99"
drag, startPoint x: 779, startPoint y: 485, endPoint x: 736, endPoint y: 476, distance: 43.9
click at [736, 476] on div "[Haitai] Butter Ring Gold / 해태 버터링 골드 (194g) $ 7.99 Changed to Success Edited […" at bounding box center [728, 445] width 638 height 91
type input "4.99"
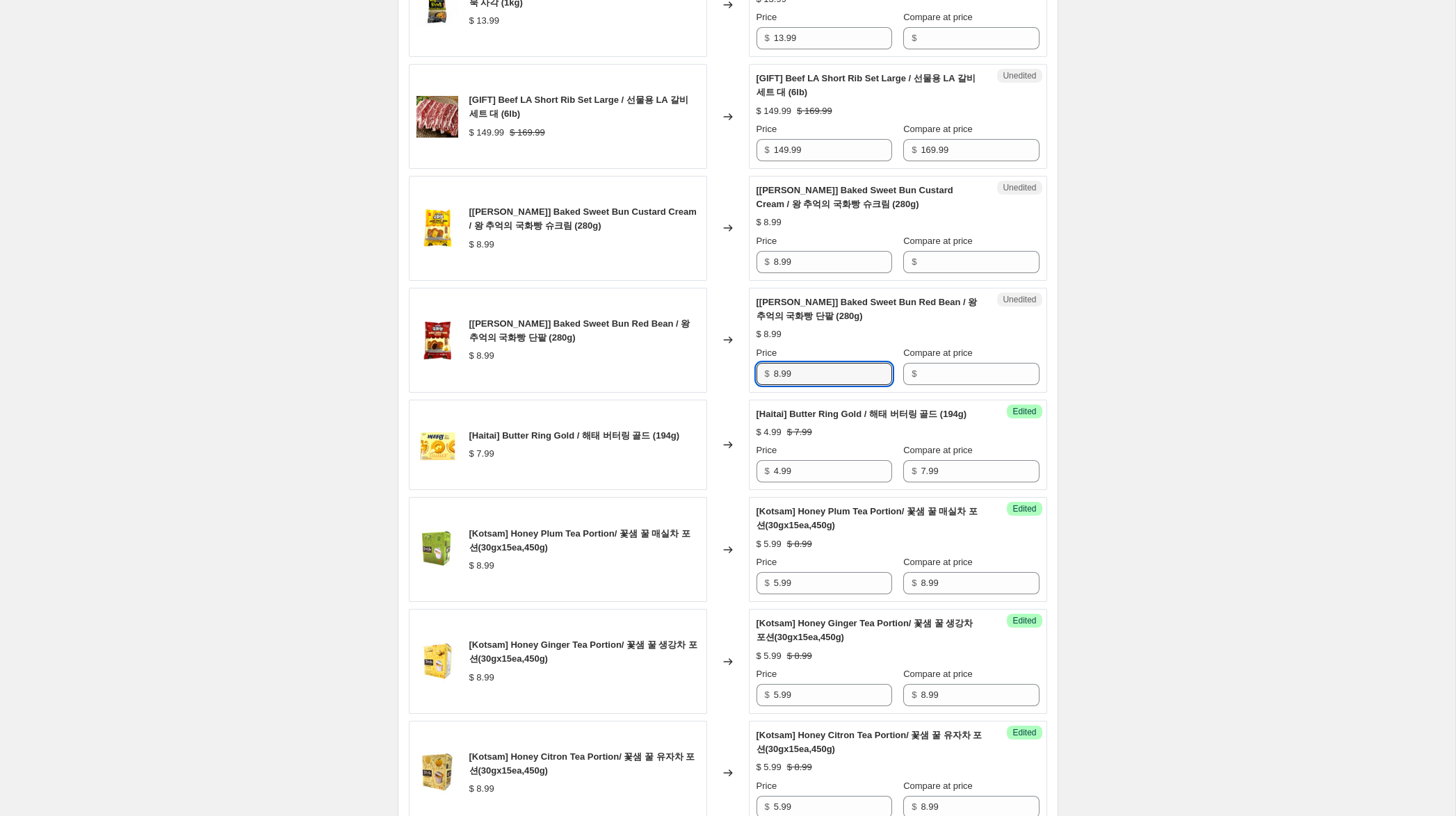
drag, startPoint x: 804, startPoint y: 377, endPoint x: 756, endPoint y: 343, distance: 58.8
click at [736, 360] on div "[[PERSON_NAME]] Baked Sweet Bun Red Bean / 왕 추억의 국화빵 단팥 (280g) $ 8.99 Changed t…" at bounding box center [728, 340] width 638 height 105
click at [956, 254] on input "Compare at price" at bounding box center [980, 262] width 118 height 22
paste input "8.99"
type input "8.99"
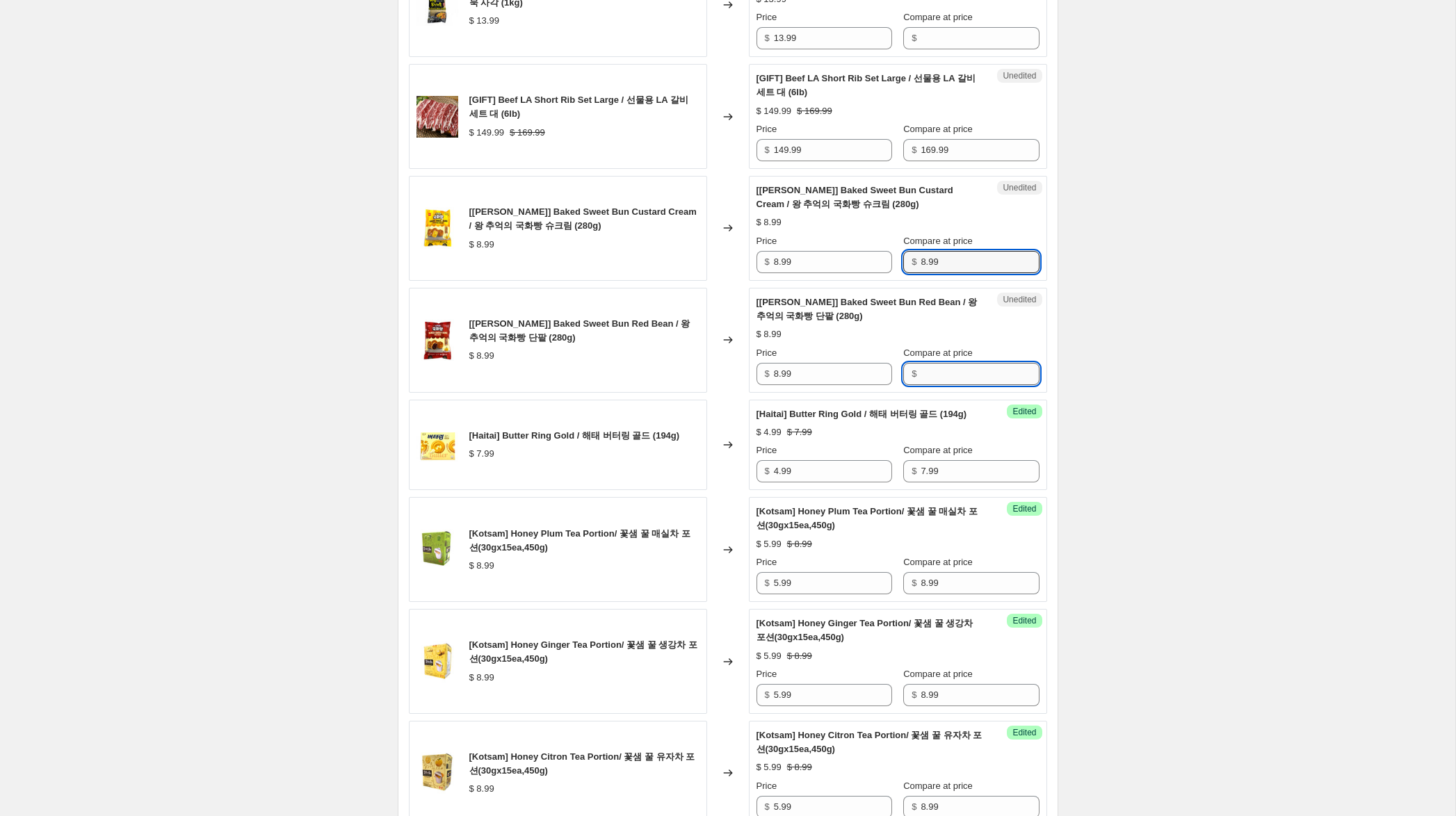
click at [940, 368] on input "Compare at price" at bounding box center [980, 374] width 118 height 22
paste input "8.99"
type input "8.99"
drag, startPoint x: 774, startPoint y: 261, endPoint x: 755, endPoint y: 256, distance: 19.6
click at [756, 255] on div "$ 8.99" at bounding box center [824, 262] width 136 height 22
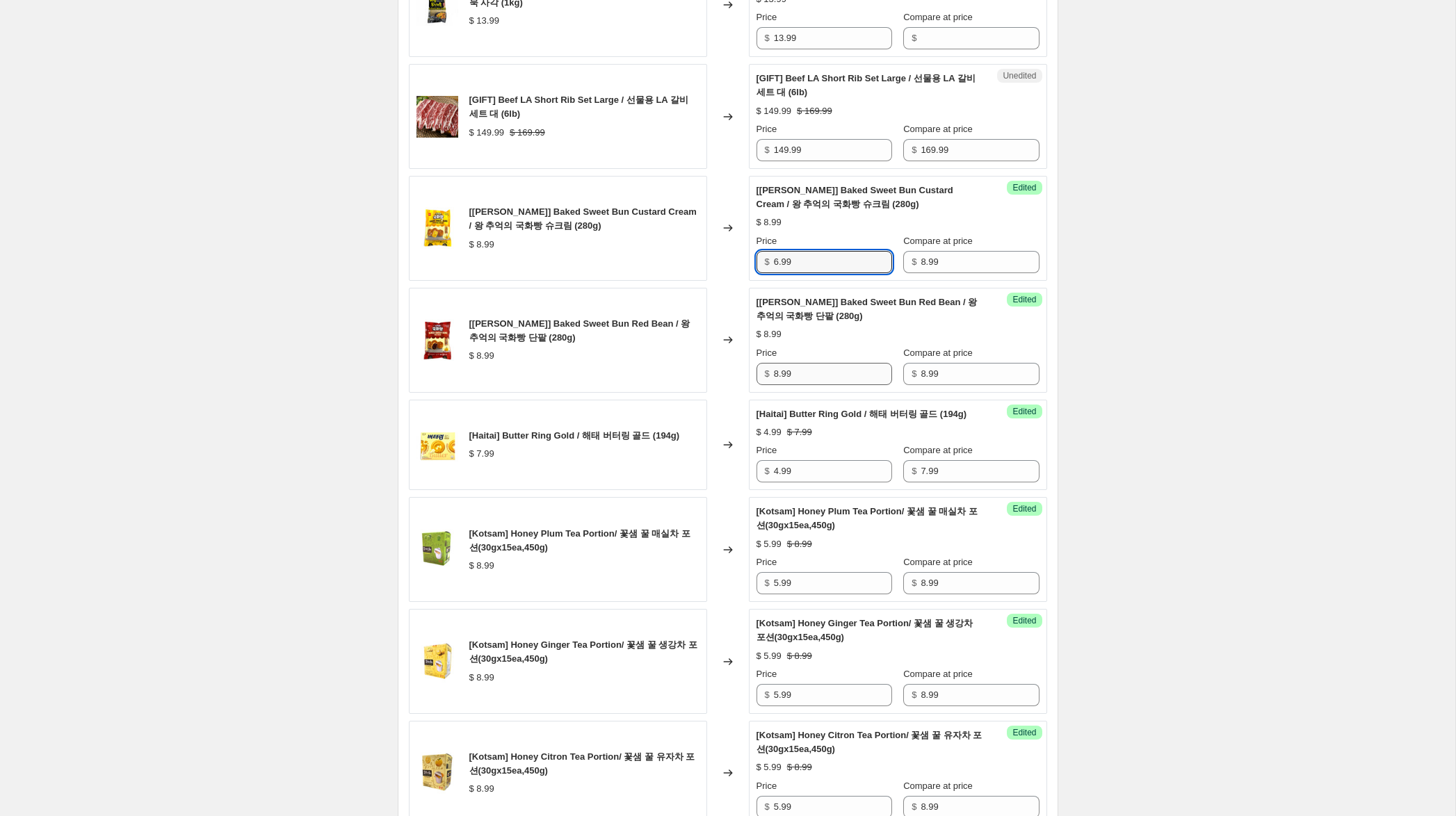
type input "6.99"
drag, startPoint x: 776, startPoint y: 374, endPoint x: 739, endPoint y: 363, distance: 38.6
click at [739, 363] on div "[[PERSON_NAME]] Baked Sweet Bun Red Bean / 왕 추억의 국화빵 단팥 (280g) $ 8.99 Changed t…" at bounding box center [728, 340] width 638 height 105
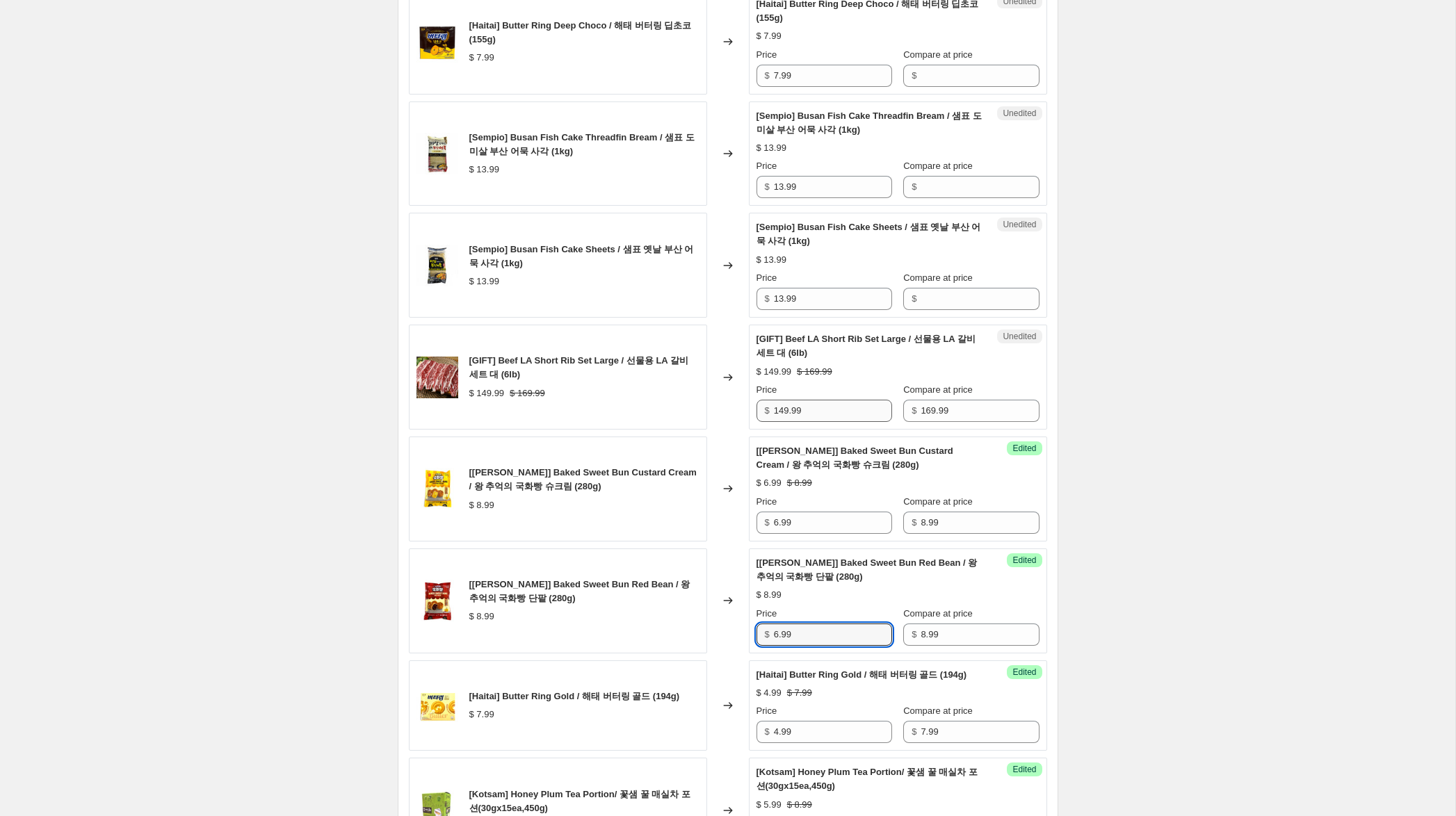
scroll to position [1303, 0]
type input "6.99"
drag, startPoint x: 785, startPoint y: 412, endPoint x: 799, endPoint y: 436, distance: 27.8
click at [785, 413] on input "149.99" at bounding box center [833, 411] width 118 height 22
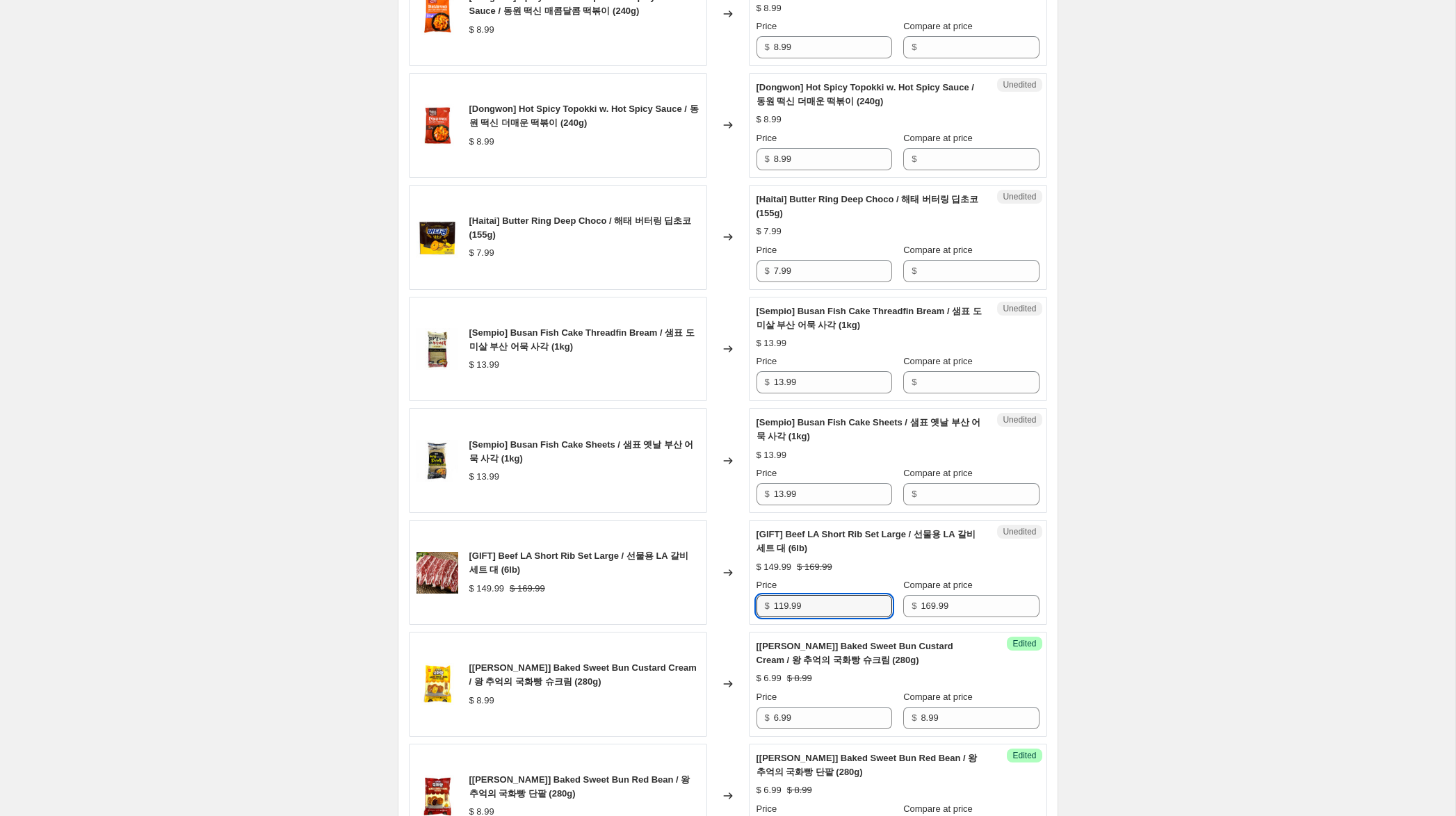
scroll to position [1107, 0]
type input "119.99"
drag, startPoint x: 821, startPoint y: 495, endPoint x: 692, endPoint y: 482, distance: 129.7
click at [692, 482] on div "[Sempio] Busan Fish Cake Sheets / 샘표 옛날 부산 어묵 사각 (1kg) $ 13.99 Changed to Unedi…" at bounding box center [728, 461] width 638 height 105
click at [948, 380] on input "Compare at price" at bounding box center [980, 383] width 118 height 22
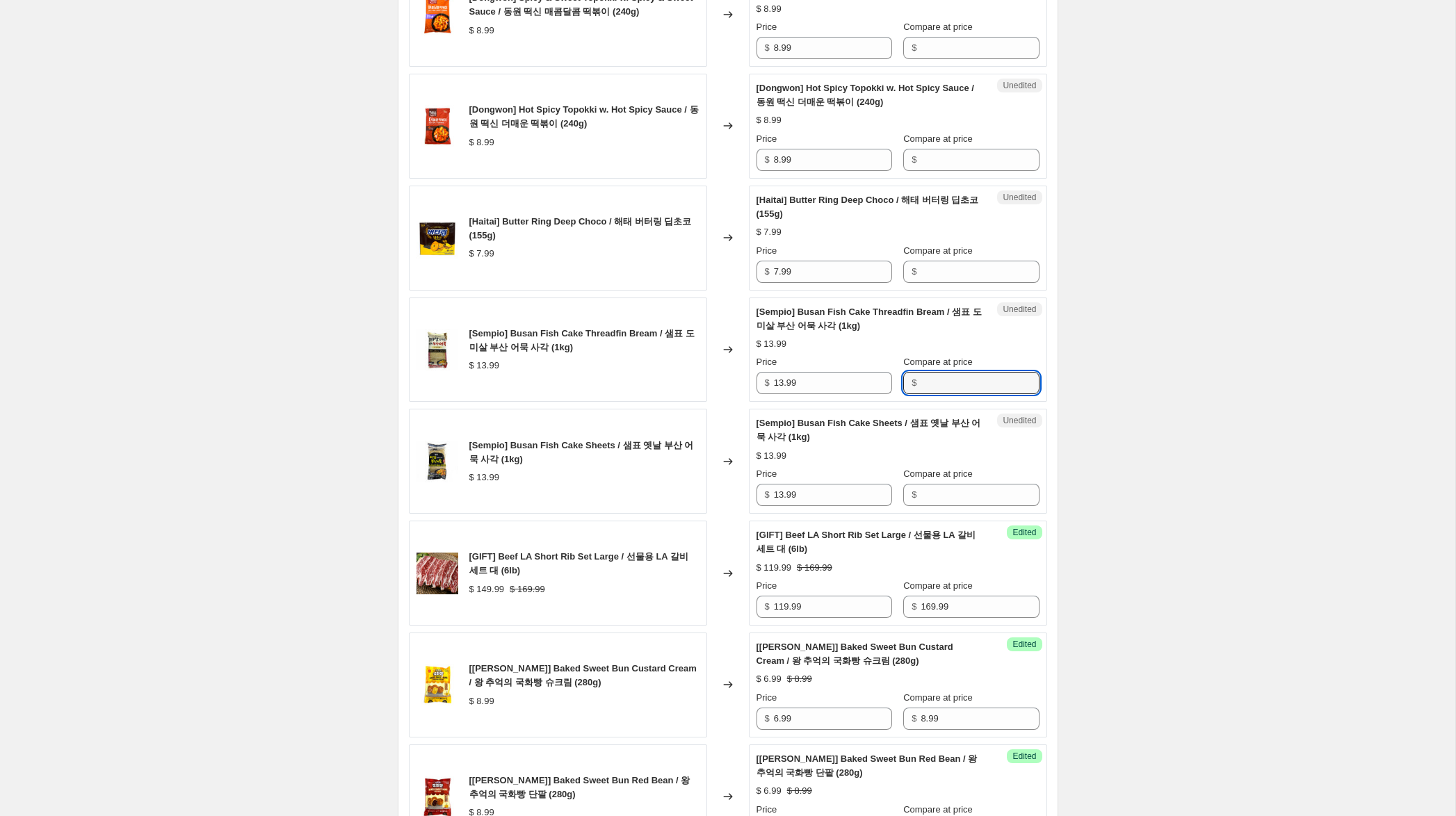
paste input "13.99"
type input "13.99"
click at [937, 494] on input "Compare at price" at bounding box center [980, 495] width 118 height 22
paste input "13.99"
type input "13.99"
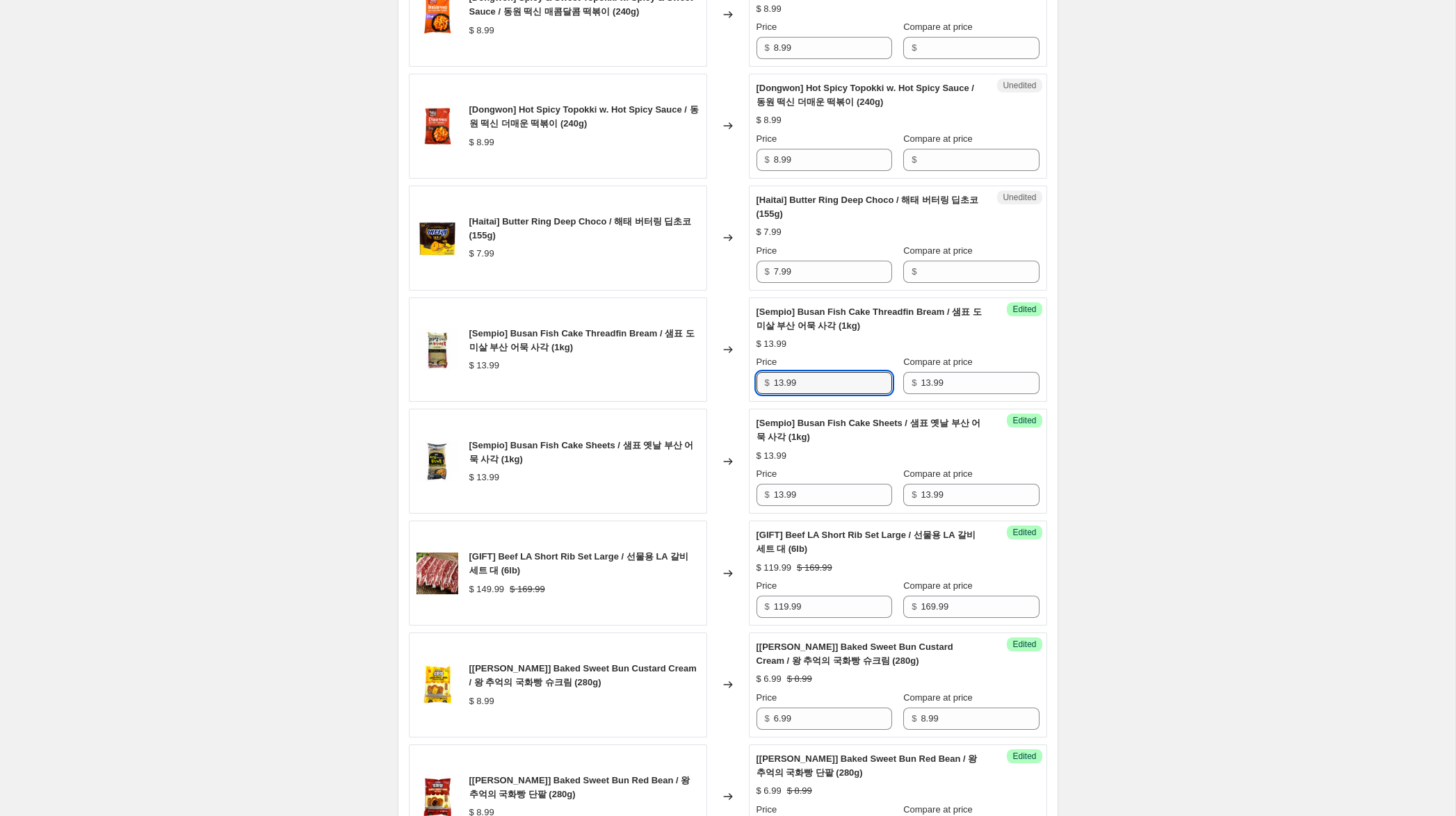
drag, startPoint x: 784, startPoint y: 385, endPoint x: 663, endPoint y: 363, distance: 123.0
click at [667, 364] on div "[Sempio] Busan Fish Cake Threadfin Bream / 샘표 도미살 부산 어묵 사각 (1kg) $ 13.99 Change…" at bounding box center [728, 350] width 638 height 105
type input "8.99"
drag, startPoint x: 782, startPoint y: 496, endPoint x: 612, endPoint y: 445, distance: 177.5
click at [613, 450] on div "[Sempio] Busan Fish Cake Sheets / 샘표 옛날 부산 어묵 사각 (1kg) $ 13.99 Changed to Succe…" at bounding box center [728, 461] width 638 height 105
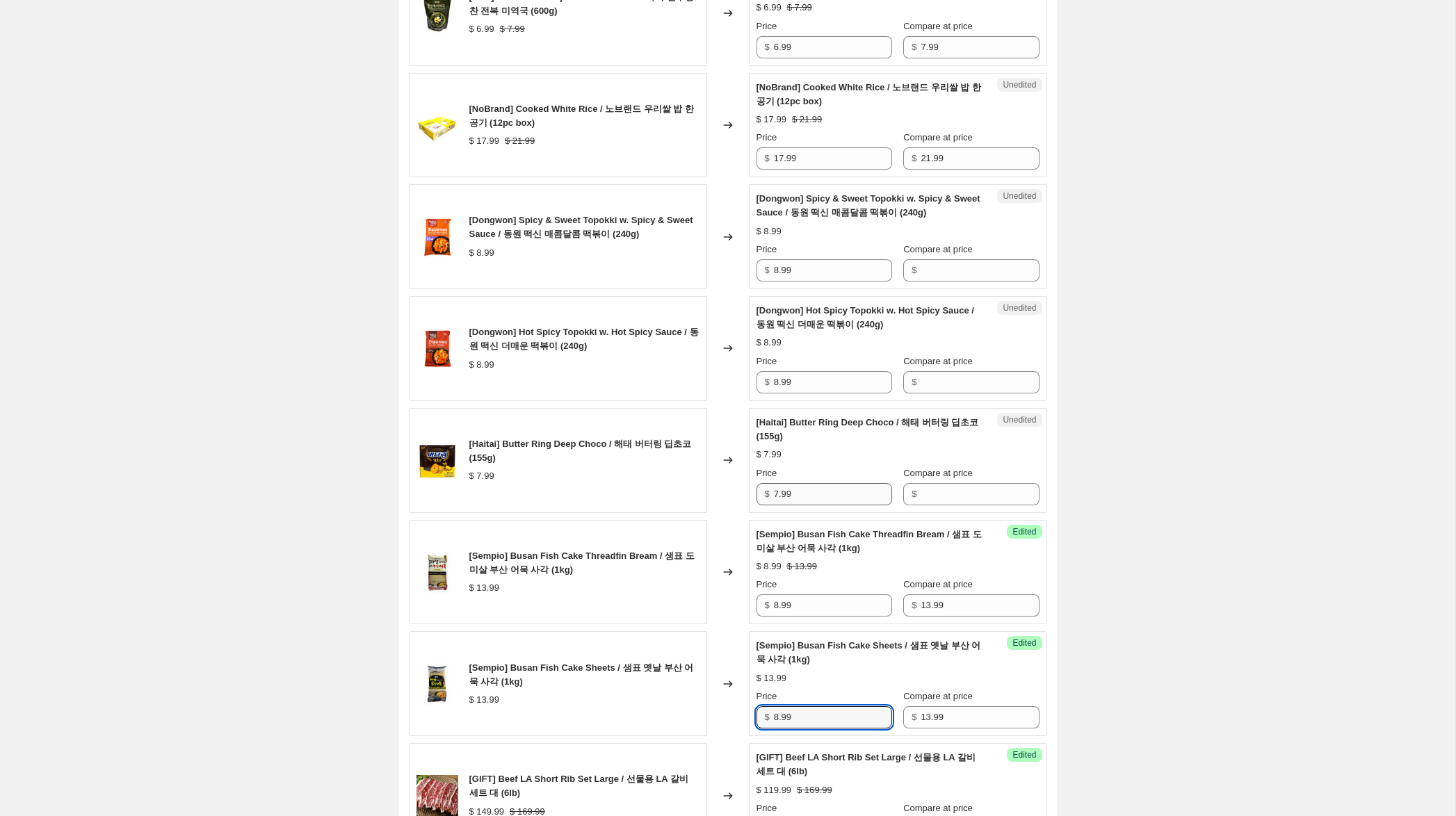
scroll to position [880, 0]
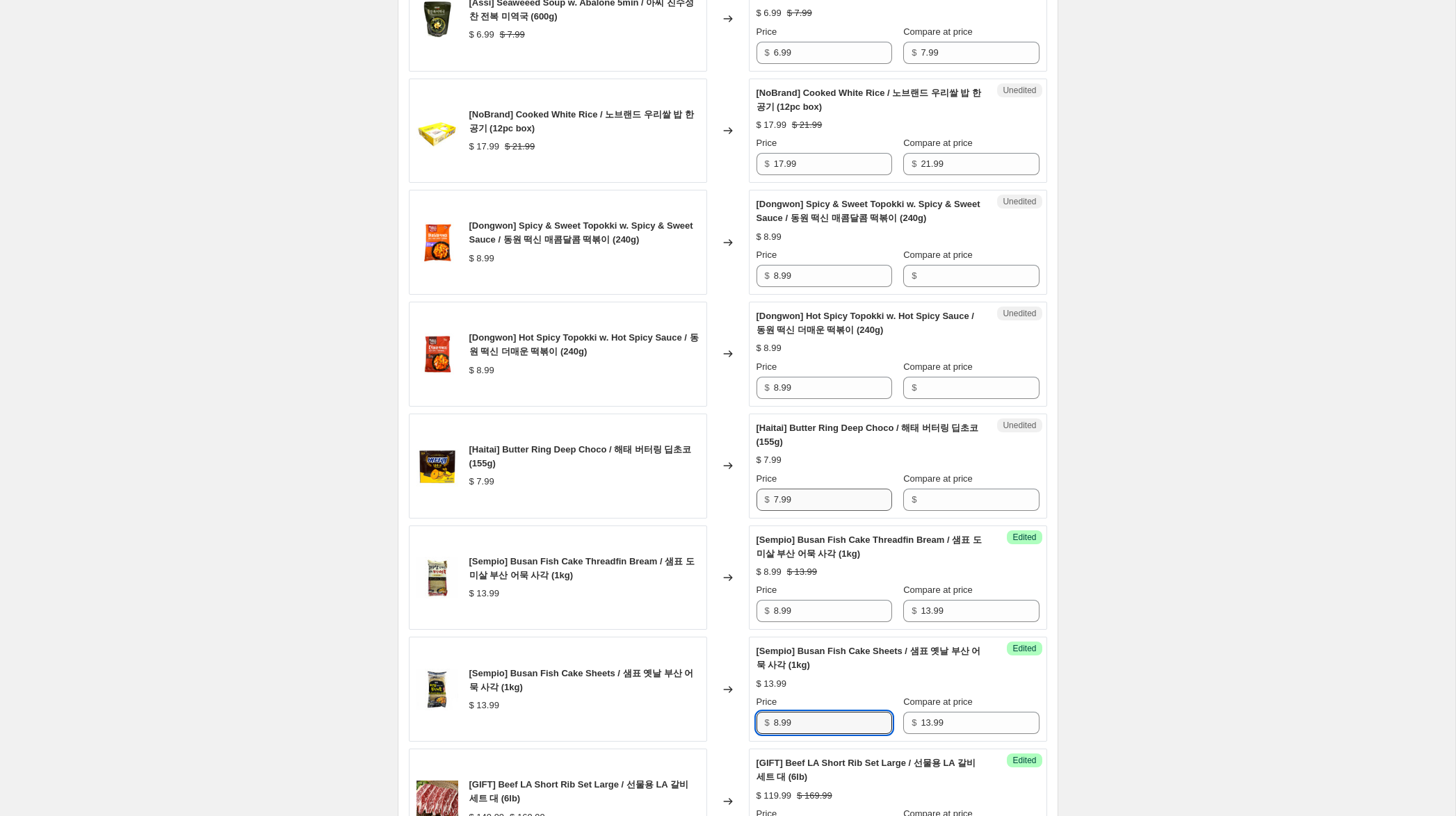
type input "8.99"
drag, startPoint x: 799, startPoint y: 498, endPoint x: 729, endPoint y: 493, distance: 70.2
click at [729, 493] on div "[Haitai] Butter Ring Deep Choco / 해태 버터링 딥초코 (155g) $ 7.99 Changed to Unedited …" at bounding box center [728, 466] width 638 height 105
drag, startPoint x: 924, startPoint y: 499, endPoint x: 855, endPoint y: 500, distance: 69.0
click at [923, 499] on input "Compare at price" at bounding box center [980, 500] width 118 height 22
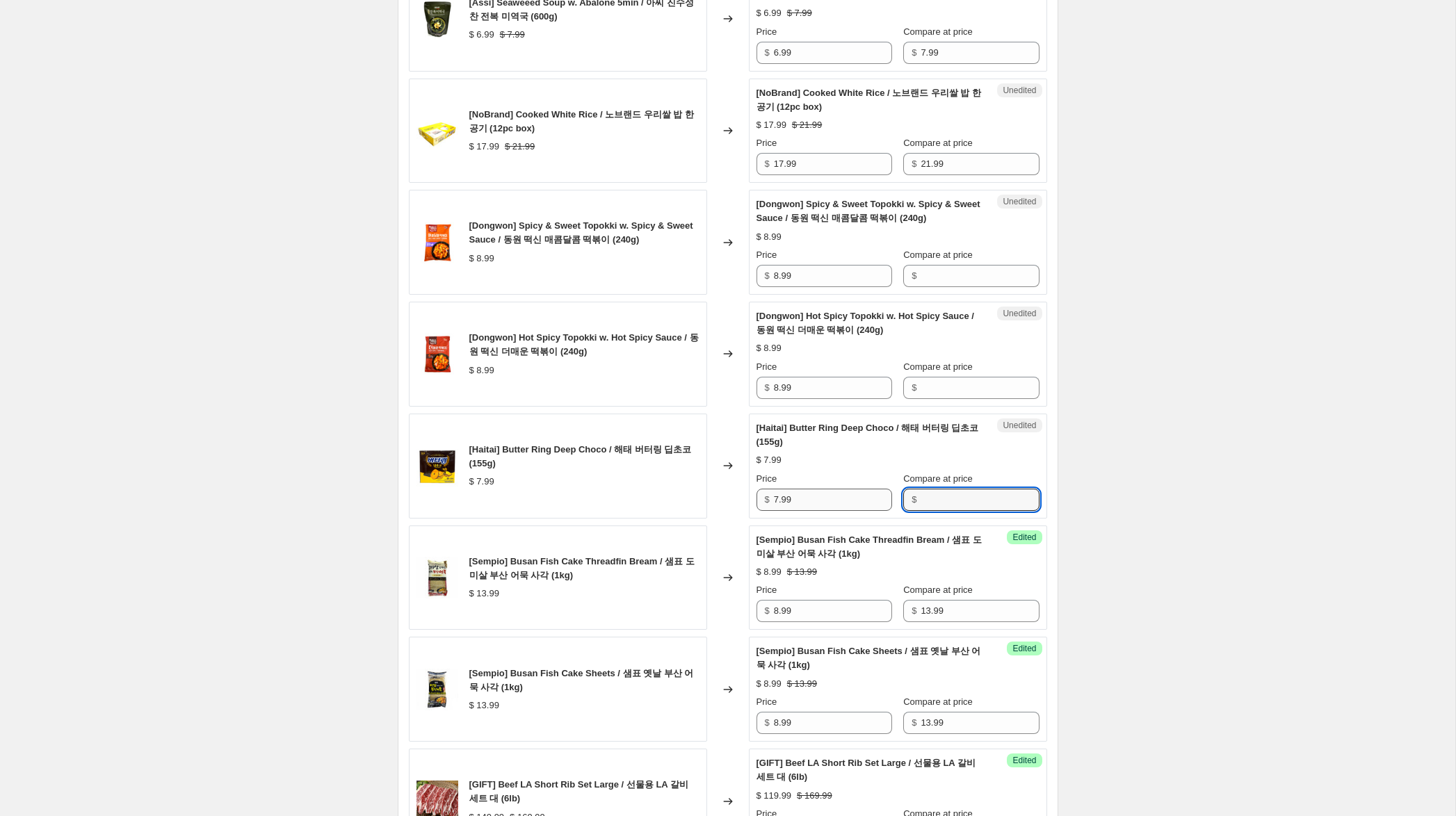
paste input "7.99"
type input "7.99"
drag, startPoint x: 779, startPoint y: 502, endPoint x: 739, endPoint y: 495, distance: 40.6
click at [739, 495] on div "[Haitai] Butter Ring Deep Choco / 해태 버터링 딥초코 (155g) $ 7.99 Changed to Success E…" at bounding box center [728, 466] width 638 height 105
type input "4.99"
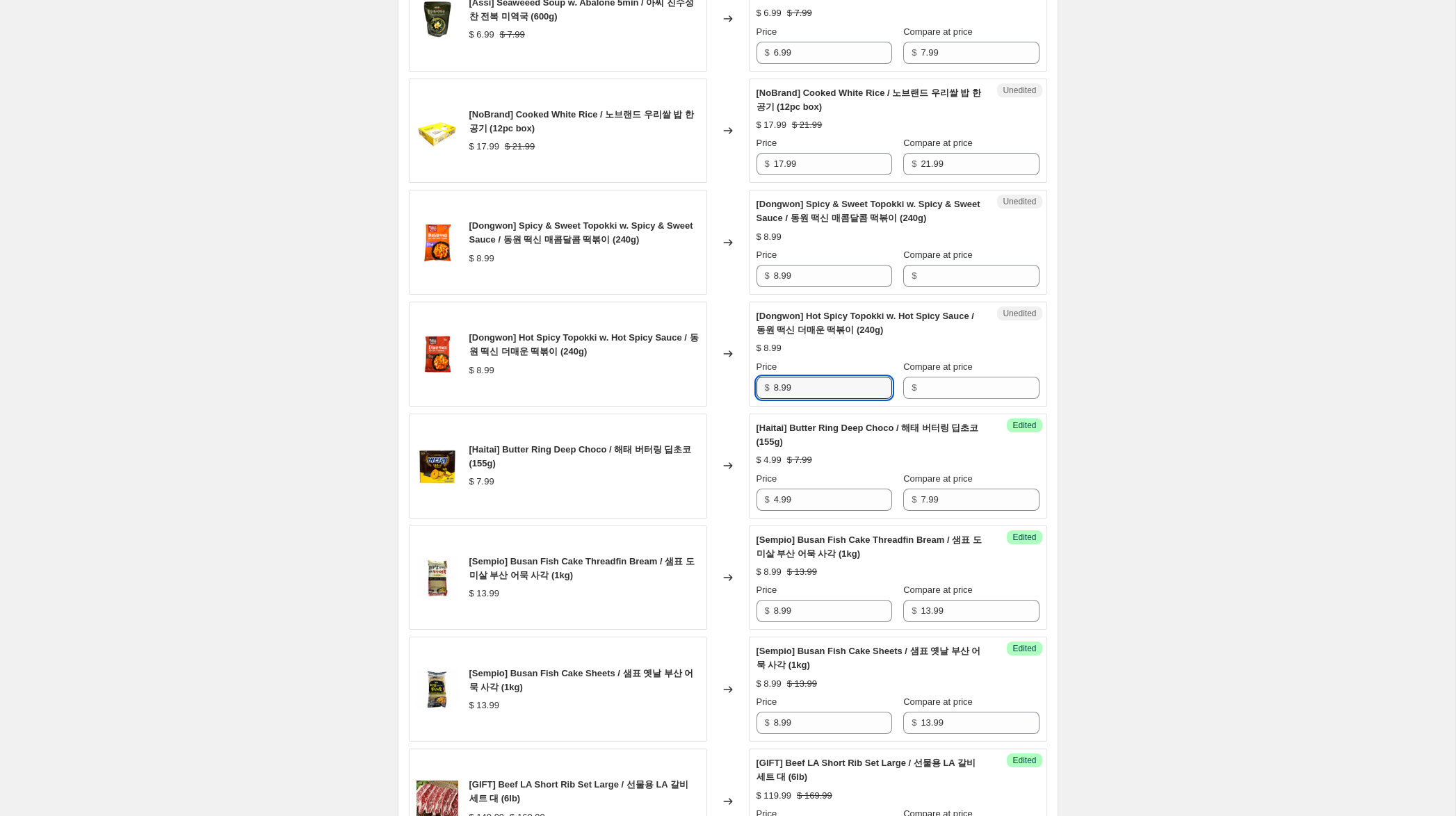
drag, startPoint x: 807, startPoint y: 391, endPoint x: 760, endPoint y: 381, distance: 48.1
click at [761, 381] on div "$ 8.99" at bounding box center [824, 388] width 136 height 22
click at [945, 278] on input "Compare at price" at bounding box center [980, 276] width 118 height 22
paste input "8.99"
type input "8.99"
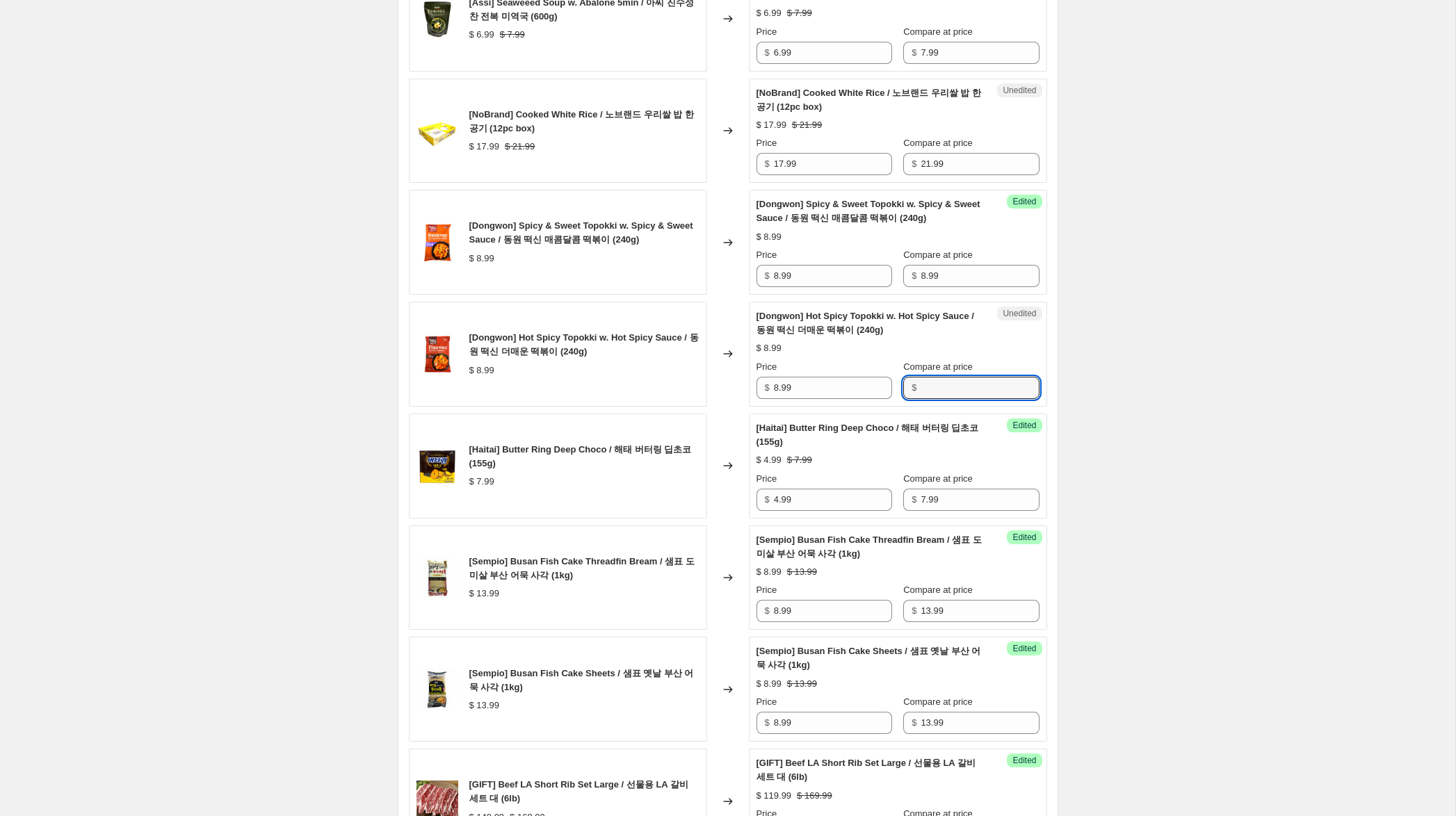
drag, startPoint x: 944, startPoint y: 386, endPoint x: 876, endPoint y: 357, distance: 73.9
click at [944, 386] on input "Compare at price" at bounding box center [980, 388] width 118 height 22
paste input "8.99"
type input "8.99"
drag, startPoint x: 778, startPoint y: 276, endPoint x: 706, endPoint y: 265, distance: 72.8
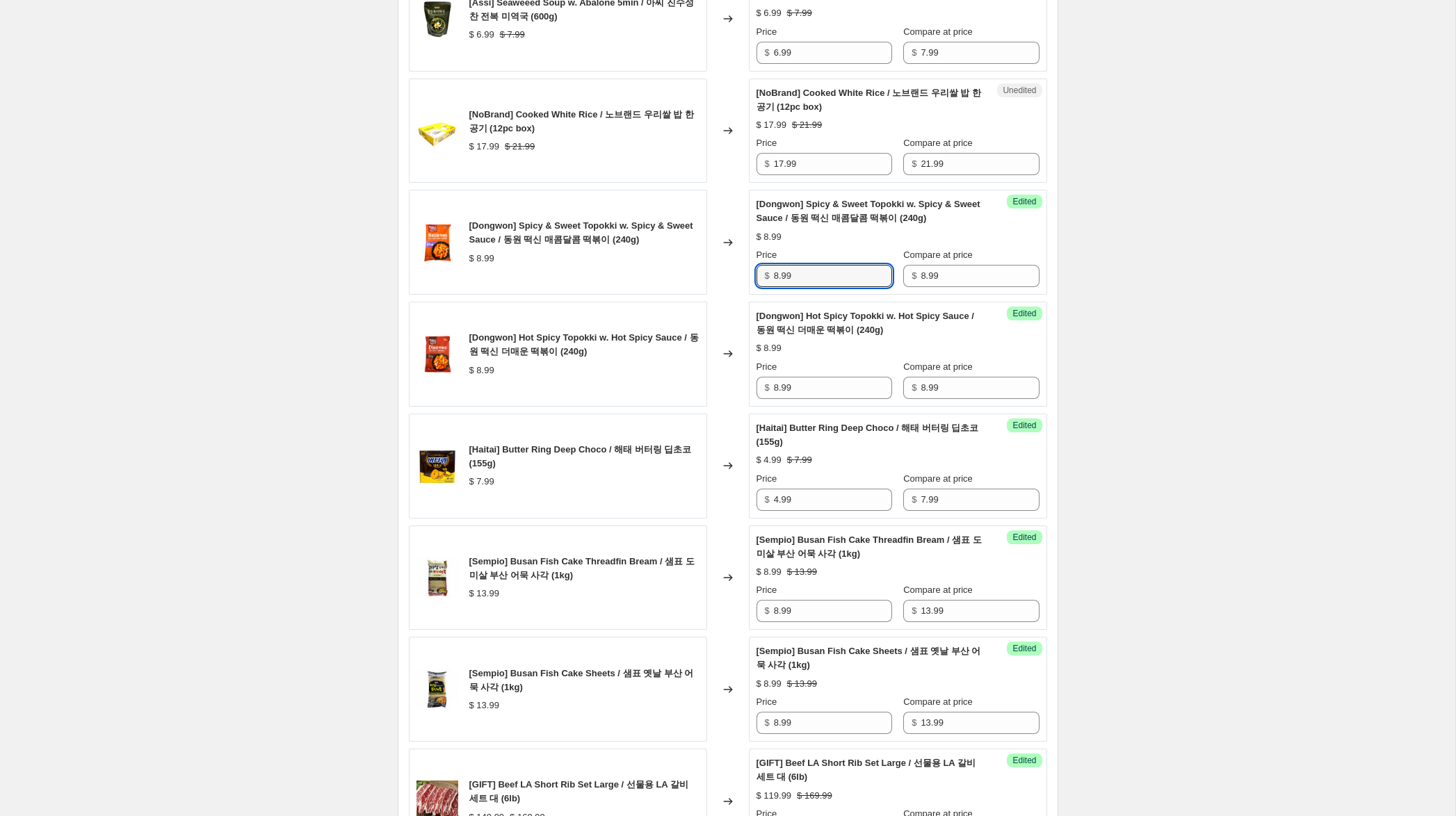
click at [708, 265] on div "[Dongwon] Spicy & Sweet Topokki w. Spicy & Sweet Sauce / 동원 떡신 매콤달콤 떡볶이 (240g) …" at bounding box center [728, 242] width 638 height 105
type input "5.99"
drag, startPoint x: 778, startPoint y: 388, endPoint x: 708, endPoint y: 360, distance: 75.4
click at [707, 360] on div "[Dongwon] Hot Spicy Topokki w. Hot Spicy Sauce / 동원 떡신 더매운 떡볶이 (240g) $ 8.99 Ch…" at bounding box center [728, 354] width 638 height 105
type input "5.99"
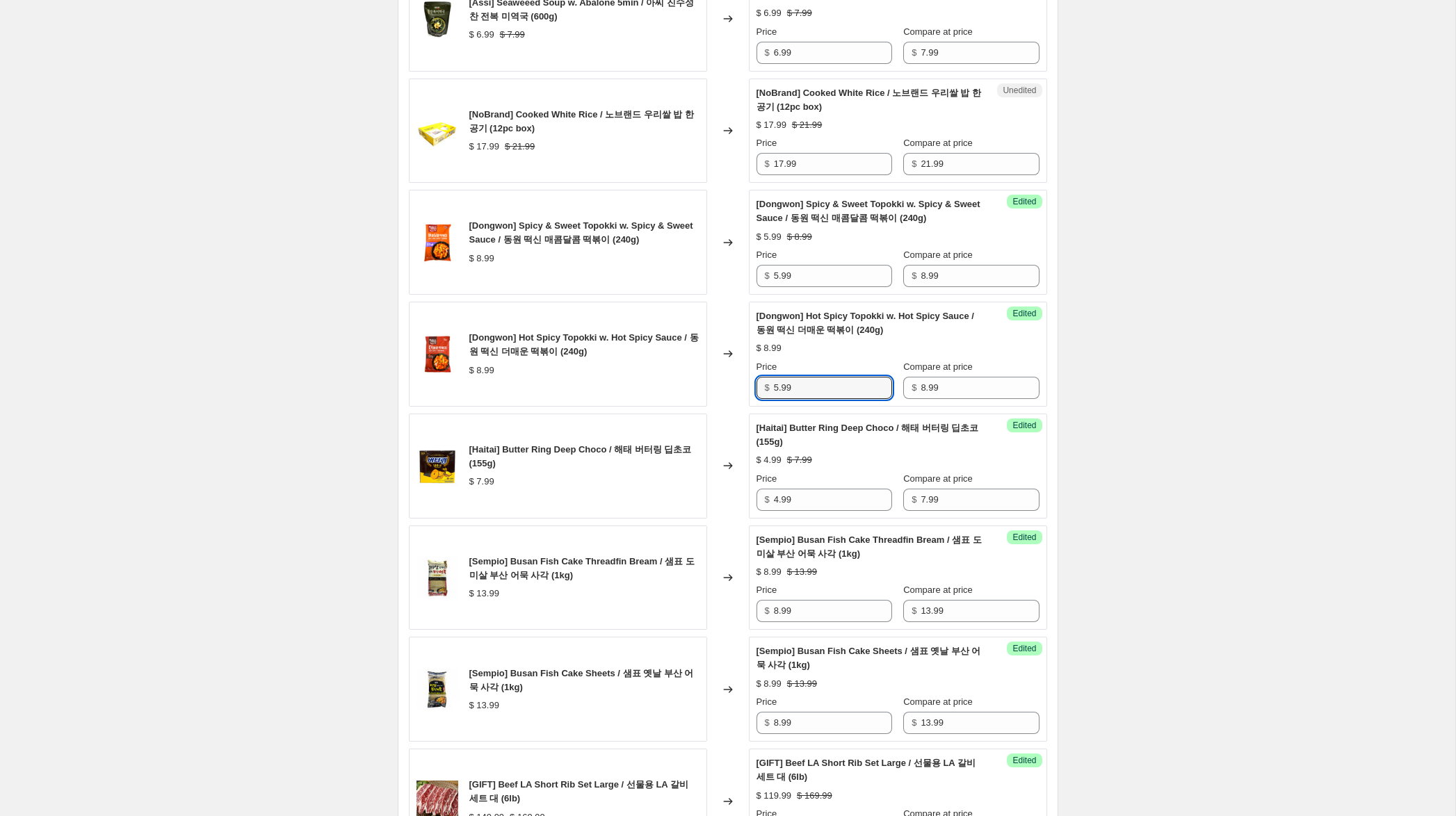
click at [1133, 368] on div "Create new price [MEDICAL_DATA]. This page is ready Create new price [MEDICAL_D…" at bounding box center [728, 730] width 1455 height 3220
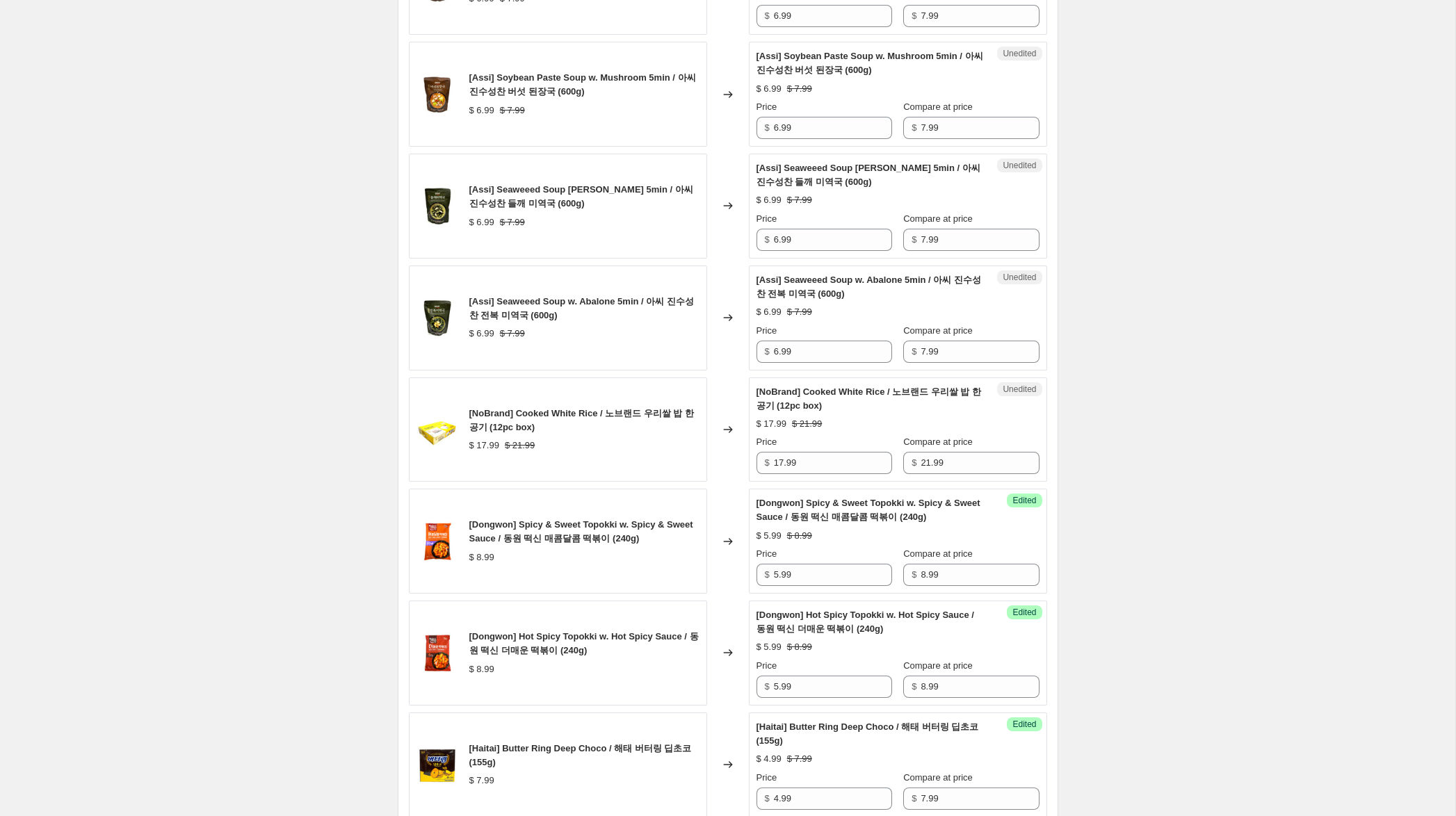
scroll to position [538, 0]
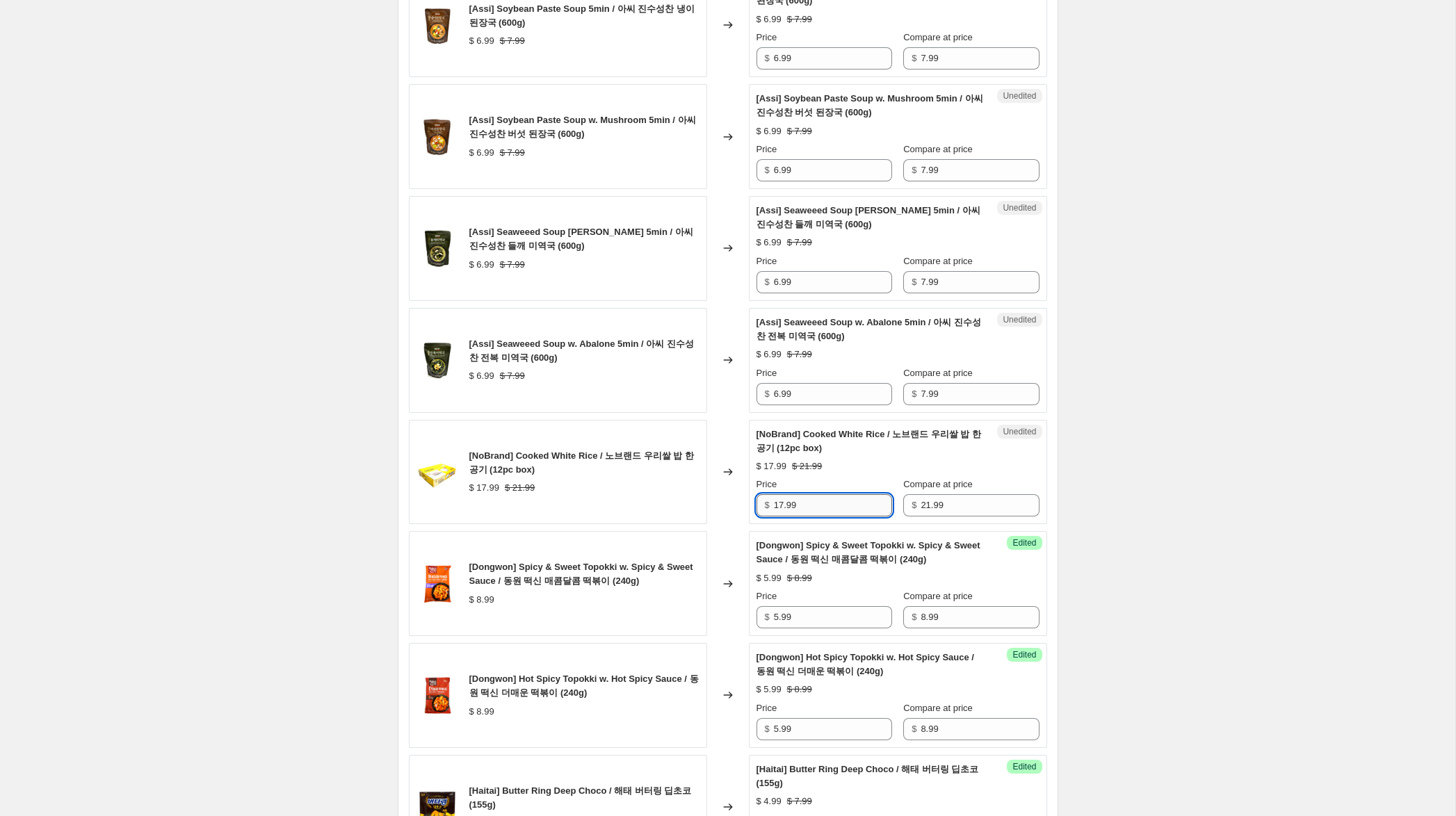
drag, startPoint x: 783, startPoint y: 506, endPoint x: 796, endPoint y: 515, distance: 15.8
click at [779, 504] on input "17.99" at bounding box center [833, 505] width 118 height 22
type input "14.99"
drag, startPoint x: 779, startPoint y: 394, endPoint x: 745, endPoint y: 388, distance: 34.5
click at [745, 388] on div "[Assi] Seaweeed Soup w. Abalone 5min / 아씨 진수성찬 전복 미역국 (600g) $ 6.99 $ 7.99 Chan…" at bounding box center [728, 360] width 638 height 105
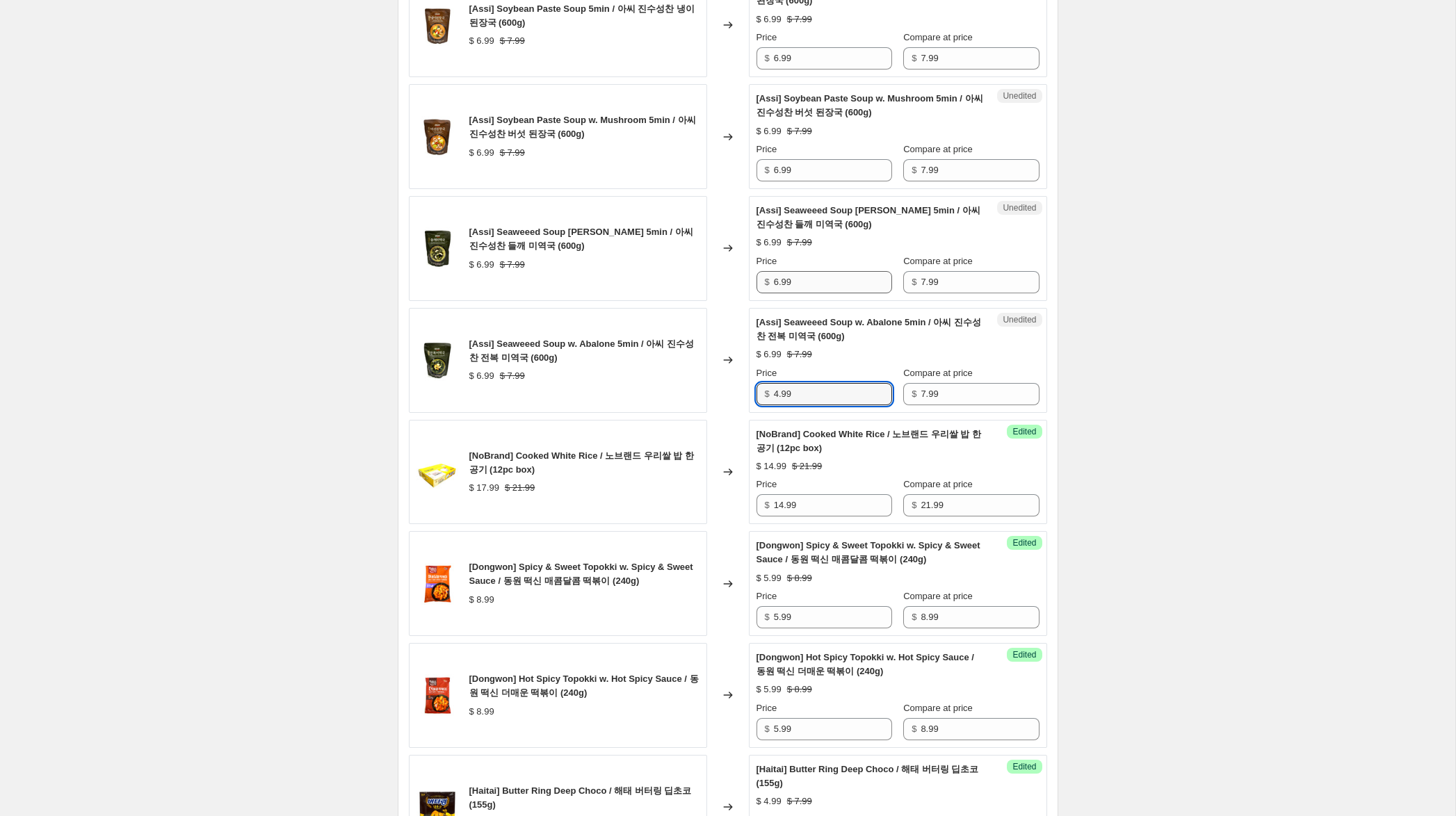
type input "4.99"
drag, startPoint x: 777, startPoint y: 282, endPoint x: 742, endPoint y: 274, distance: 35.9
click at [742, 274] on div "[Assi] Seaweeed Soup [PERSON_NAME] 5min / 아씨 진수성찬 들깨 미역국 (600g) $ 6.99 $ 7.99 C…" at bounding box center [728, 248] width 638 height 105
type input "4.99"
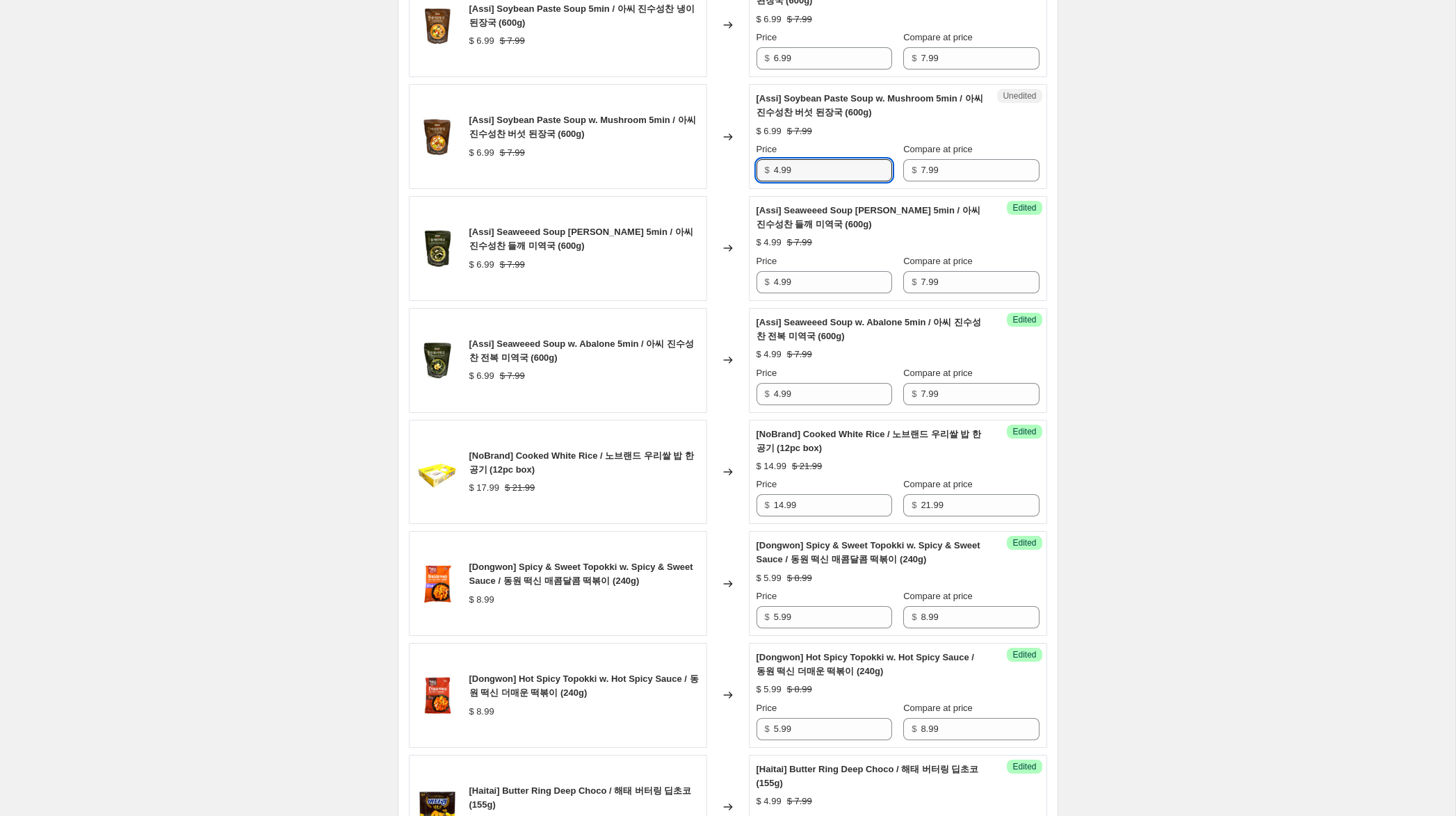
drag, startPoint x: 778, startPoint y: 171, endPoint x: 741, endPoint y: 162, distance: 38.1
click at [741, 162] on div "[Assi] Soybean Paste Soup w. Mushroom 5min / 아씨 진수성찬 버섯 된장국 (600g) $ 6.99 $ 7.9…" at bounding box center [728, 137] width 638 height 105
type input "4.99"
drag, startPoint x: 772, startPoint y: 58, endPoint x: 751, endPoint y: 58, distance: 21.0
click at [750, 55] on div "Unedited [Assi] Soybean Paste Soup 5min / 아씨 진수성찬 냉이 된장국 (600g) $ 6.99 $ 7.99 P…" at bounding box center [898, 24] width 298 height 105
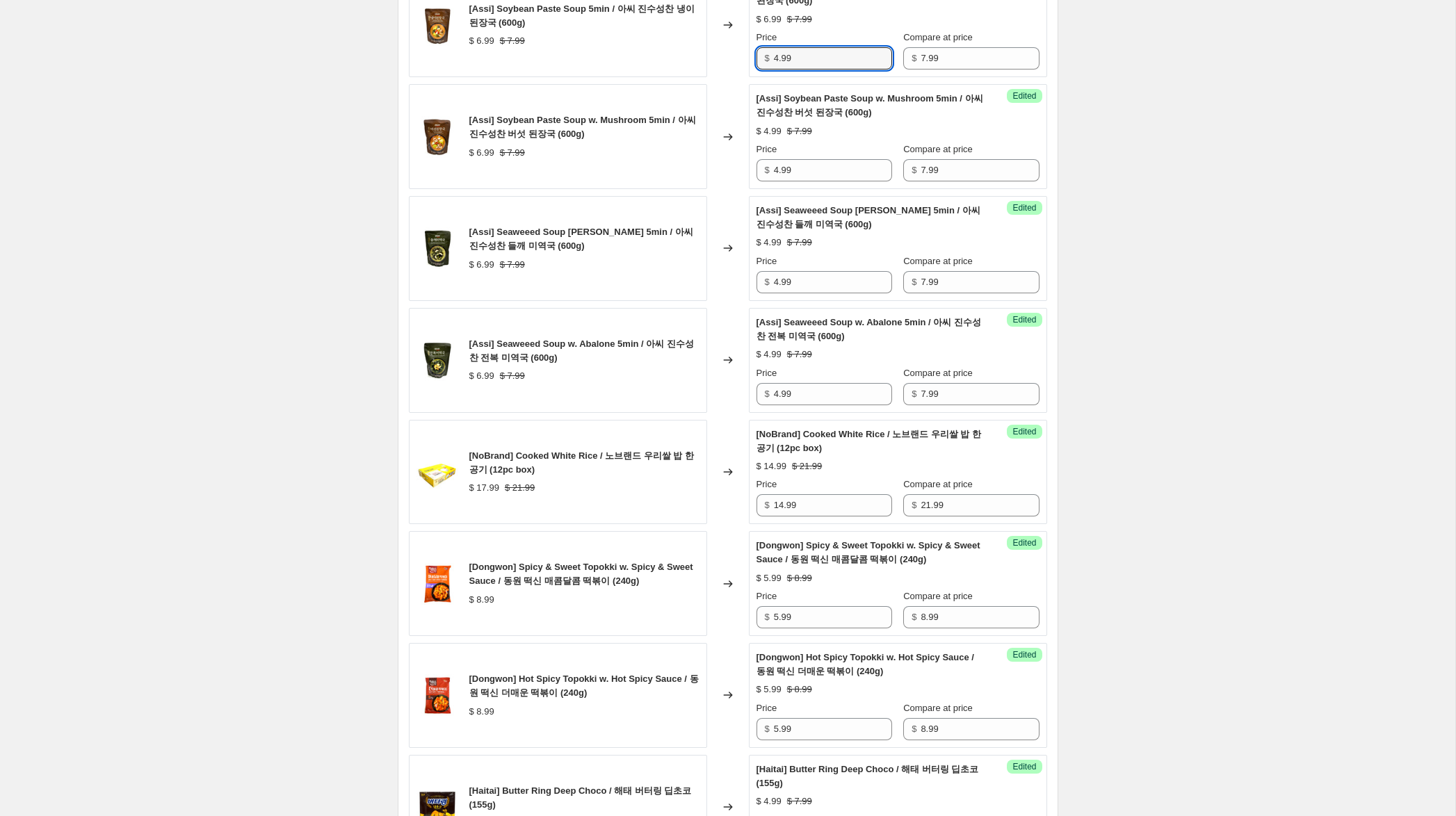
type input "4.99"
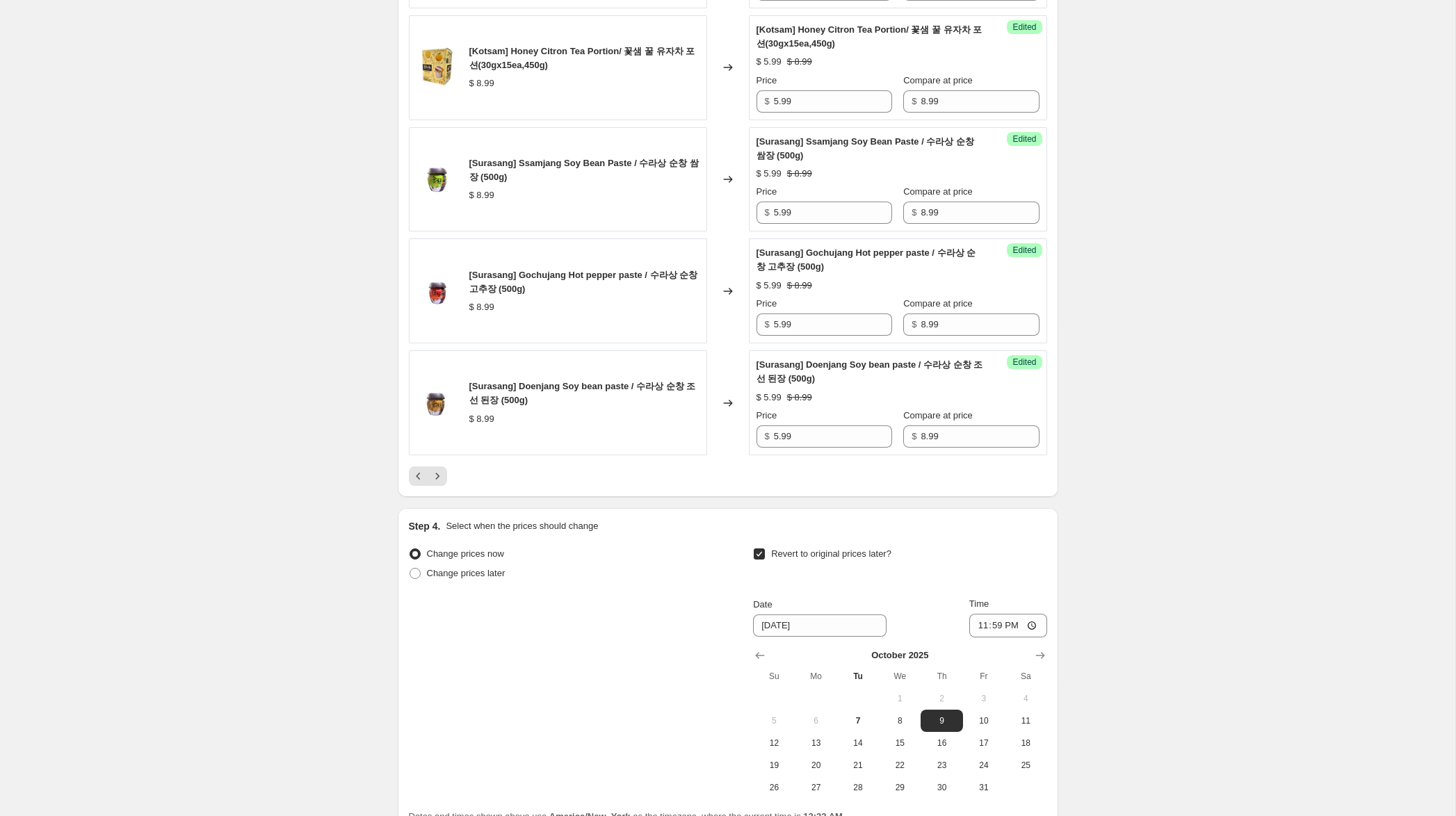
scroll to position [2301, 0]
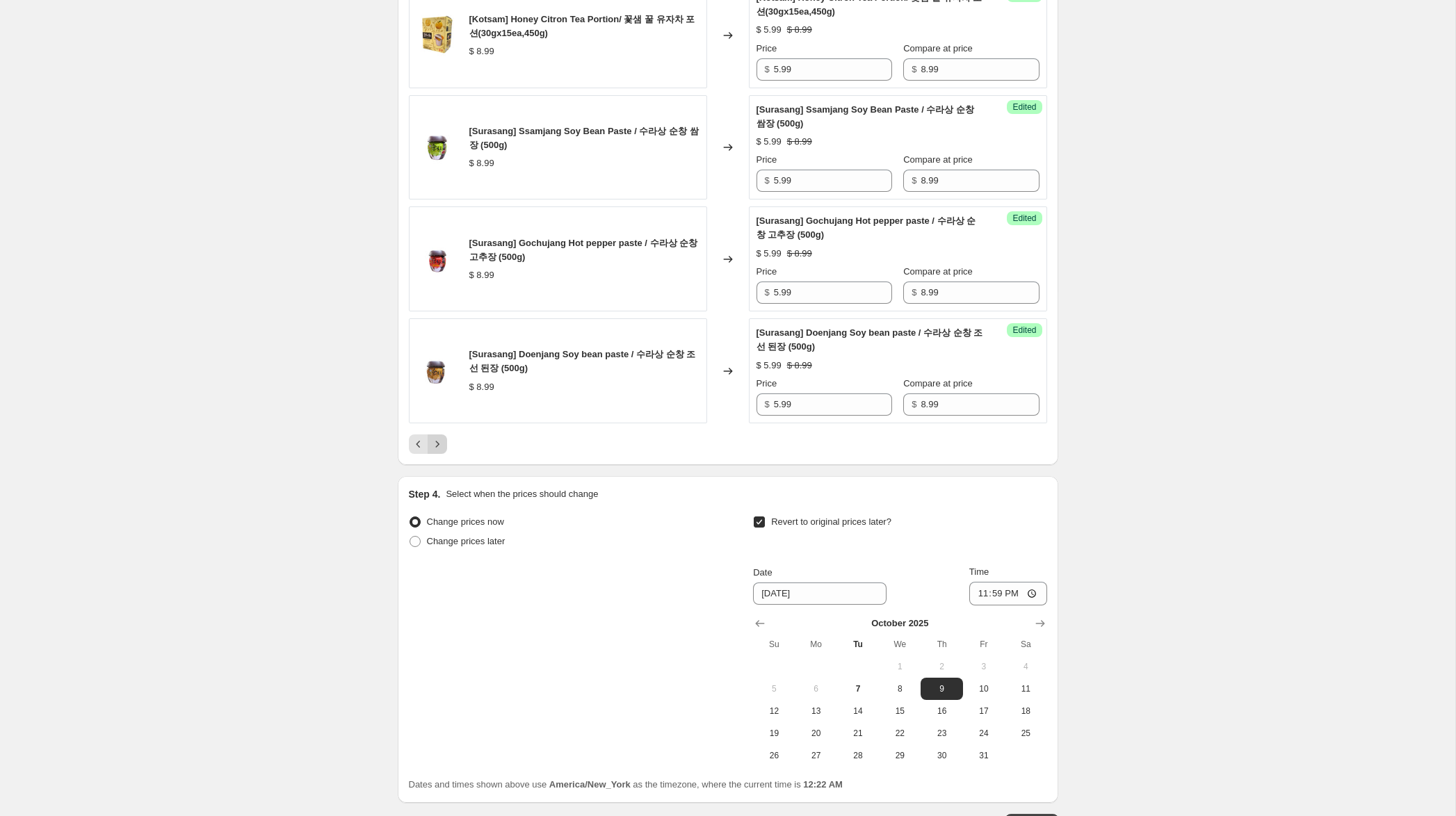
click at [437, 451] on icon "Next" at bounding box center [437, 444] width 14 height 14
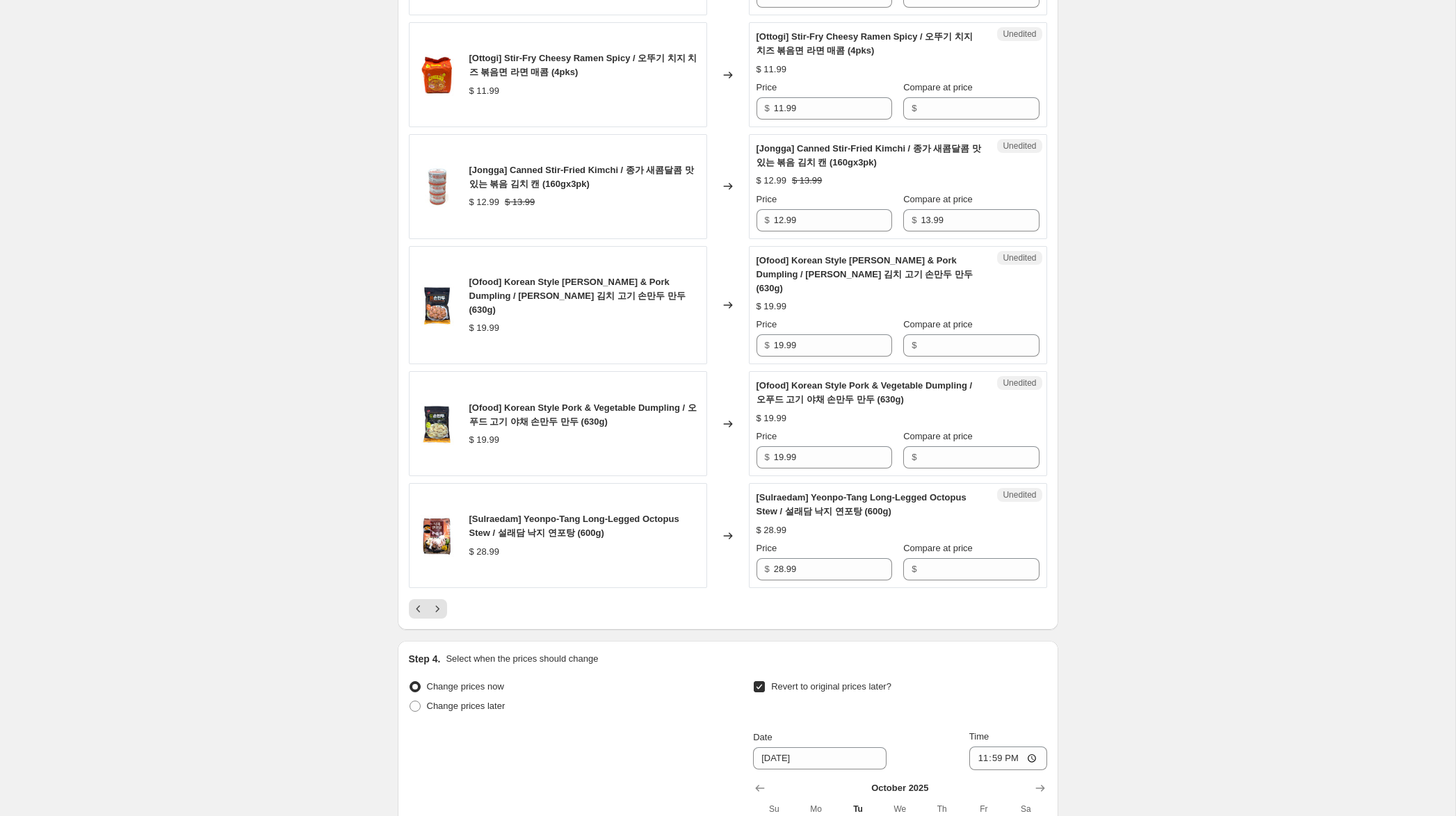
scroll to position [2196, 0]
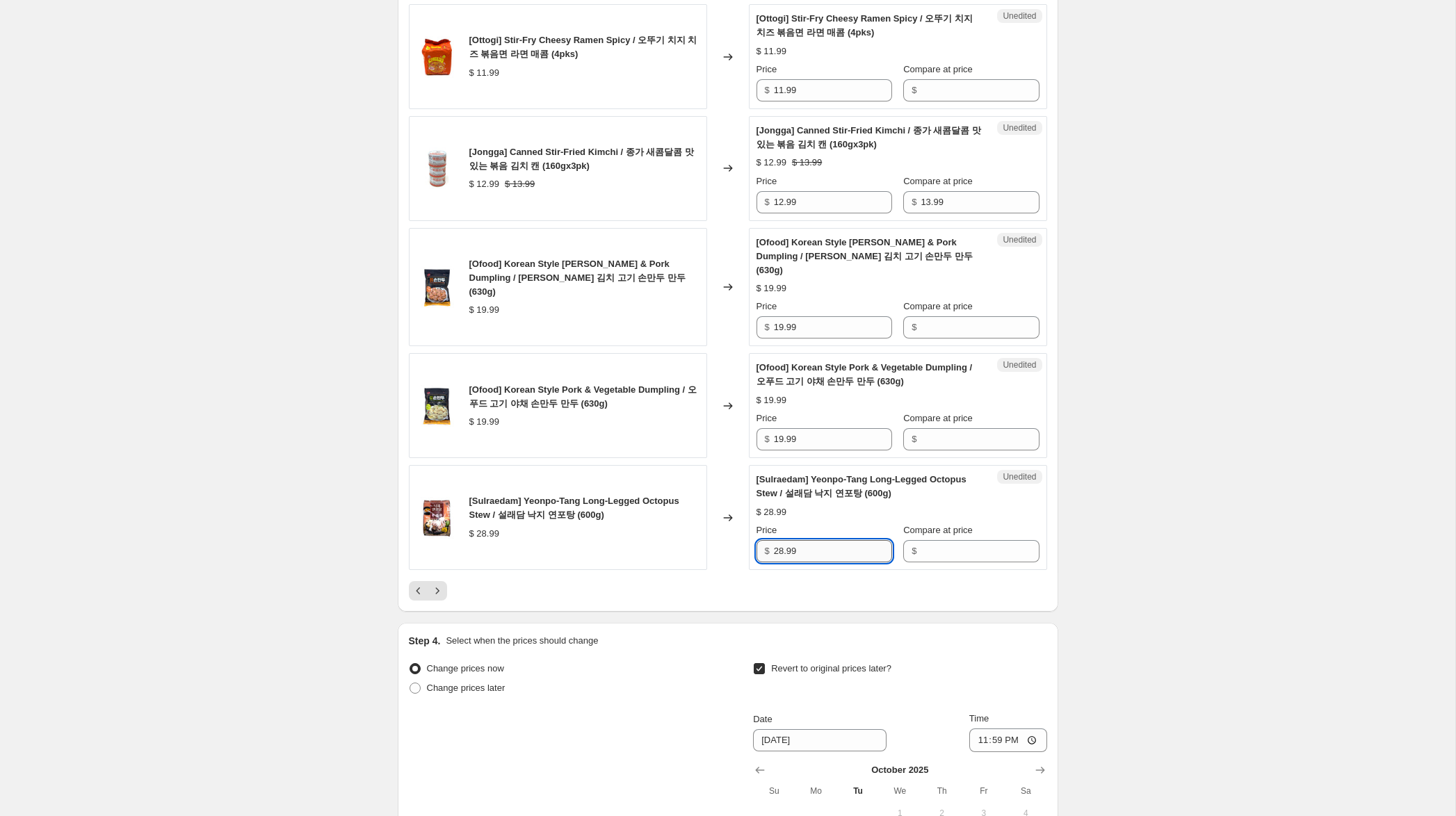
drag, startPoint x: 822, startPoint y: 545, endPoint x: 820, endPoint y: 553, distance: 8.2
click at [820, 552] on input "28.99" at bounding box center [833, 551] width 118 height 22
drag, startPoint x: 820, startPoint y: 553, endPoint x: 890, endPoint y: 549, distance: 70.1
click at [721, 550] on div "[Sulraedam] Yeonpo-Tang Long-Legged Octopus Stew / 설래담 낙지 연포탕 (600g) $ 28.99 Ch…" at bounding box center [728, 518] width 638 height 105
drag, startPoint x: 1011, startPoint y: 553, endPoint x: 929, endPoint y: 556, distance: 82.1
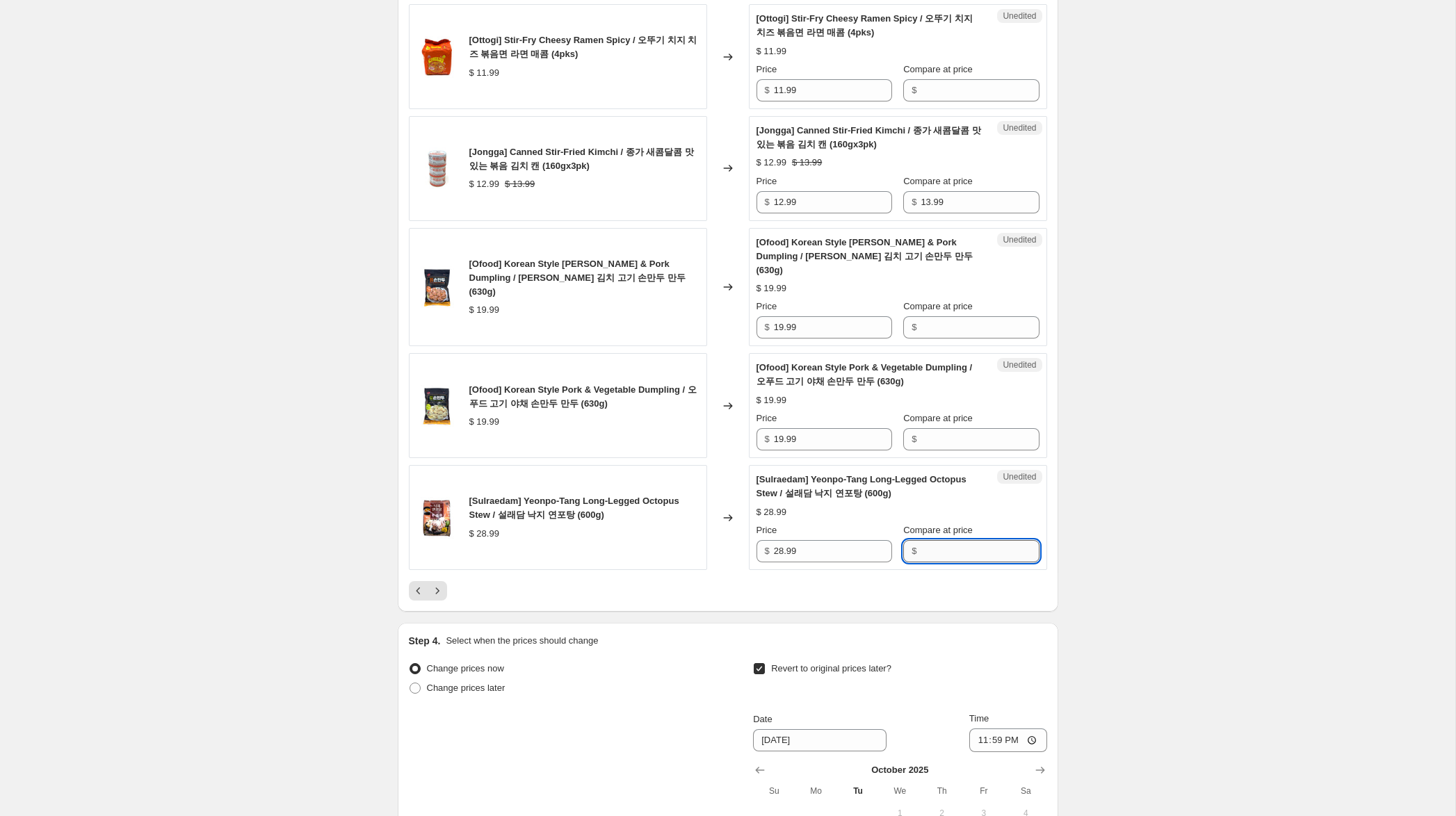
click at [1011, 553] on input "Compare at price" at bounding box center [980, 551] width 118 height 22
paste input "28.99"
type input "28.99"
drag, startPoint x: 784, startPoint y: 552, endPoint x: 731, endPoint y: 546, distance: 53.3
click at [731, 546] on div "[Sulraedam] Yeonpo-Tang Long-Legged Octopus Stew / 설래담 낙지 연포탕 (600g) $ 28.99 Ch…" at bounding box center [728, 518] width 638 height 105
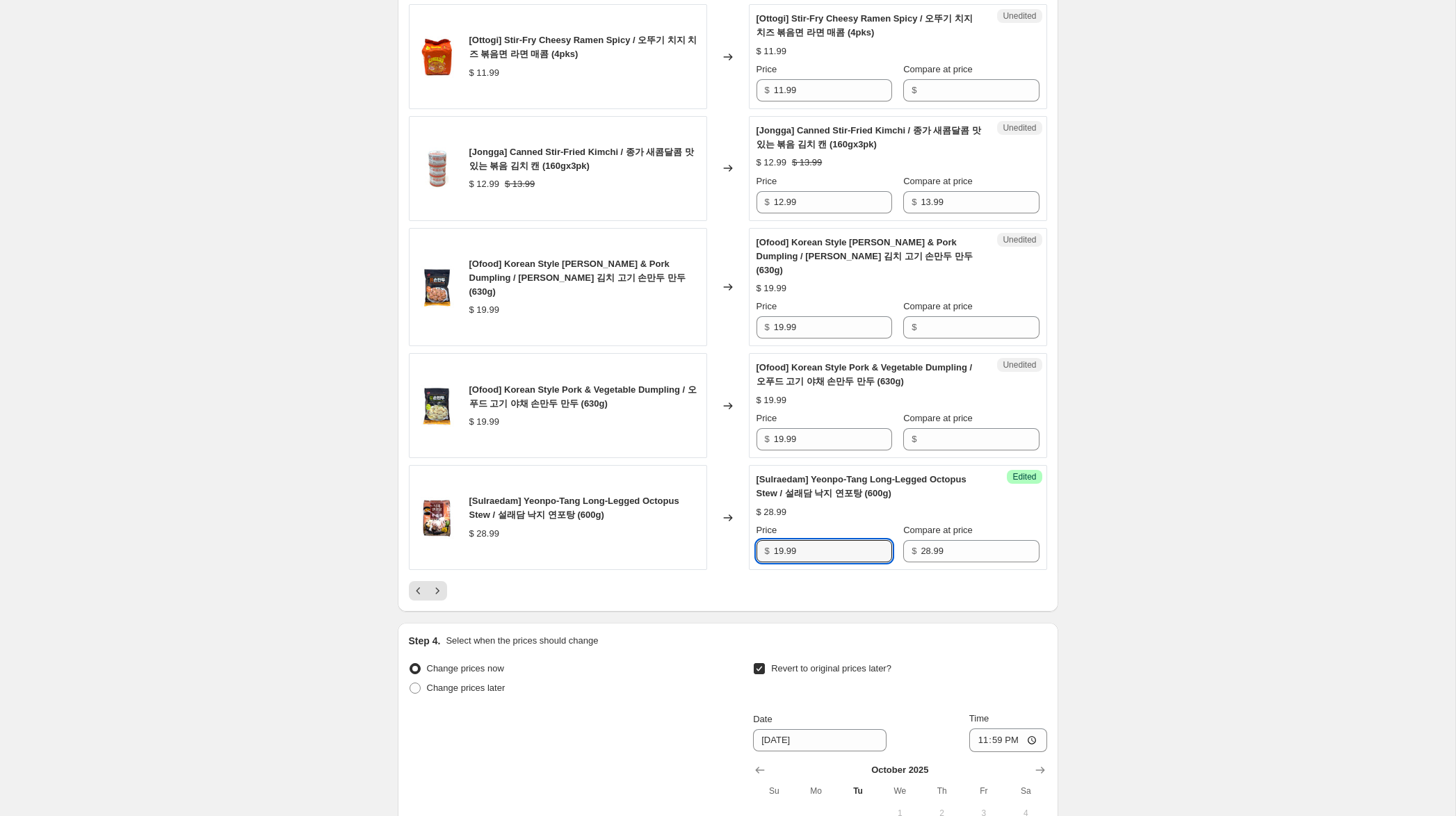
type input "19.99"
drag, startPoint x: 817, startPoint y: 437, endPoint x: 674, endPoint y: 408, distance: 145.9
click at [646, 415] on div "[Ofood] Korean Style Pork & Vegetable Dumpling / 오푸드 고기 야채 손만두 만두 (630g) $ 19.9…" at bounding box center [728, 405] width 638 height 105
click at [960, 325] on input "Compare at price" at bounding box center [980, 327] width 118 height 22
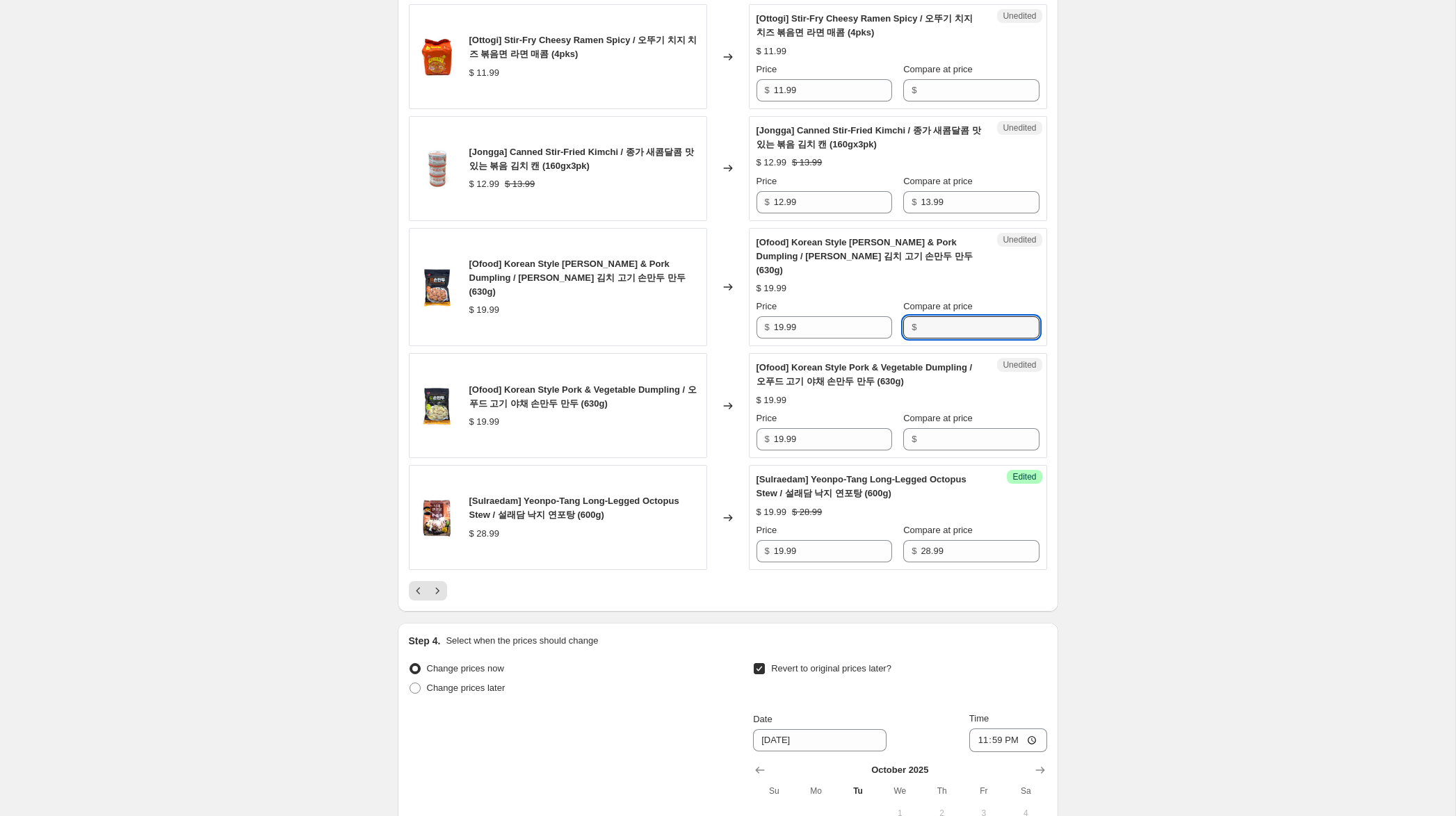
paste input "19.99"
type input "19.99"
click at [947, 432] on input "Compare at price" at bounding box center [980, 439] width 118 height 22
paste input "19.99"
type input "19.99"
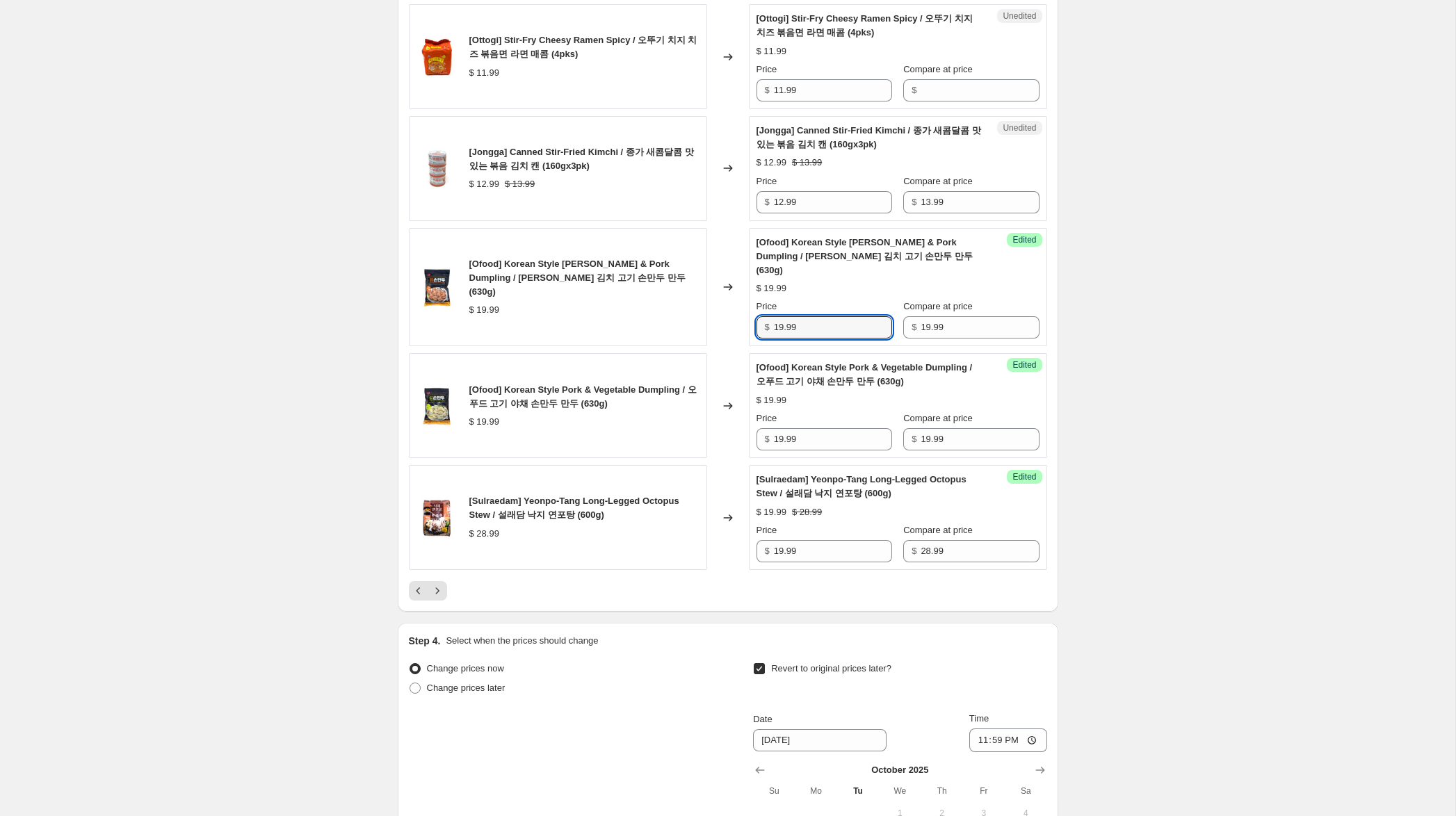
drag, startPoint x: 782, startPoint y: 327, endPoint x: 794, endPoint y: 364, distance: 38.9
click at [782, 329] on input "19.99" at bounding box center [833, 327] width 118 height 22
type input "14.99"
drag, startPoint x: 782, startPoint y: 442, endPoint x: 822, endPoint y: 453, distance: 41.5
click at [780, 441] on input "19.99" at bounding box center [833, 439] width 118 height 22
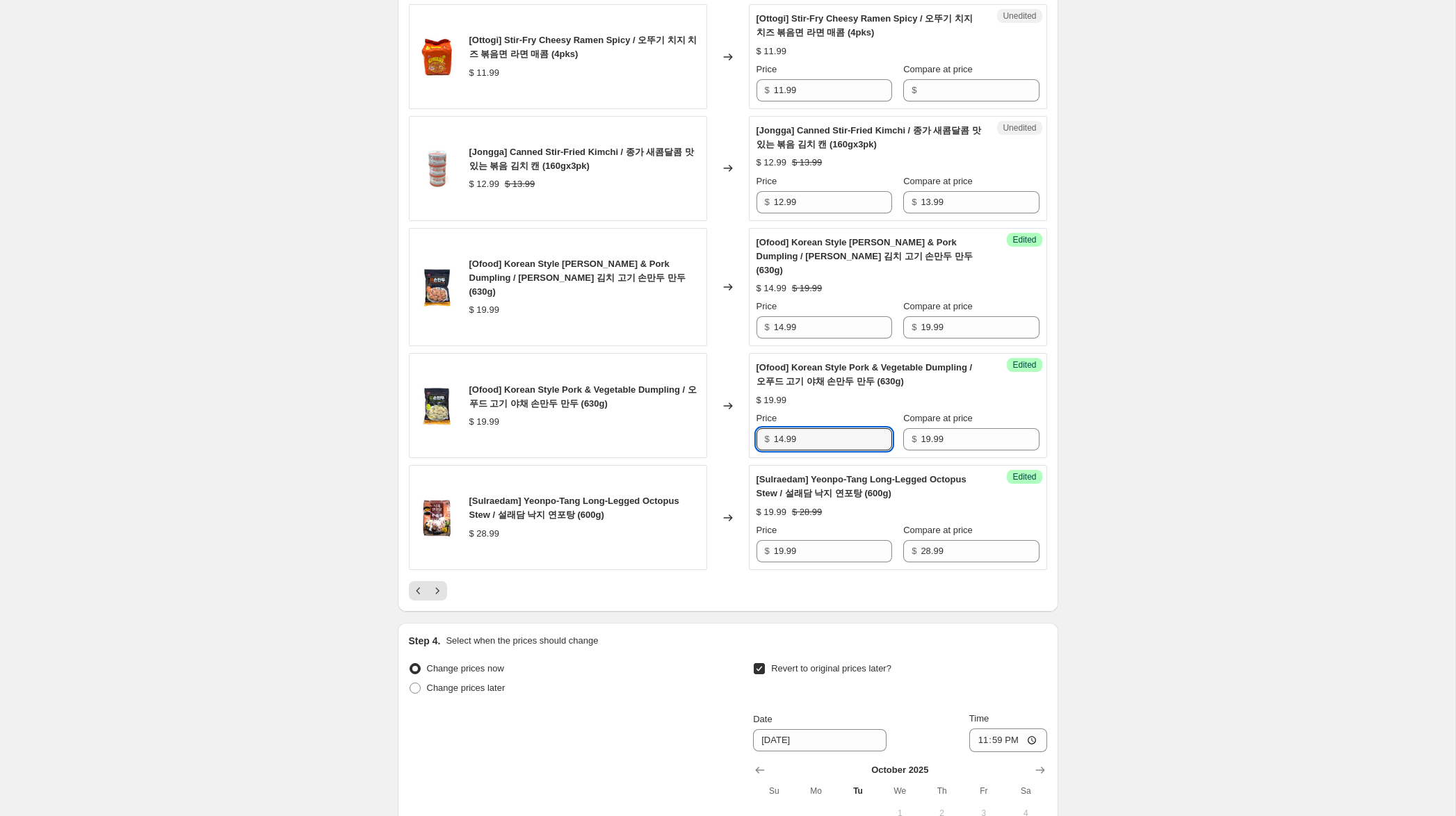
type input "14.99"
click at [960, 425] on label "Compare at price" at bounding box center [938, 418] width 69 height 14
click at [960, 428] on input "19.99" at bounding box center [980, 439] width 118 height 22
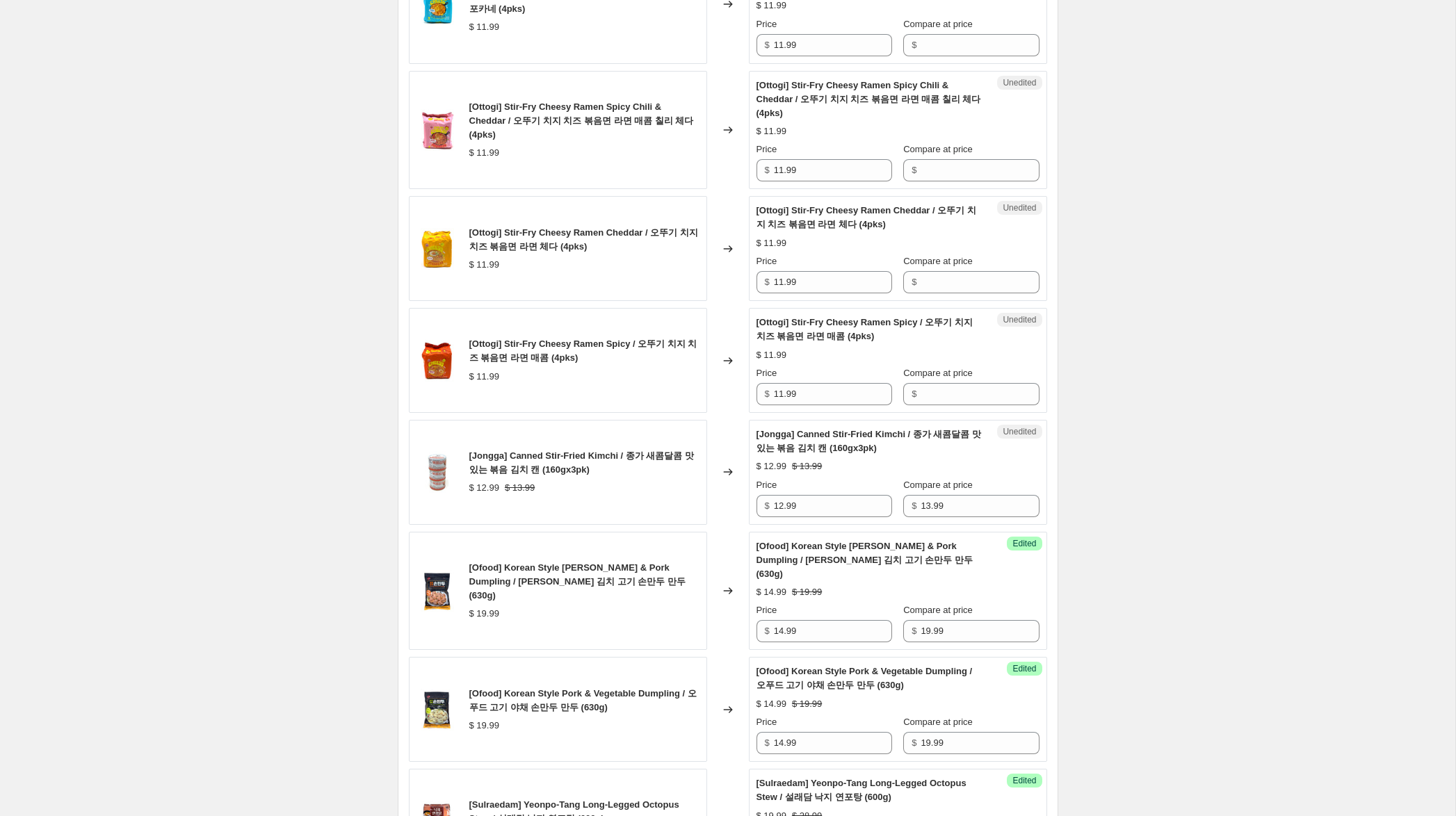
scroll to position [1891, 0]
drag, startPoint x: 781, startPoint y: 524, endPoint x: 772, endPoint y: 521, distance: 9.5
click at [770, 518] on div "$ 12.99" at bounding box center [824, 507] width 136 height 22
drag, startPoint x: 779, startPoint y: 523, endPoint x: 754, endPoint y: 521, distance: 25.1
click at [754, 521] on div "Unedited [Jongga] Canned Stir-Fried Kimchi / 종가 새콤달콤 맛있는 볶음 김치 캔 (160gx3pk) $ 1…" at bounding box center [898, 473] width 298 height 105
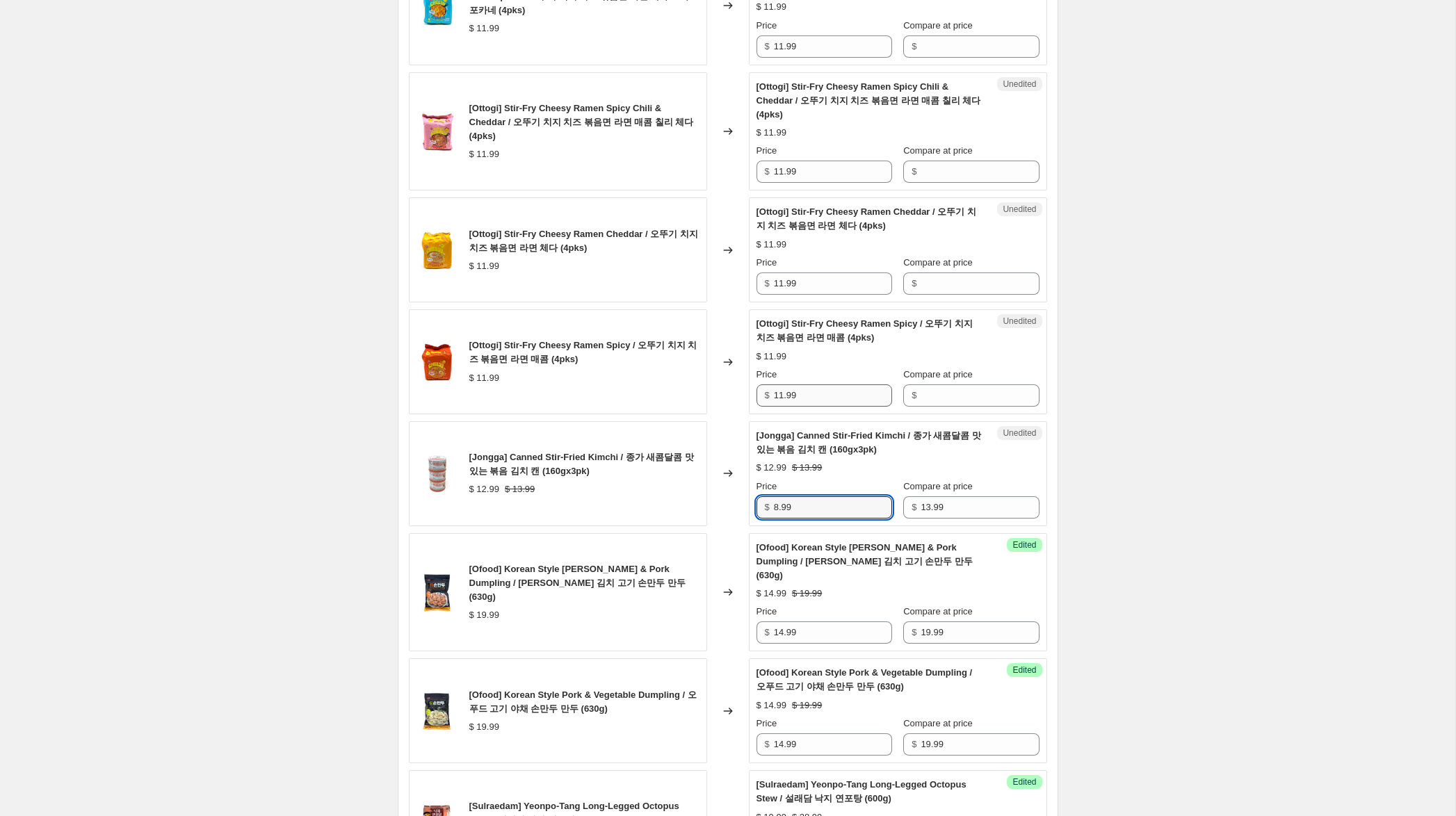
type input "8.99"
drag, startPoint x: 810, startPoint y: 409, endPoint x: 768, endPoint y: 397, distance: 43.7
click at [755, 402] on div "Unedited [Ottogi] Stir-Fry Cheesy Ramen Spicy / 오뚜기 치지 치즈 볶음면 라면 매콤 (4pks) $ 11…" at bounding box center [898, 362] width 298 height 105
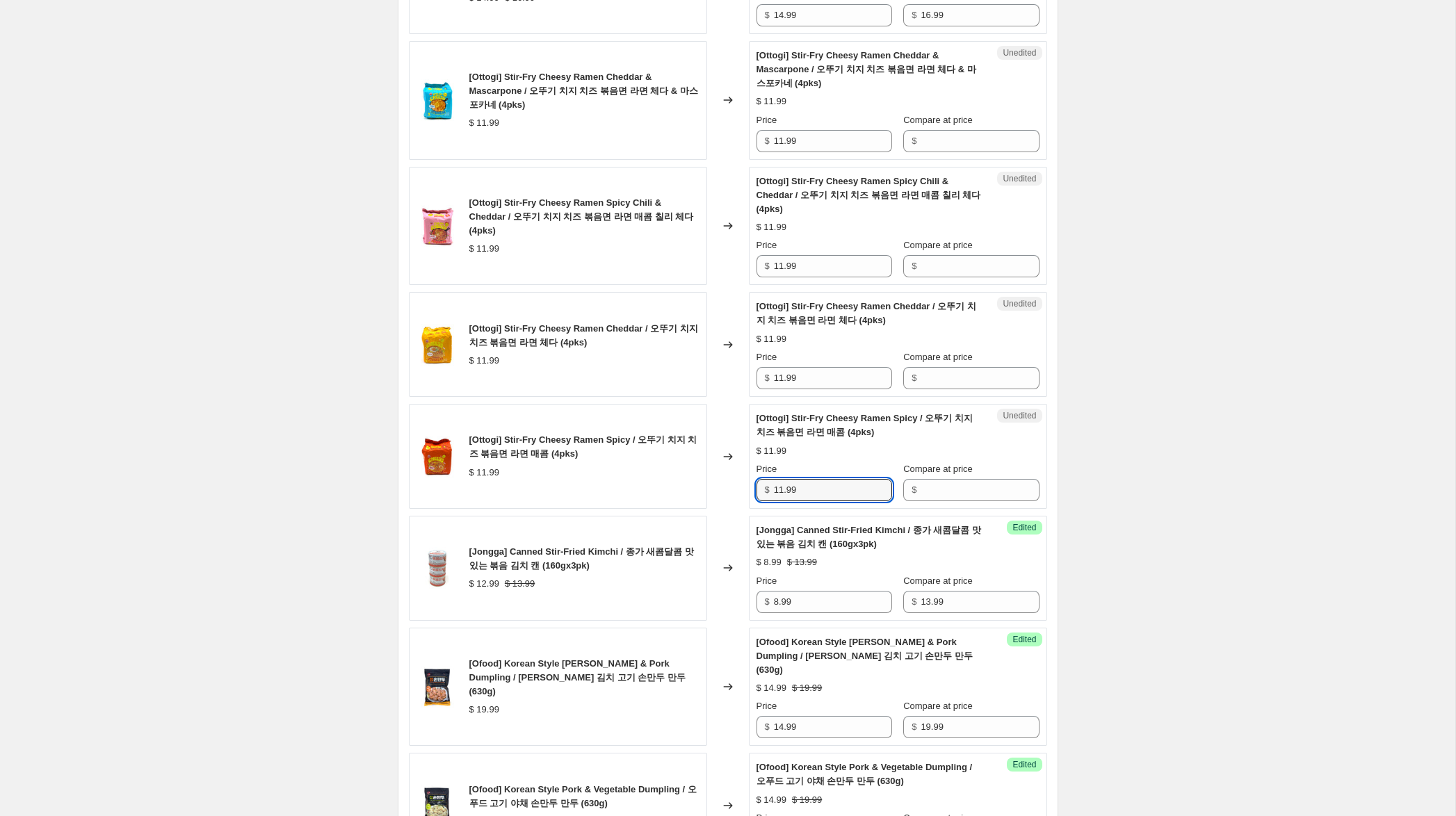
scroll to position [1794, 0]
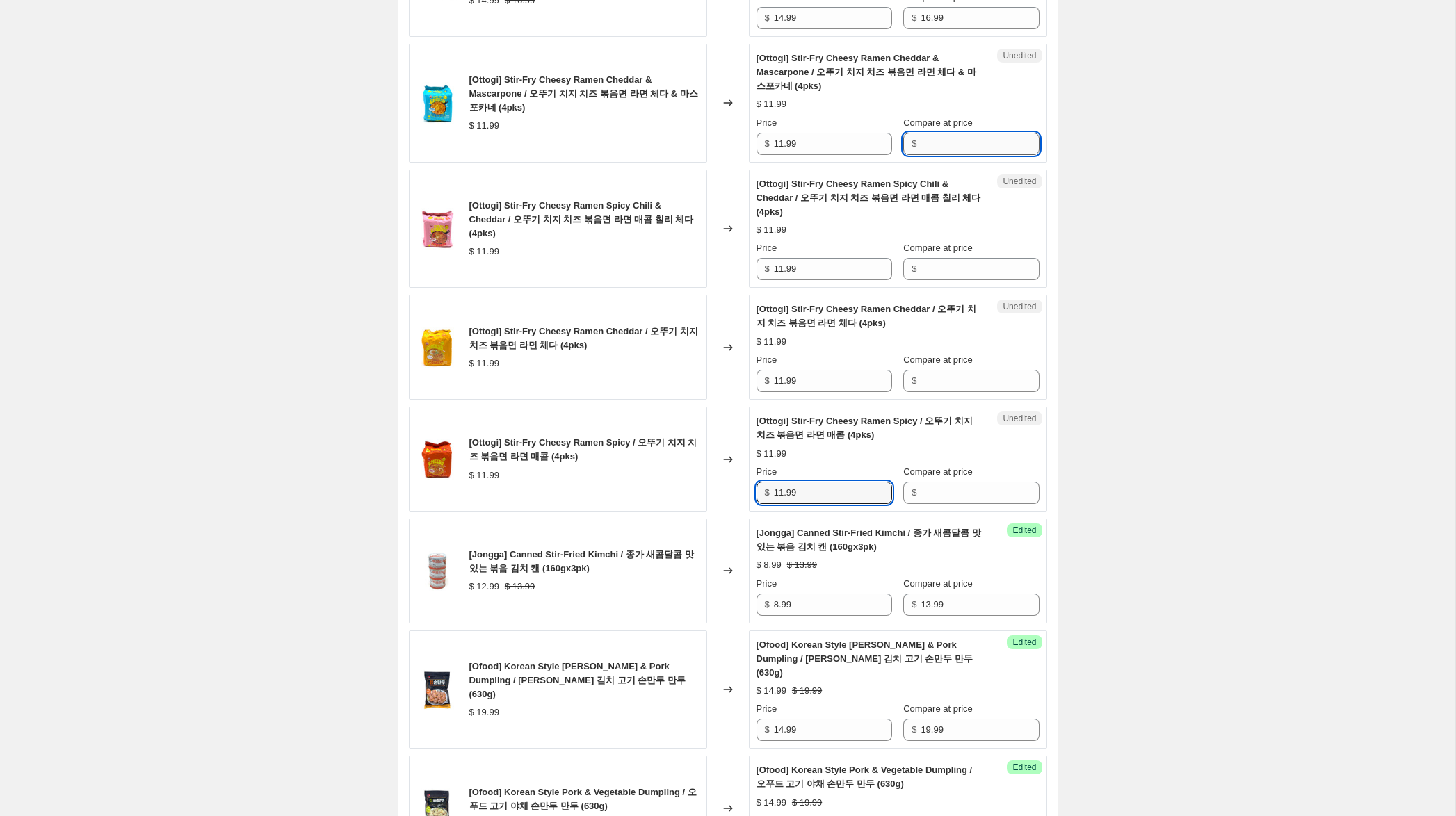
click at [962, 154] on input "Compare at price" at bounding box center [980, 144] width 118 height 22
paste input "11.99"
type input "11.99"
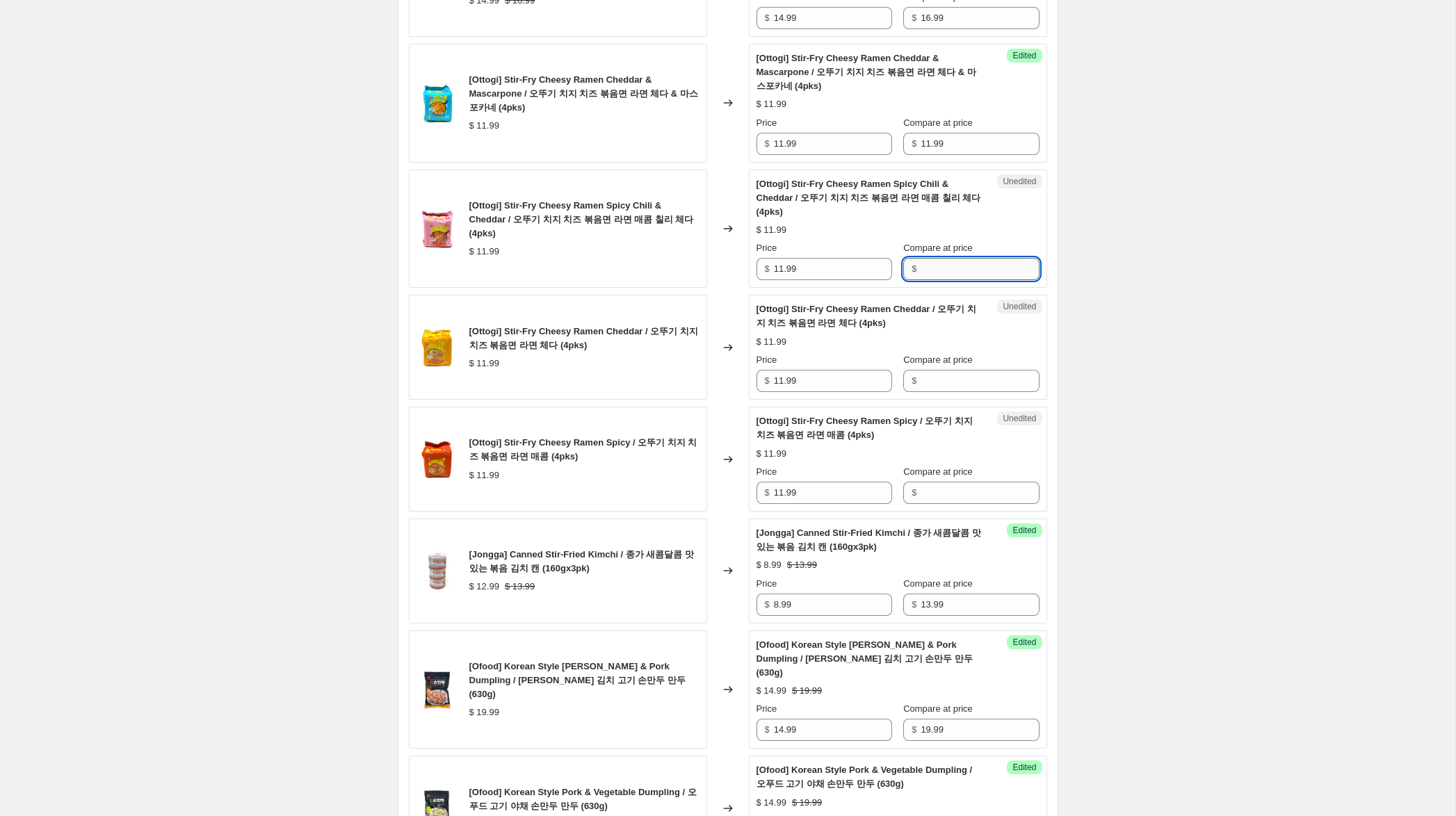
click at [938, 280] on input "Compare at price" at bounding box center [980, 269] width 118 height 22
paste input "11.99"
type input "11.99"
click at [940, 392] on input "Compare at price" at bounding box center [980, 381] width 118 height 22
paste input "11.99"
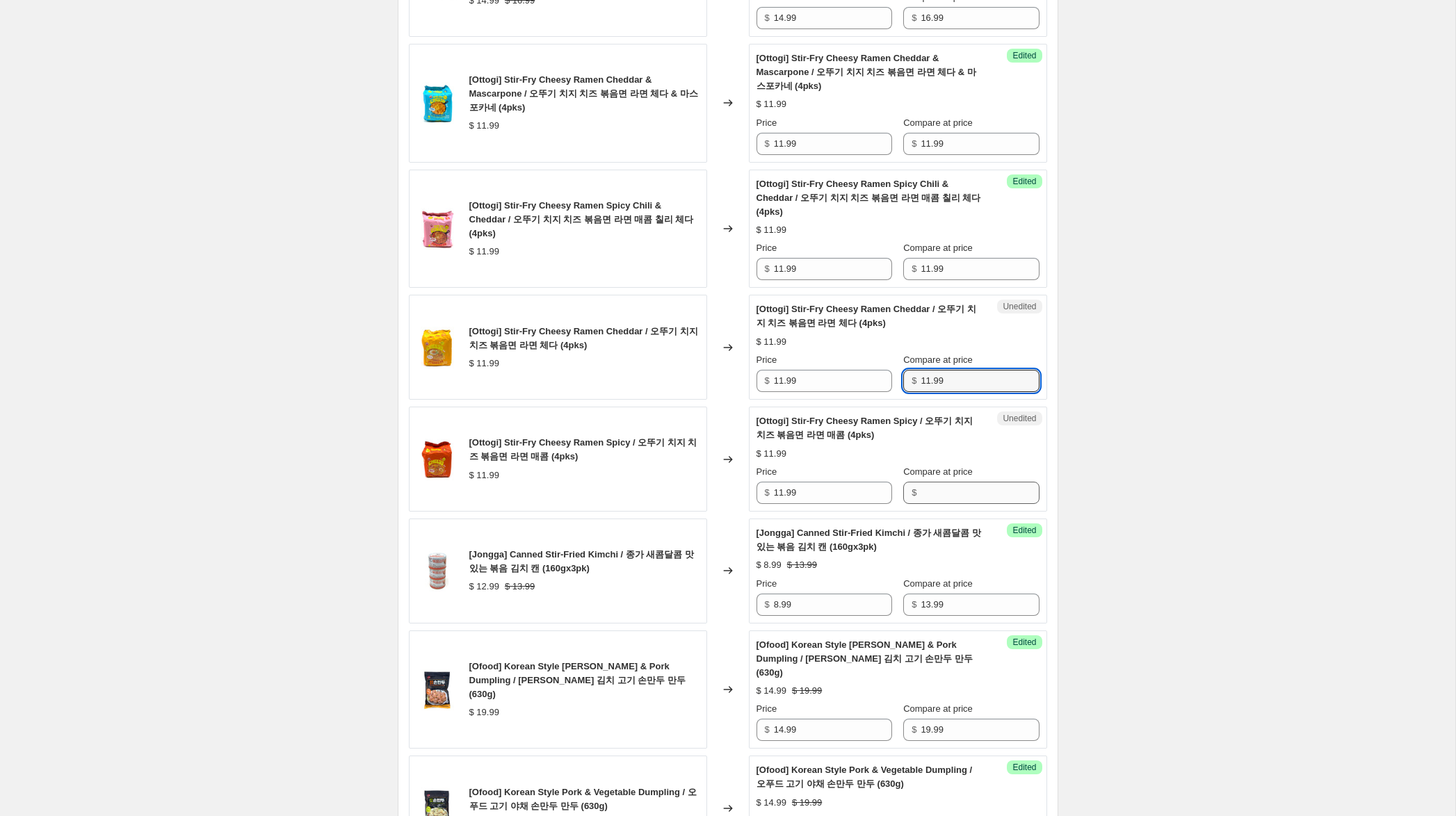
type input "11.99"
drag, startPoint x: 943, startPoint y: 505, endPoint x: 834, endPoint y: 504, distance: 109.0
click at [942, 504] on input "Compare at price" at bounding box center [980, 493] width 118 height 22
paste input "11.99"
type input "11.99"
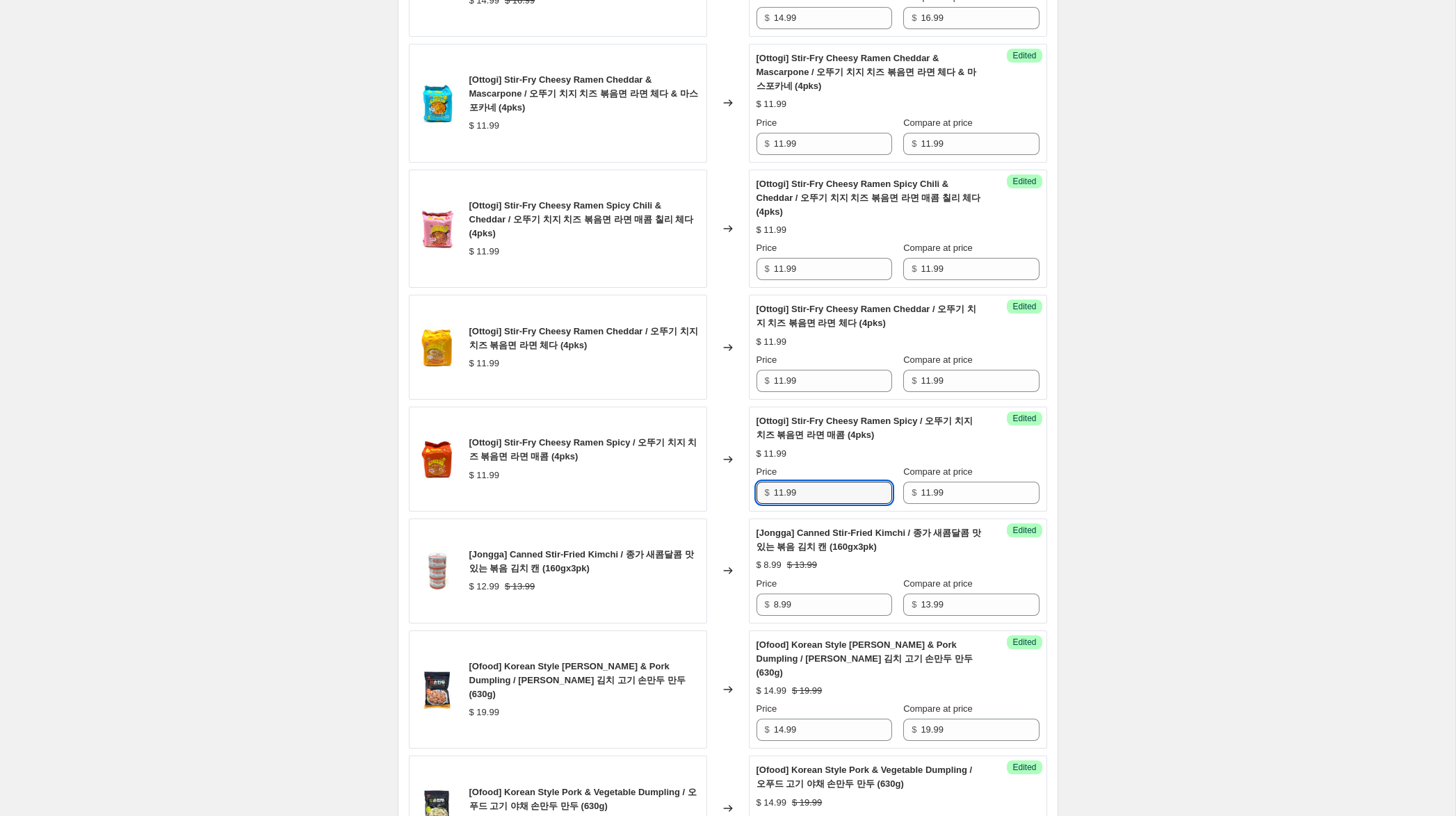
drag, startPoint x: 782, startPoint y: 510, endPoint x: 695, endPoint y: 493, distance: 88.6
click at [695, 493] on div "[Ottogi] Stir-Fry Cheesy Ramen Spicy / 오뚜기 치지 치즈 볶음면 라면 매콤 (4pks) $ 11.99 Chang…" at bounding box center [728, 459] width 638 height 105
type input "7.99"
drag, startPoint x: 780, startPoint y: 396, endPoint x: 744, endPoint y: 380, distance: 39.4
click at [744, 380] on div "[Ottogi] Stir-Fry Cheesy Ramen Cheddar / 오뚜기 치지 치즈 볶음면 라면 체다 (4pks) $ 11.99 Cha…" at bounding box center [728, 347] width 638 height 105
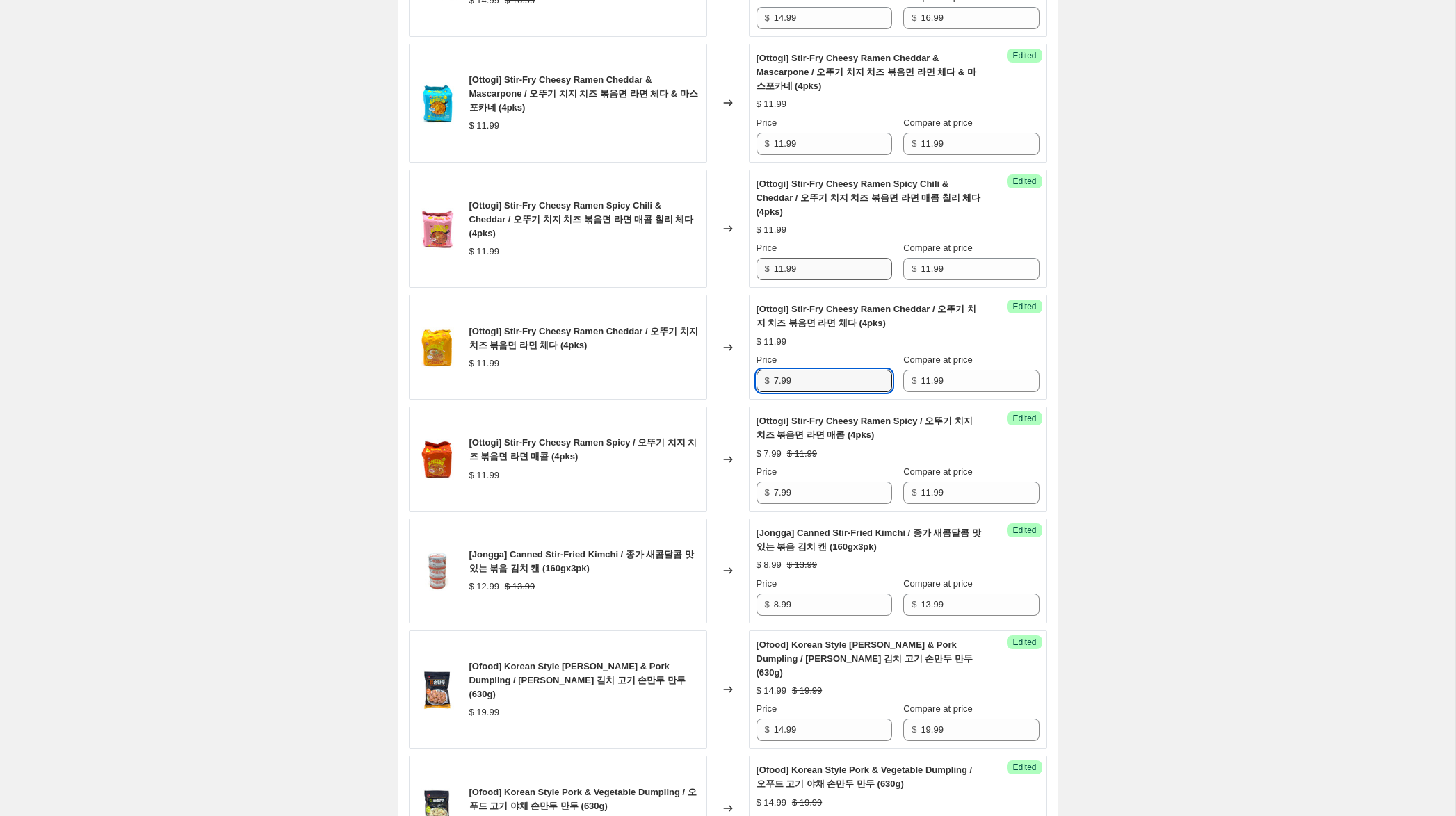
type input "7.99"
drag, startPoint x: 780, startPoint y: 287, endPoint x: 765, endPoint y: 284, distance: 15.3
click at [758, 280] on div "$ 11.99" at bounding box center [824, 269] width 136 height 22
drag, startPoint x: 782, startPoint y: 284, endPoint x: 705, endPoint y: 274, distance: 77.6
click at [705, 274] on div "[Ottogi] Stir-Fry Cheesy Ramen Spicy Chili & Cheddar / 오뚜기 치지 치즈 볶음면 라면 매콤 칠리 체…" at bounding box center [728, 229] width 638 height 119
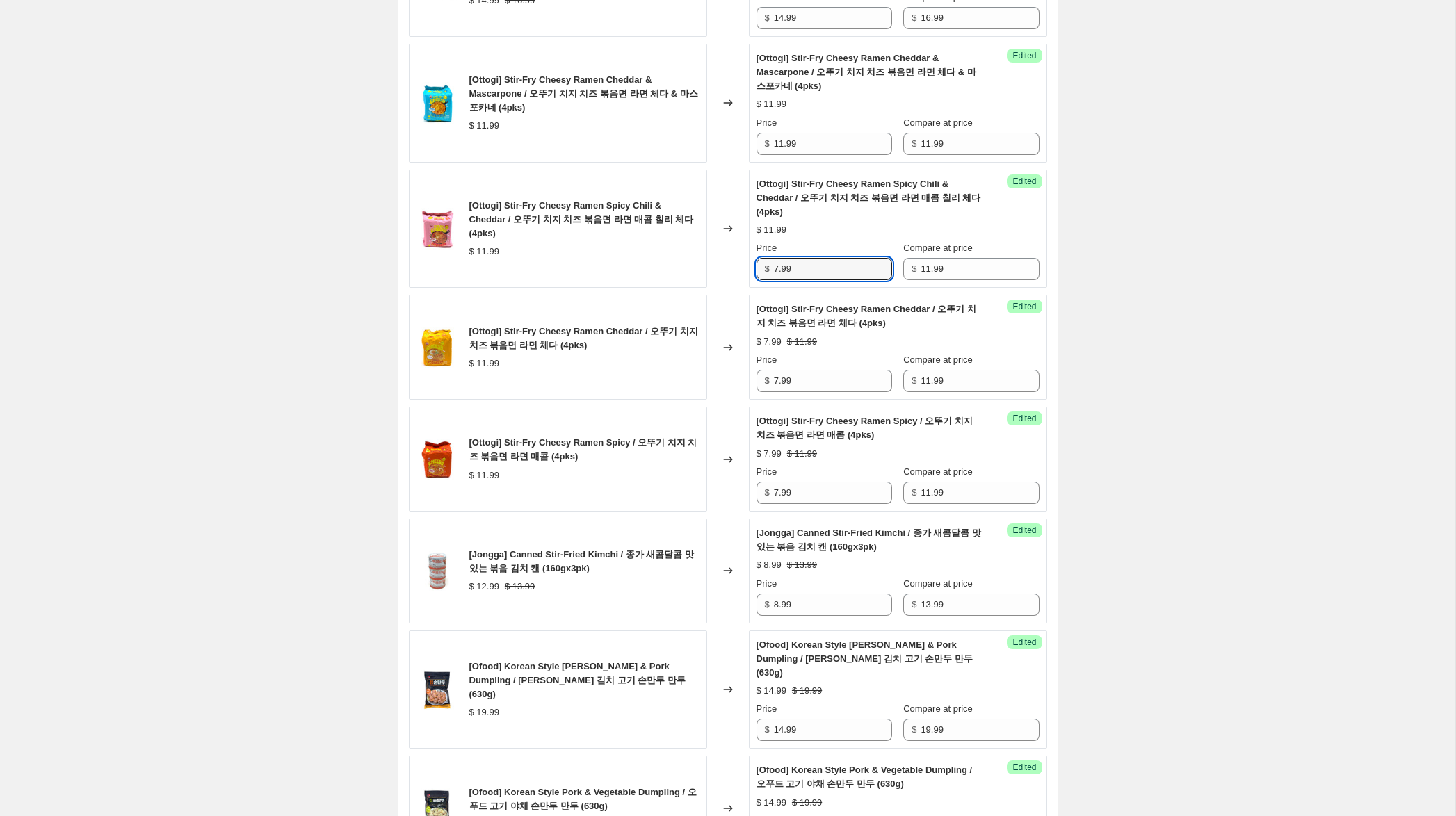
scroll to position [1803, 0]
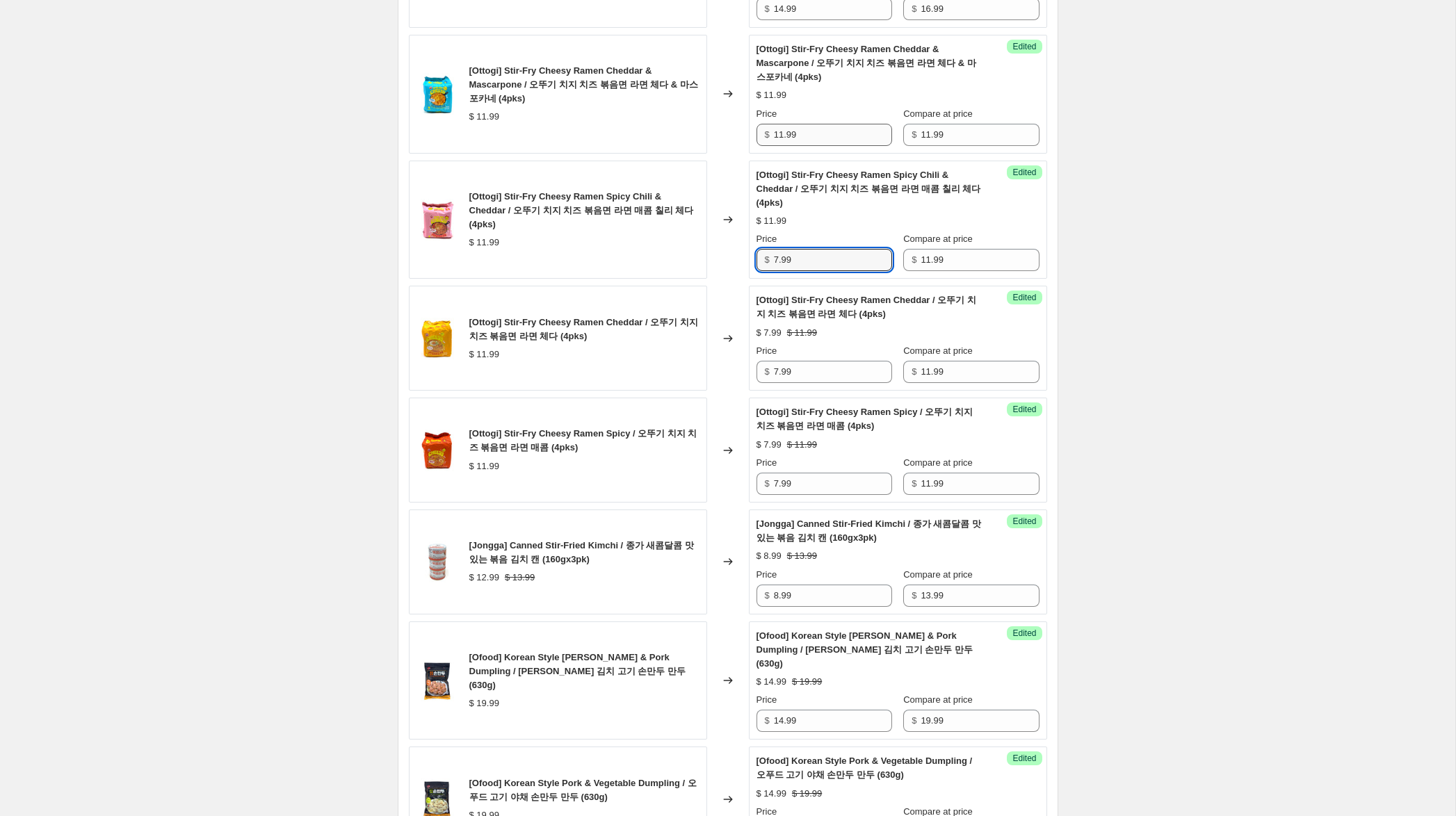
type input "7.99"
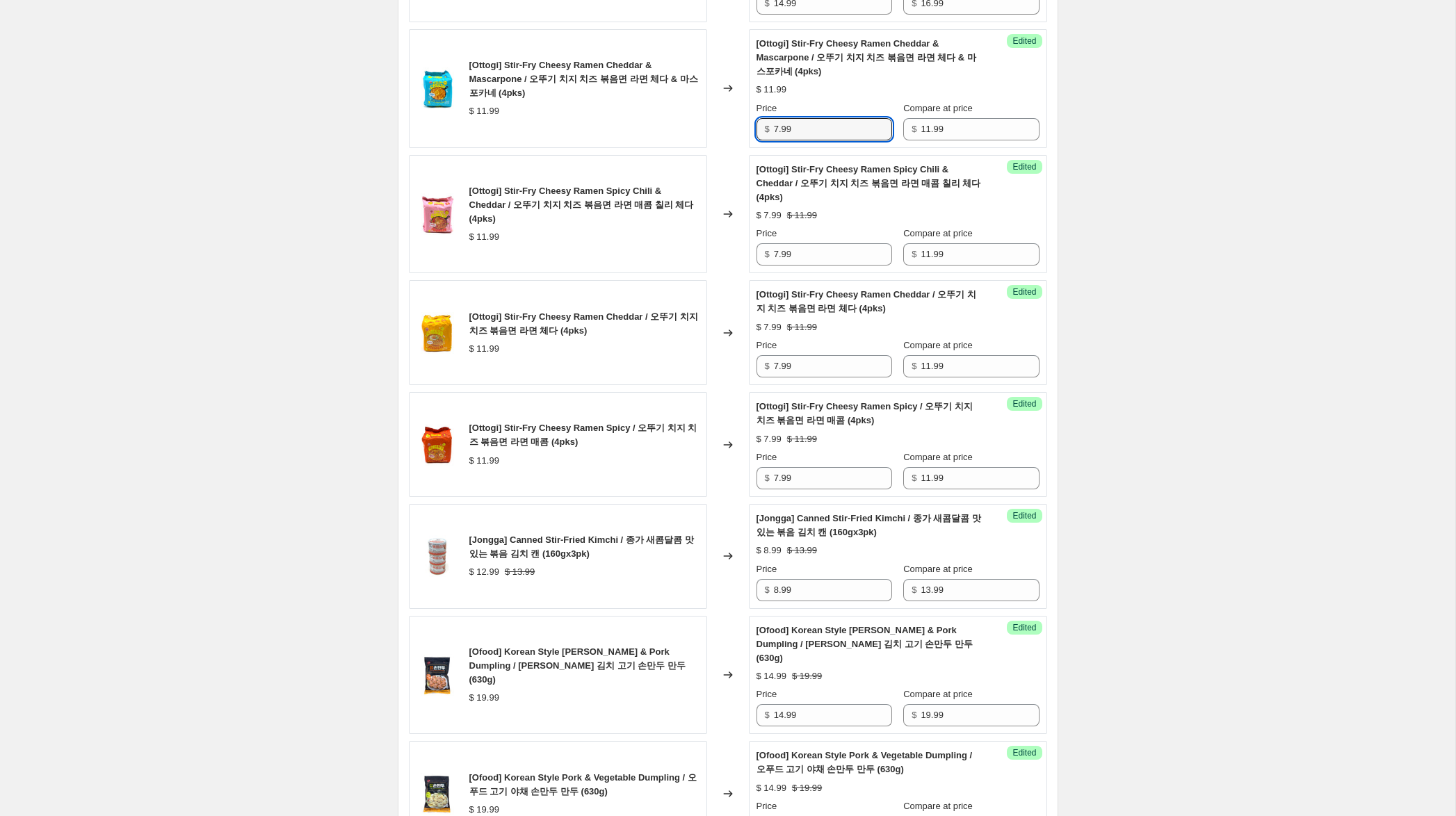
drag, startPoint x: 783, startPoint y: 149, endPoint x: 674, endPoint y: 130, distance: 110.6
click at [674, 130] on div "[Ottogi] Stir-Fry Cheesy Ramen Cheddar & Mascarpone / 오뚜기 치지 치즈 볶음면 라면 체다 & 마스포…" at bounding box center [728, 89] width 638 height 119
type input "7.99"
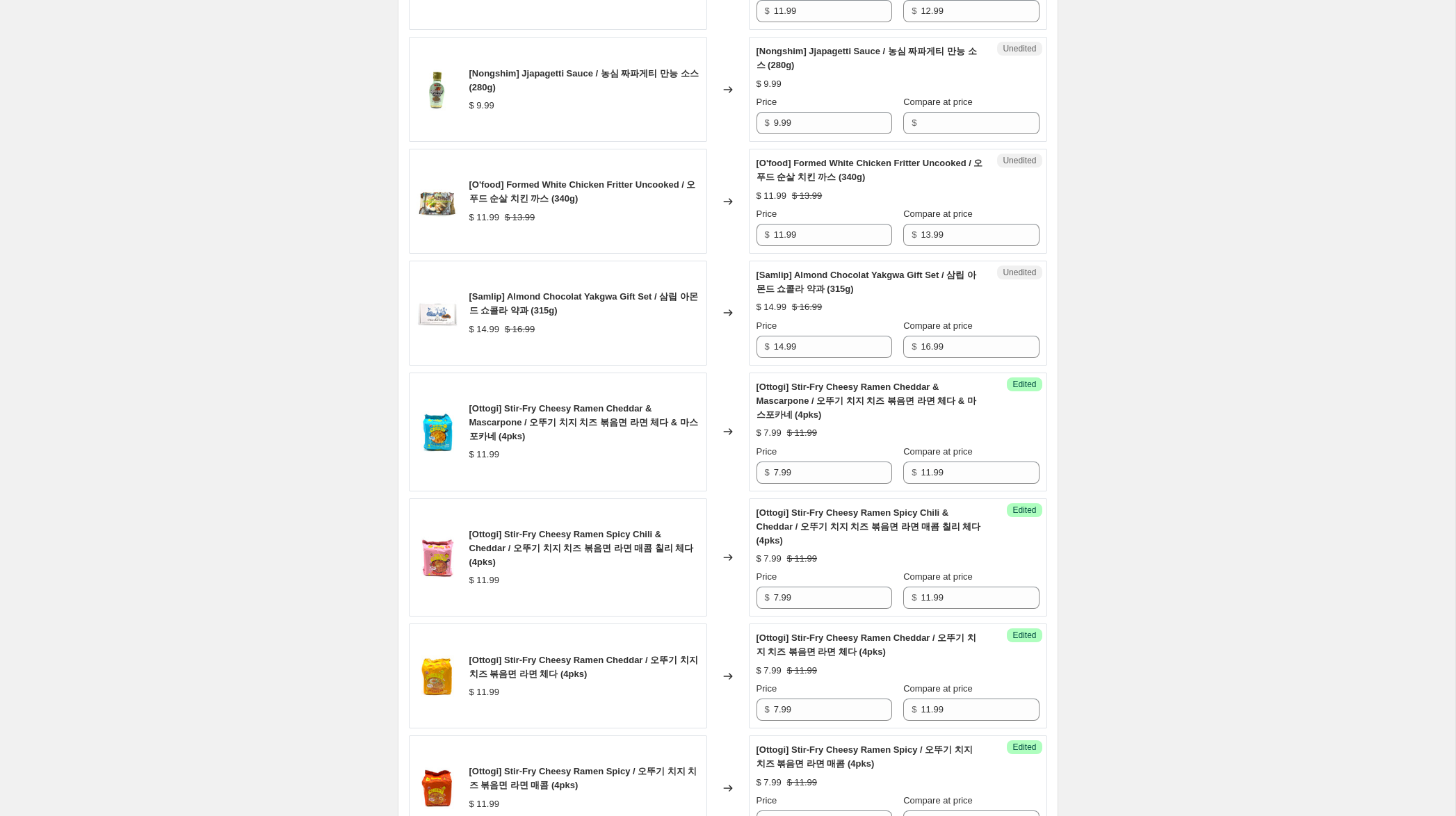
scroll to position [1307, 0]
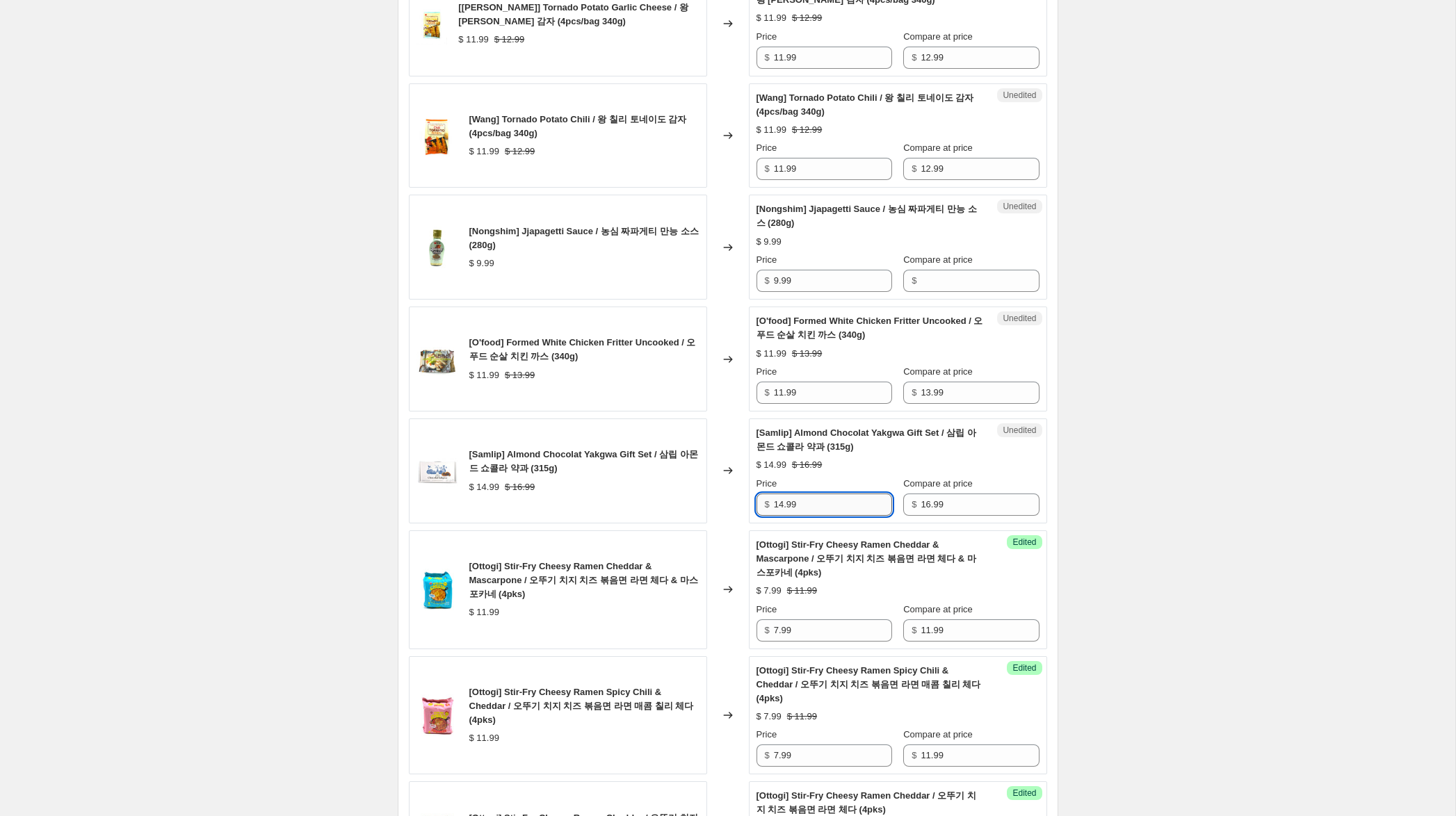
click at [779, 515] on input "14.99" at bounding box center [833, 504] width 118 height 22
type input "11.99"
drag, startPoint x: 782, startPoint y: 408, endPoint x: 717, endPoint y: 405, distance: 65.1
click at [717, 405] on div "[O'food] Formed White Chicken Fritter Uncooked / 오푸드 순살 치킨 까스 (340g) $ 11.99 $ …" at bounding box center [728, 359] width 638 height 105
type input "9.99"
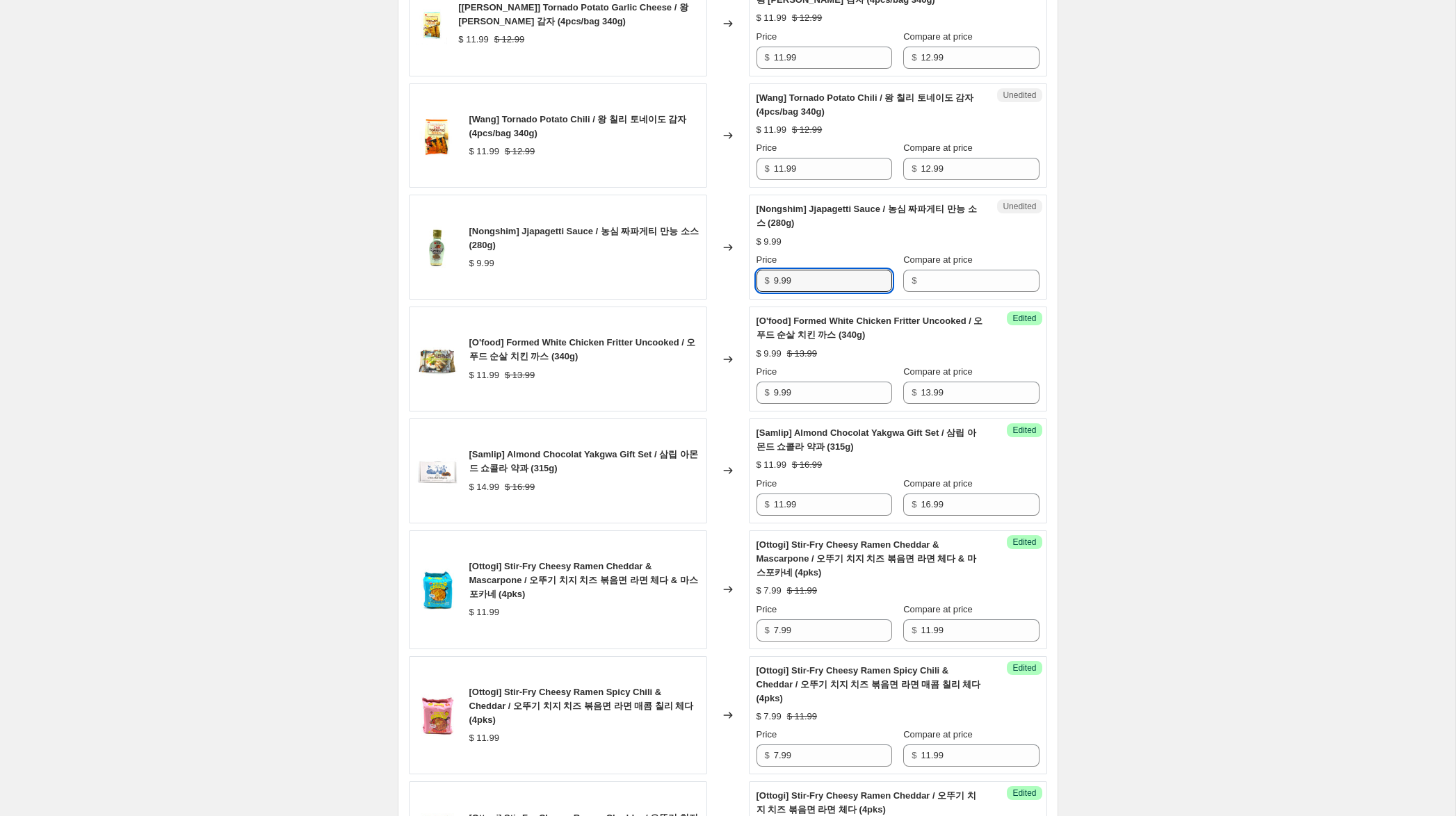
drag, startPoint x: 812, startPoint y: 296, endPoint x: 733, endPoint y: 284, distance: 79.9
click at [731, 284] on div "[Nongshim] Jjapagetti Sauce / 농심 짜파게티 만능 소스 (280g) $ 9.99 Changed to Unedited […" at bounding box center [728, 247] width 638 height 105
click at [931, 292] on input "Compare at price" at bounding box center [980, 281] width 118 height 22
paste input "9.99"
type input "9.99"
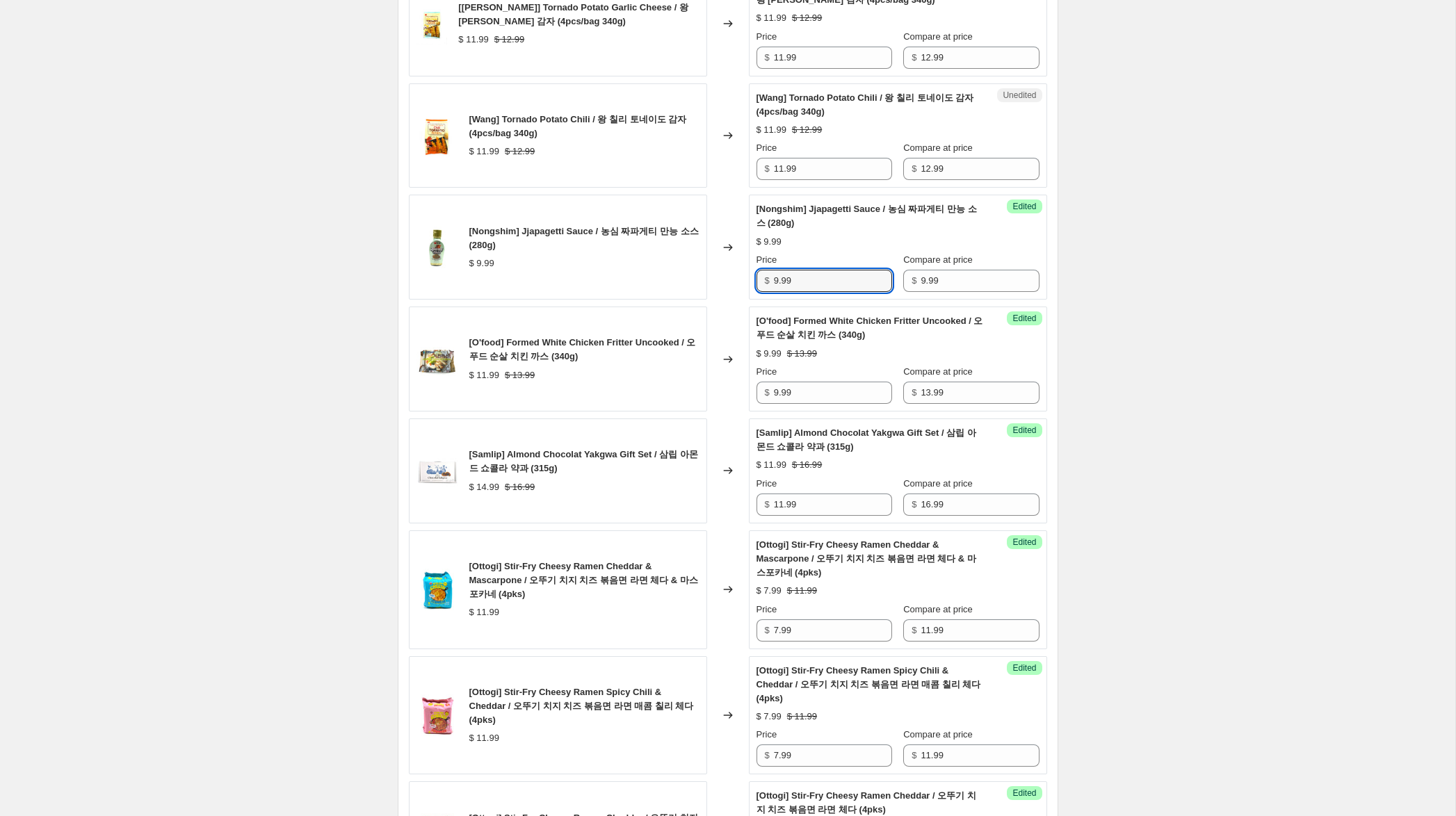
drag, startPoint x: 779, startPoint y: 297, endPoint x: 731, endPoint y: 285, distance: 49.5
click at [731, 284] on div "[Nongshim] Jjapagetti Sauce / 농심 짜파게티 만능 소스 (280g) $ 9.99 Changed to Success Ed…" at bounding box center [728, 247] width 638 height 105
type input "6.99"
drag, startPoint x: 783, startPoint y: 183, endPoint x: 735, endPoint y: 181, distance: 48.0
click at [735, 181] on div "[Wang] Tornado Potato Chili / 왕 칠리 토네이도 감자 (4pcs/bag 340g) $ 11.99 $ 12.99 Chan…" at bounding box center [728, 136] width 638 height 105
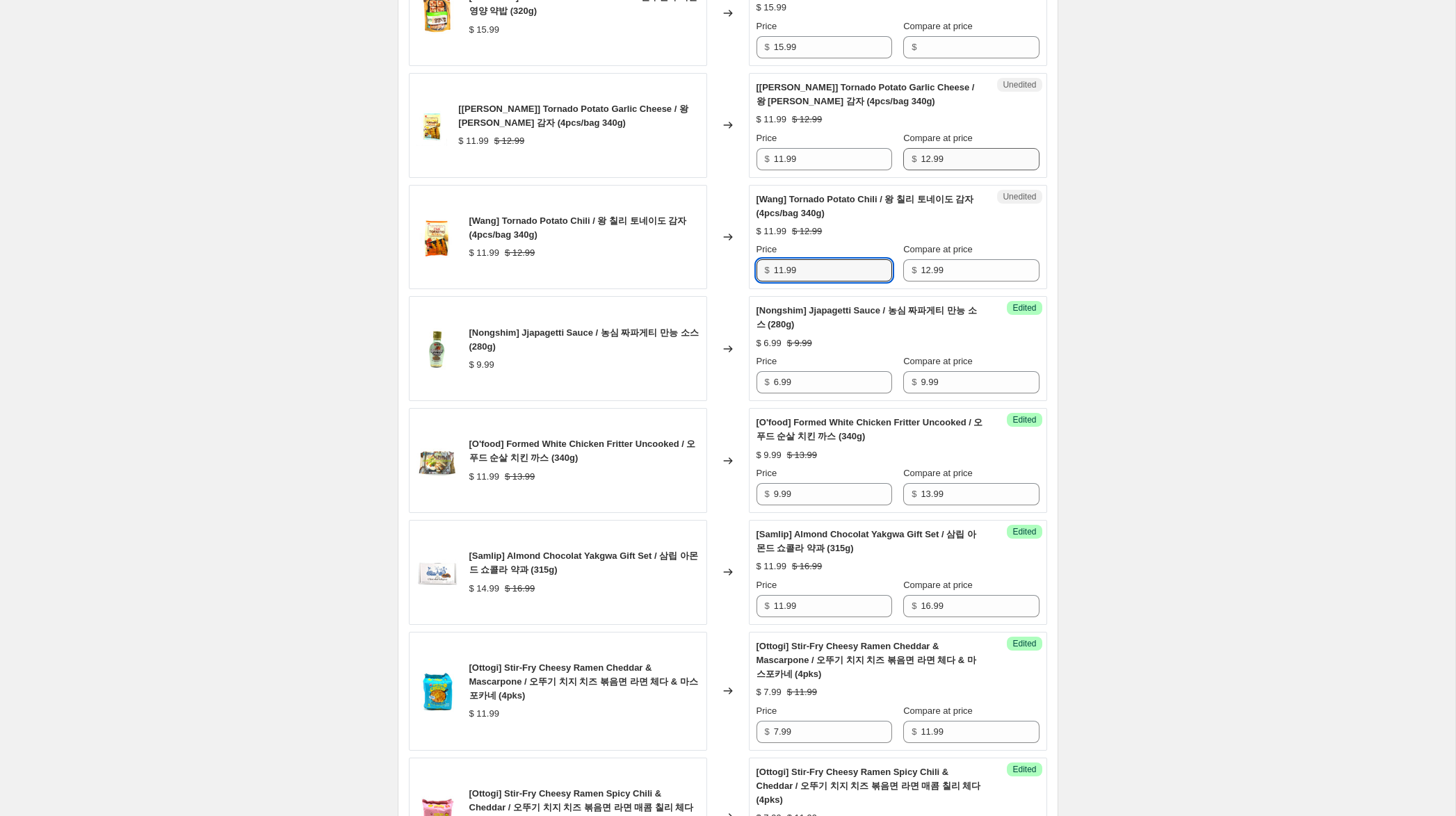
scroll to position [1199, 0]
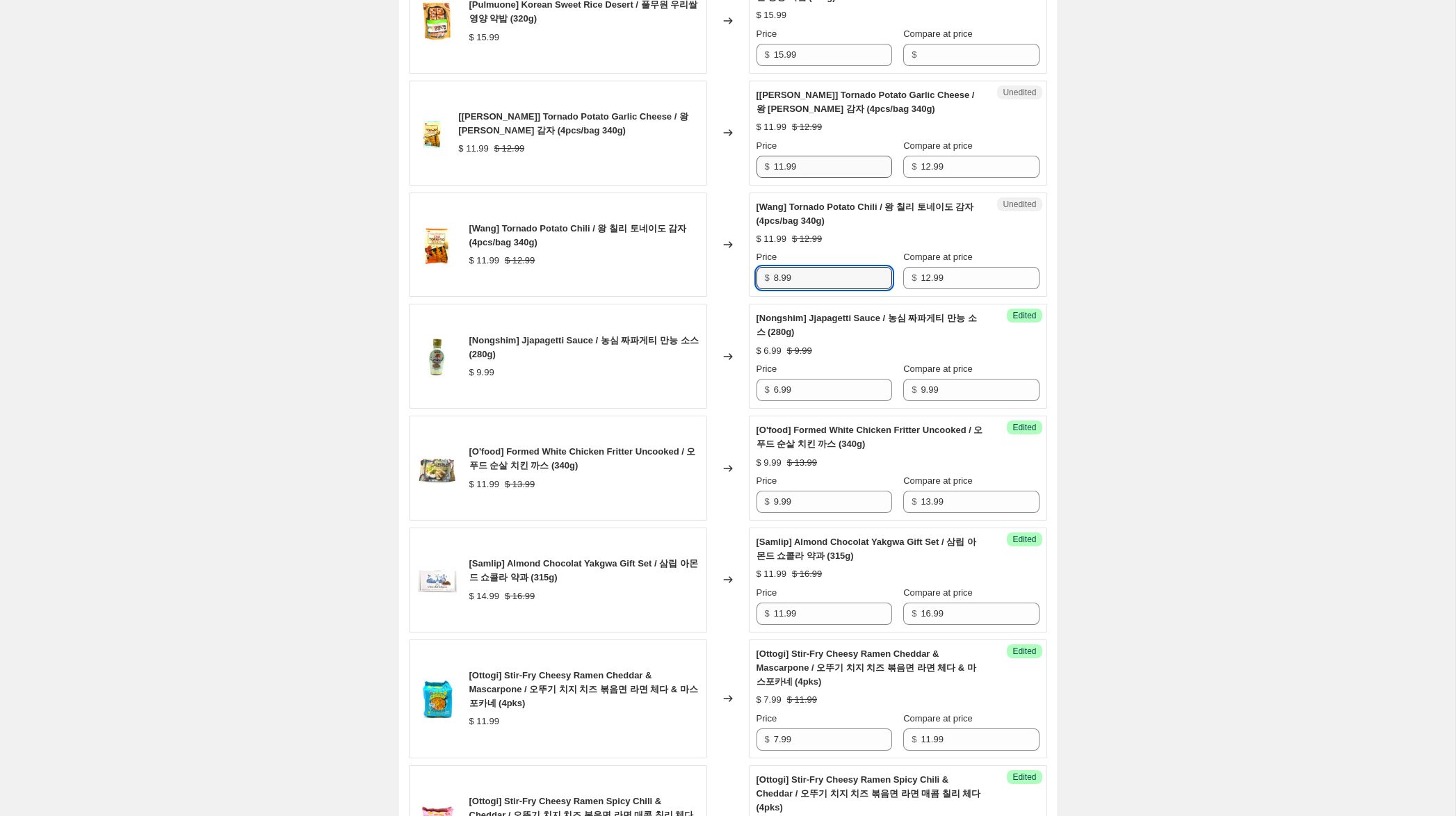
type input "8.99"
drag, startPoint x: 782, startPoint y: 182, endPoint x: 741, endPoint y: 174, distance: 41.8
click at [730, 177] on div "[[PERSON_NAME]] Tornado Potato Garlic Cheese / 왕 [PERSON_NAME] 토네이도 감자 (4pcs/ba…" at bounding box center [728, 133] width 638 height 105
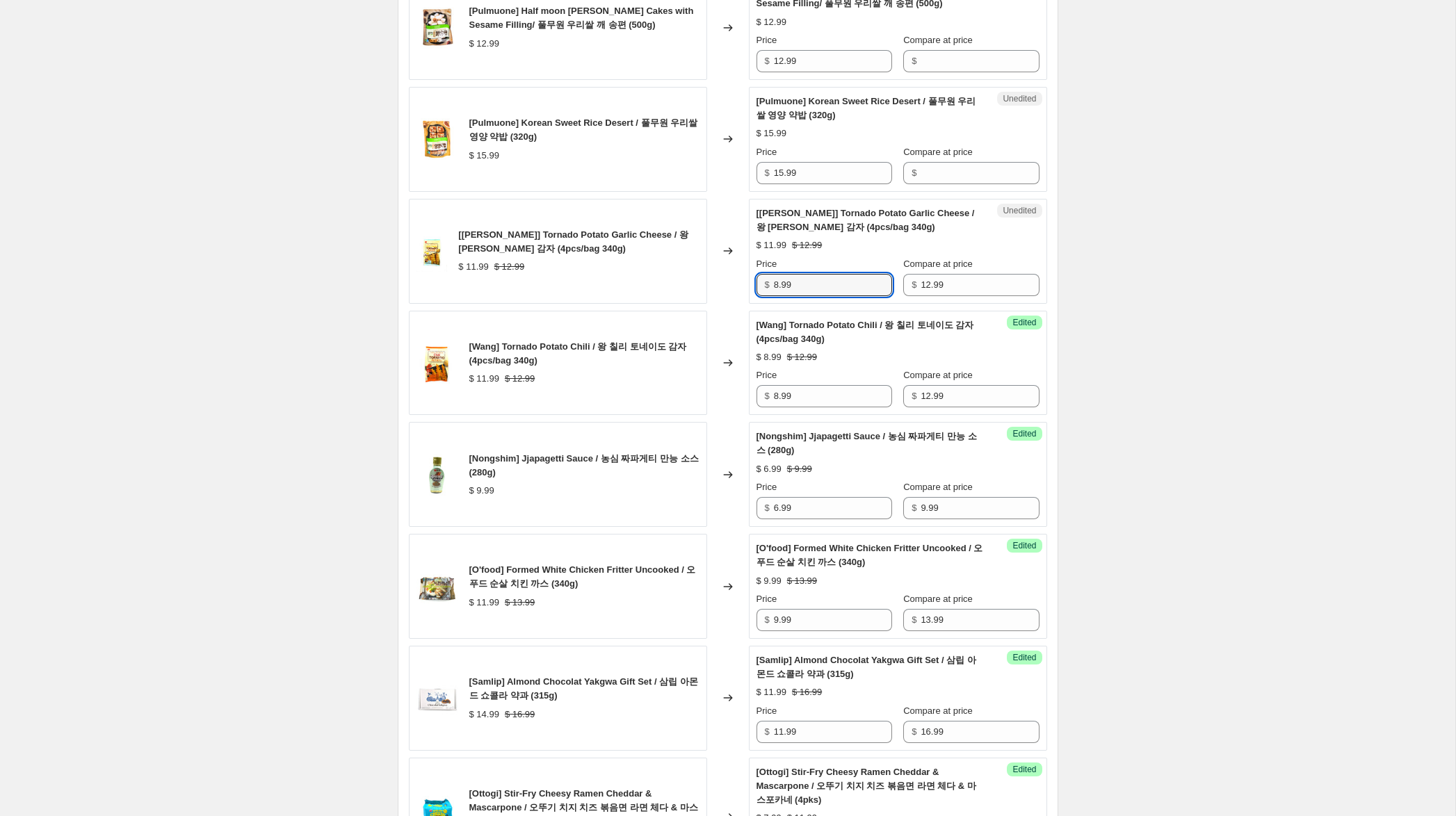
scroll to position [1074, 0]
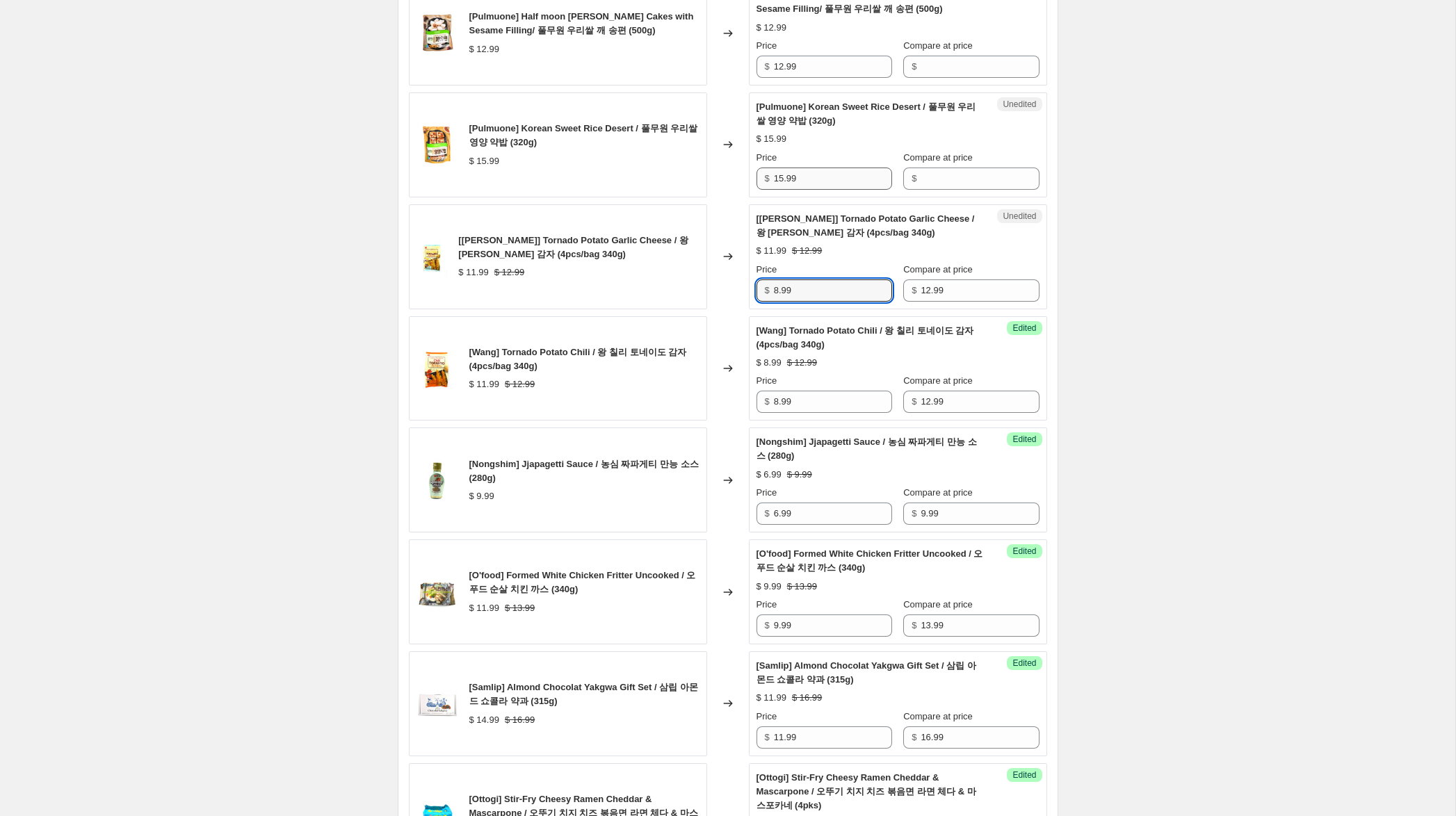
type input "8.99"
drag, startPoint x: 813, startPoint y: 195, endPoint x: 811, endPoint y: 183, distance: 12.2
click at [721, 185] on div "[Pulmuone] Korean Sweet Rice Desert / 풀무원 우리쌀 영양 약밥 (320g) $ 15.99 Changed to U…" at bounding box center [728, 145] width 638 height 105
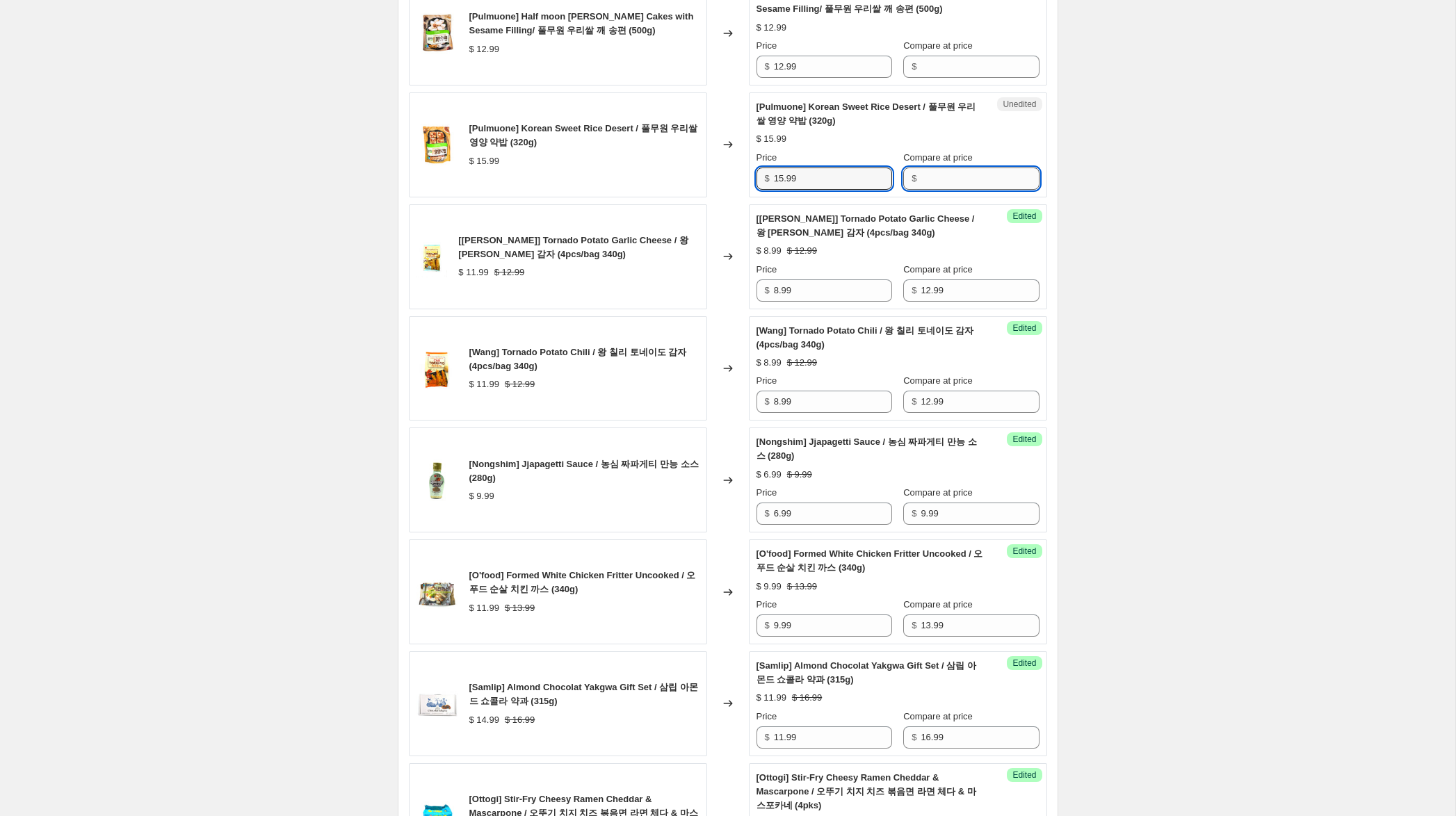
drag, startPoint x: 950, startPoint y: 193, endPoint x: 922, endPoint y: 193, distance: 28.0
click at [950, 190] on input "Compare at price" at bounding box center [980, 179] width 118 height 22
paste input "15.99"
type input "15.99"
drag, startPoint x: 782, startPoint y: 193, endPoint x: 821, endPoint y: 207, distance: 41.4
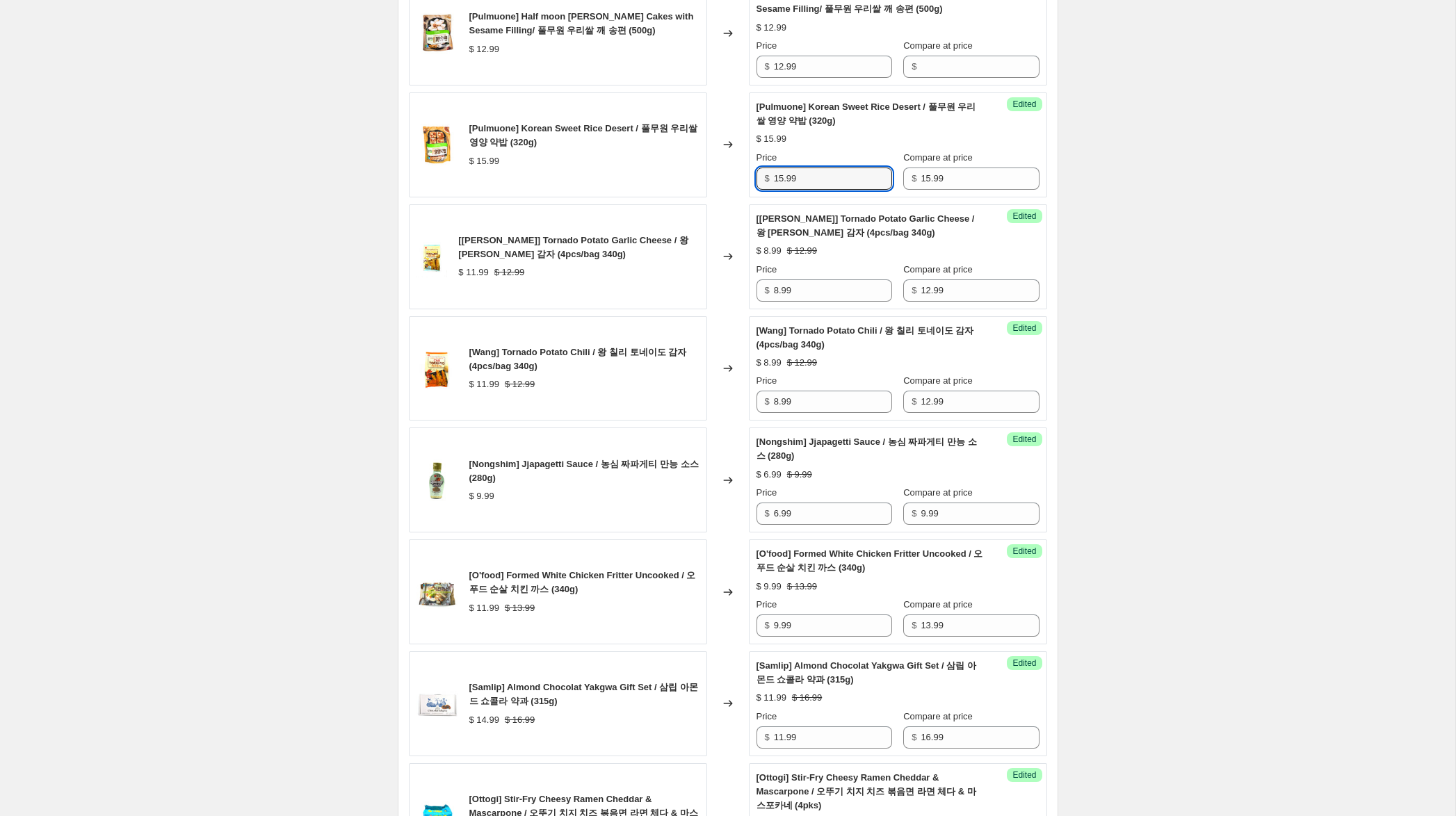
click at [782, 190] on input "15.99" at bounding box center [833, 179] width 118 height 22
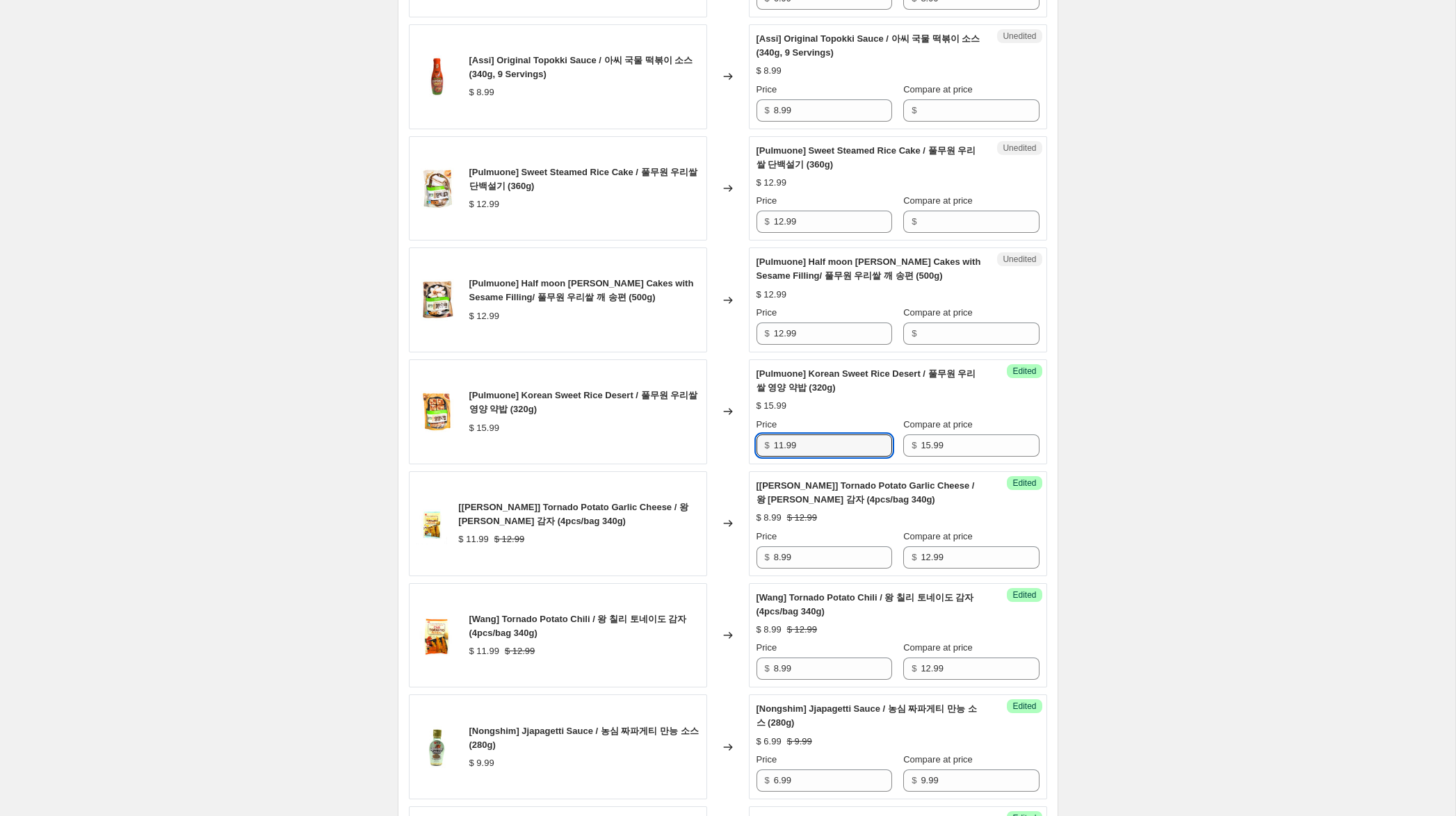
scroll to position [802, 0]
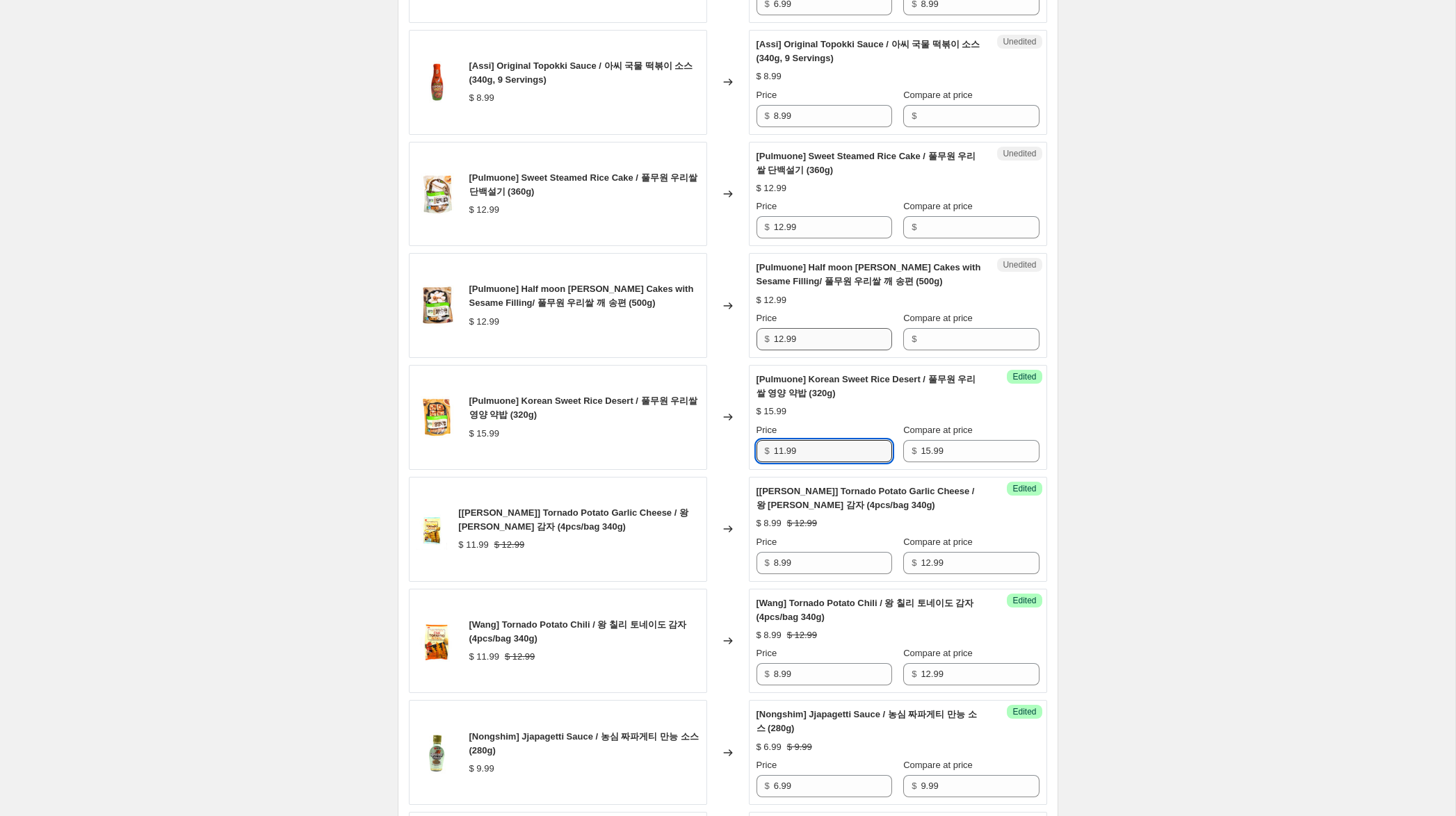
type input "11.99"
drag, startPoint x: 810, startPoint y: 353, endPoint x: 718, endPoint y: 341, distance: 92.8
click at [705, 344] on div "[Pulmuone] Half moon [PERSON_NAME] Cakes with Sesame Filling/ 풀무원 우리쌀 깨 송편 (500…" at bounding box center [728, 306] width 638 height 105
click at [942, 239] on input "Compare at price" at bounding box center [980, 227] width 118 height 22
paste input "12.99"
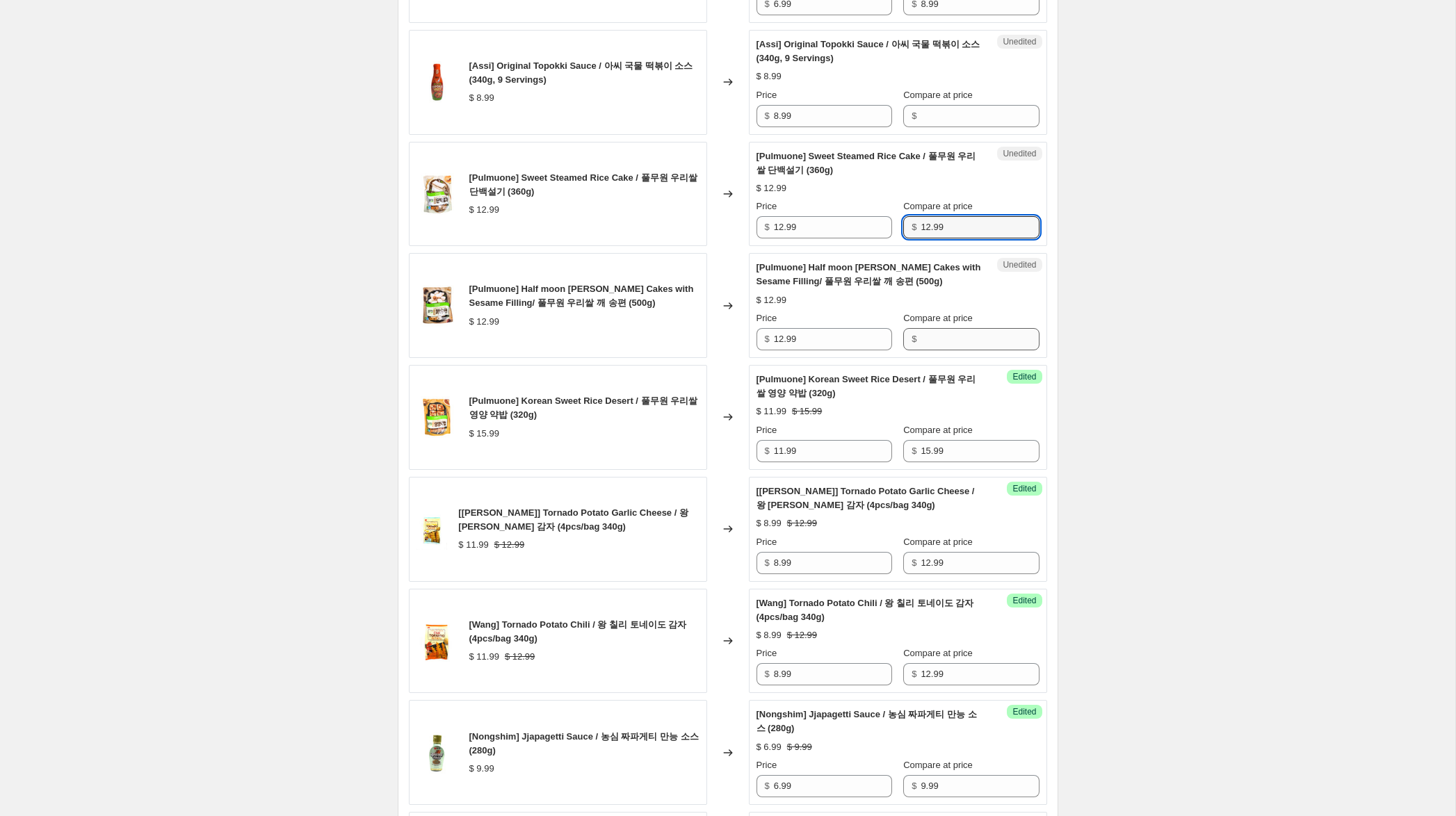
type input "12.99"
drag, startPoint x: 951, startPoint y: 355, endPoint x: 936, endPoint y: 354, distance: 15.0
click at [950, 350] on input "Compare at price" at bounding box center [980, 339] width 118 height 22
paste input "12.99"
type input "12.99"
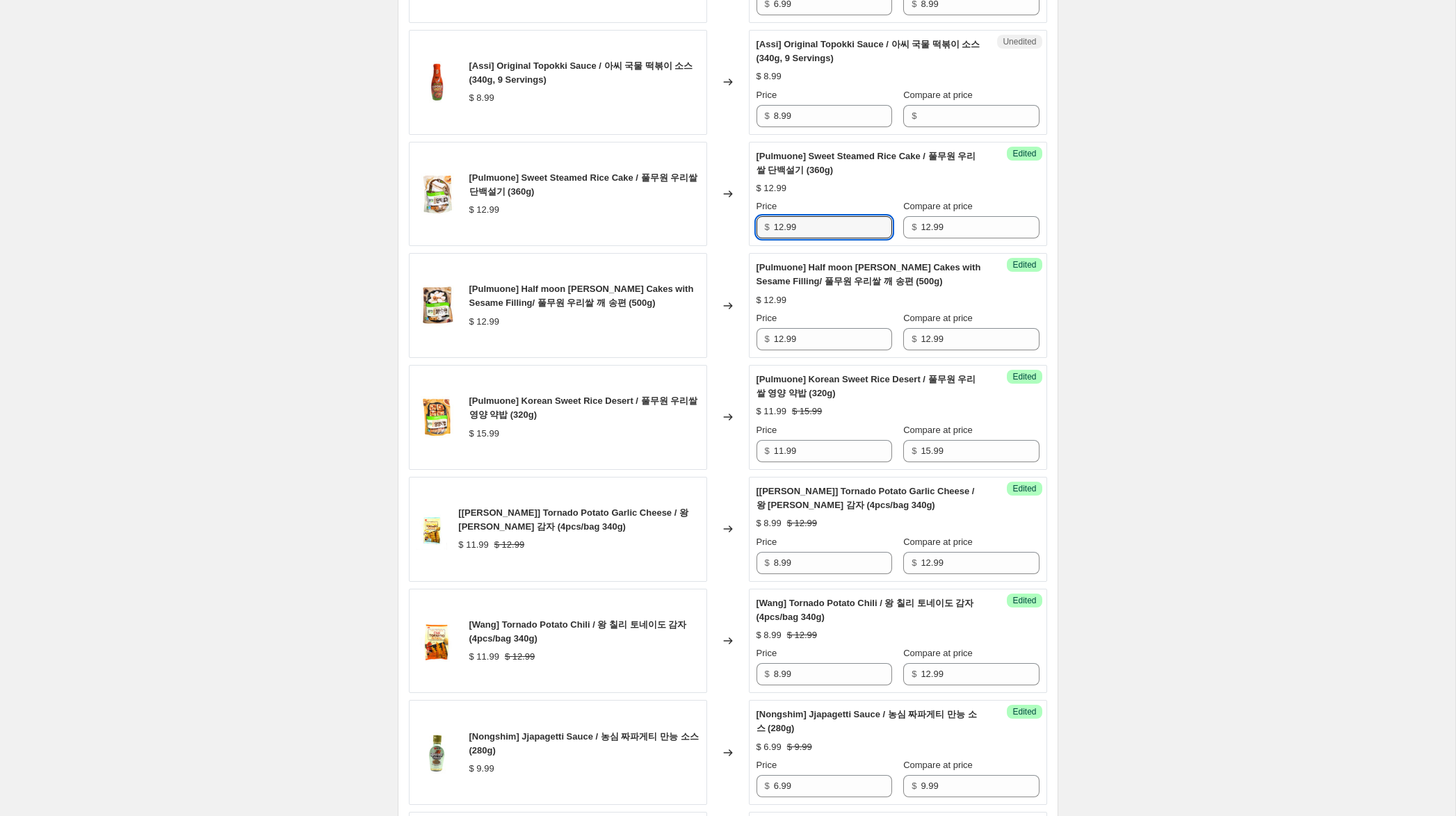
drag, startPoint x: 782, startPoint y: 242, endPoint x: 743, endPoint y: 233, distance: 40.0
click at [745, 233] on div "[Pulmuone] Sweet Steamed Rice Cake / 풀무원 우리쌀 단백설기 (360g) $ 12.99 Changed to Suc…" at bounding box center [728, 194] width 638 height 105
type input "8.99"
drag, startPoint x: 782, startPoint y: 353, endPoint x: 801, endPoint y: 338, distance: 24.2
click at [750, 349] on div "Success Edited [Pulmuone] Half moon [PERSON_NAME] Cakes with Sesame Filling/ 풀무…" at bounding box center [898, 306] width 298 height 105
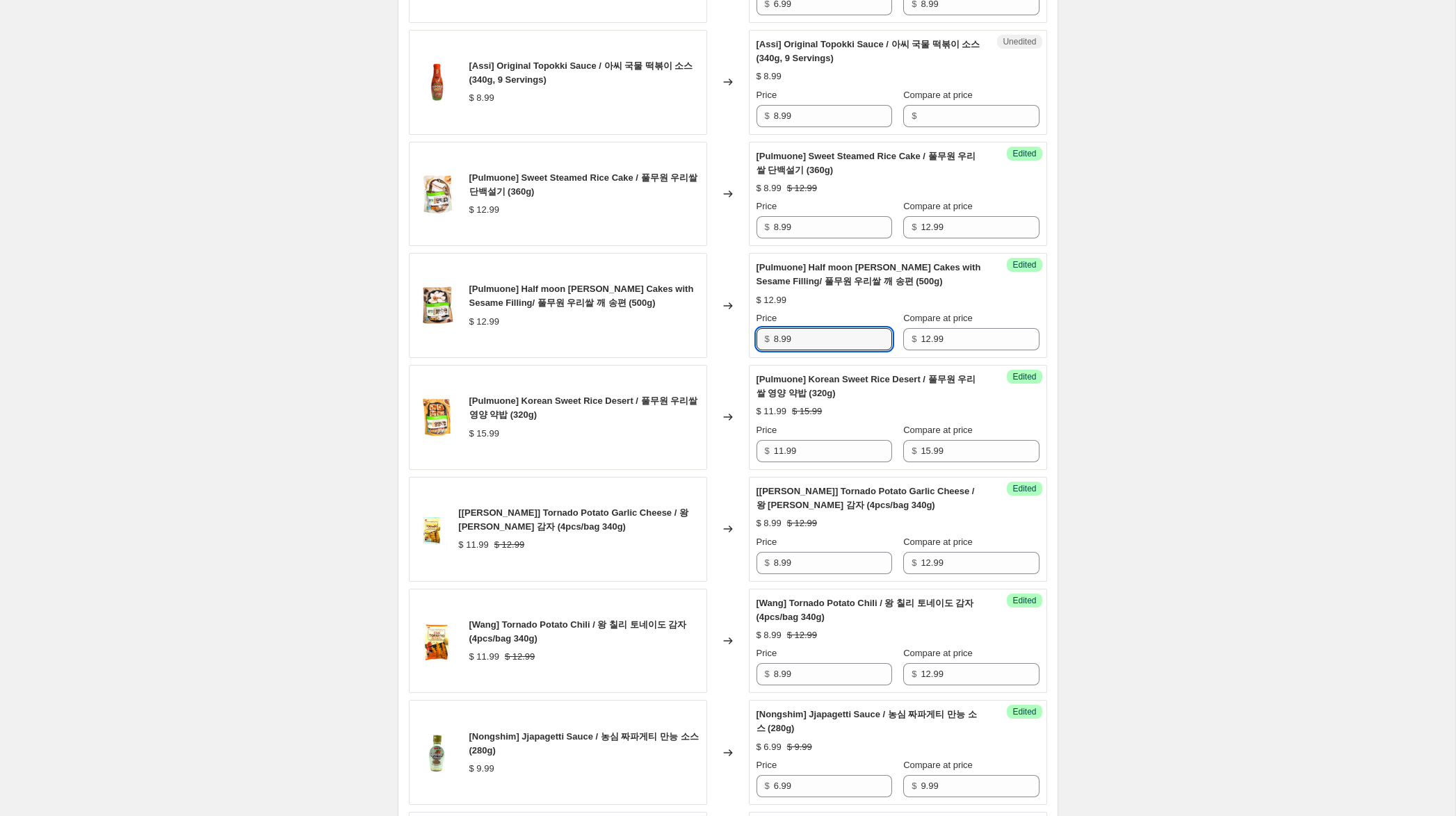
type input "8.99"
click at [1152, 219] on div "Create new price [MEDICAL_DATA]. This page is ready Create new price [MEDICAL_D…" at bounding box center [728, 829] width 1455 height 3261
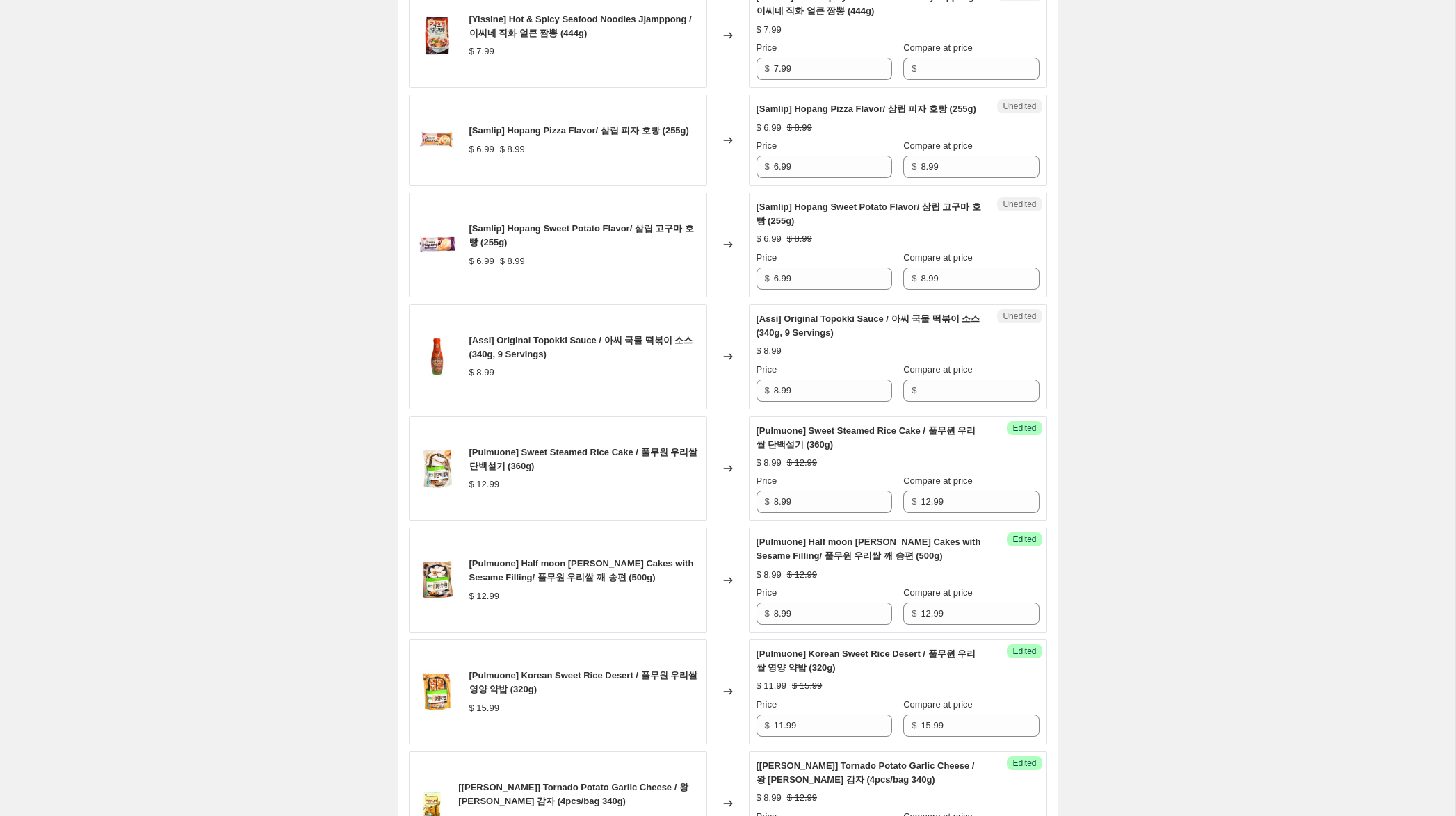
scroll to position [524, 0]
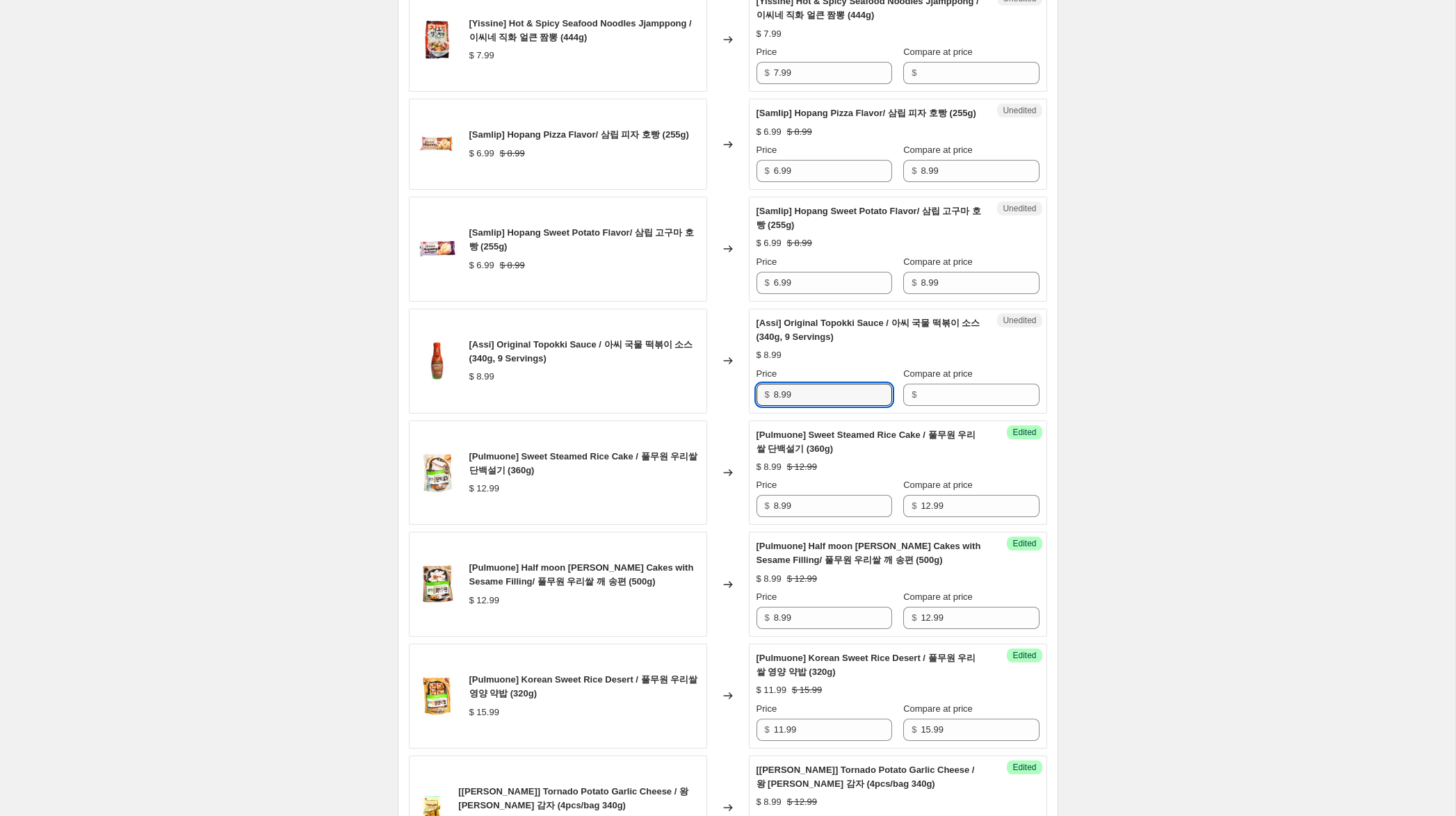
drag, startPoint x: 751, startPoint y: 406, endPoint x: 735, endPoint y: 406, distance: 16.0
click at [735, 406] on div "[Assi] Original Topokki Sauce / 아씨 국물 떡볶이 소스 (340g, 9 Servings) $ 8.99 Changed …" at bounding box center [728, 361] width 638 height 105
drag, startPoint x: 940, startPoint y: 409, endPoint x: 851, endPoint y: 414, distance: 89.1
click at [940, 406] on input "Compare at price" at bounding box center [980, 395] width 118 height 22
paste input "8.99"
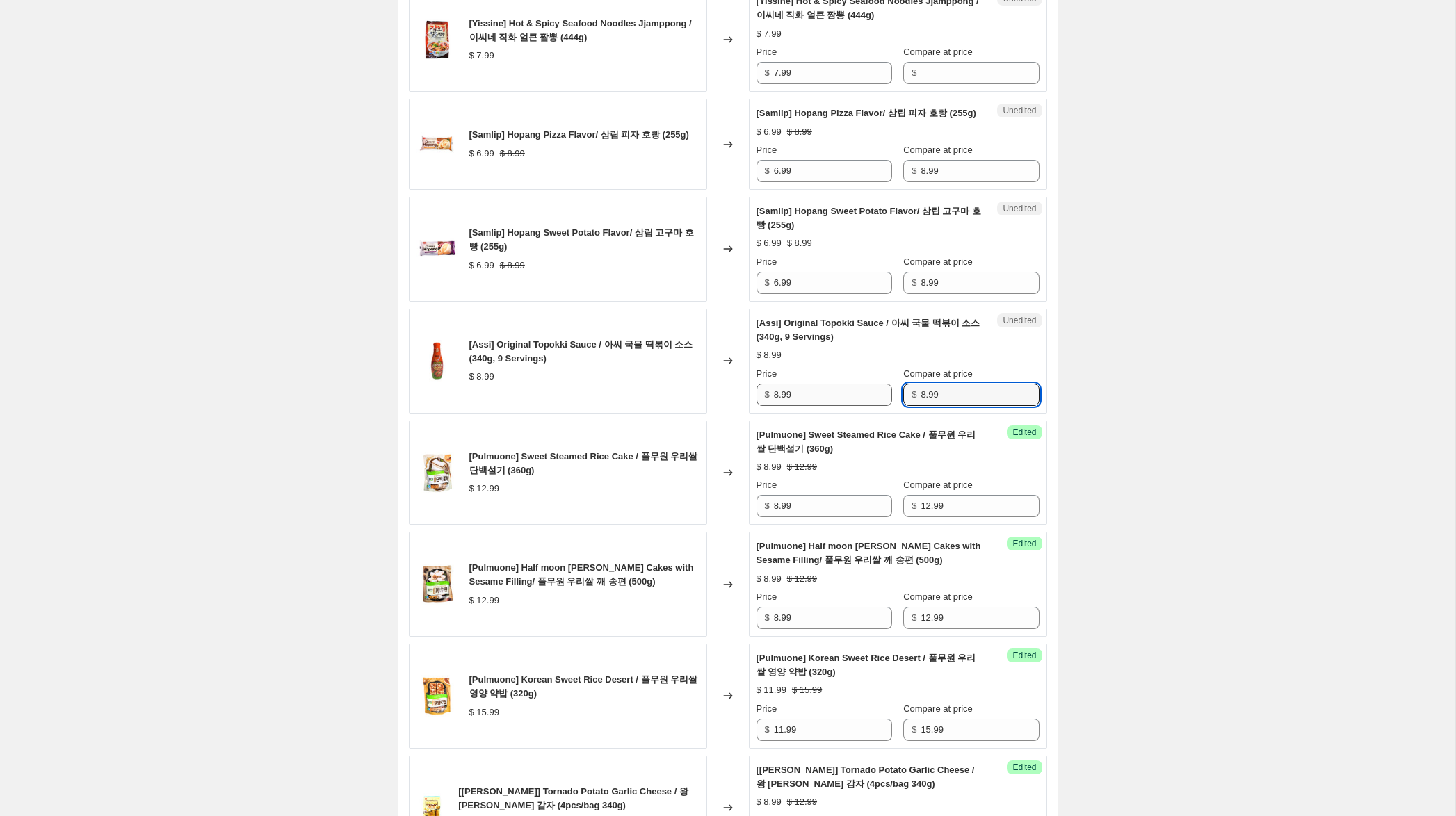
type input "8.99"
drag, startPoint x: 777, startPoint y: 408, endPoint x: 748, endPoint y: 401, distance: 29.8
click at [749, 400] on div "Success Edited [Assi] Original Topokki Sauce / 아씨 국물 떡볶이 소스 (340g, 9 Servings) …" at bounding box center [898, 361] width 298 height 105
type input "4.99"
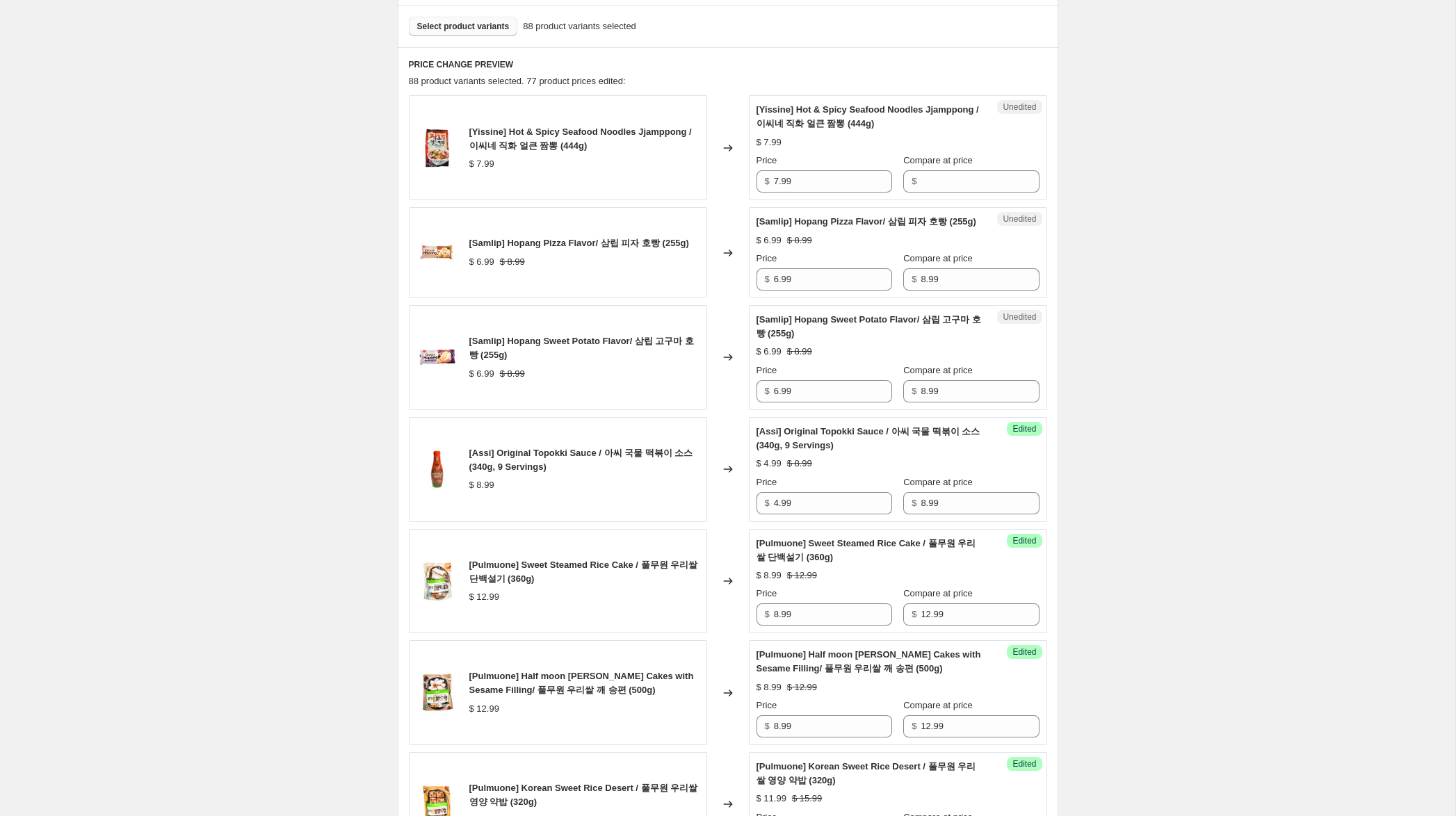
scroll to position [408, 0]
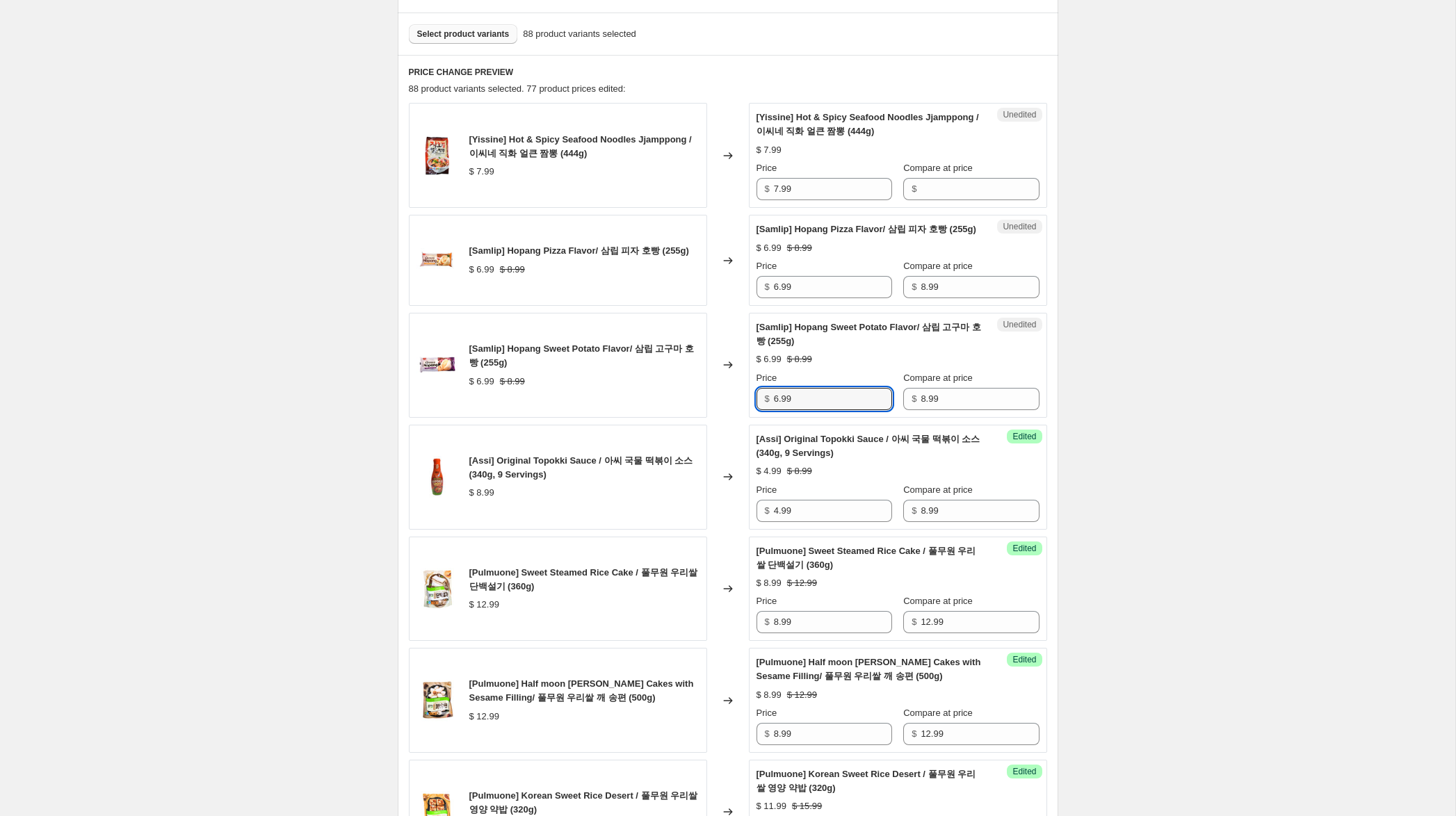
drag, startPoint x: 778, startPoint y: 416, endPoint x: 756, endPoint y: 414, distance: 22.1
click at [756, 410] on div "$ 6.99" at bounding box center [824, 399] width 136 height 22
type input "5.99"
drag, startPoint x: 776, startPoint y: 302, endPoint x: 725, endPoint y: 280, distance: 55.5
click at [729, 283] on div "[Samlip] Hopang Pizza Flavor/ 삼립 피자 호빵 (255g) $ 6.99 $ 8.99 Changed to Unedited…" at bounding box center [728, 260] width 638 height 91
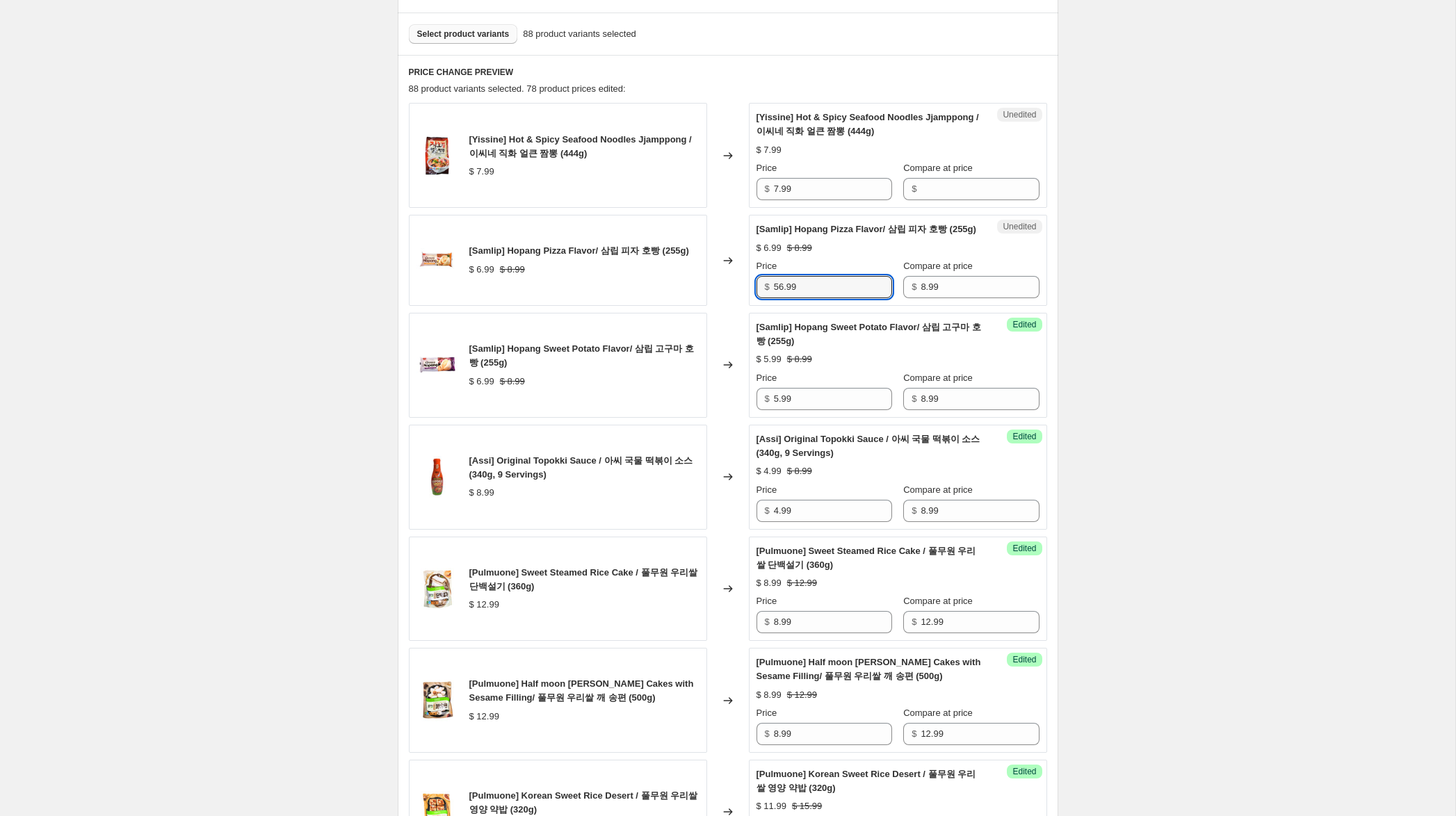
scroll to position [408, 0]
drag, startPoint x: 785, startPoint y: 304, endPoint x: 749, endPoint y: 295, distance: 37.1
click at [749, 295] on div "Unedited [Samlip] Hopang Pizza Flavor/ 삼립 피자 호빵 (255g) $ 6.99 $ 8.99 Price $ 56…" at bounding box center [898, 259] width 298 height 91
type input "5.99"
drag, startPoint x: 790, startPoint y: 185, endPoint x: 745, endPoint y: 183, distance: 45.0
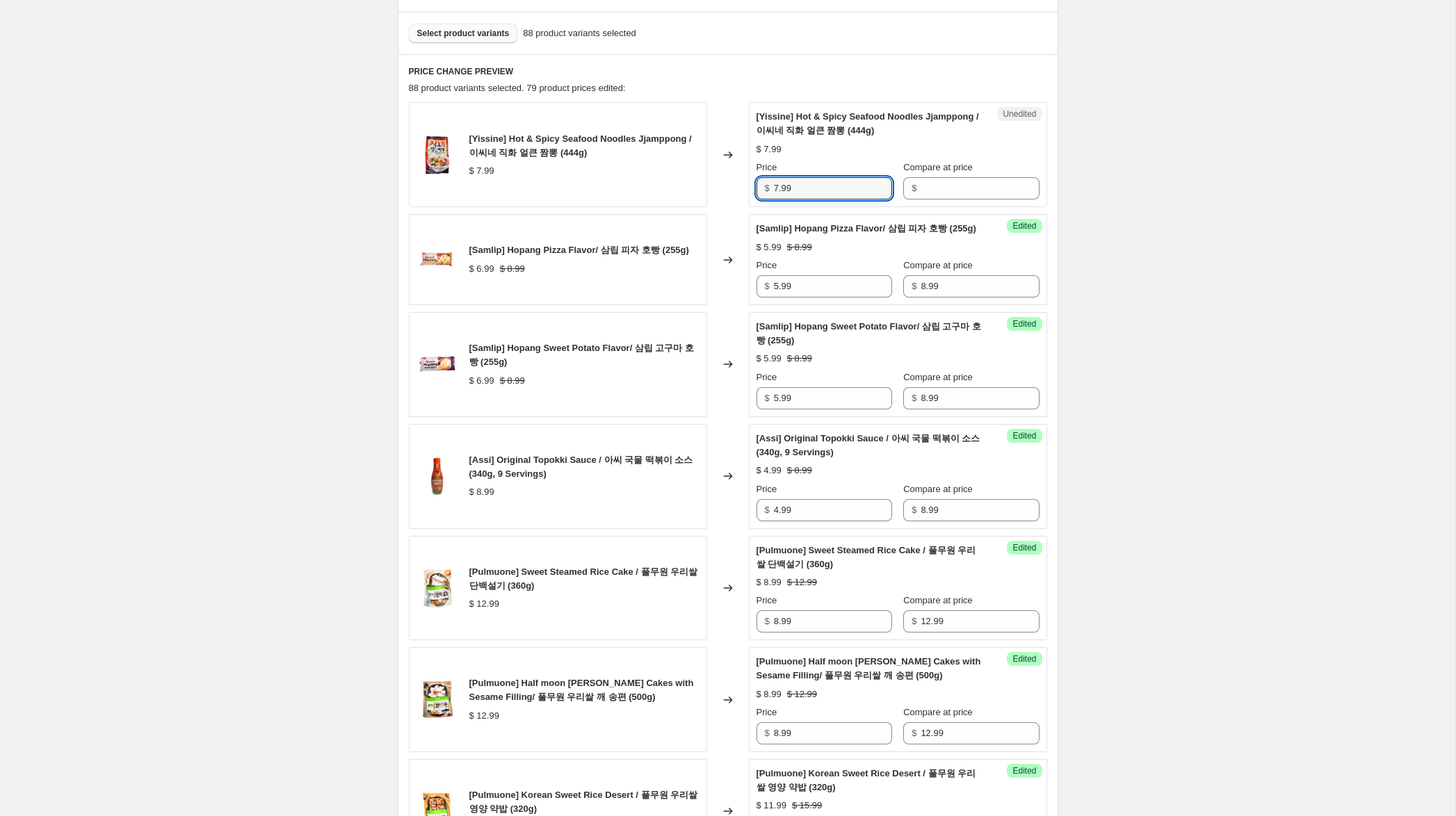
click at [713, 180] on div "[Yissine] Hot & Spicy Seafood Noodles Jjamppong / 이씨네 직화 얼큰 짬뽕 (444g) $ 7.99 Ch…" at bounding box center [728, 154] width 638 height 105
drag, startPoint x: 965, startPoint y: 185, endPoint x: 852, endPoint y: 188, distance: 113.0
click at [960, 185] on input "Compare at price" at bounding box center [980, 188] width 118 height 22
paste input "7.99"
type input "7.99"
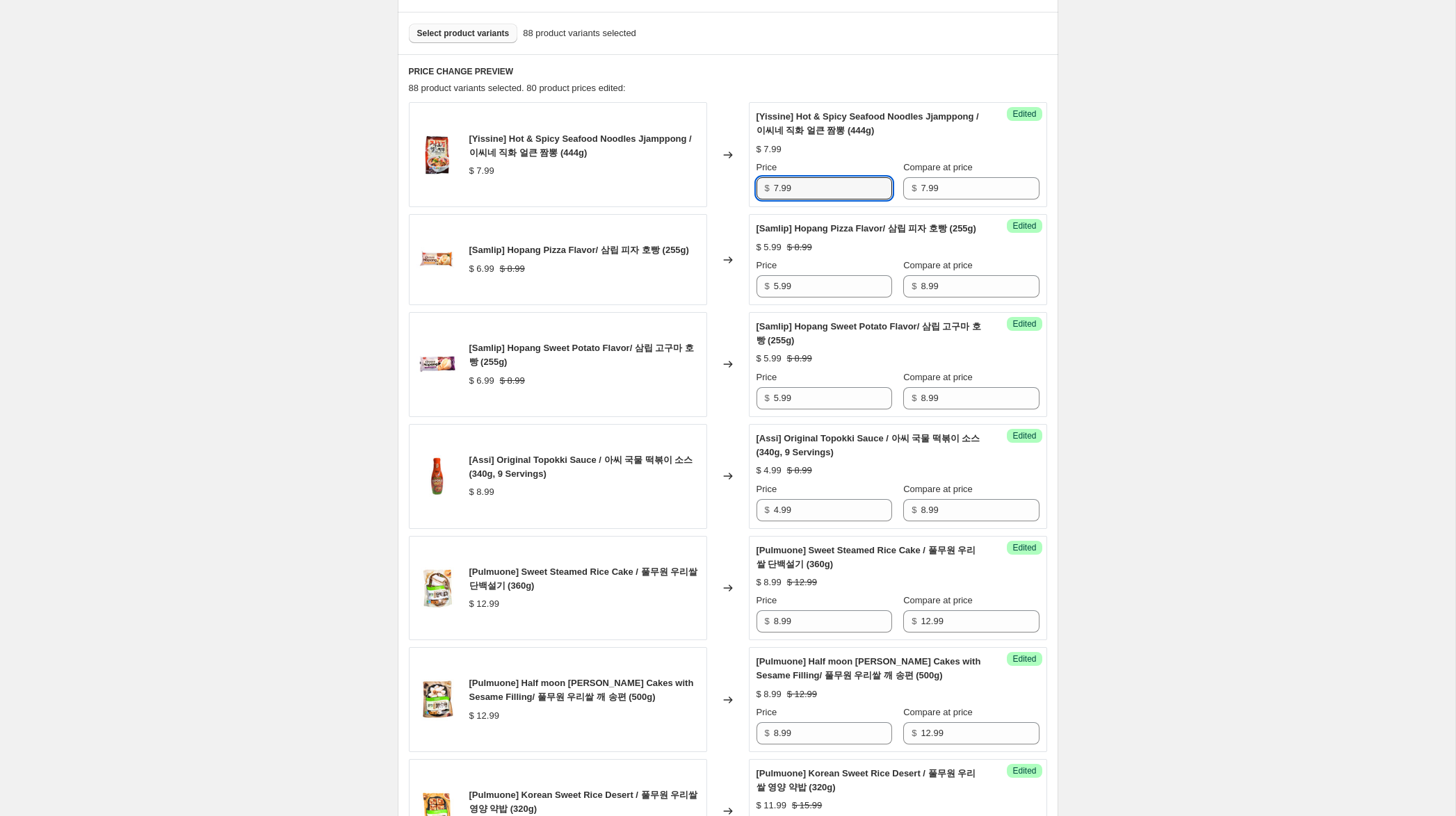
drag, startPoint x: 778, startPoint y: 189, endPoint x: 678, endPoint y: 171, distance: 101.6
click at [686, 172] on div "[Yissine] Hot & Spicy Seafood Noodles Jjamppong / 이씨네 직화 얼큰 짬뽕 (444g) $ 7.99 Ch…" at bounding box center [728, 154] width 638 height 105
type input "4.99"
drag, startPoint x: 1192, startPoint y: 233, endPoint x: 1205, endPoint y: 287, distance: 55.5
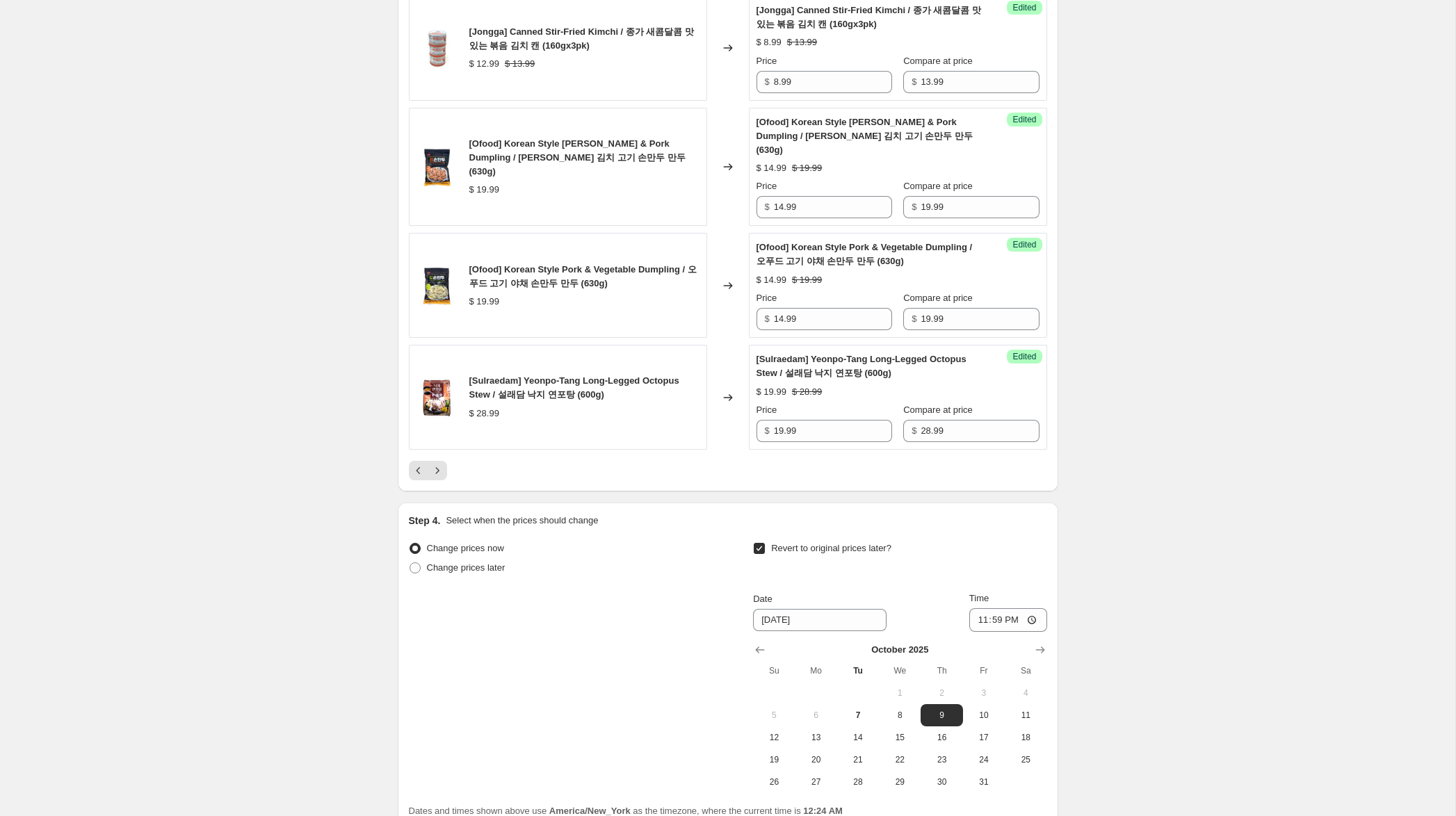
scroll to position [2445, 0]
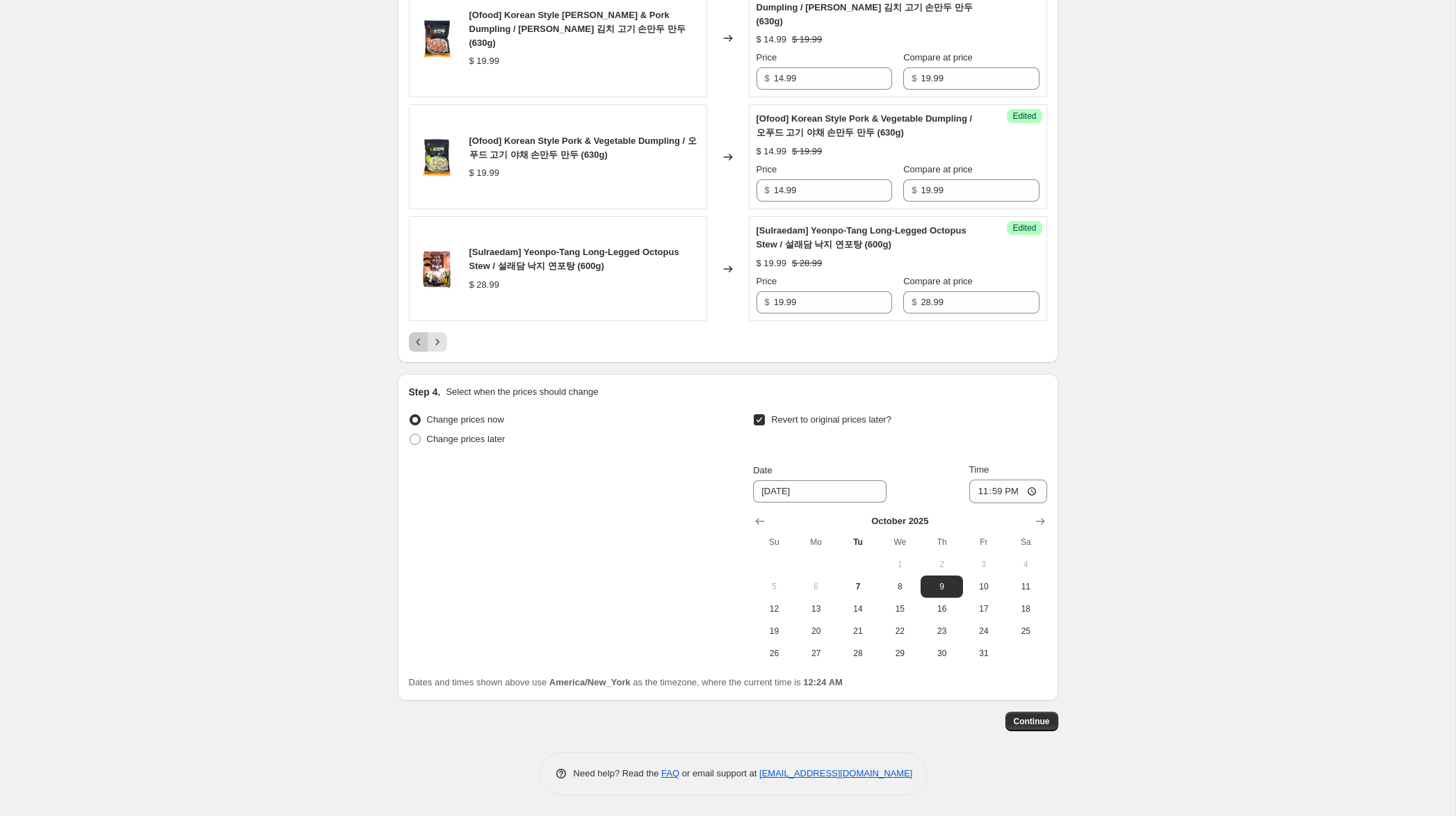
click at [414, 345] on icon "Previous" at bounding box center [418, 342] width 14 height 14
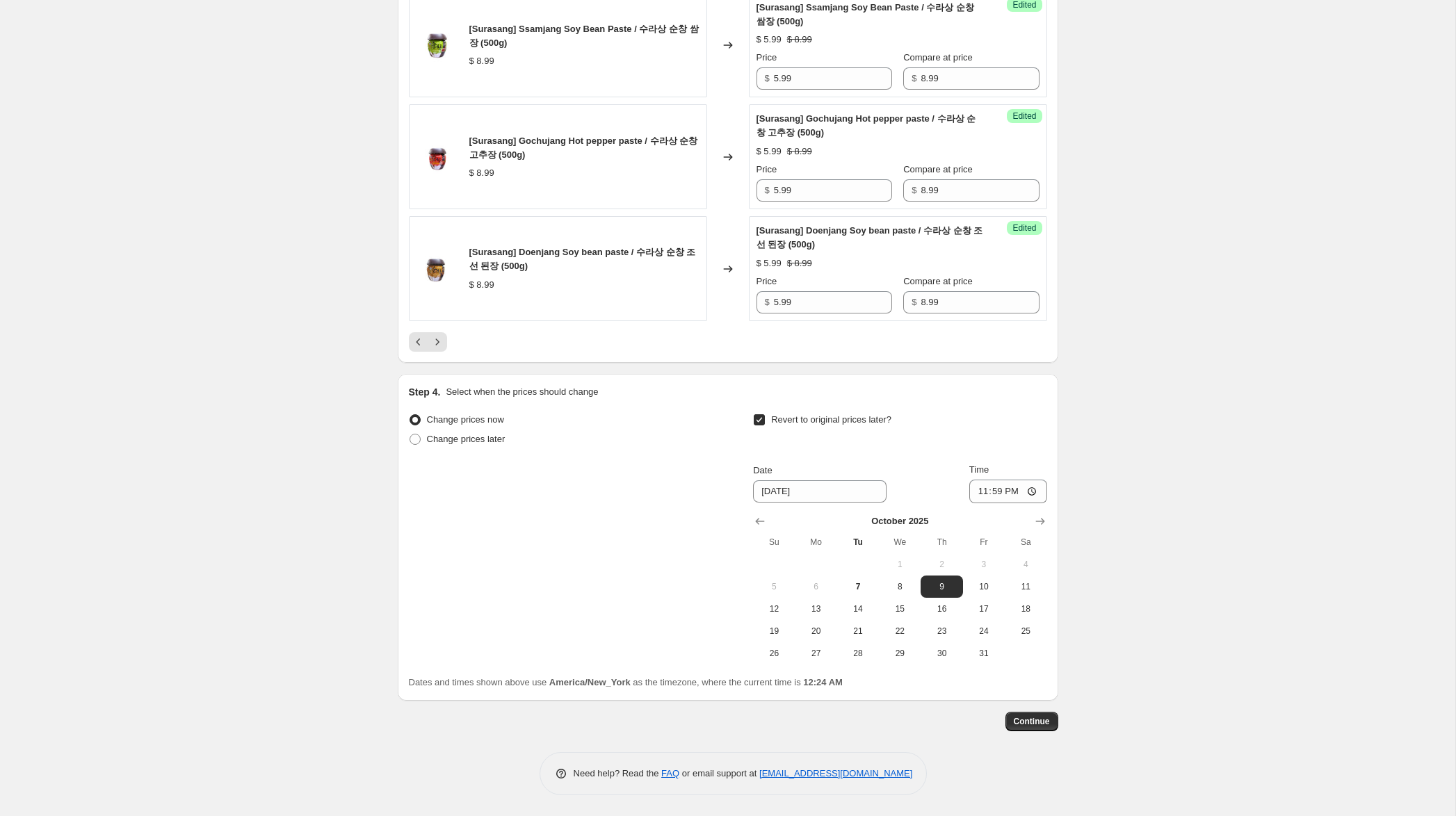
scroll to position [2418, 0]
click at [420, 343] on icon "Previous" at bounding box center [418, 342] width 14 height 14
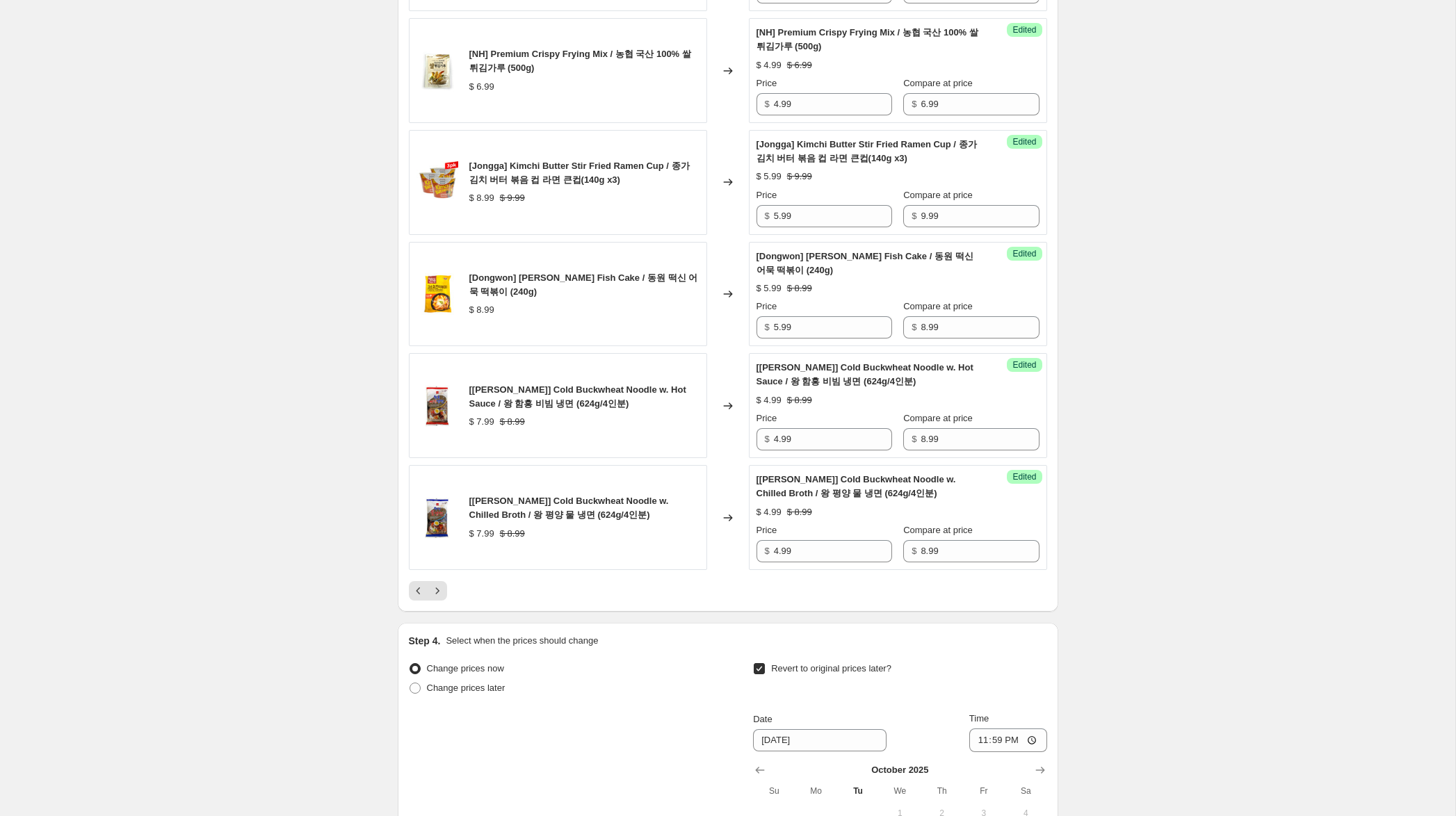
scroll to position [2156, 0]
click at [420, 586] on icon "Previous" at bounding box center [418, 590] width 14 height 14
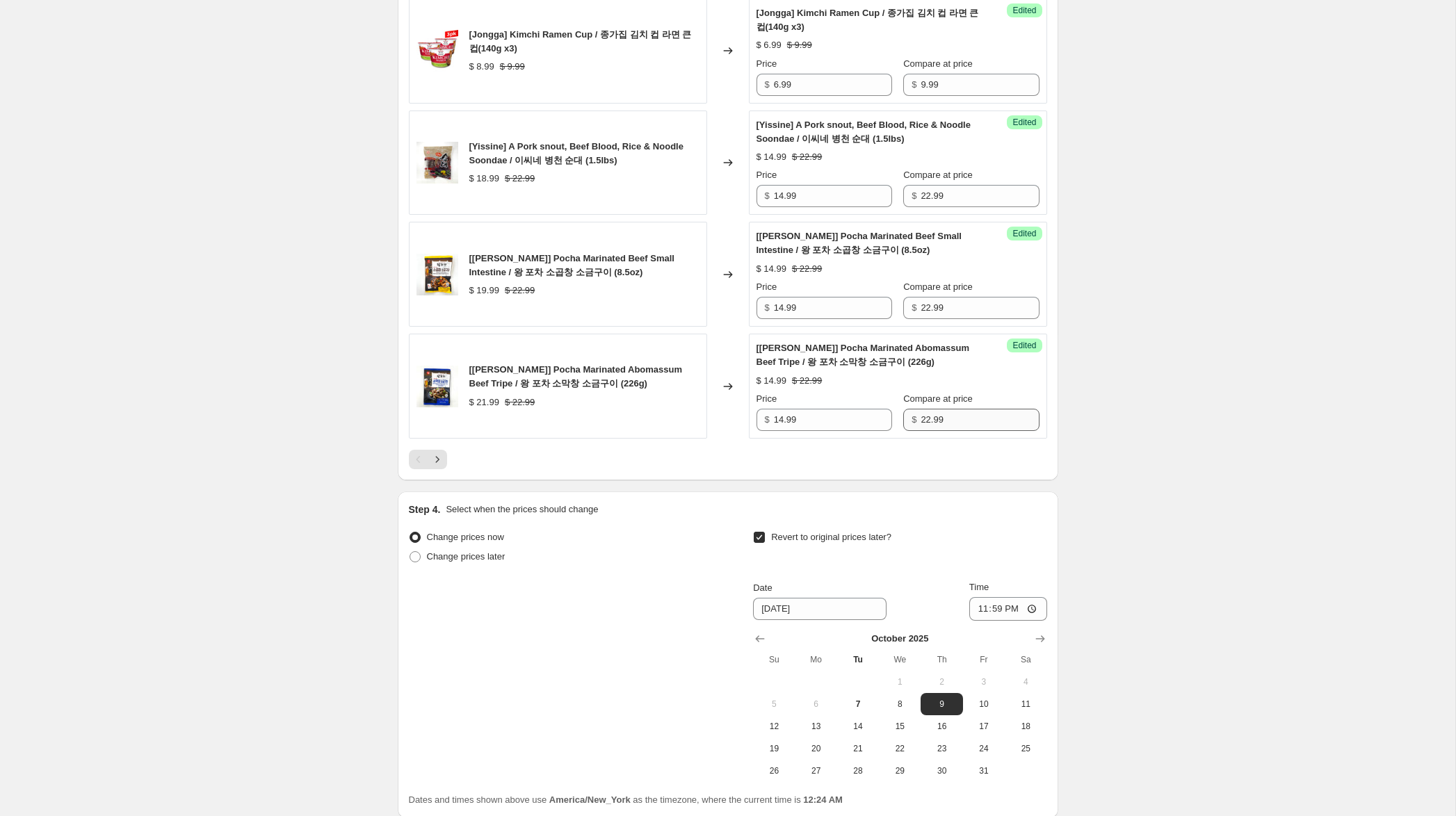
scroll to position [2390, 0]
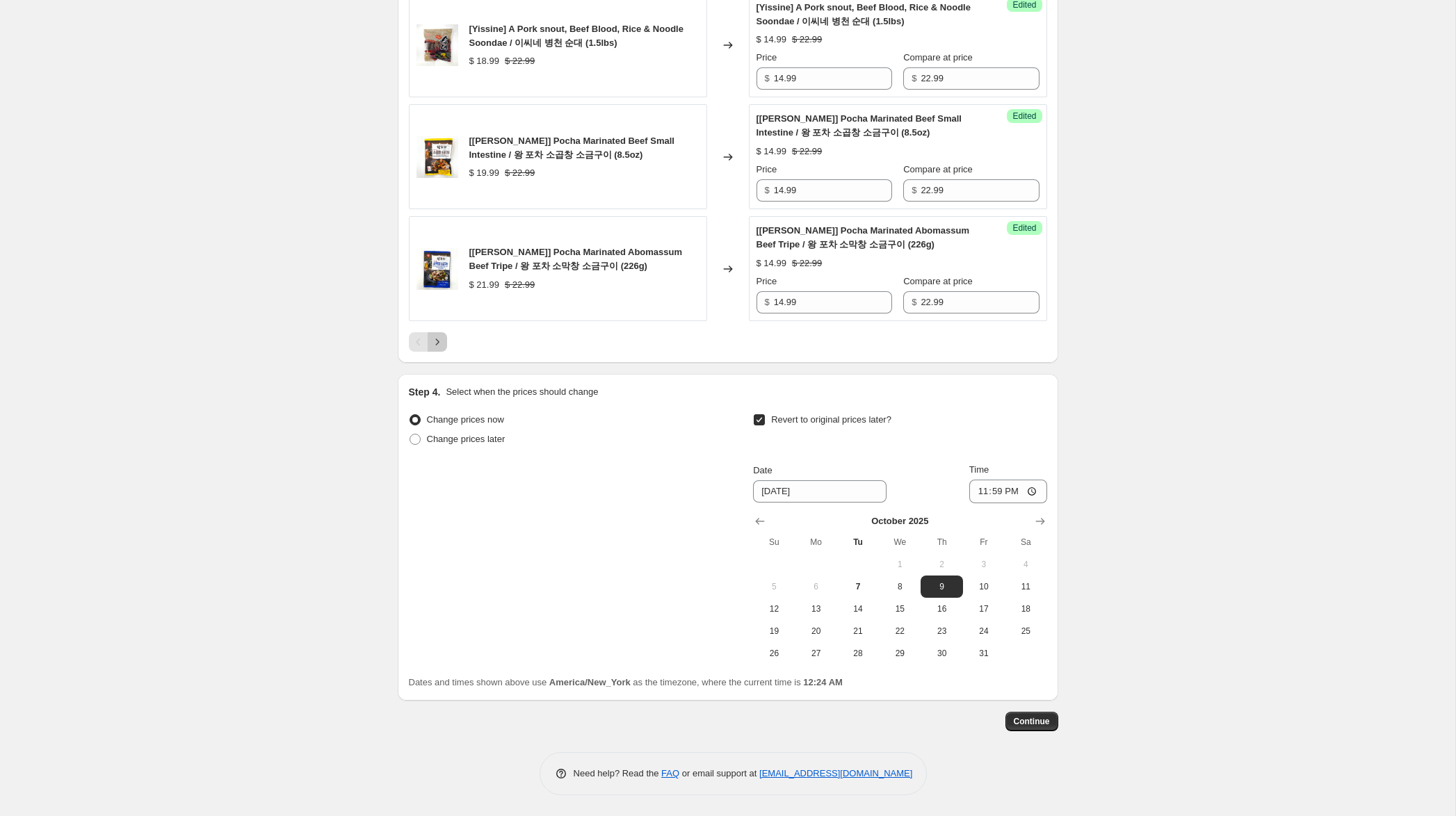
click at [441, 345] on icon "Next" at bounding box center [437, 342] width 14 height 14
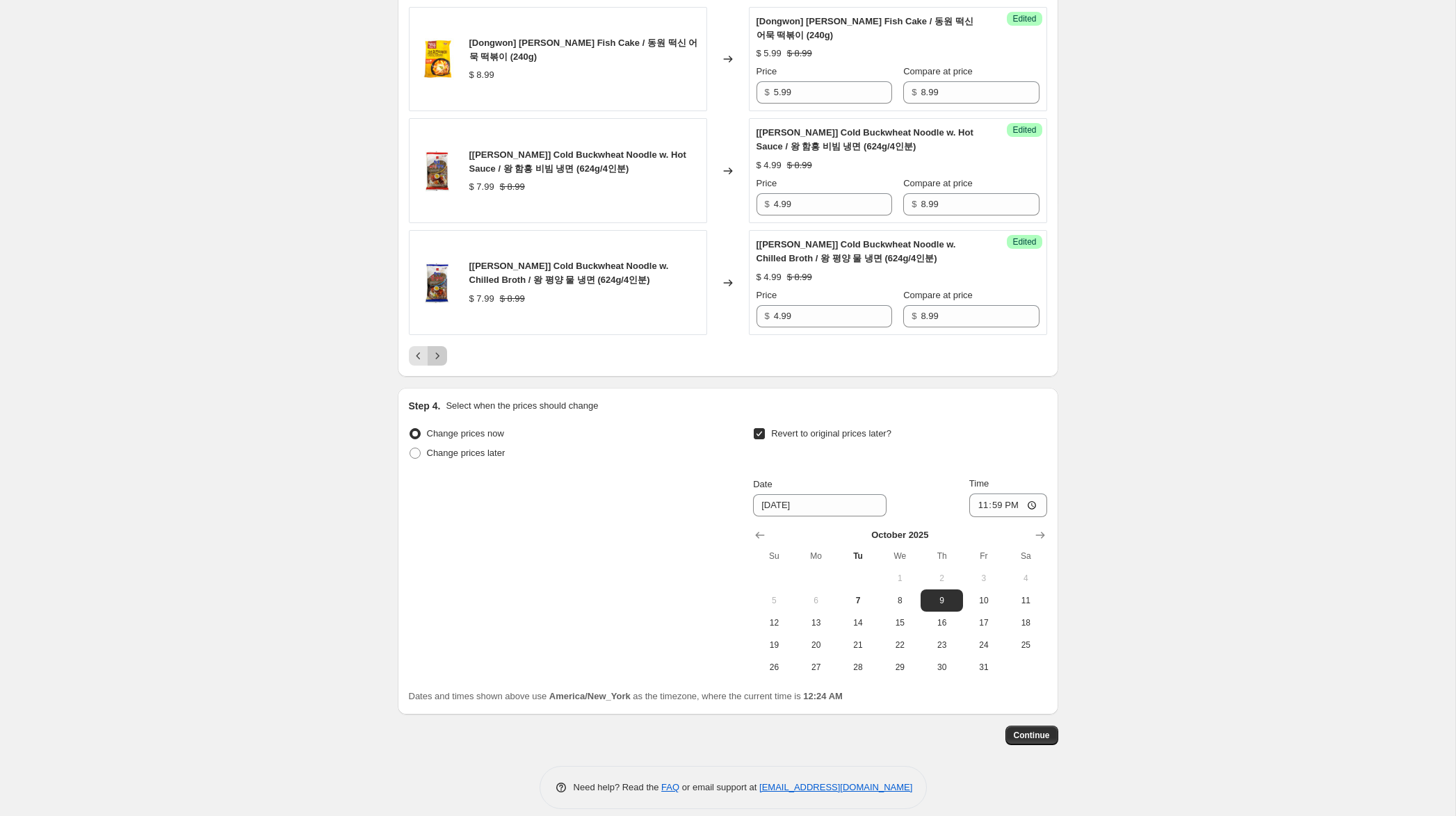
click at [439, 357] on icon "Next" at bounding box center [437, 355] width 14 height 14
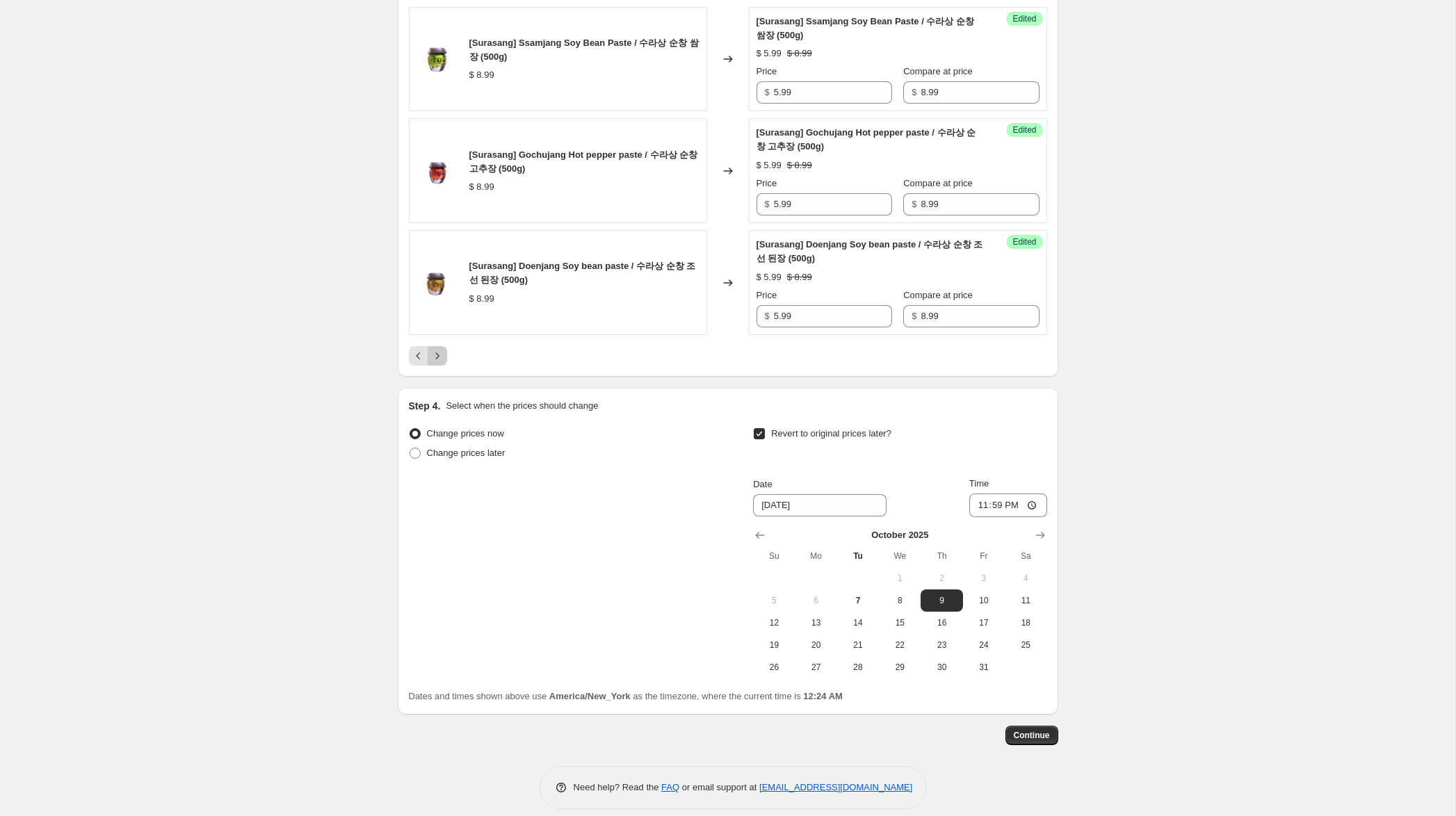
click at [440, 363] on icon "Next" at bounding box center [437, 355] width 14 height 14
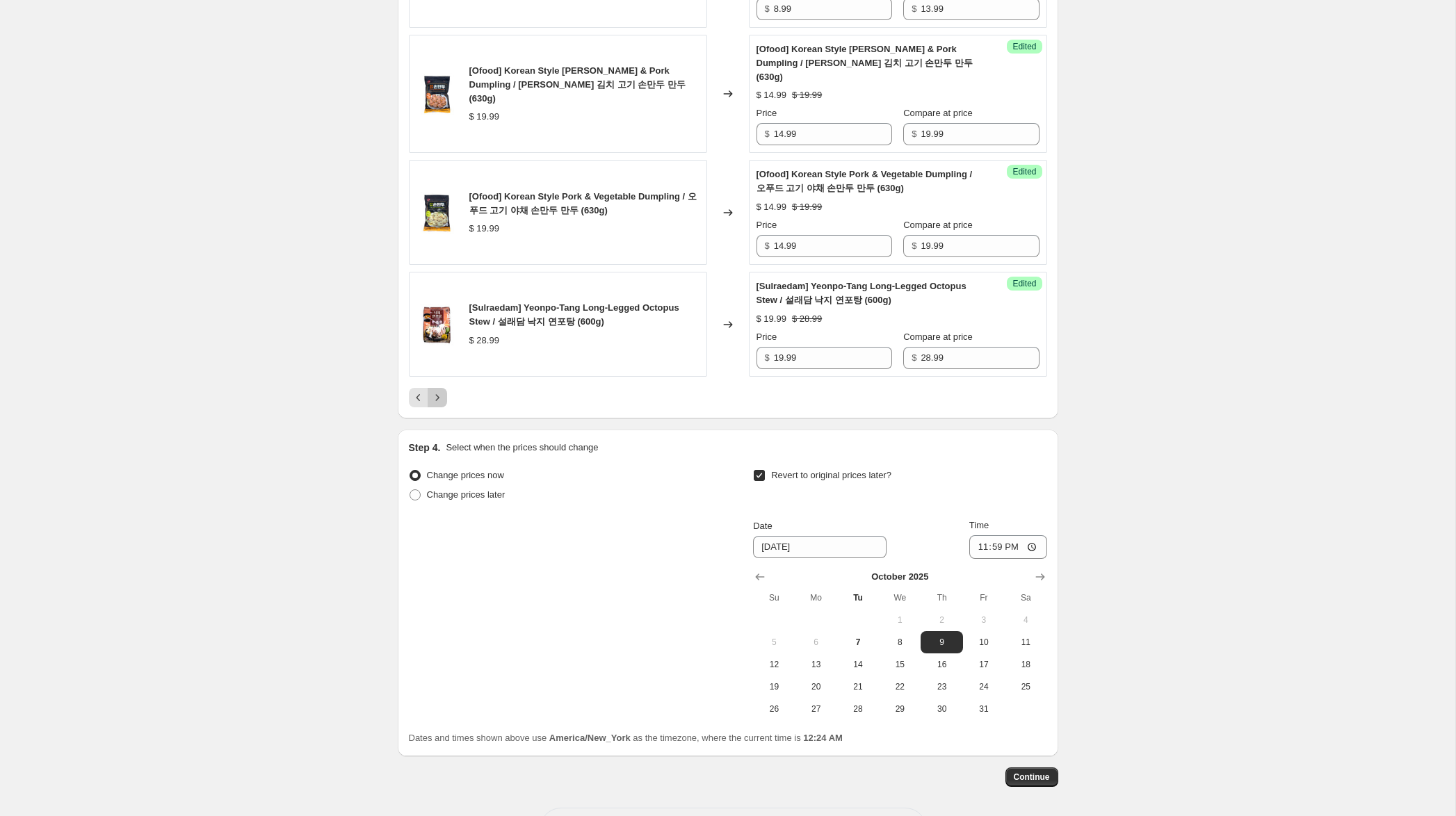
drag, startPoint x: 439, startPoint y: 396, endPoint x: 485, endPoint y: 392, distance: 46.2
click at [439, 396] on icon "Next" at bounding box center [437, 397] width 14 height 14
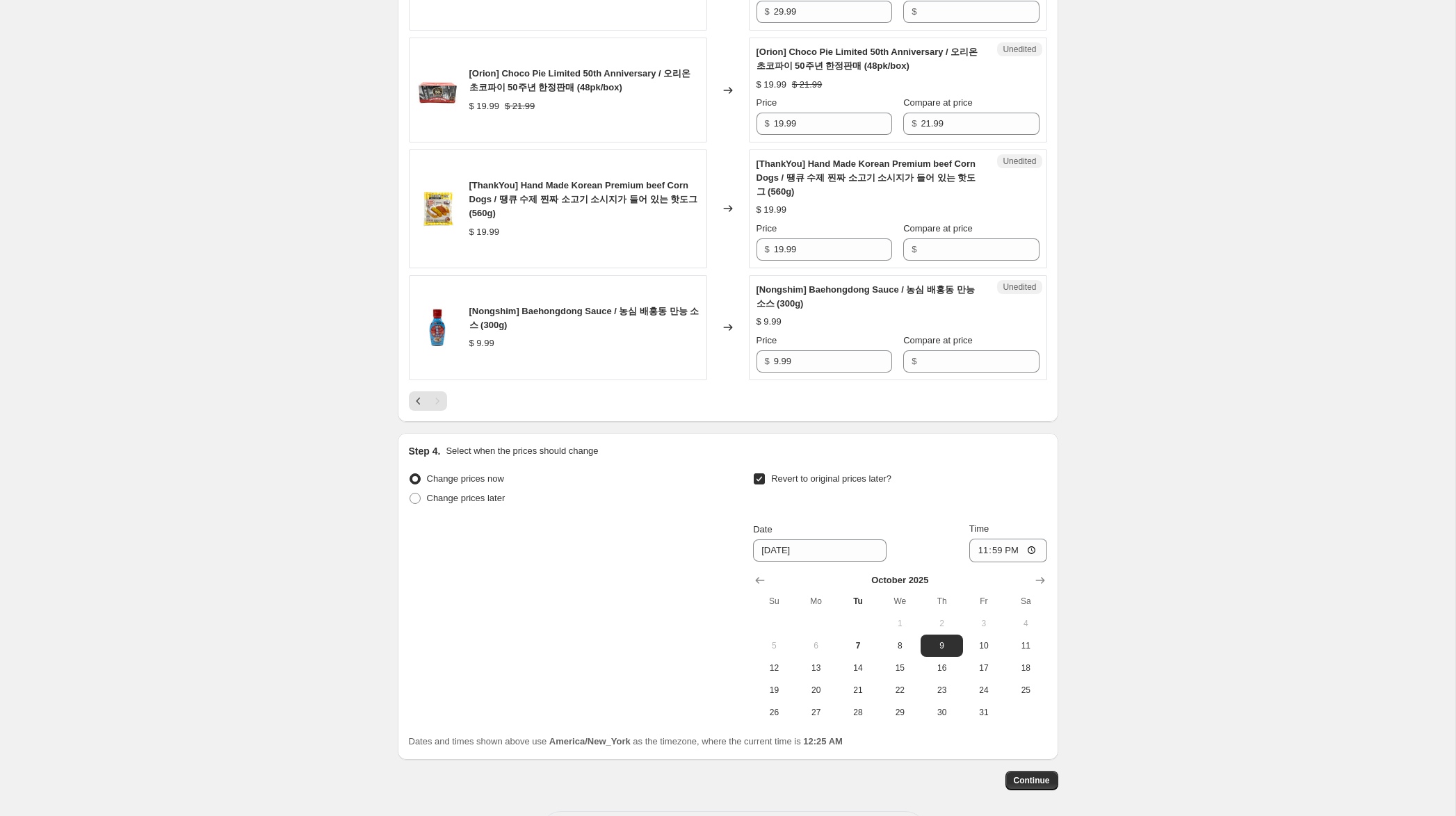
scroll to position [1105, 0]
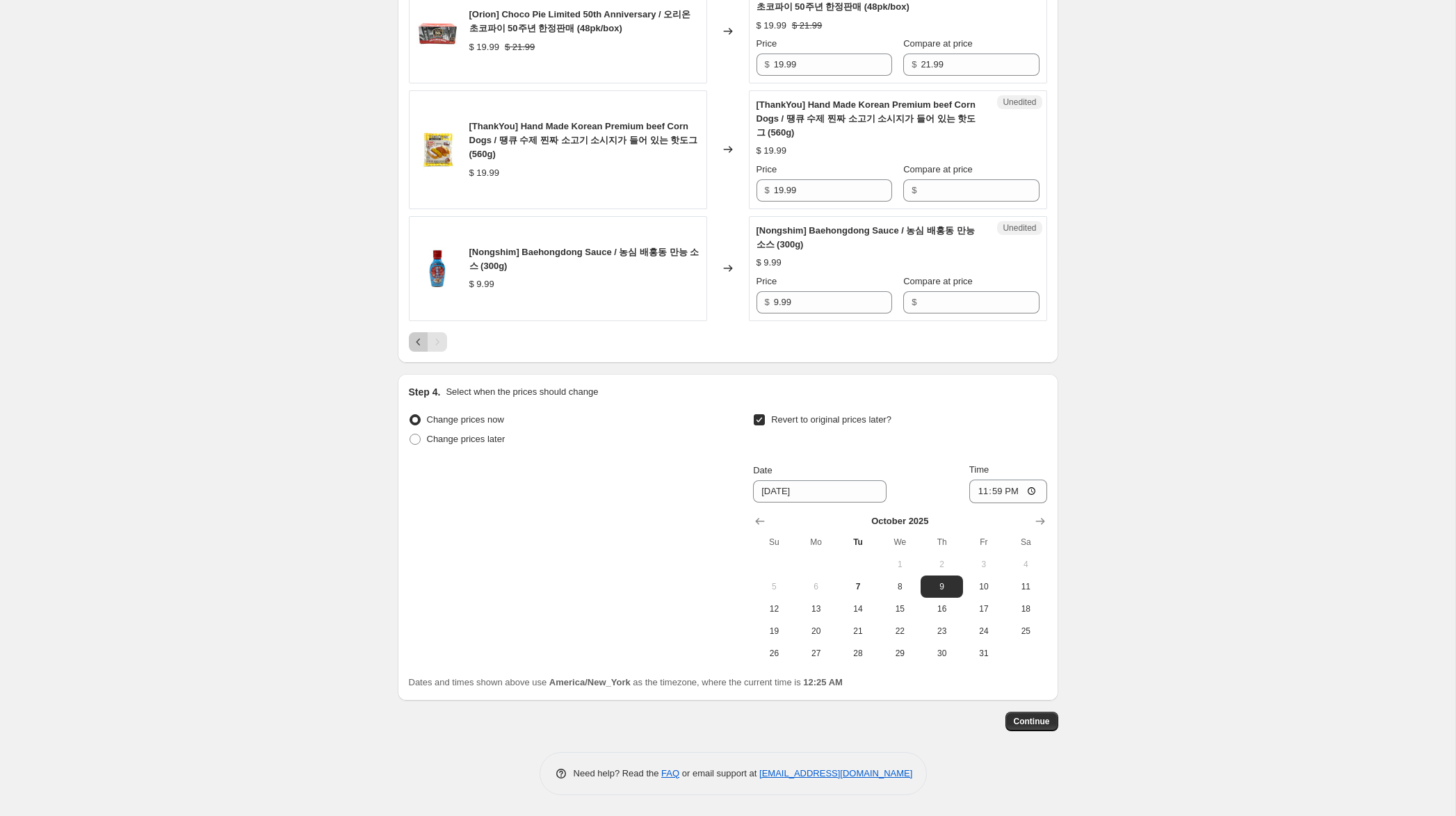
click at [420, 343] on icon "Previous" at bounding box center [418, 342] width 14 height 14
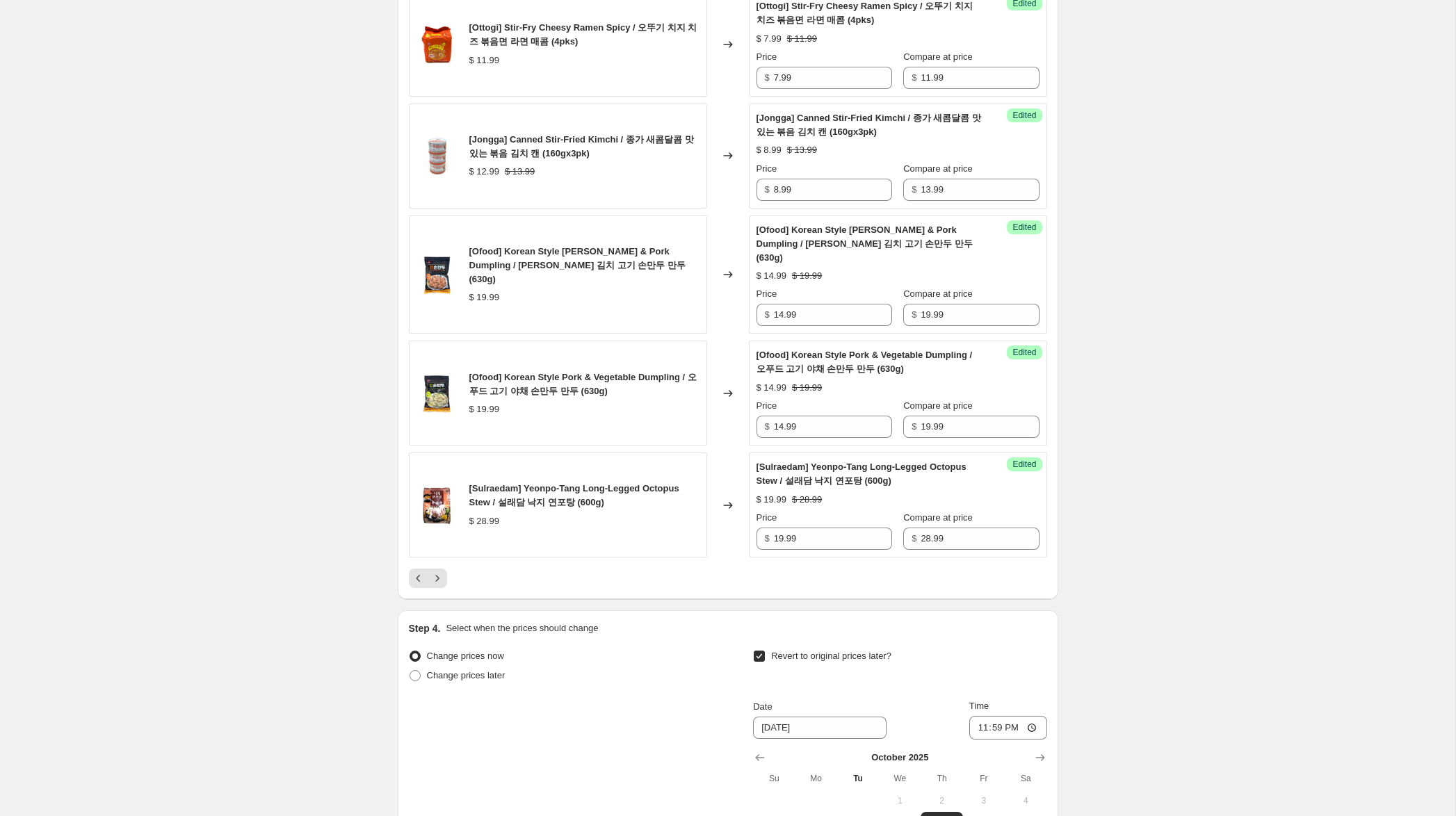
scroll to position [2445, 0]
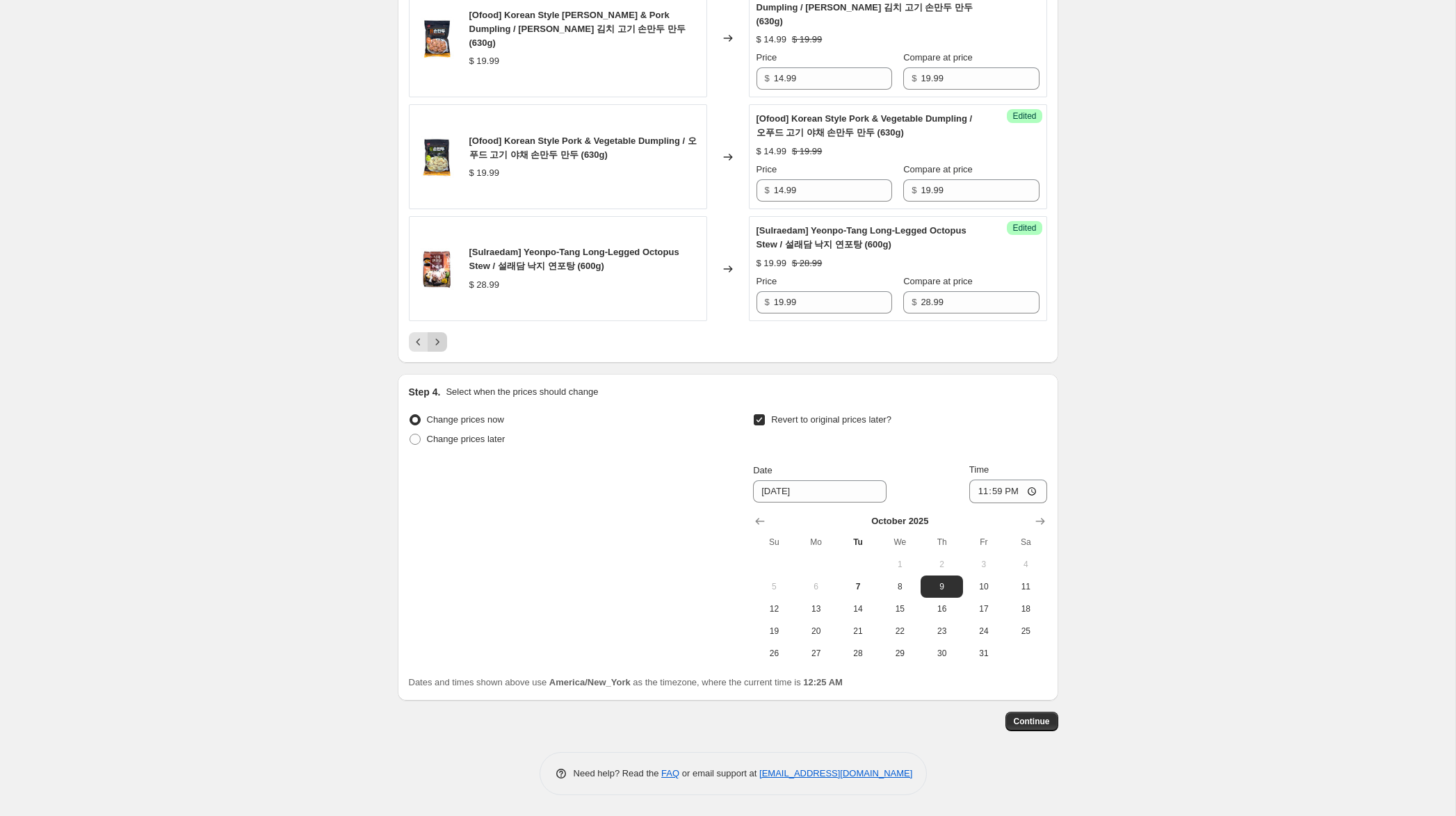
click at [440, 343] on icon "Next" at bounding box center [437, 342] width 14 height 14
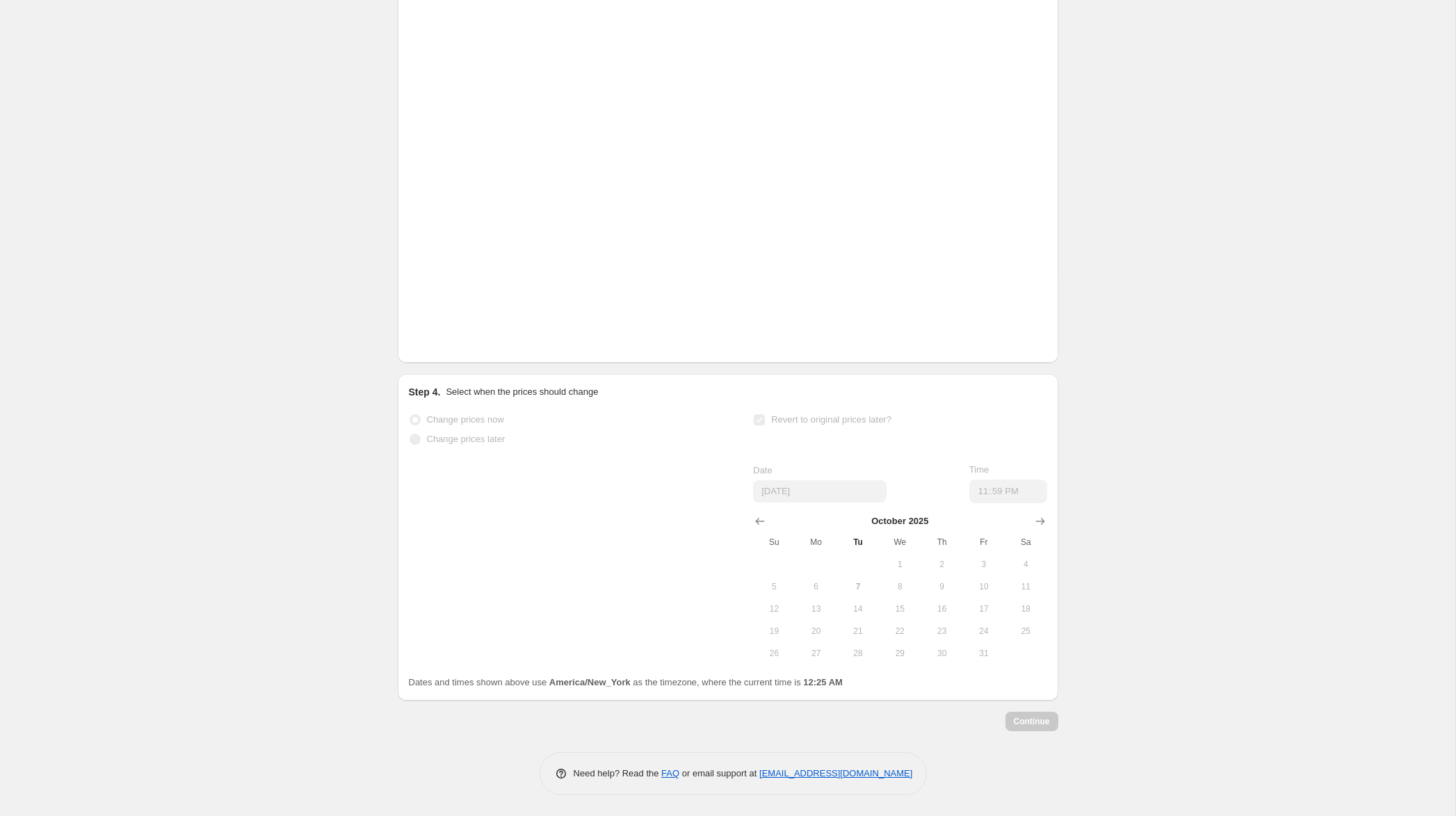
scroll to position [1105, 0]
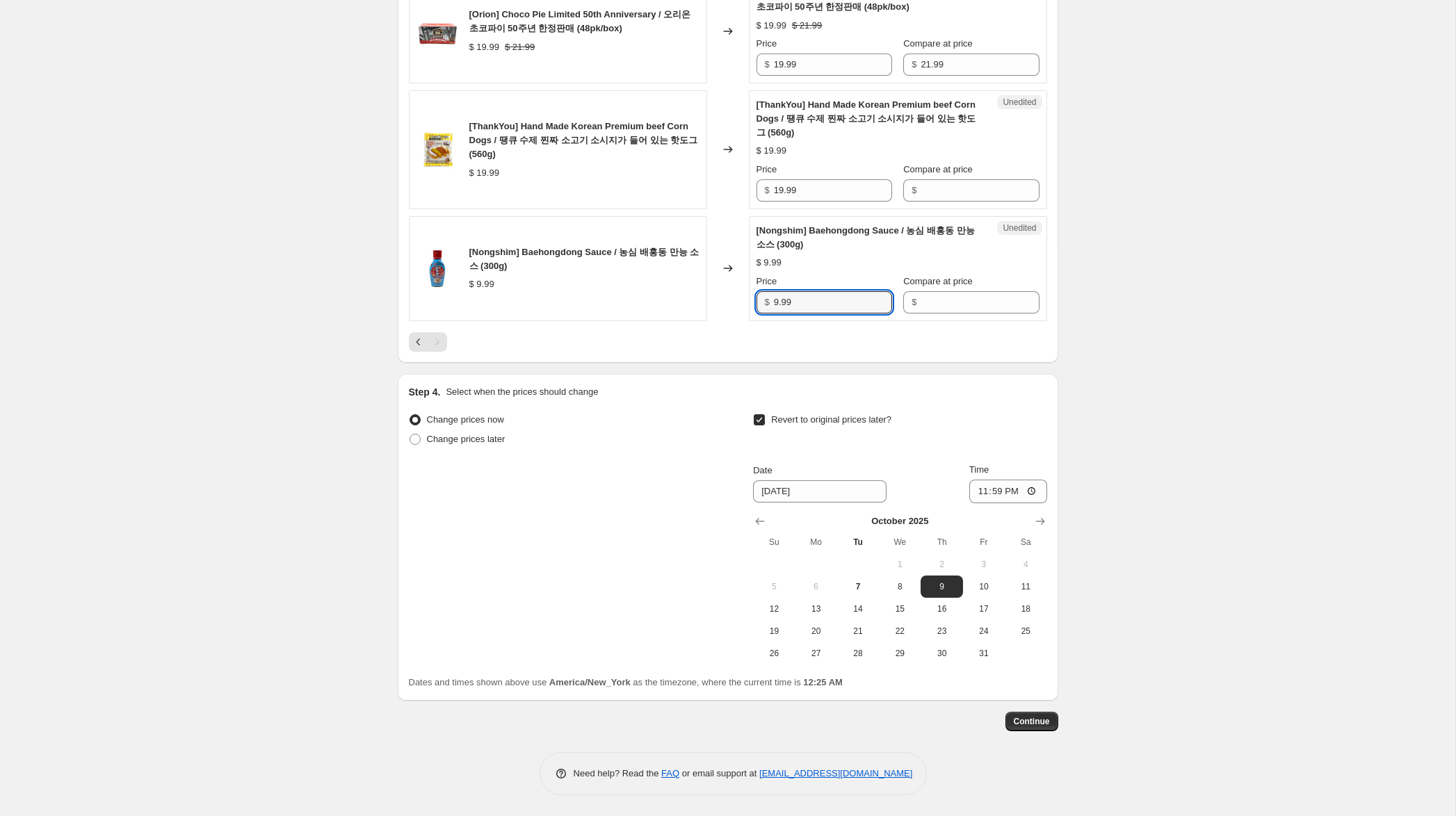
drag, startPoint x: 813, startPoint y: 304, endPoint x: 695, endPoint y: 292, distance: 118.6
click at [695, 292] on div "[Nongshim] Baehongdong Sauce / 농심 배홍동 만능 소스 (300g) $ 9.99 Changed to Unedited […" at bounding box center [728, 269] width 638 height 105
click at [947, 304] on input "Compare at price" at bounding box center [980, 302] width 118 height 22
paste input "9.99"
type input "9.99"
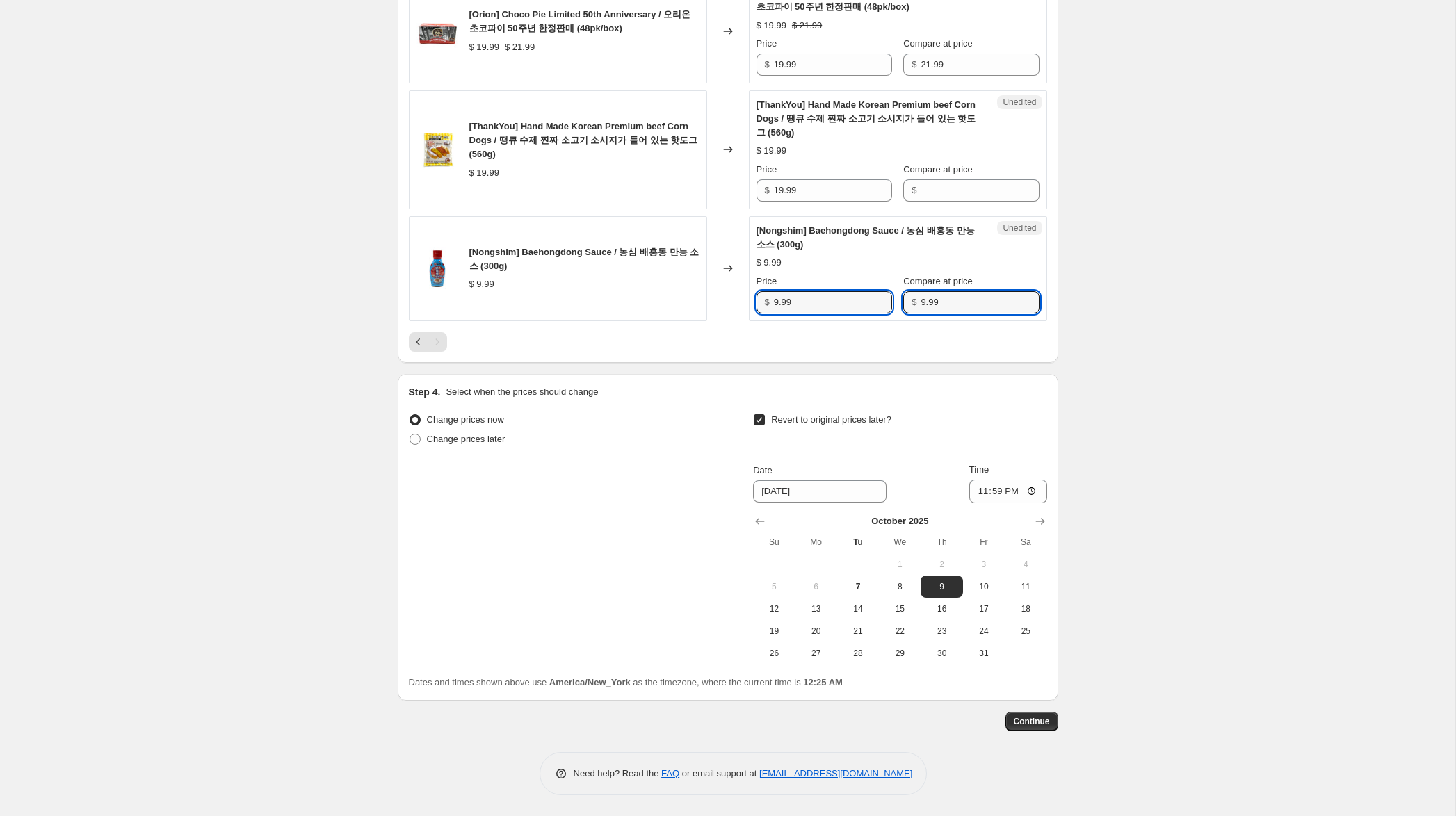
drag, startPoint x: 779, startPoint y: 306, endPoint x: 751, endPoint y: 301, distance: 28.4
click at [757, 301] on div "$ 9.99" at bounding box center [824, 302] width 136 height 22
type input "6.99"
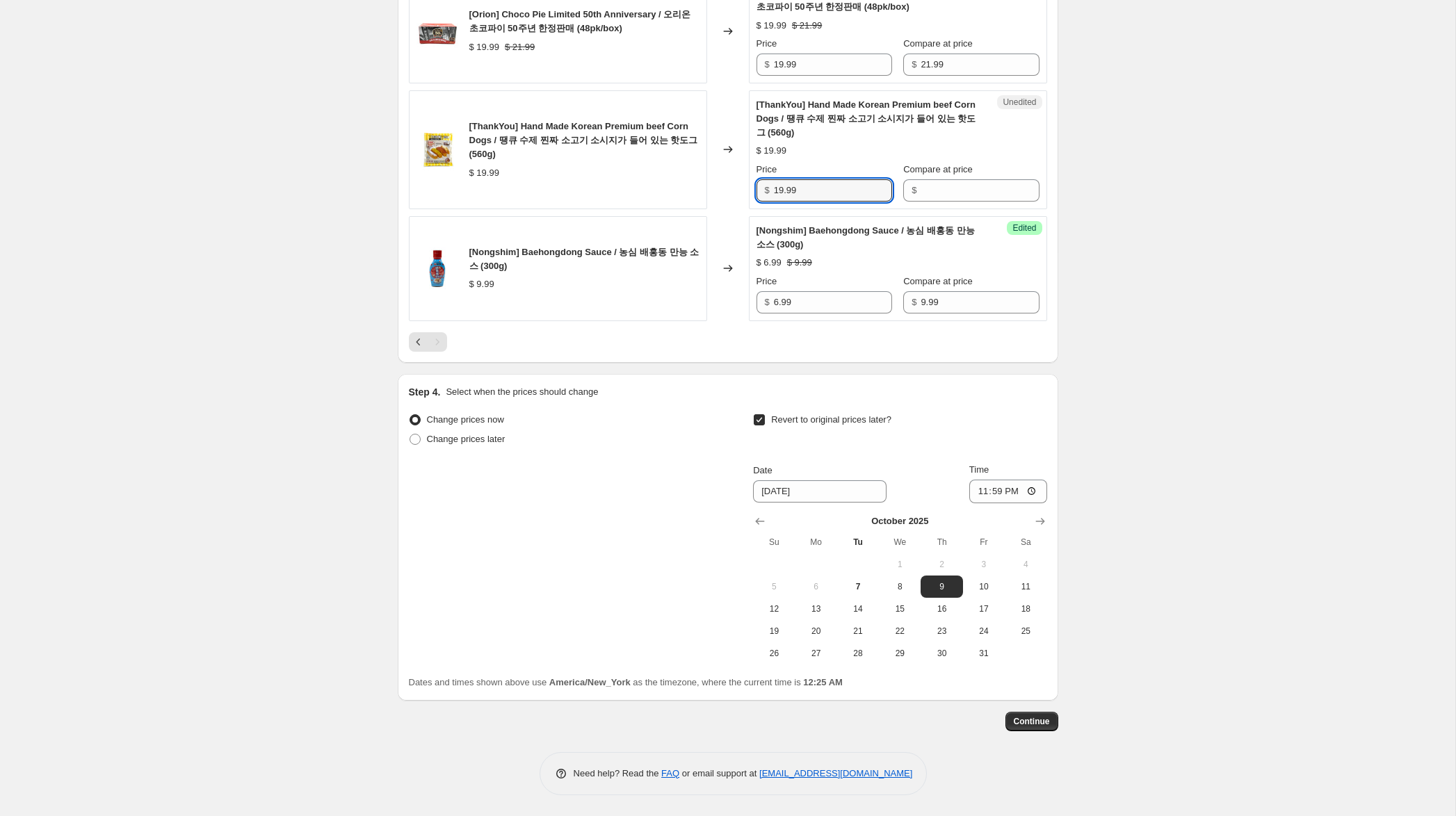
drag, startPoint x: 813, startPoint y: 194, endPoint x: 670, endPoint y: 179, distance: 143.8
click at [669, 179] on div "[ThankYou] Hand Made Korean Premium beef Corn Dogs / 땡큐 수제 찐짜 소고기 소시지가 들어 있는 핫도…" at bounding box center [728, 149] width 638 height 119
drag, startPoint x: 940, startPoint y: 193, endPoint x: 917, endPoint y: 193, distance: 23.0
click at [937, 193] on input "Compare at price" at bounding box center [980, 191] width 118 height 22
paste input "19.99"
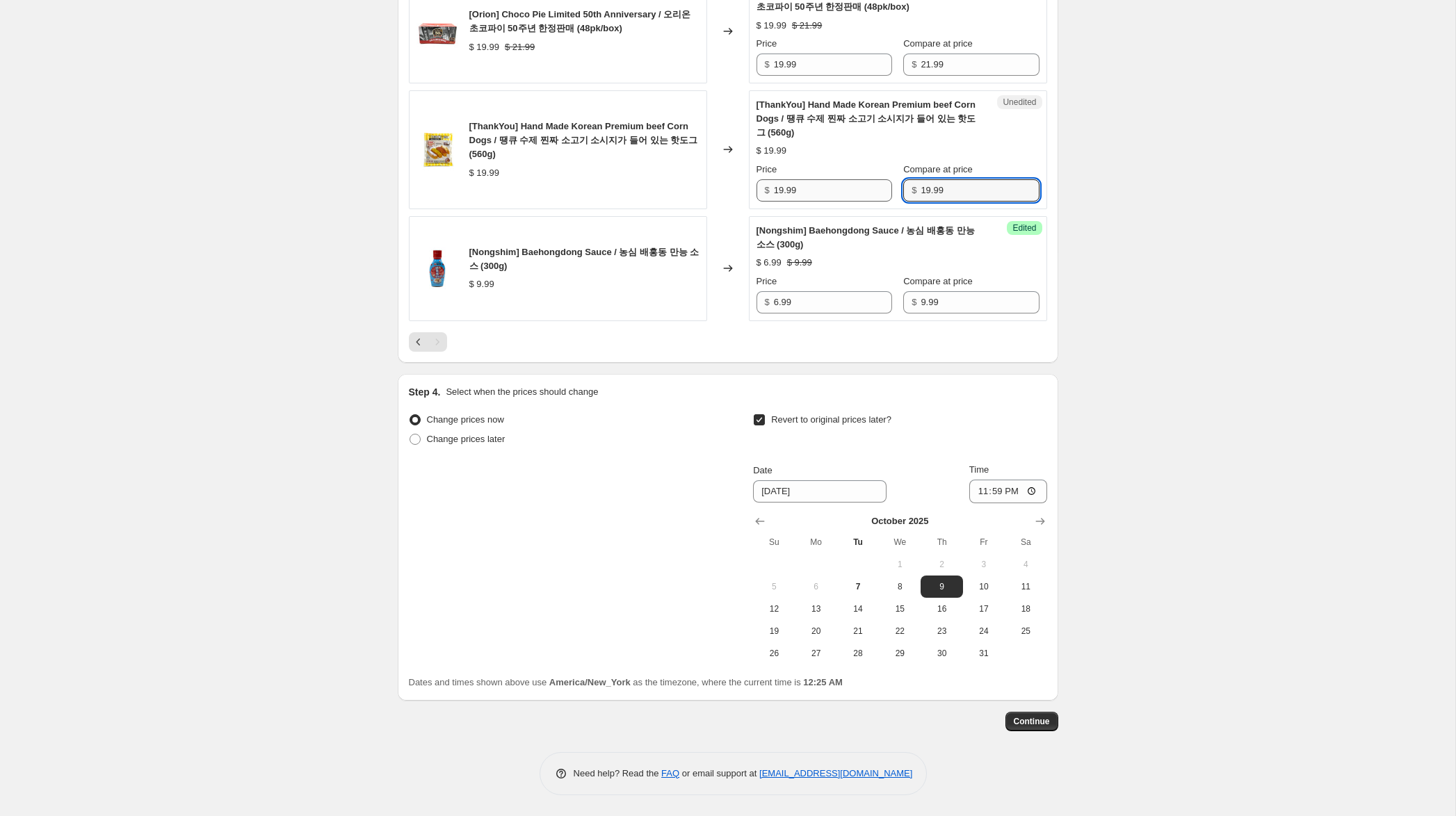
type input "19.99"
click at [779, 191] on input "19.99" at bounding box center [833, 191] width 118 height 22
type input "14.99"
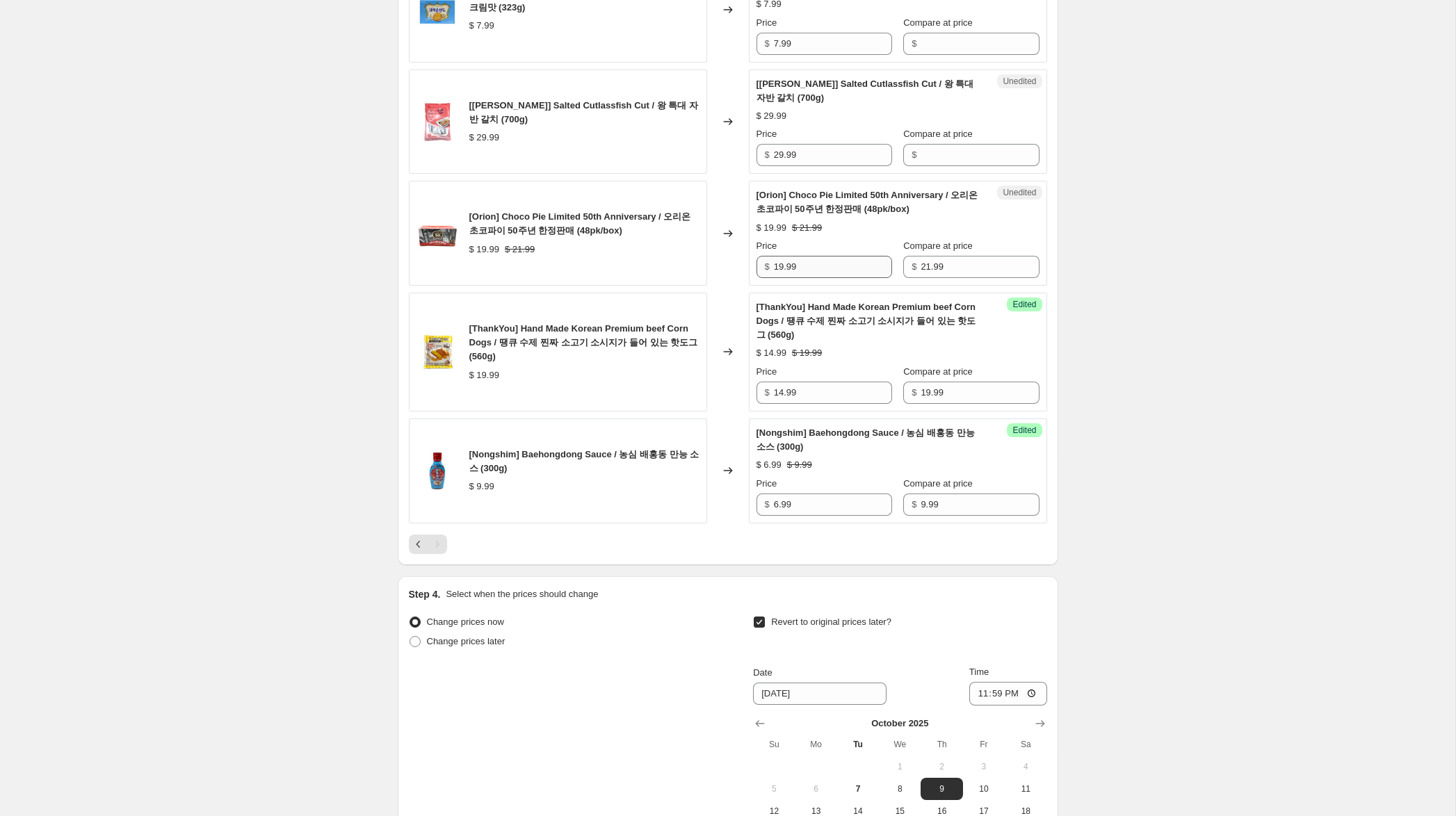
scroll to position [890, 0]
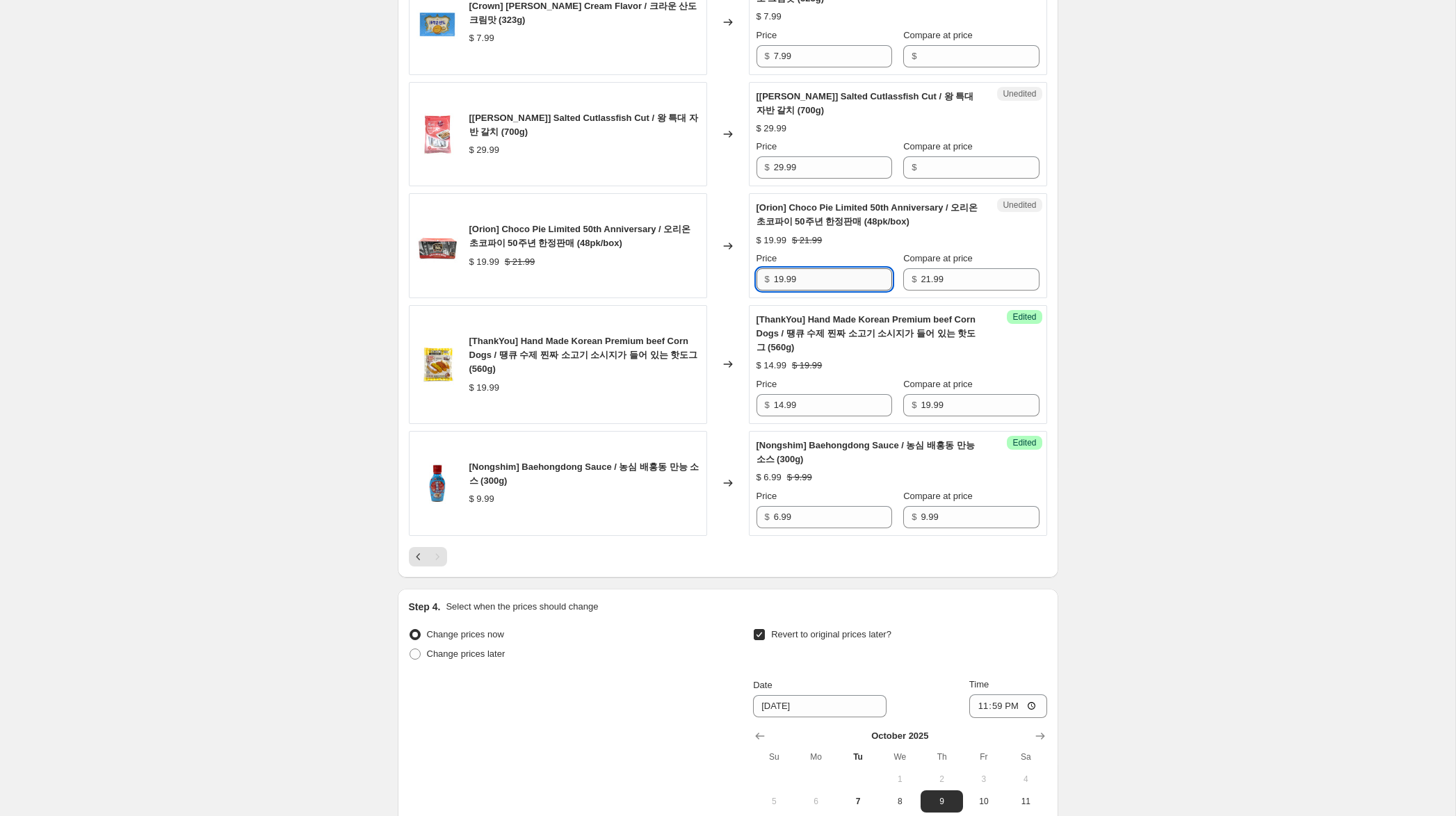
drag, startPoint x: 782, startPoint y: 280, endPoint x: 795, endPoint y: 289, distance: 15.8
click at [779, 280] on input "19.99" at bounding box center [833, 279] width 118 height 22
type input "14.99"
drag, startPoint x: 817, startPoint y: 166, endPoint x: 751, endPoint y: 158, distance: 66.5
click at [749, 158] on div "Unedited [[PERSON_NAME]] Salted Cutlassfish Cut / 왕 특대 자반 갈치 (700g) $ 29.99 Pri…" at bounding box center [898, 134] width 298 height 105
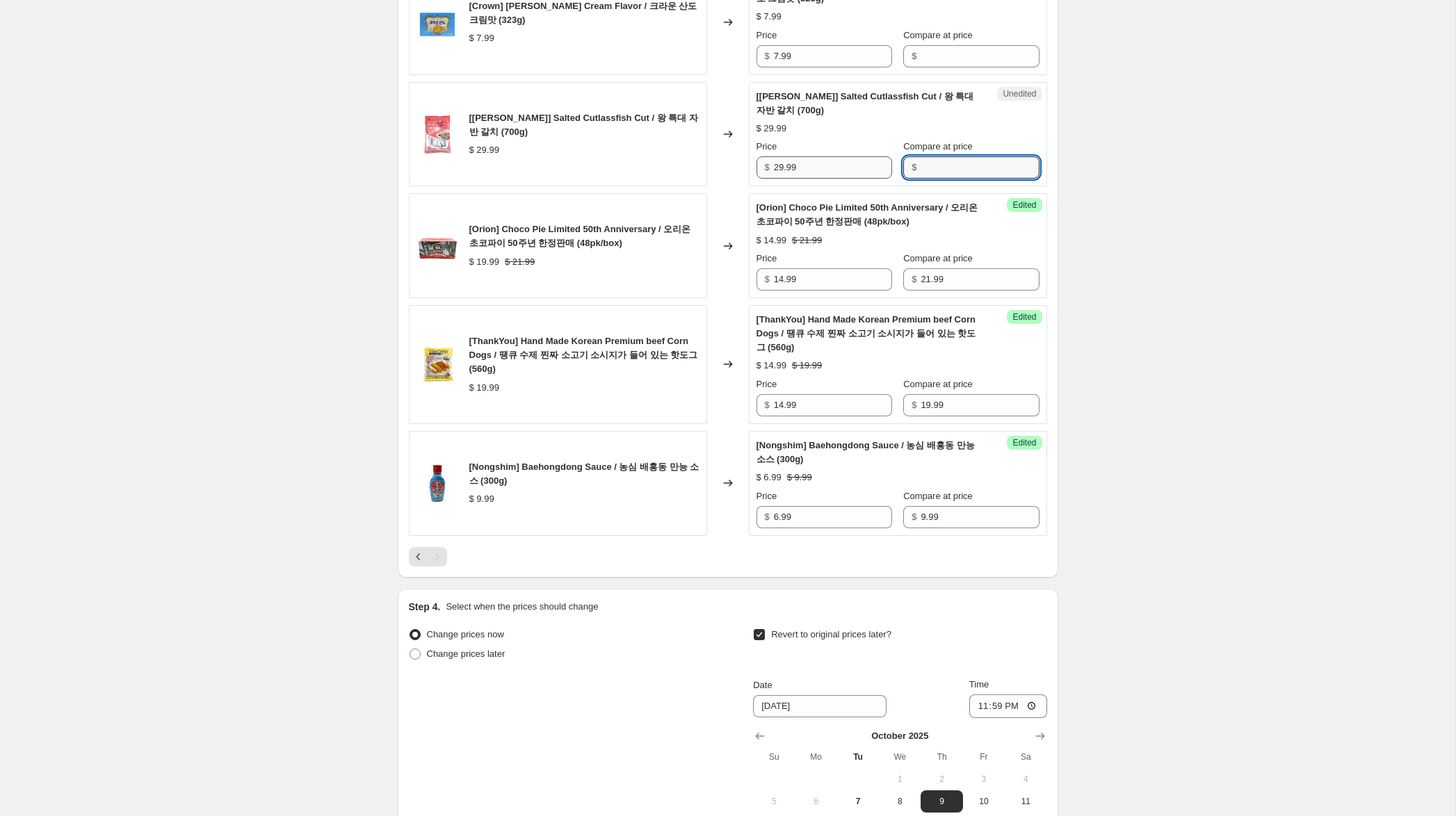
drag, startPoint x: 932, startPoint y: 171, endPoint x: 854, endPoint y: 168, distance: 78.1
click at [931, 171] on input "Compare at price" at bounding box center [980, 168] width 118 height 22
paste input "29.99"
type input "29.99"
click at [779, 168] on input "29.99" at bounding box center [833, 168] width 118 height 22
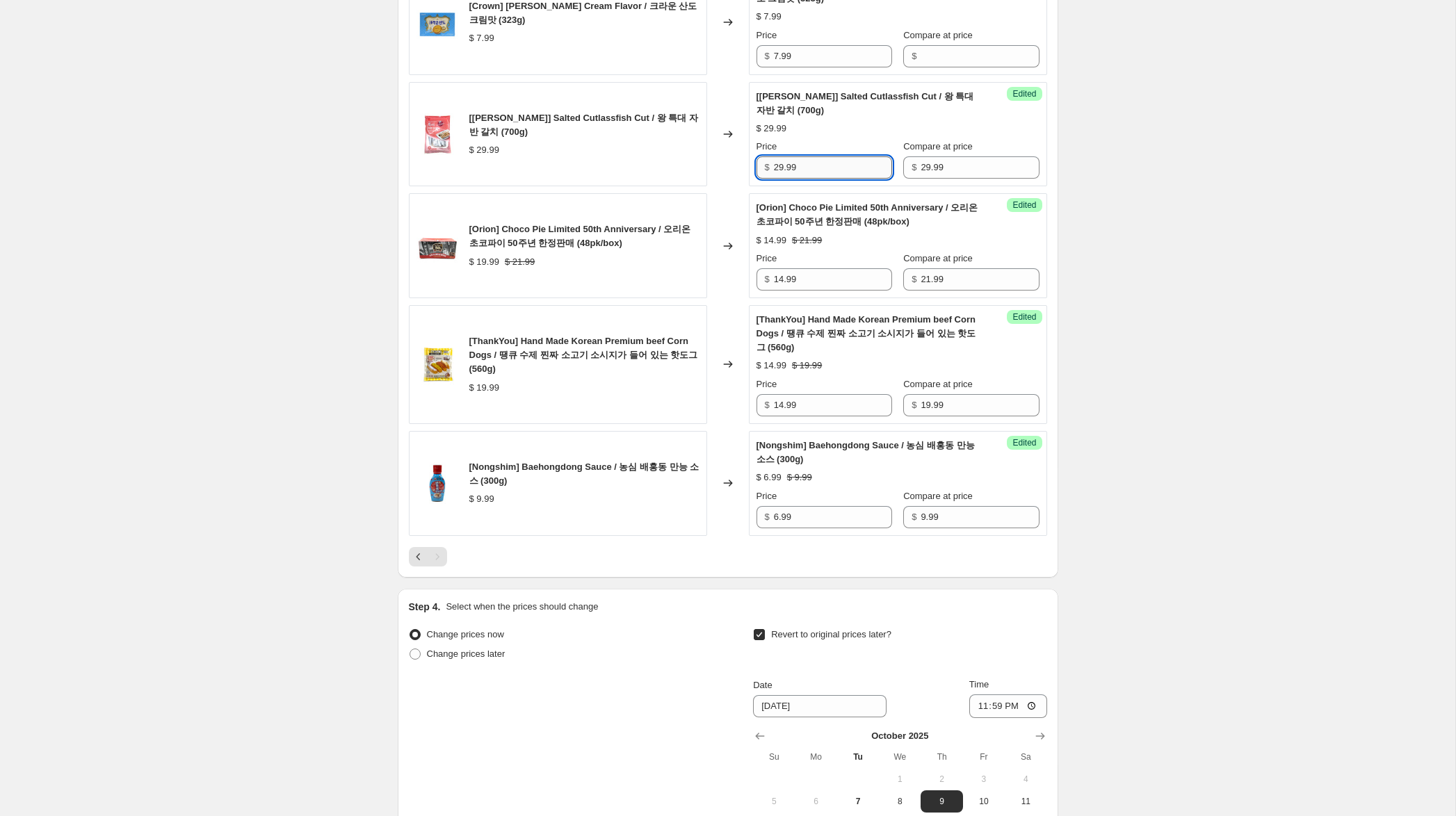
click at [779, 168] on input "29.99" at bounding box center [833, 168] width 118 height 22
drag, startPoint x: 779, startPoint y: 168, endPoint x: 762, endPoint y: 166, distance: 17.1
click at [759, 166] on div "$ 29.99" at bounding box center [824, 168] width 136 height 22
drag, startPoint x: 778, startPoint y: 171, endPoint x: 785, endPoint y: 191, distance: 21.2
click at [779, 171] on input "29.99" at bounding box center [833, 168] width 118 height 22
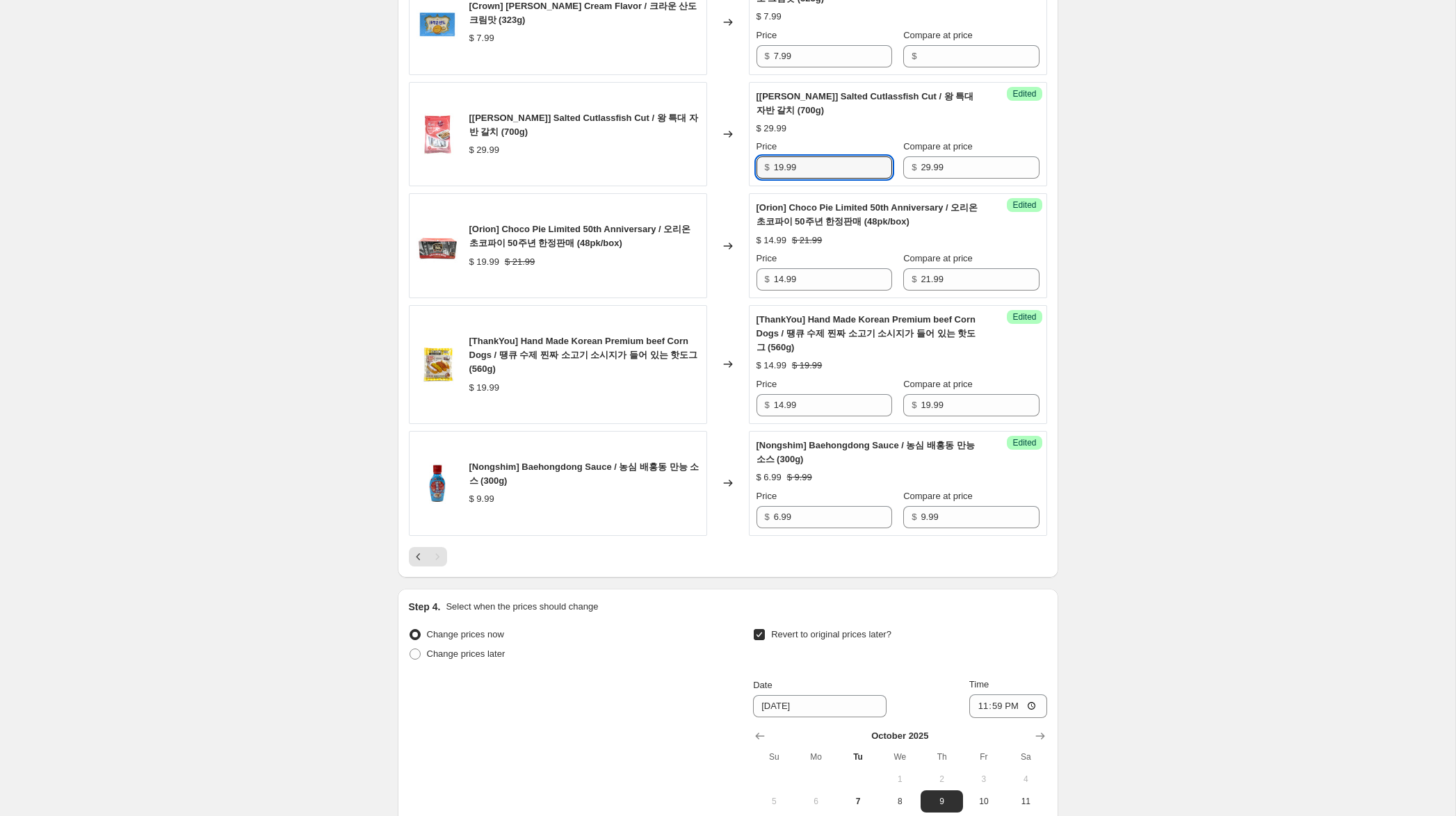
type input "19.99"
click at [1163, 120] on div "Create new price [MEDICAL_DATA]. This page is ready Create new price [MEDICAL_D…" at bounding box center [728, 70] width 1455 height 1921
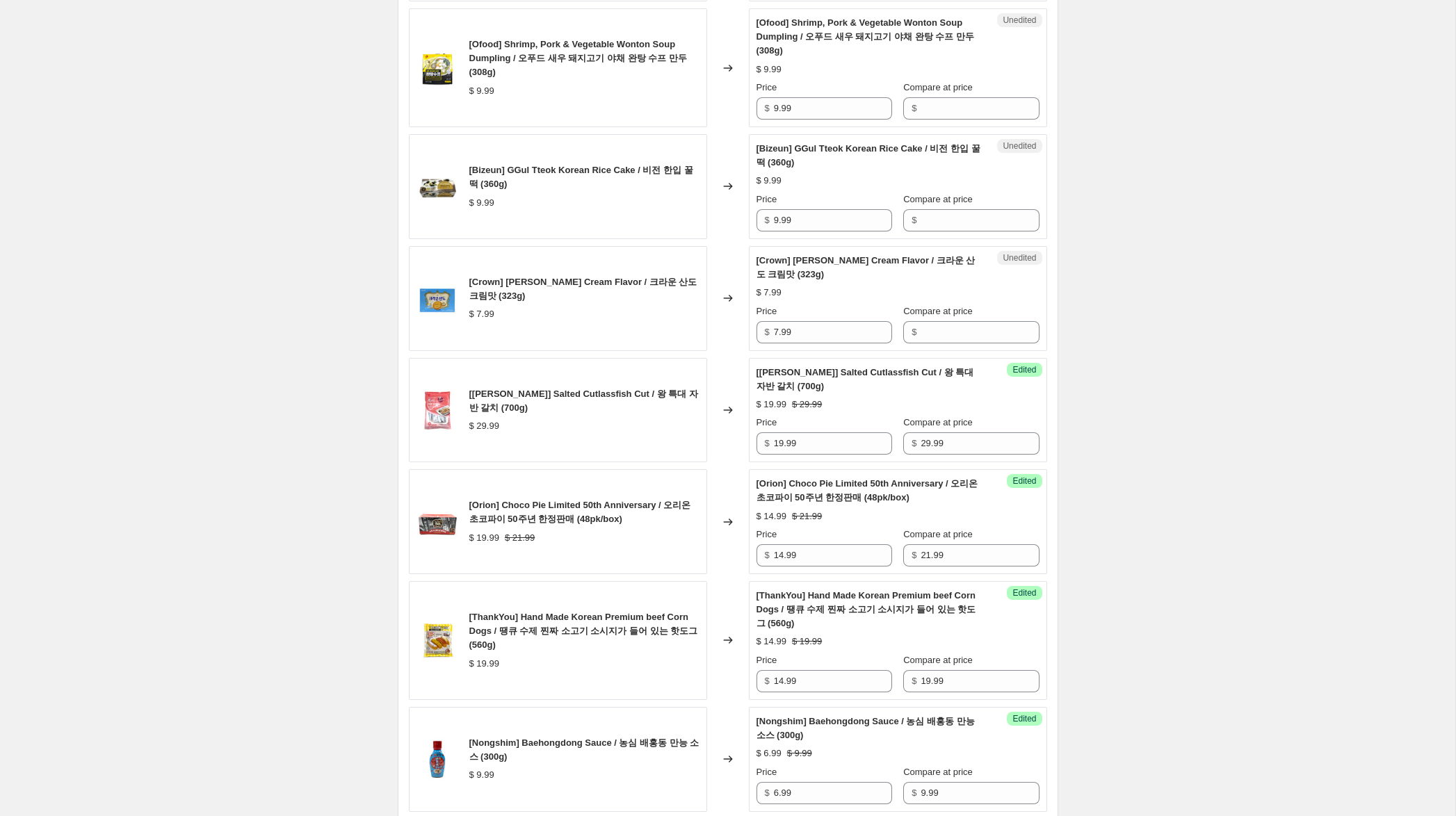
scroll to position [613, 0]
drag, startPoint x: 816, startPoint y: 332, endPoint x: 723, endPoint y: 320, distance: 93.8
click at [719, 320] on div "[Crown] [PERSON_NAME] Cream Flavor / 크라운 산도 크림맛 (323g) $ 7.99 Changed to Unedit…" at bounding box center [728, 299] width 638 height 105
drag, startPoint x: 921, startPoint y: 331, endPoint x: 862, endPoint y: 326, distance: 59.2
click at [921, 331] on input "Compare at price" at bounding box center [980, 333] width 118 height 22
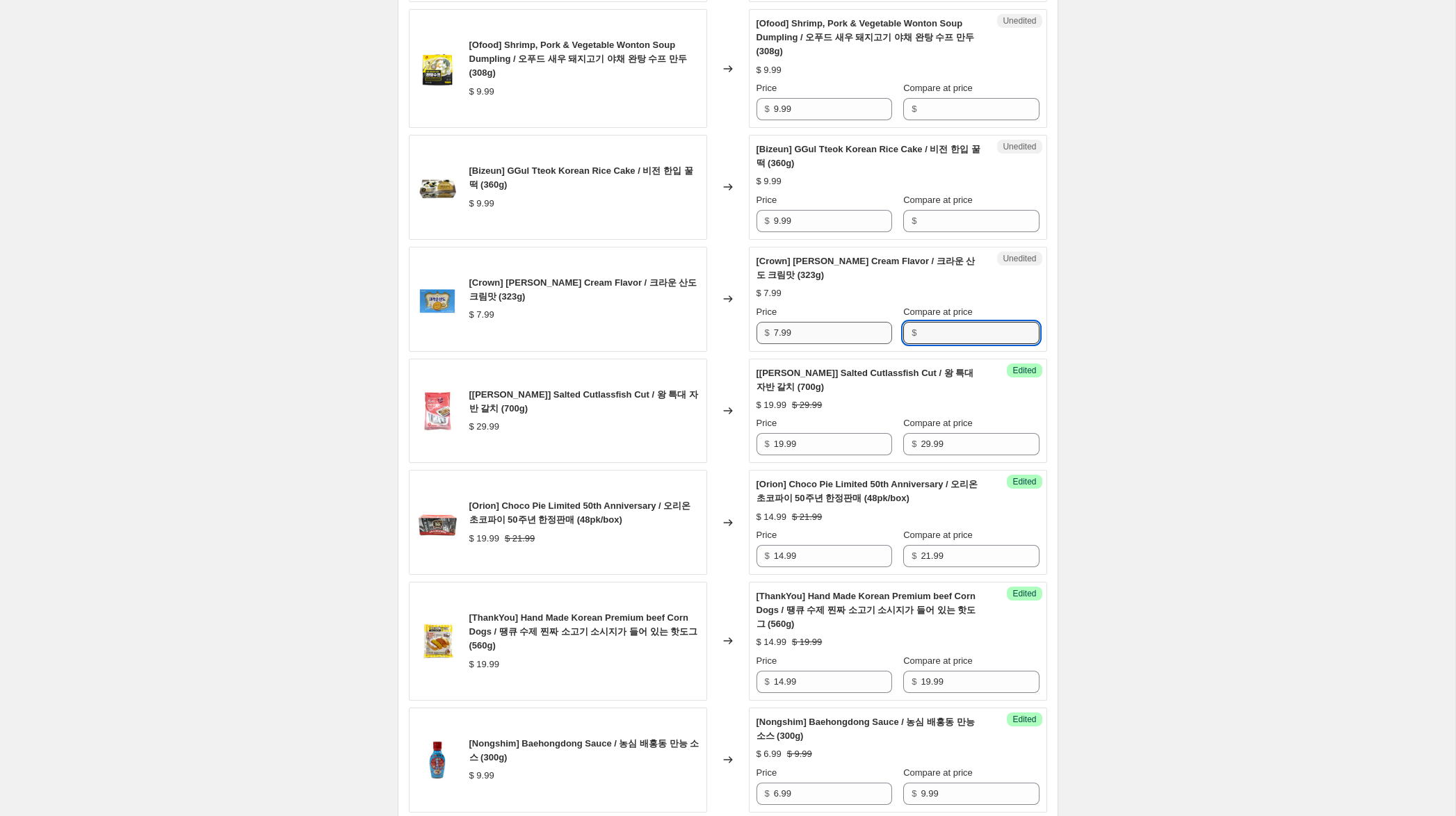
paste input "7.99"
type input "7.99"
drag, startPoint x: 779, startPoint y: 333, endPoint x: 728, endPoint y: 322, distance: 52.2
click at [729, 322] on div "[Crown] [PERSON_NAME] Cream Flavor / 크라운 산도 크림맛 (323g) $ 7.99 Changed to Succes…" at bounding box center [728, 299] width 638 height 105
type input "4.99"
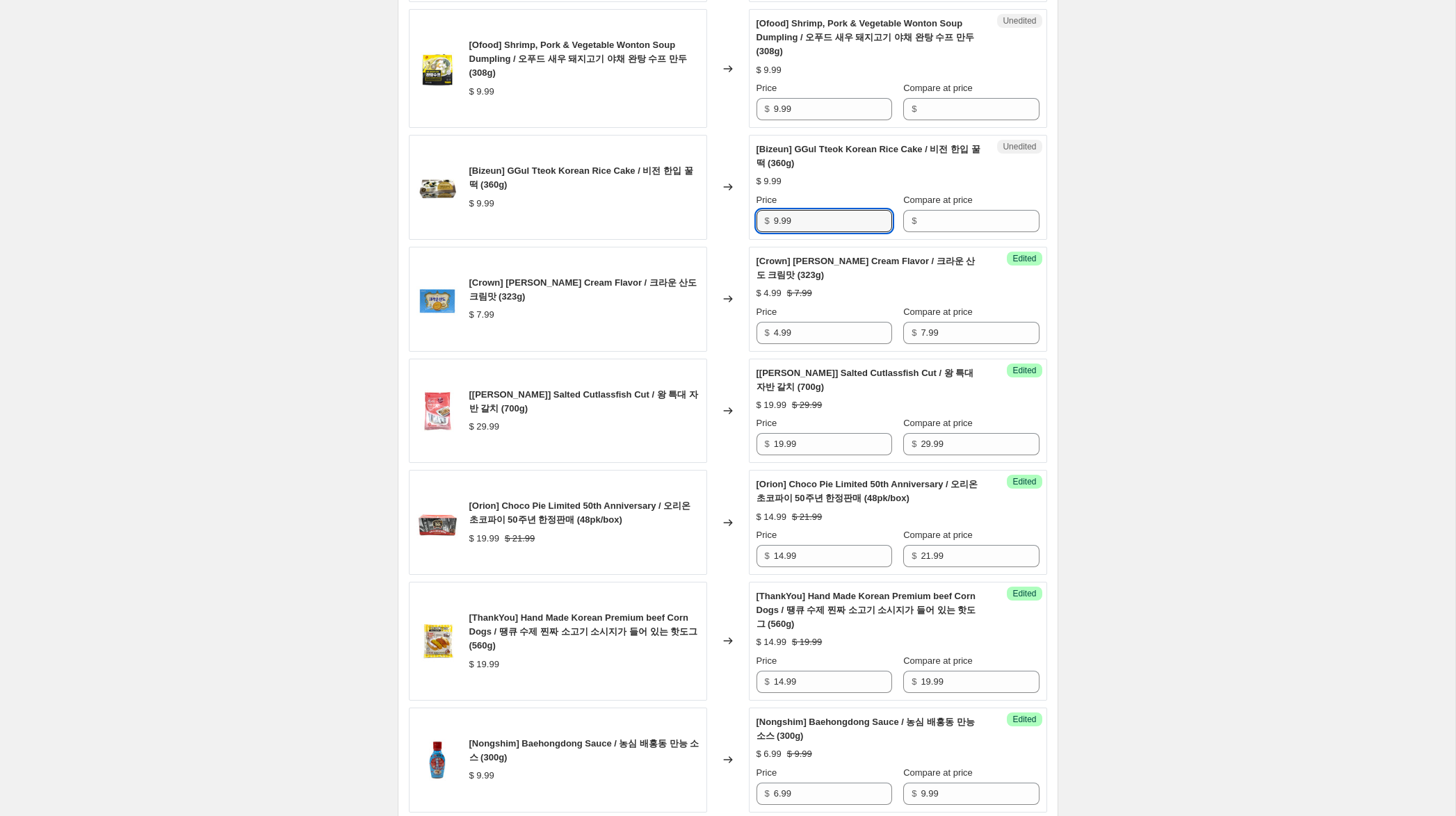
drag, startPoint x: 786, startPoint y: 219, endPoint x: 748, endPoint y: 217, distance: 38.1
click at [748, 217] on div "[Bizeun] GGul Tteok Korean Rice Cake / 비전 한입 꿀떡 (360g) $ 9.99 Changed to Unedit…" at bounding box center [728, 188] width 638 height 105
click at [930, 221] on input "Compare at price" at bounding box center [980, 221] width 118 height 22
paste input "9.99"
type input "9.99"
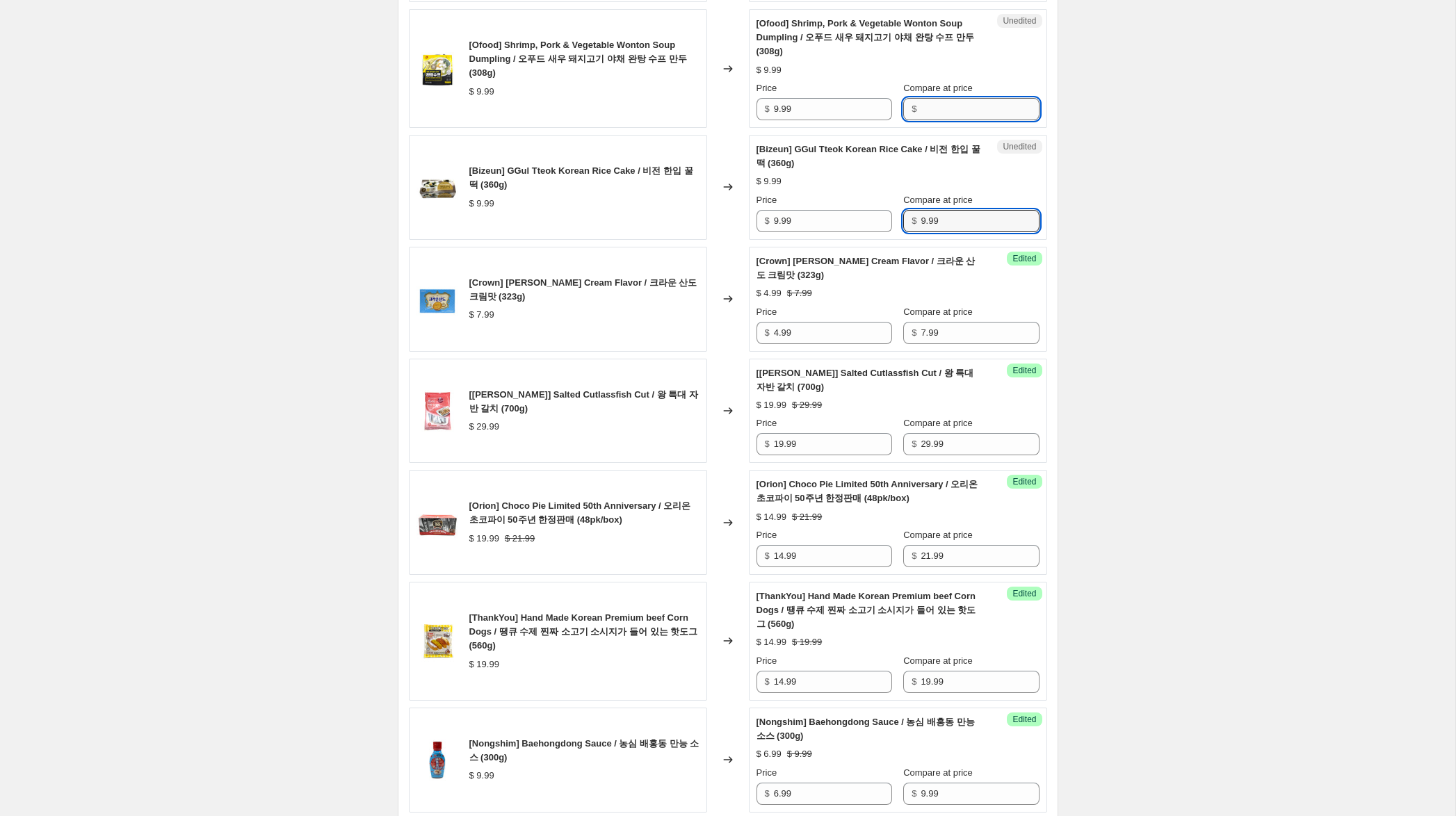
click at [964, 103] on input "Compare at price" at bounding box center [980, 109] width 118 height 22
paste input "9.99"
type input "9.99"
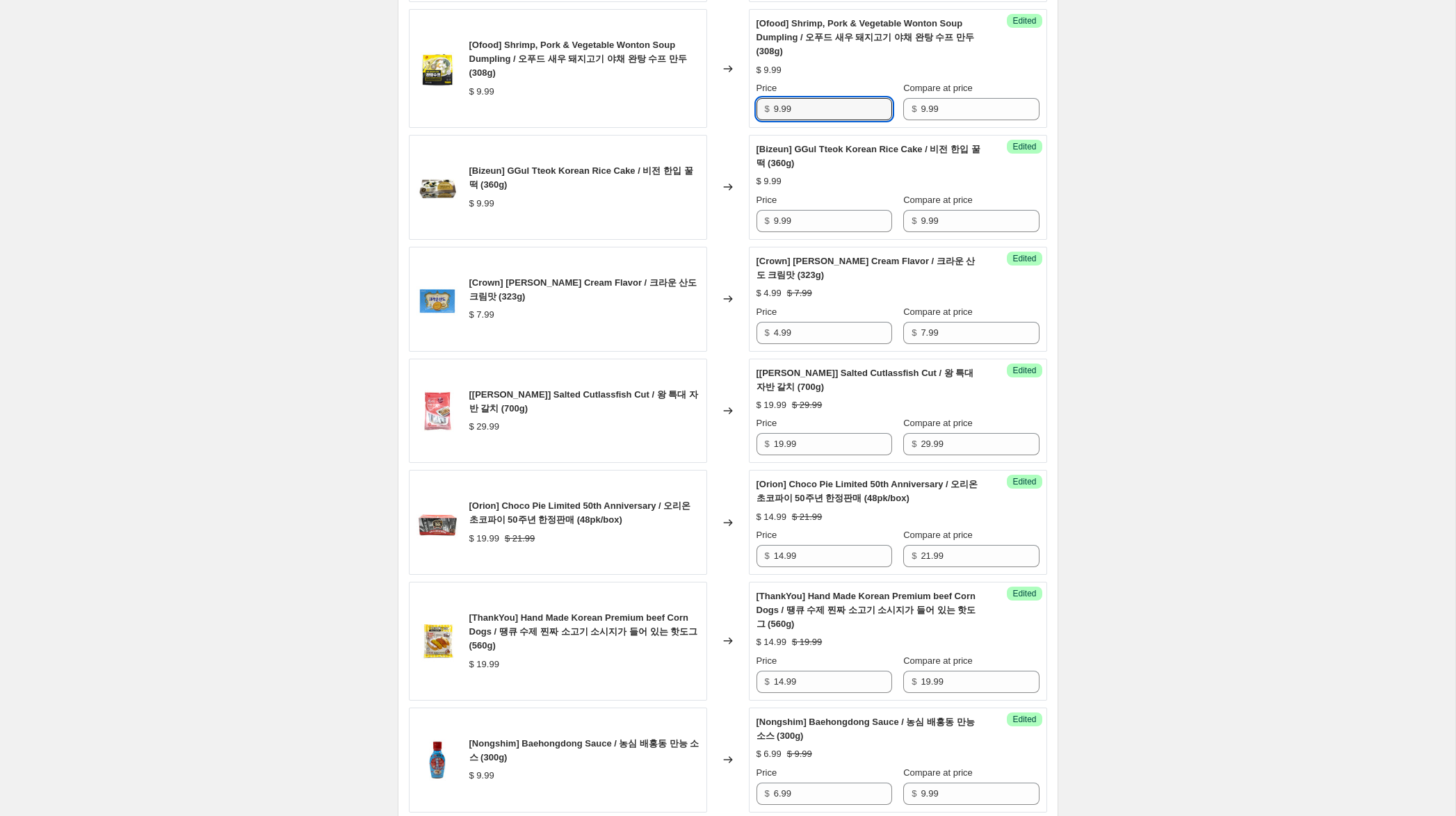
drag, startPoint x: 779, startPoint y: 110, endPoint x: 751, endPoint y: 106, distance: 28.3
click at [751, 106] on div "Success Edited [Ofood] Shrimp, Pork & Vegetable Wonton Soup Dumpling / 오푸드 새우 돼…" at bounding box center [898, 68] width 298 height 119
type input "6.99"
drag, startPoint x: 778, startPoint y: 219, endPoint x: 741, endPoint y: 216, distance: 37.1
click at [723, 214] on div "[Bizeun] GGul Tteok Korean Rice Cake / 비전 한입 꿀떡 (360g) $ 9.99 Changed to Succes…" at bounding box center [728, 188] width 638 height 105
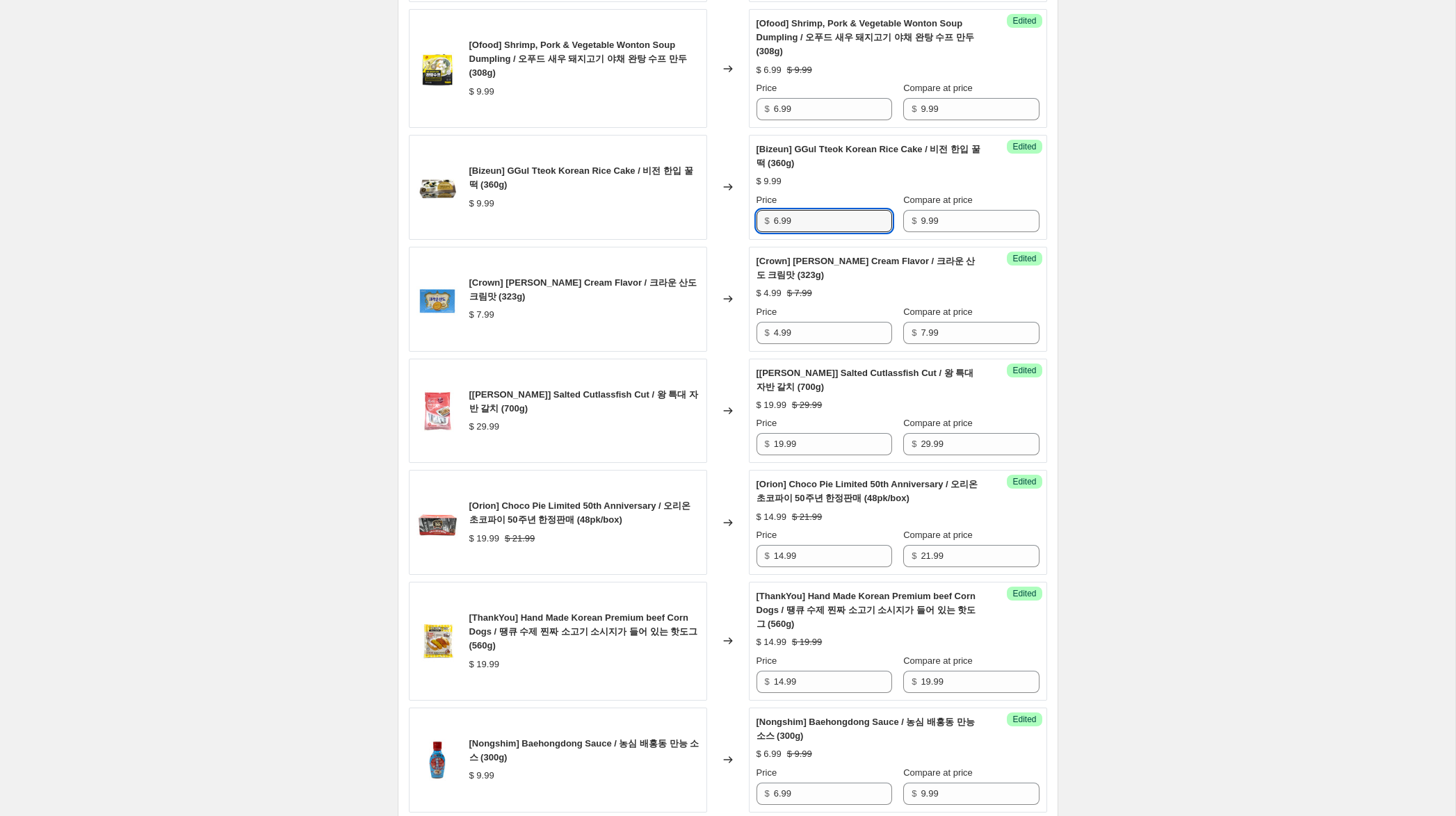
type input "6.99"
click at [1143, 165] on div "Create new price [MEDICAL_DATA]. This page is ready Create new price [MEDICAL_D…" at bounding box center [728, 347] width 1455 height 1921
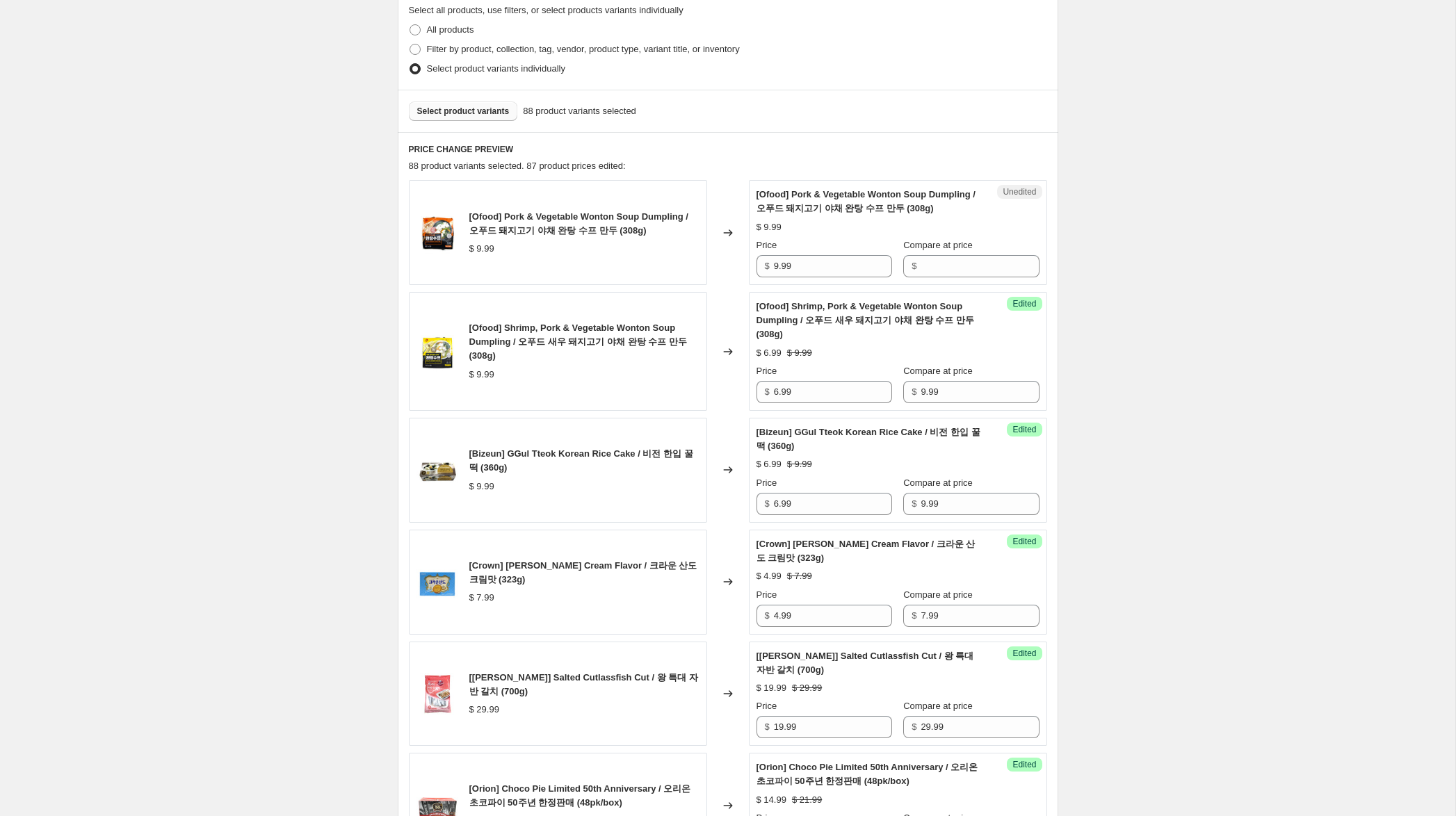
scroll to position [325, 0]
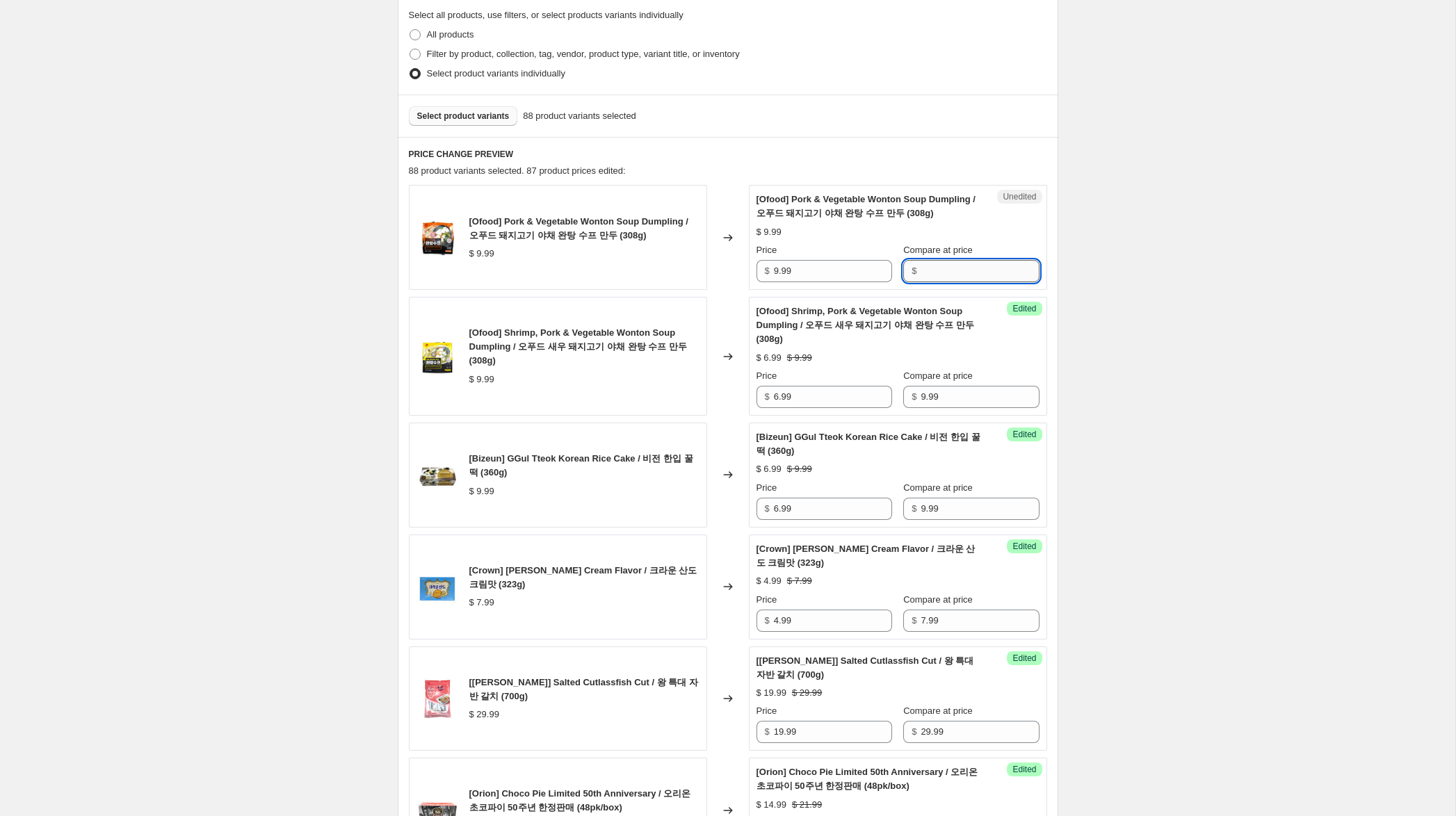
click at [950, 273] on input "Compare at price" at bounding box center [980, 271] width 118 height 22
paste input "9.99"
type input "9.99"
drag, startPoint x: 779, startPoint y: 273, endPoint x: 729, endPoint y: 266, distance: 50.5
click at [729, 266] on div "[Ofood] Pork & Vegetable Wonton Soup Dumpling / 오푸드 돼지고기 야채 완탕 수프 만두 (308g) $ 9…" at bounding box center [728, 237] width 638 height 105
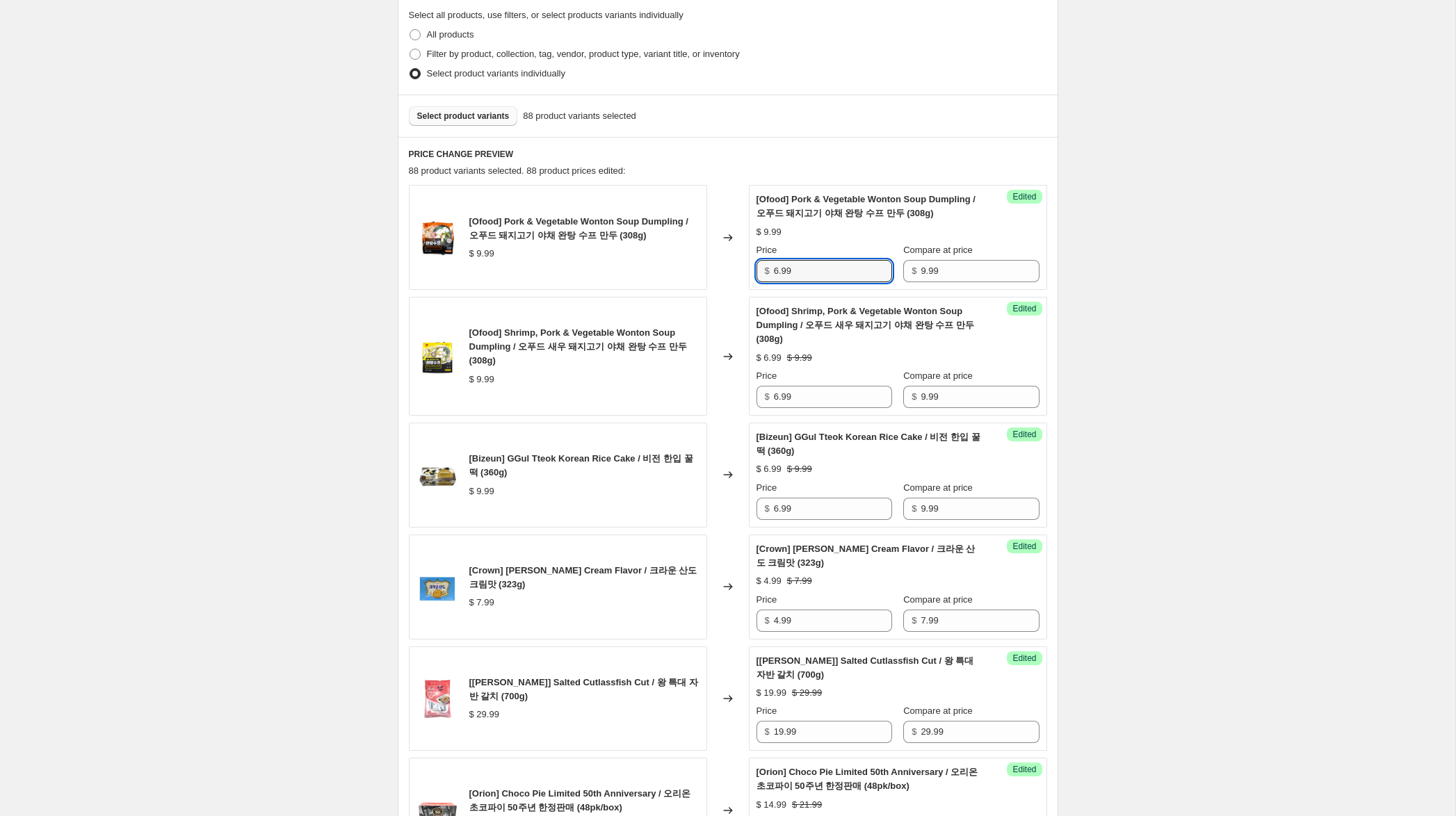
type input "6.99"
click at [1127, 261] on div "Create new price [MEDICAL_DATA]. This page is ready Create new price [MEDICAL_D…" at bounding box center [728, 635] width 1455 height 1921
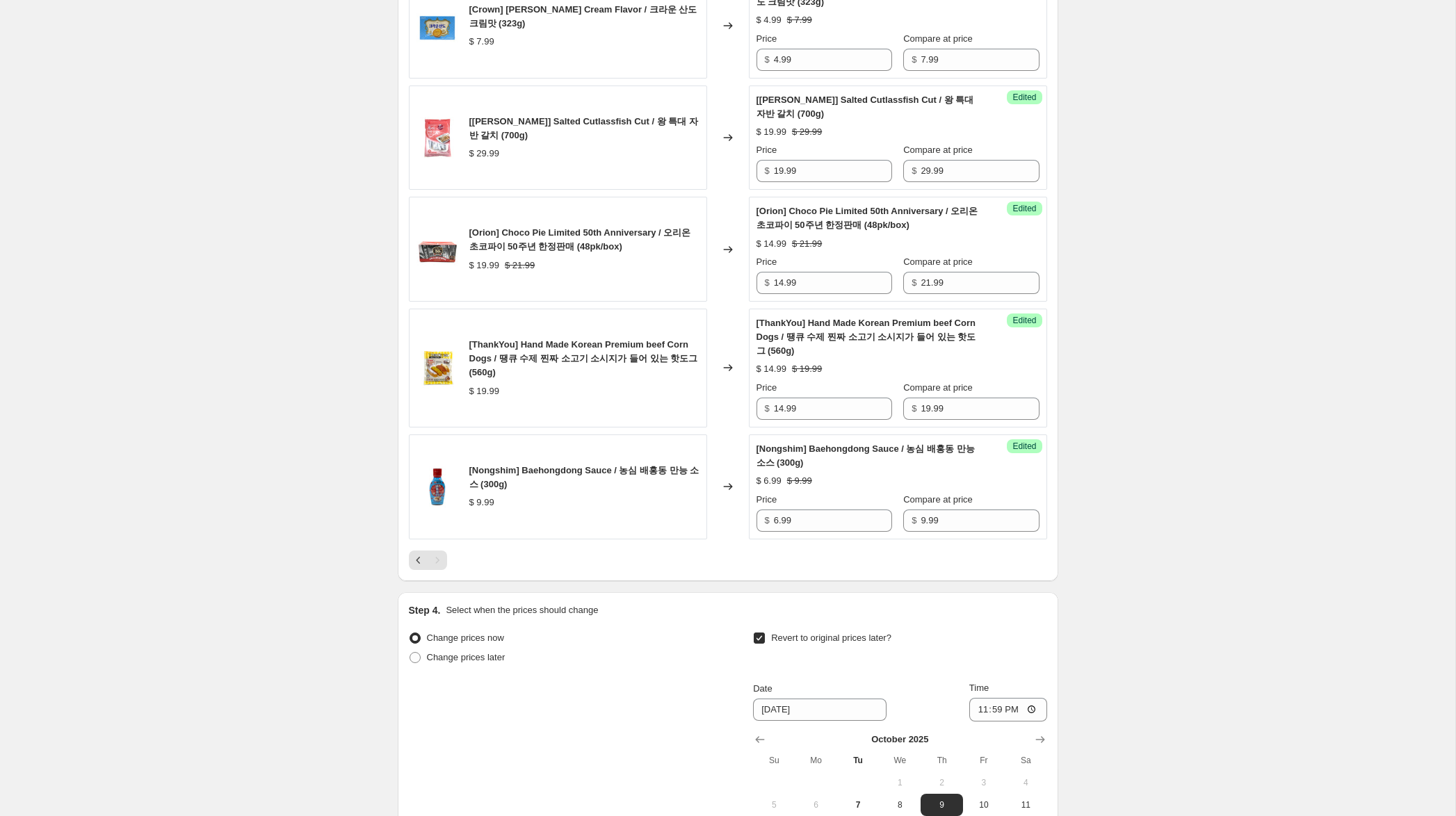
scroll to position [1105, 0]
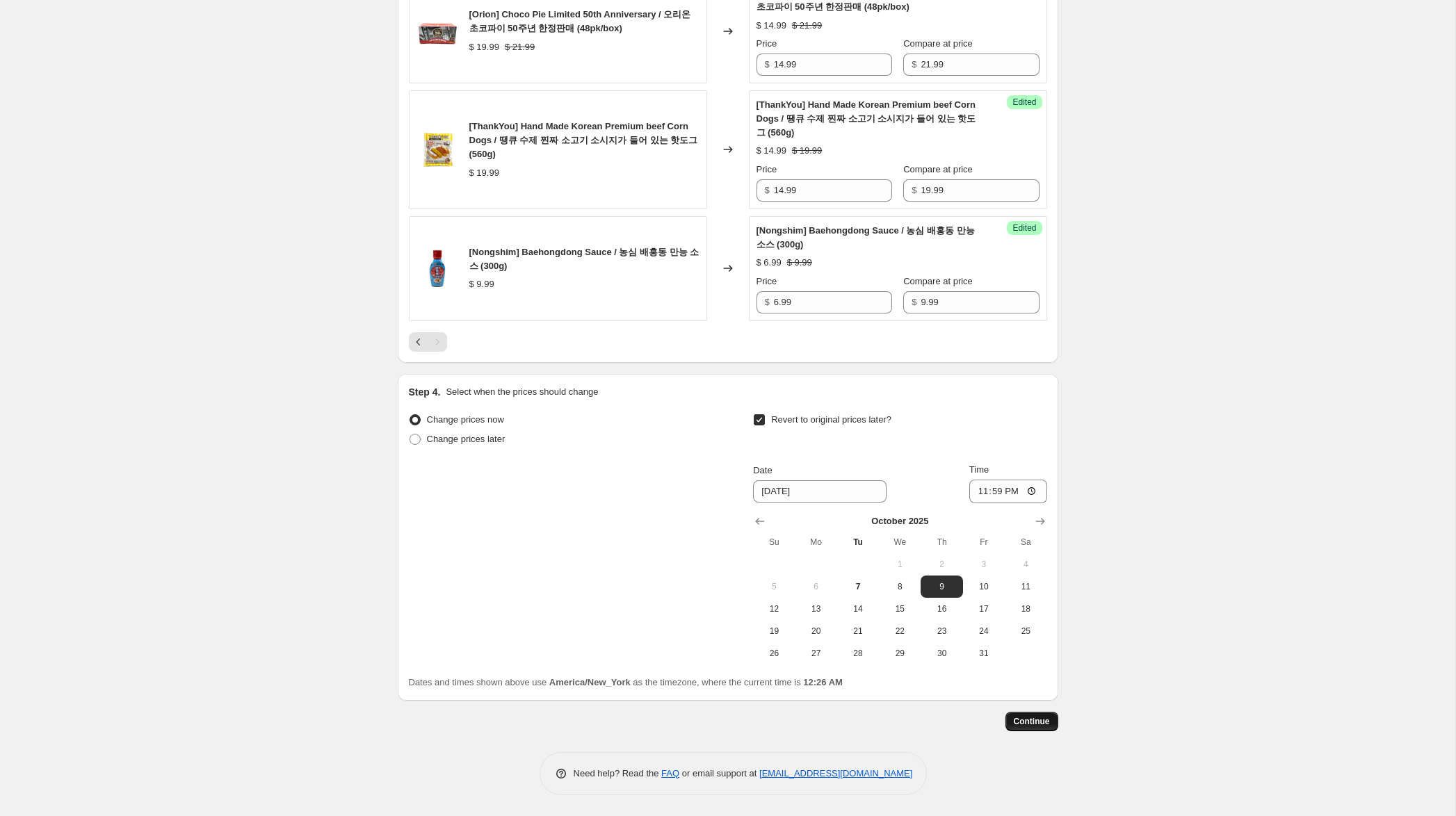
click at [1035, 721] on span "Continue" at bounding box center [1031, 721] width 36 height 11
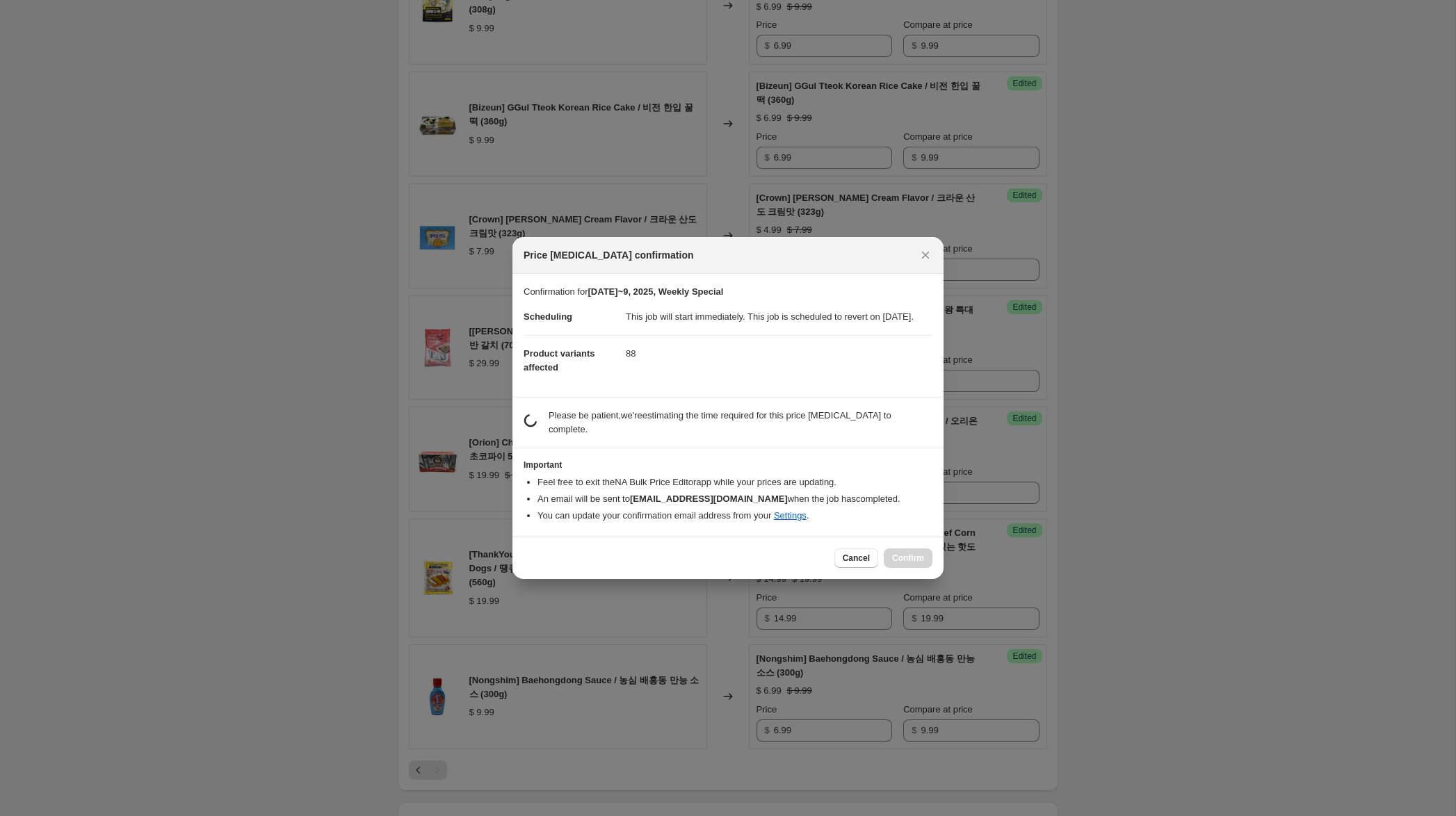
scroll to position [0, 0]
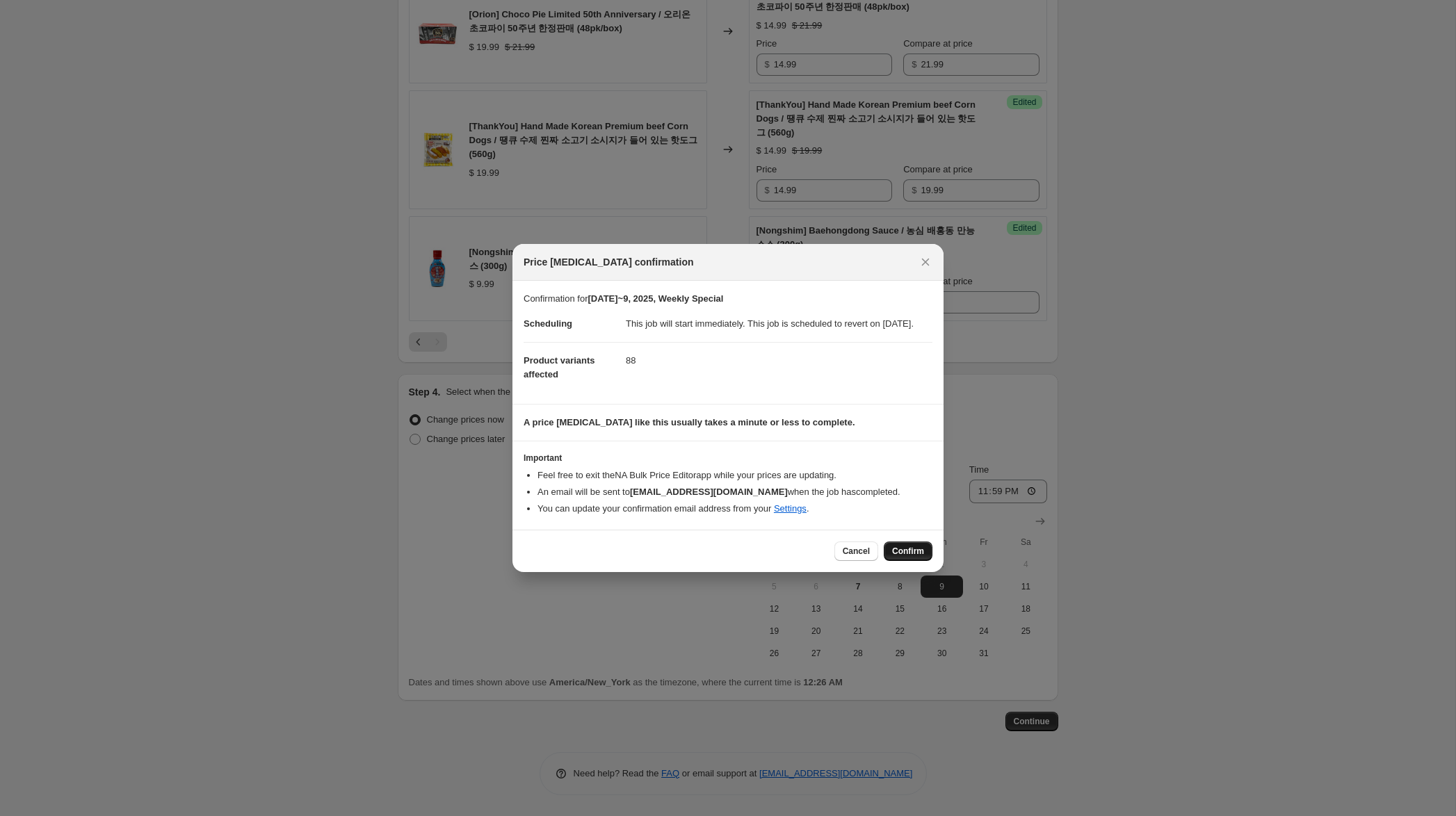
click at [913, 557] on span "Confirm" at bounding box center [908, 551] width 32 height 11
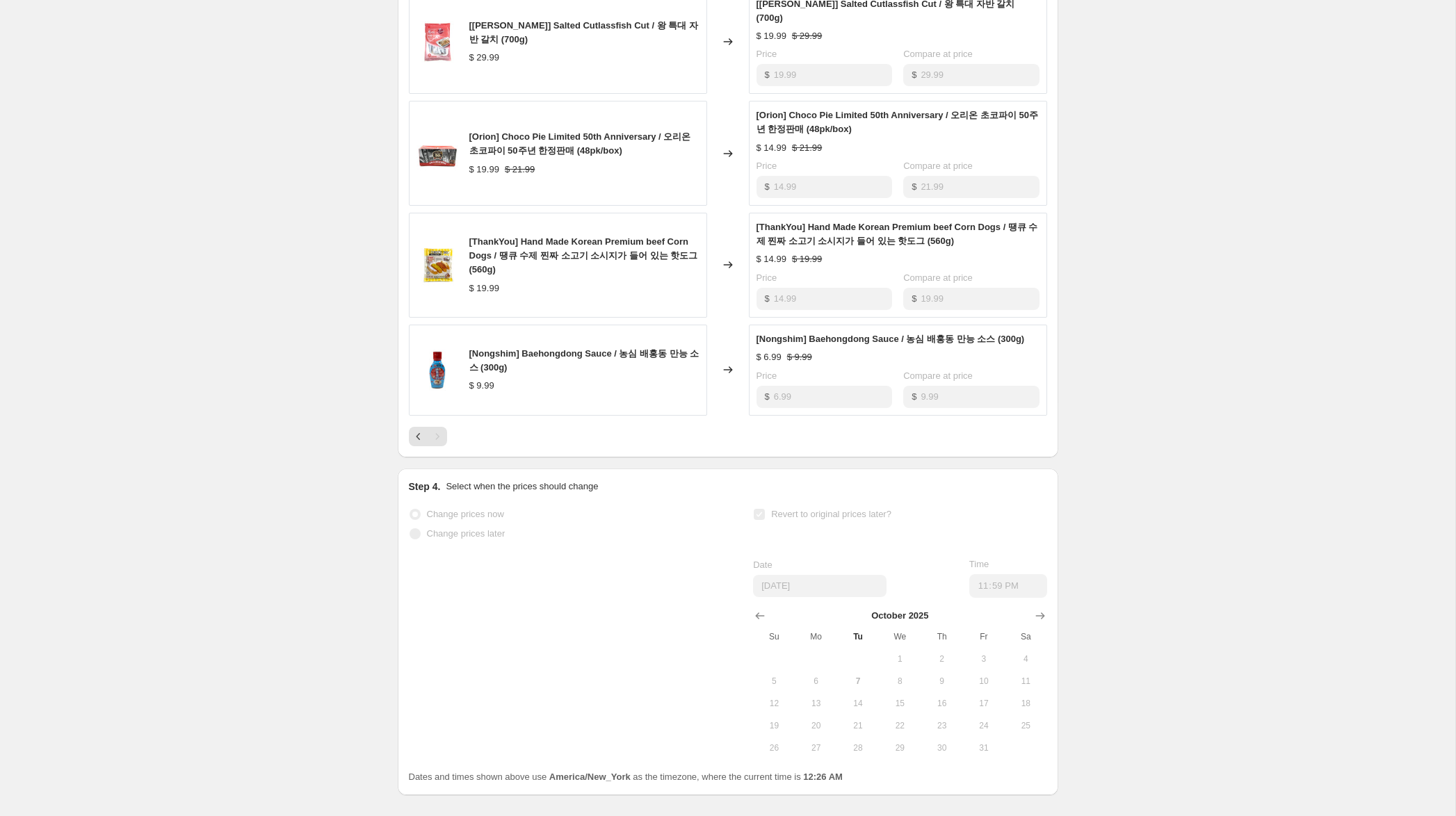
scroll to position [1091, 0]
